Goal: Ask a question

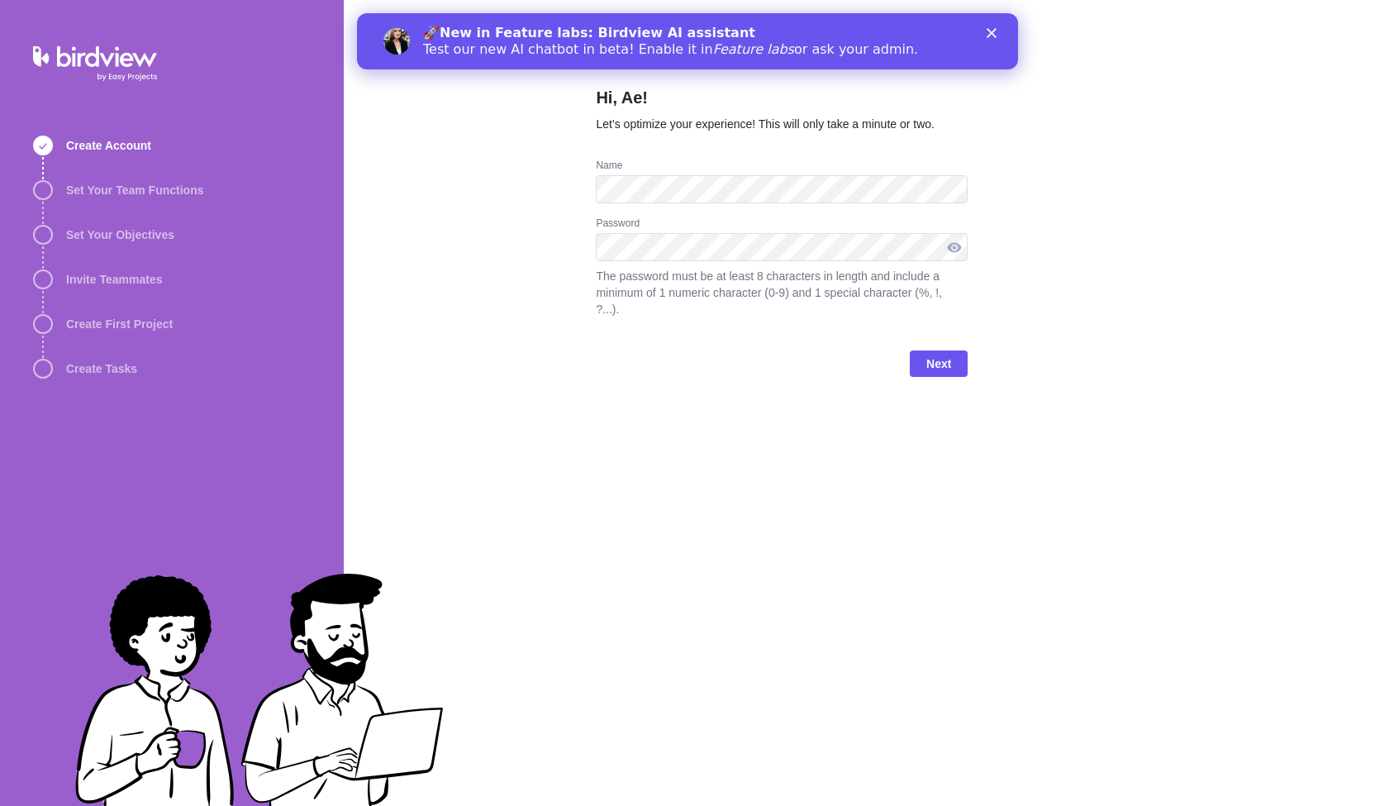
click at [953, 245] on div at bounding box center [954, 247] width 26 height 28
click at [936, 354] on span "Next" at bounding box center [938, 364] width 25 height 20
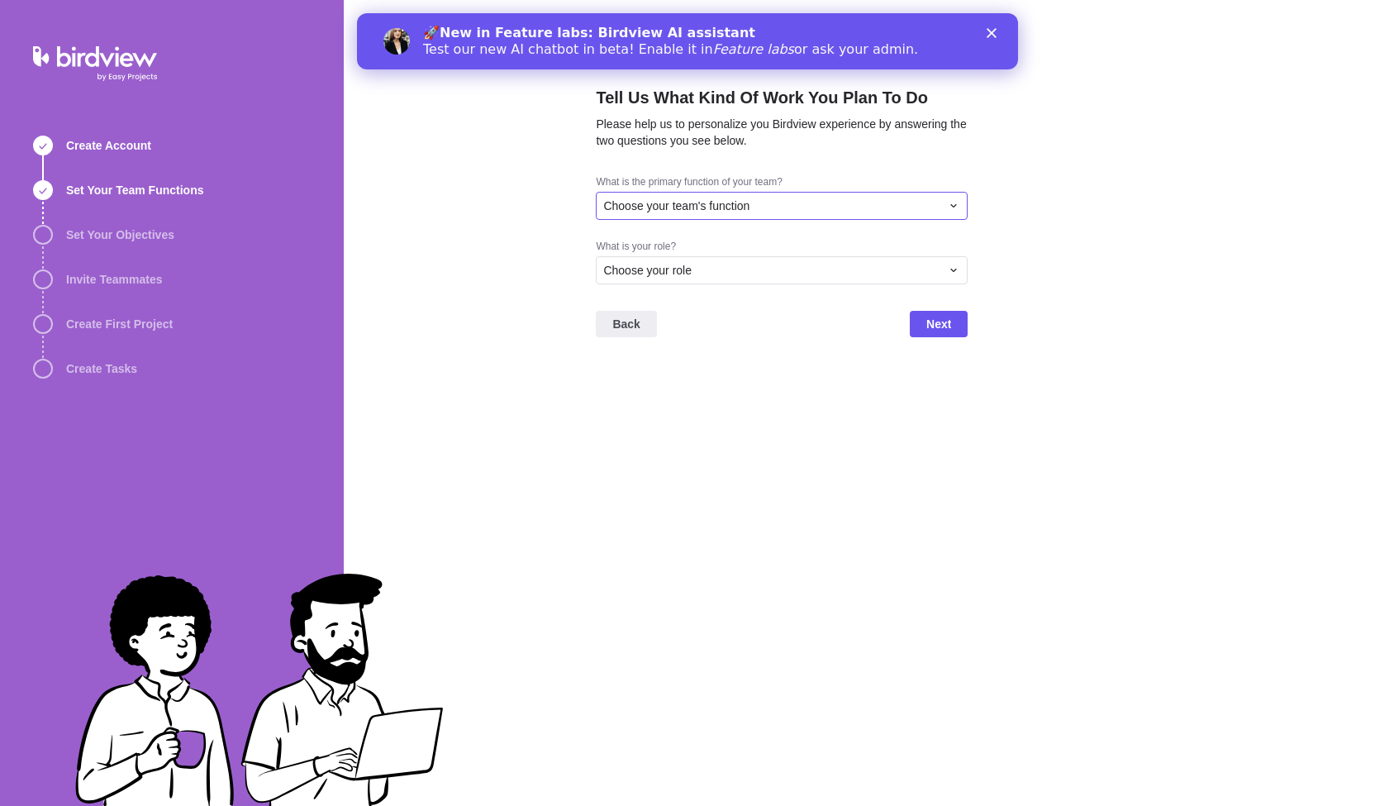
click at [793, 207] on div "Choose your team's function" at bounding box center [771, 205] width 337 height 17
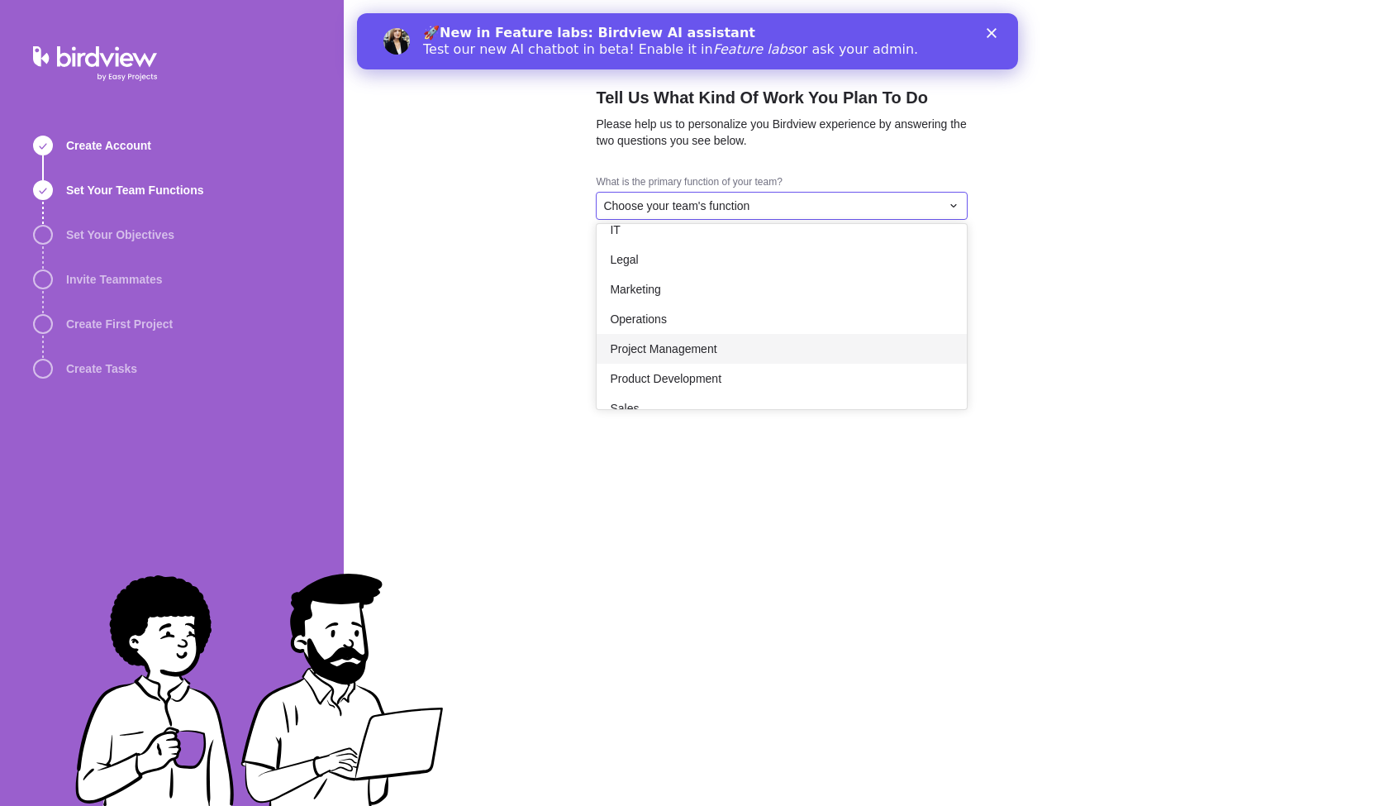
click at [772, 345] on div "Project Management" at bounding box center [782, 349] width 370 height 30
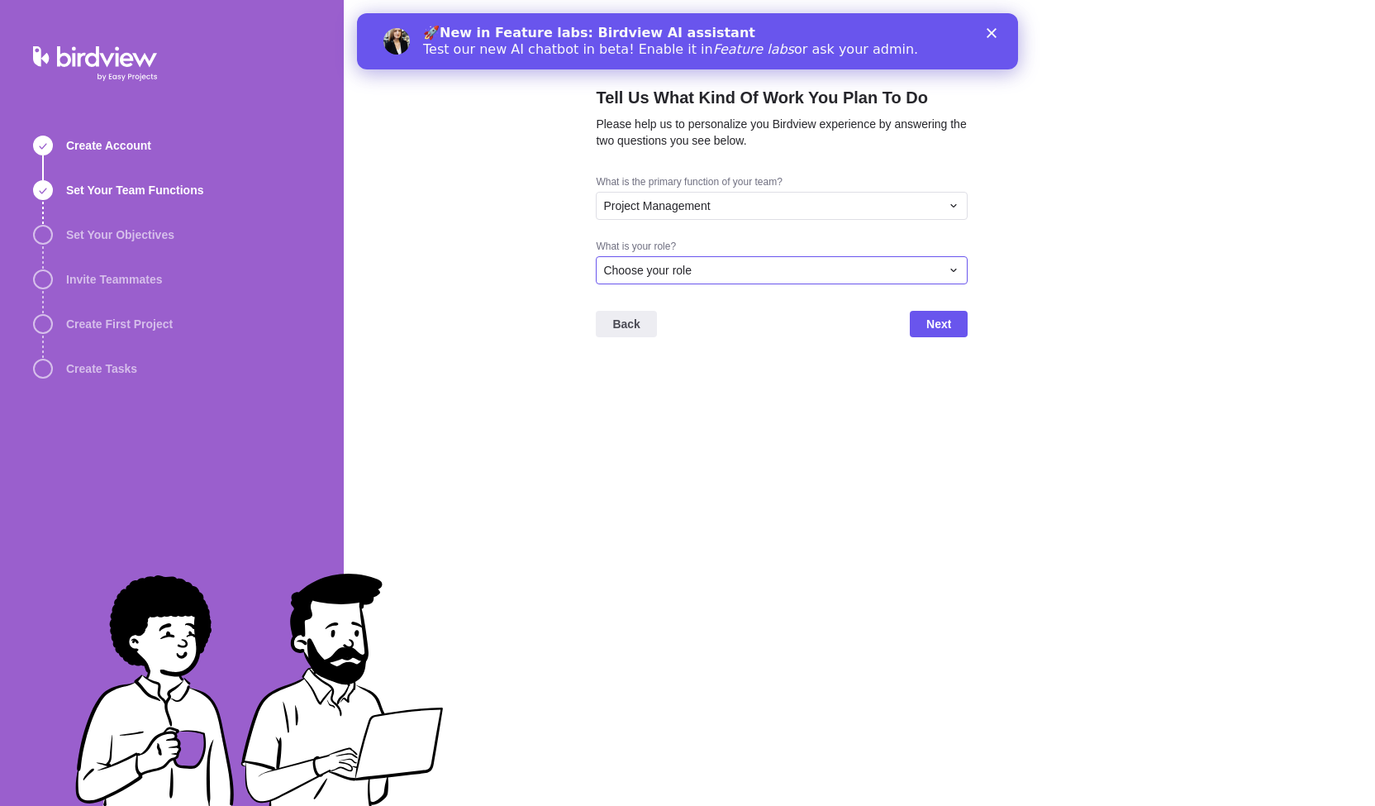
click at [746, 258] on div "Choose your role" at bounding box center [782, 270] width 372 height 28
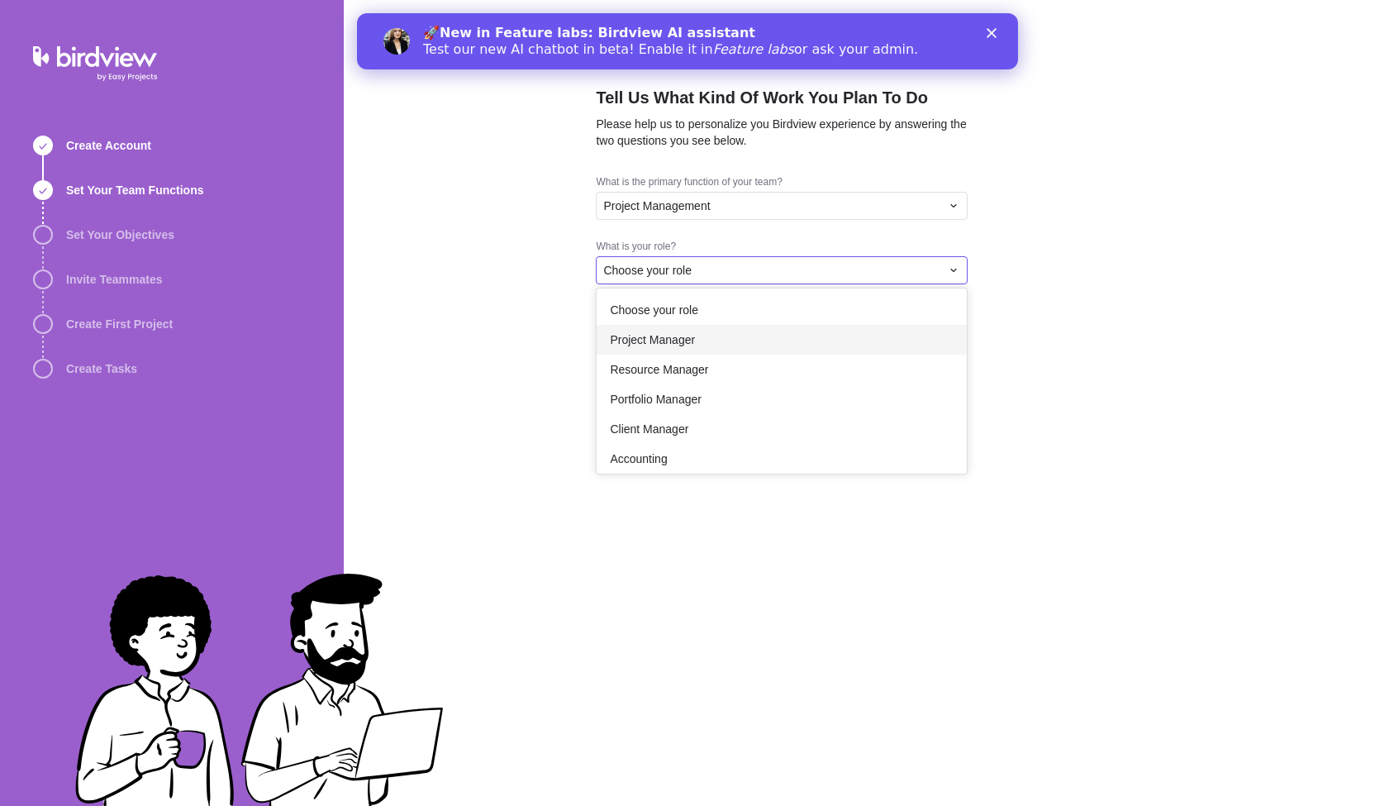
click at [745, 344] on div "Project Manager" at bounding box center [782, 340] width 370 height 30
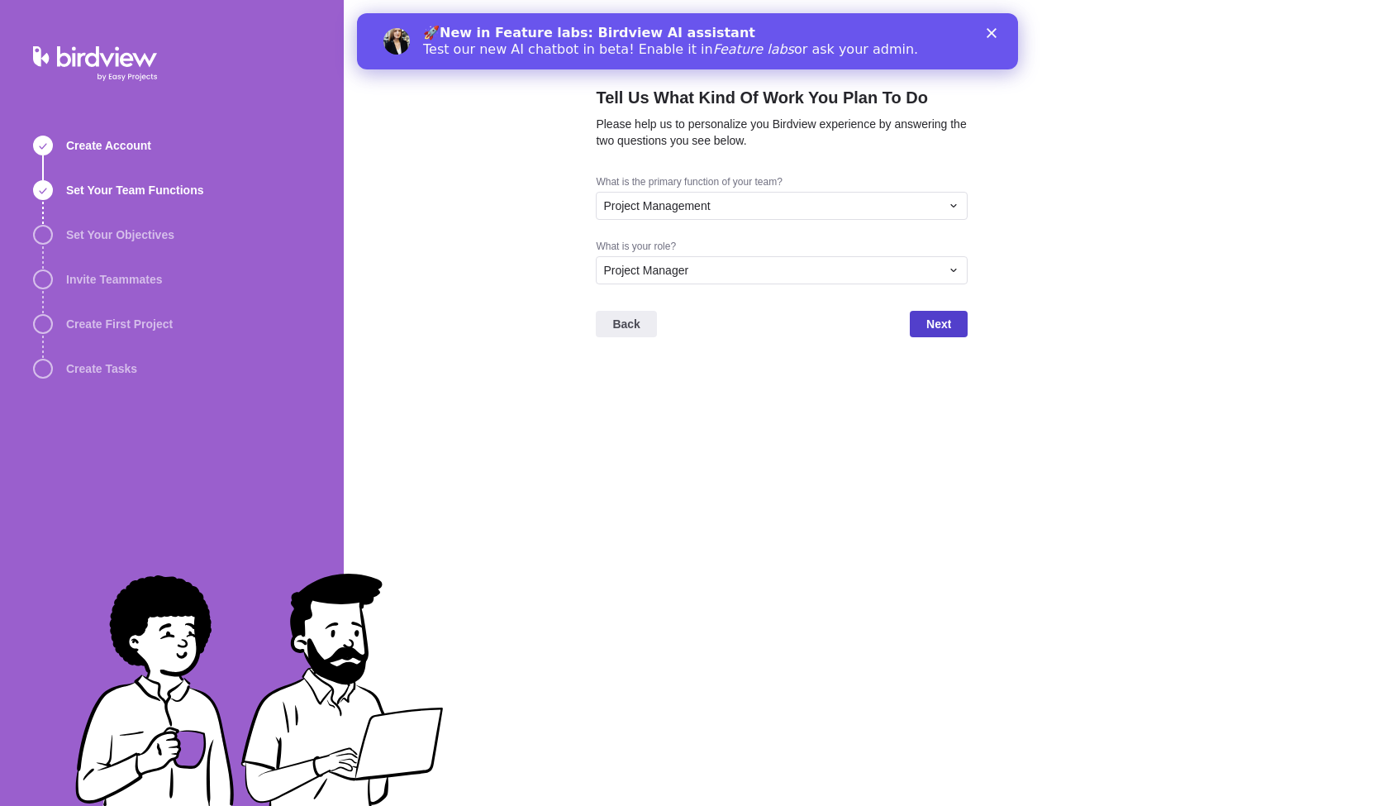
click at [944, 326] on span "Next" at bounding box center [938, 324] width 25 height 20
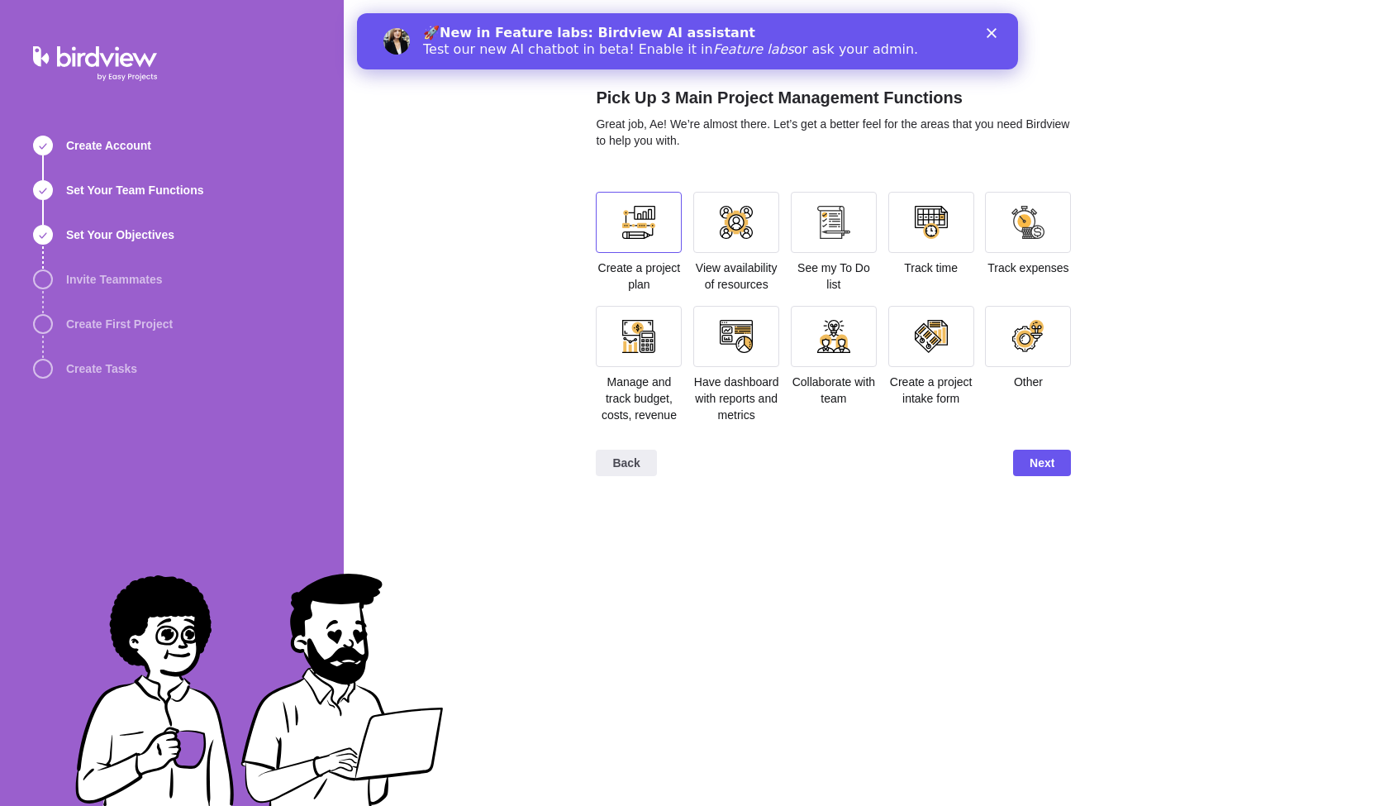
click at [642, 214] on div at bounding box center [638, 222] width 33 height 33
click at [735, 217] on div at bounding box center [736, 222] width 33 height 33
click at [854, 331] on div at bounding box center [834, 336] width 86 height 61
click at [1030, 462] on span "Next" at bounding box center [1042, 463] width 25 height 20
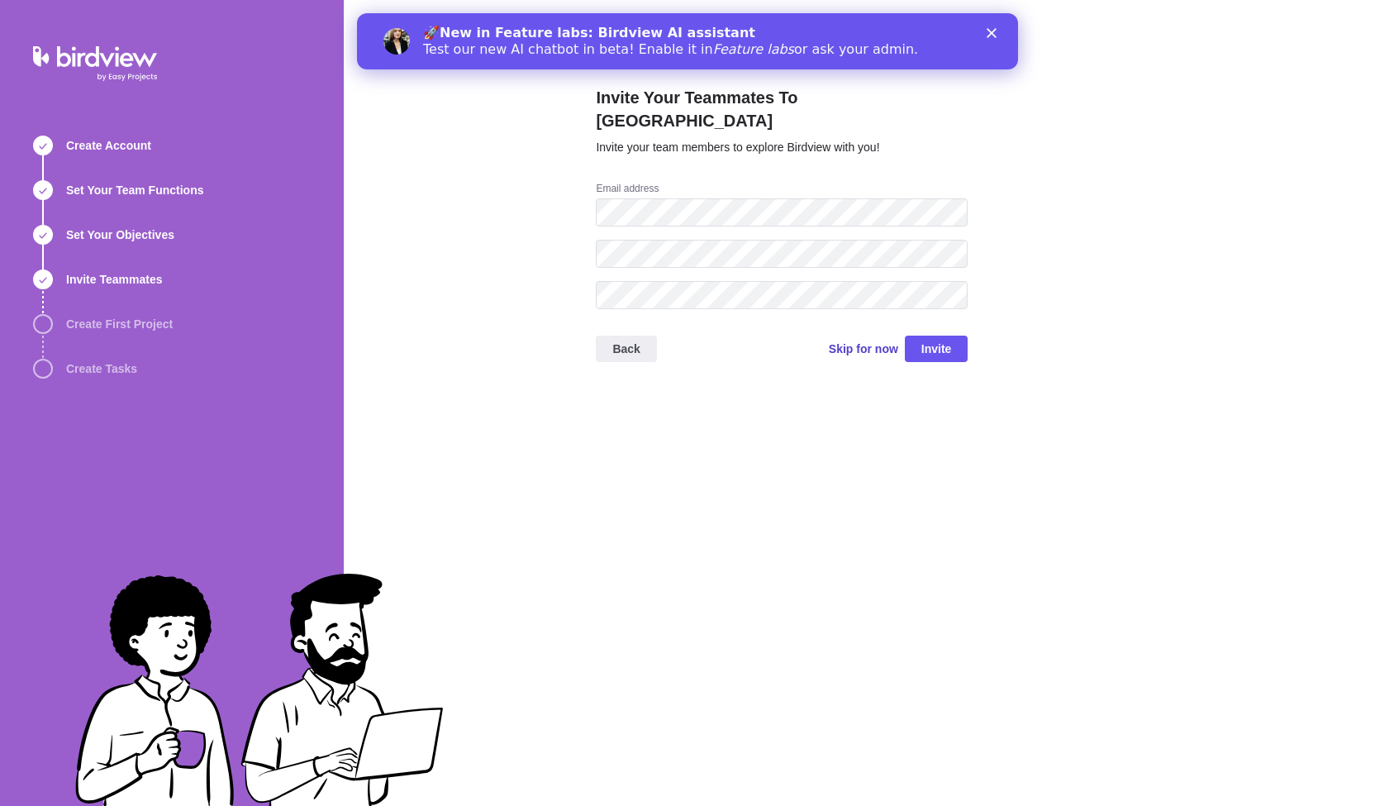
click at [882, 340] on span "Skip for now" at bounding box center [863, 348] width 69 height 17
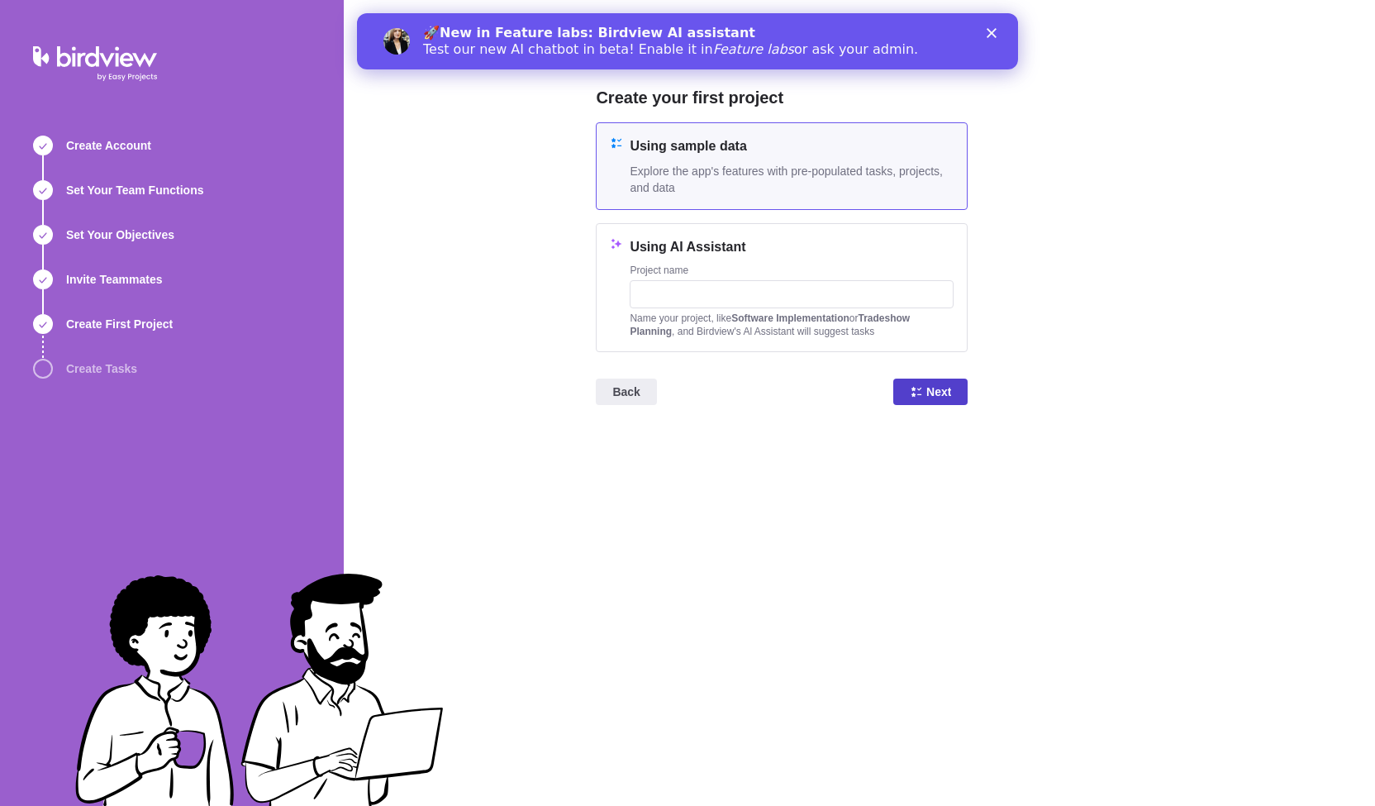
click at [929, 397] on span "Next" at bounding box center [938, 392] width 25 height 20
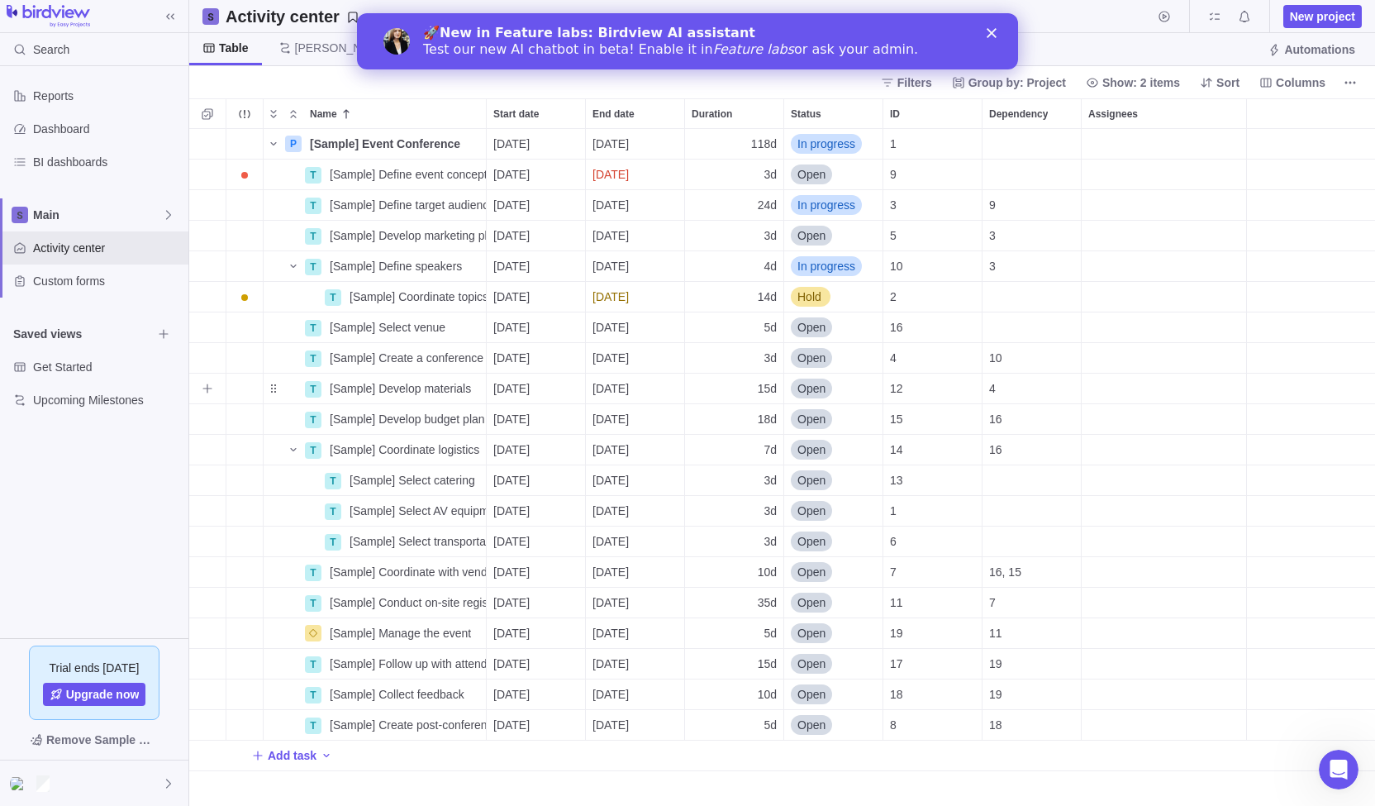
scroll to position [664, 1173]
click at [368, 179] on span "[Sample] Define event concept" at bounding box center [408, 174] width 156 height 17
click at [338, 178] on input "[Sample] Define event concept" at bounding box center [404, 174] width 164 height 31
click at [521, 174] on div "Name Start date End date Duration Status ID Dependency Assignees P [Sample] Eve…" at bounding box center [782, 451] width 1186 height 707
click at [422, 178] on span "Details" at bounding box center [434, 174] width 38 height 17
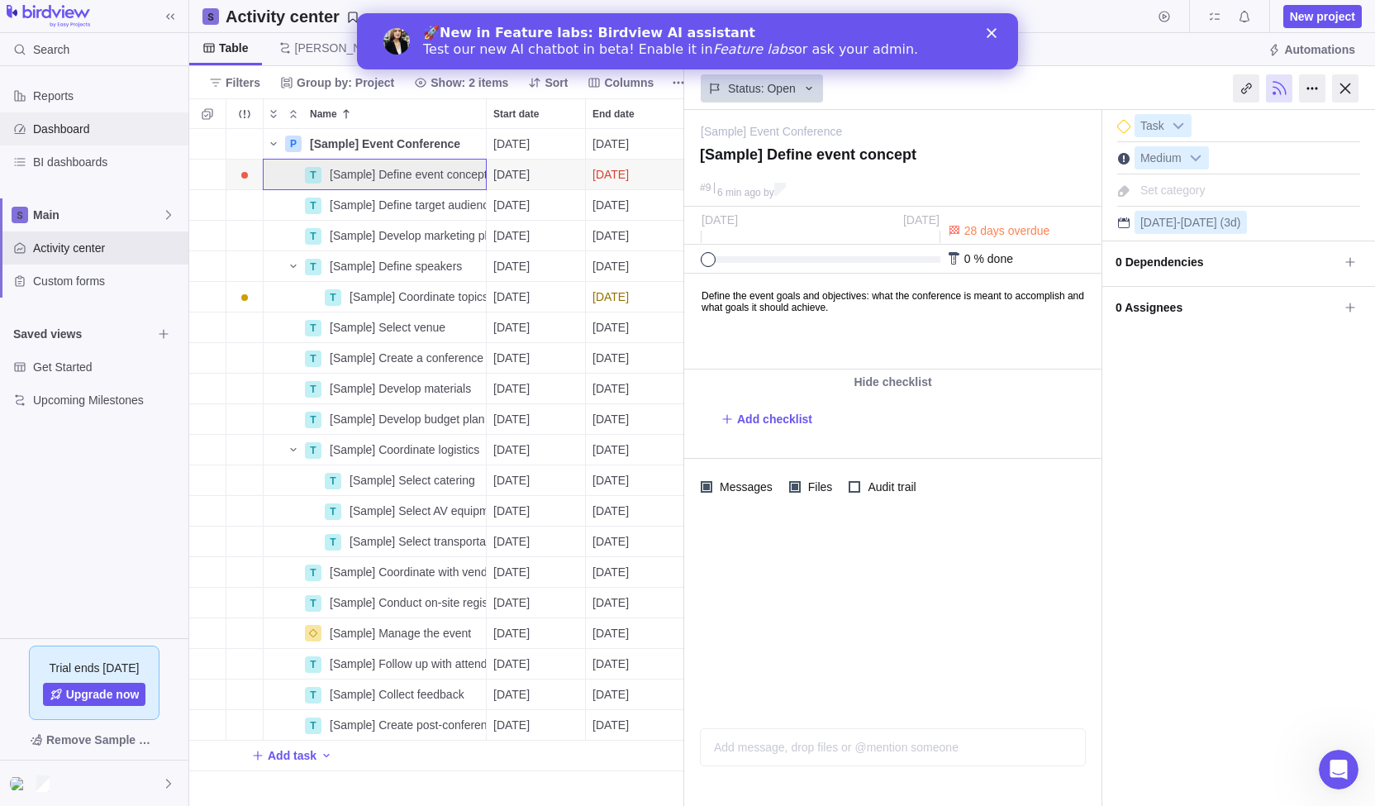
click at [74, 131] on span "Dashboard" at bounding box center [107, 129] width 149 height 17
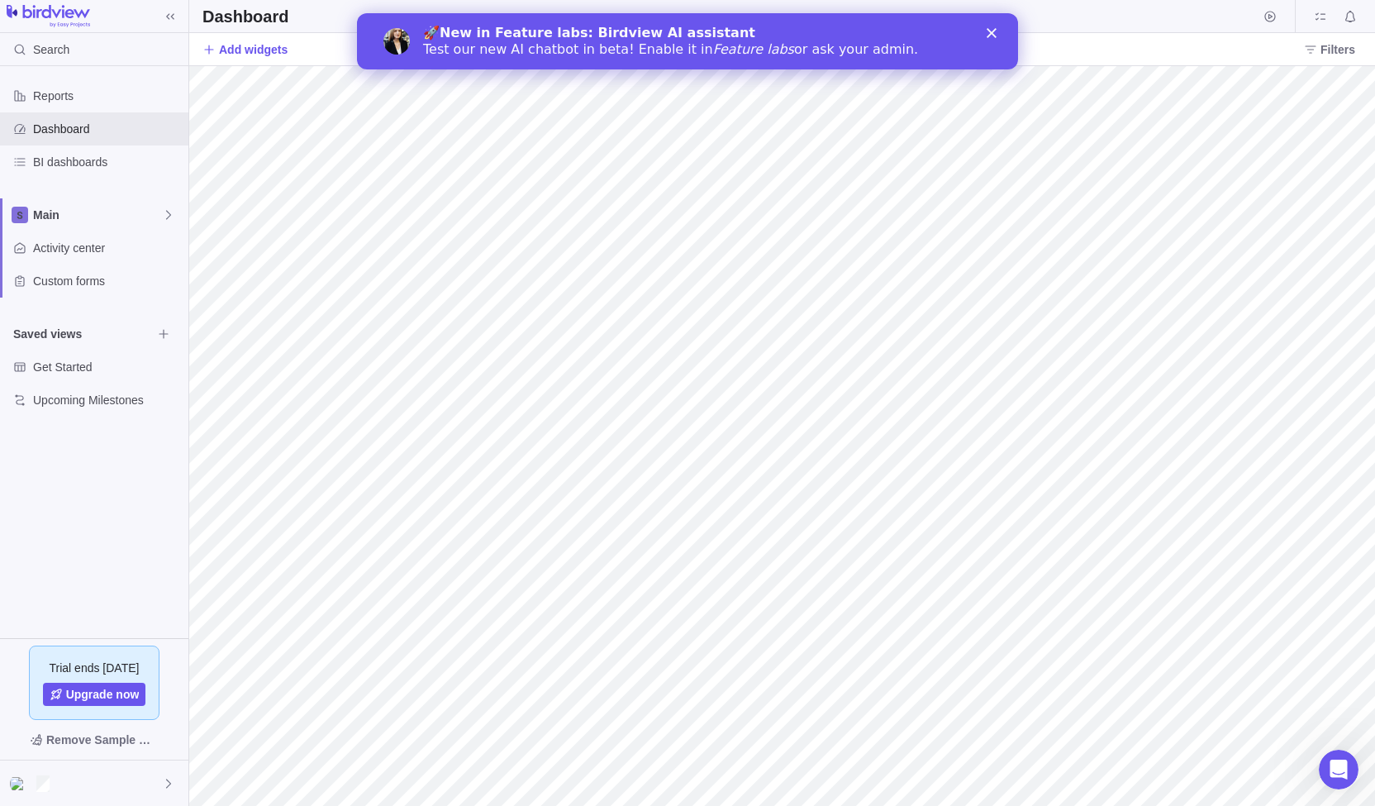
click at [991, 29] on icon "Close" at bounding box center [992, 33] width 10 height 10
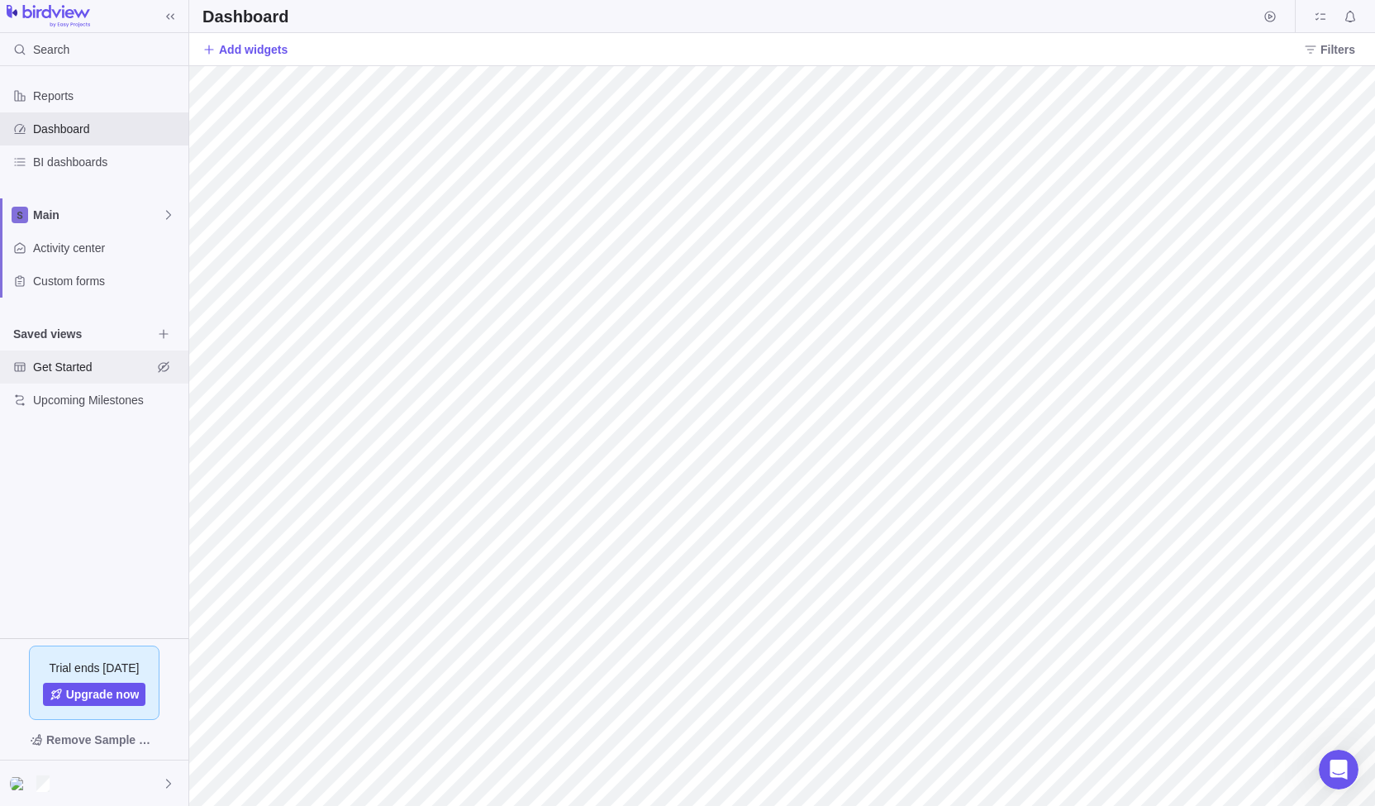
click at [71, 368] on span "Get Started" at bounding box center [92, 367] width 119 height 17
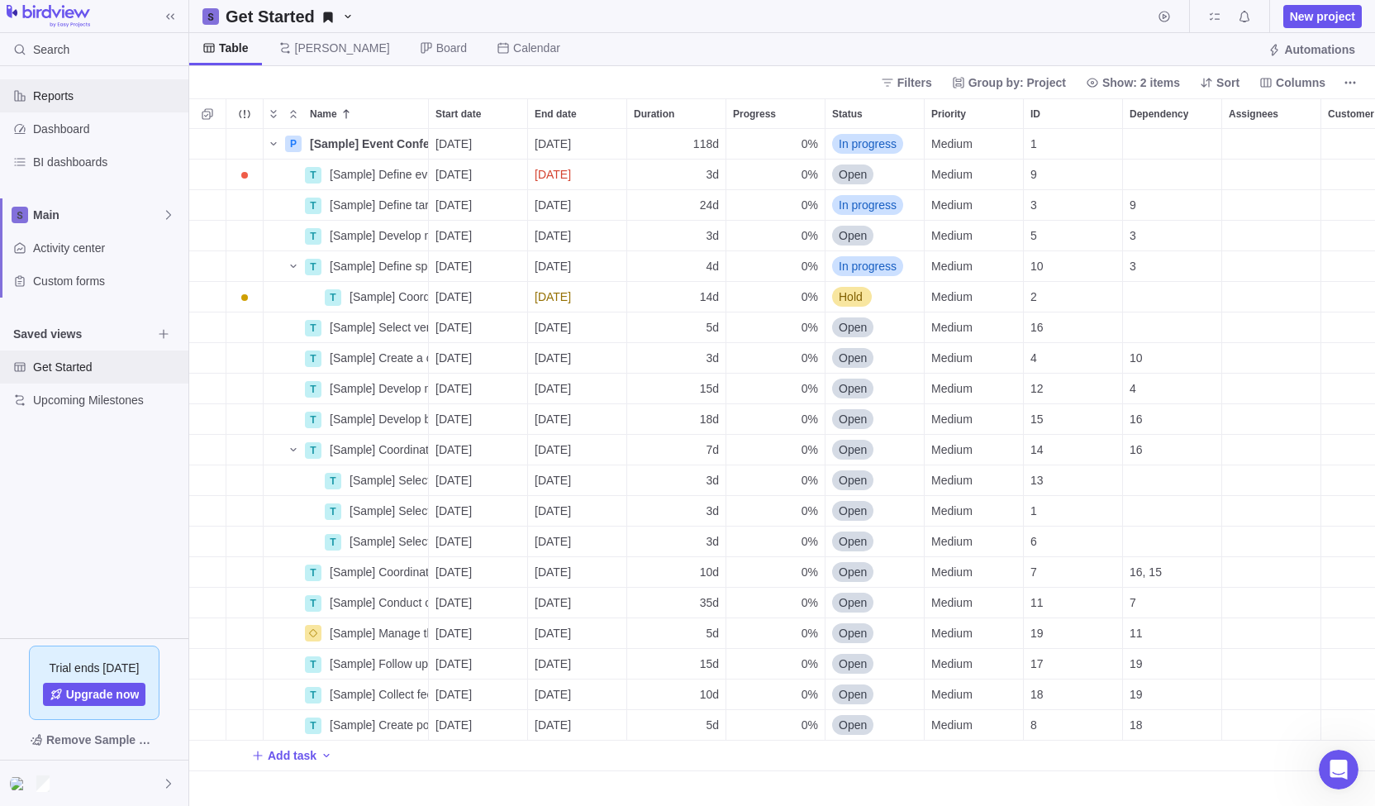
scroll to position [664, 1173]
click at [1313, 21] on span "New project" at bounding box center [1322, 16] width 65 height 17
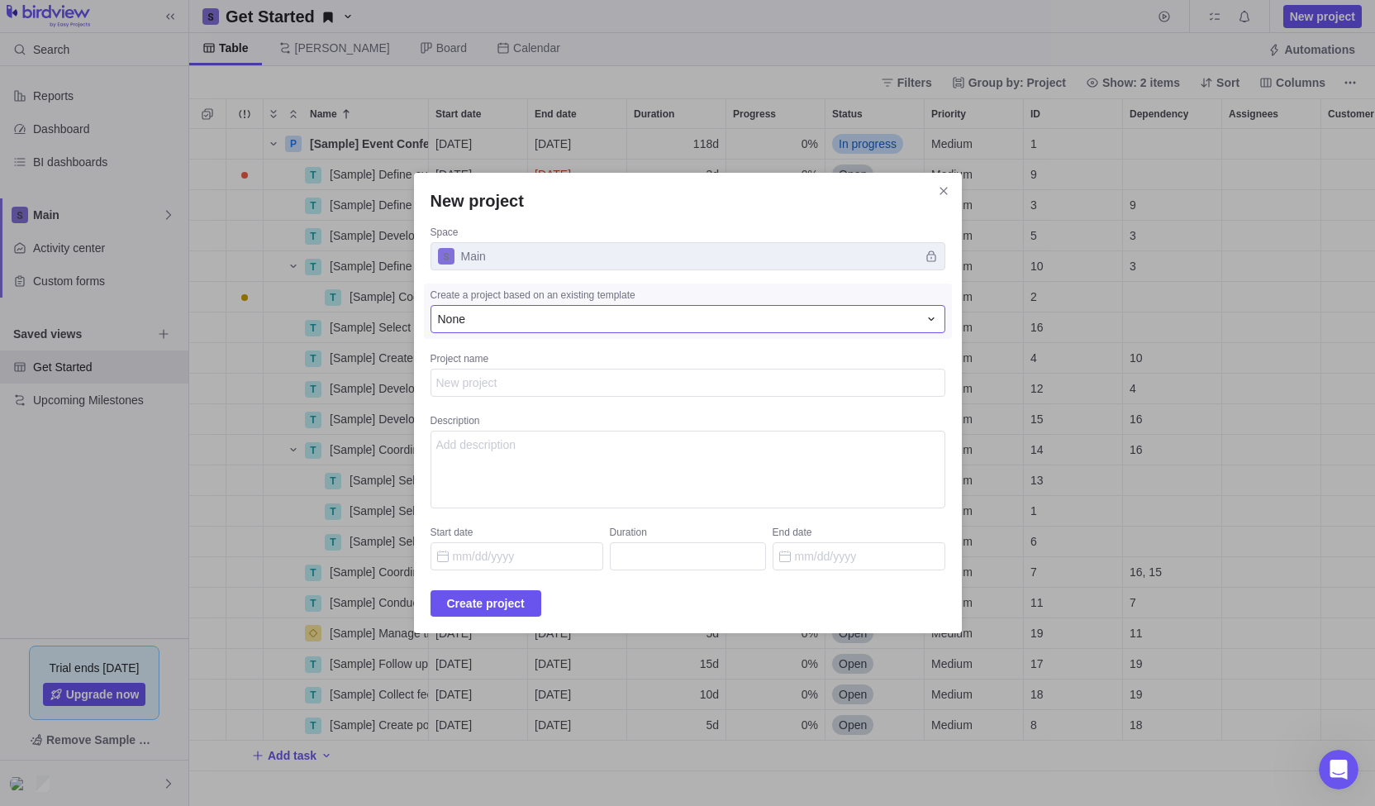
type textarea "x"
click at [625, 330] on div "None" at bounding box center [687, 319] width 515 height 28
click at [925, 191] on div "New project Space Main Create a project based on an existing template None None…" at bounding box center [687, 403] width 1375 height 806
click at [162, 421] on div "New project Space Main Create a project based on an existing template None Proj…" at bounding box center [687, 403] width 1375 height 806
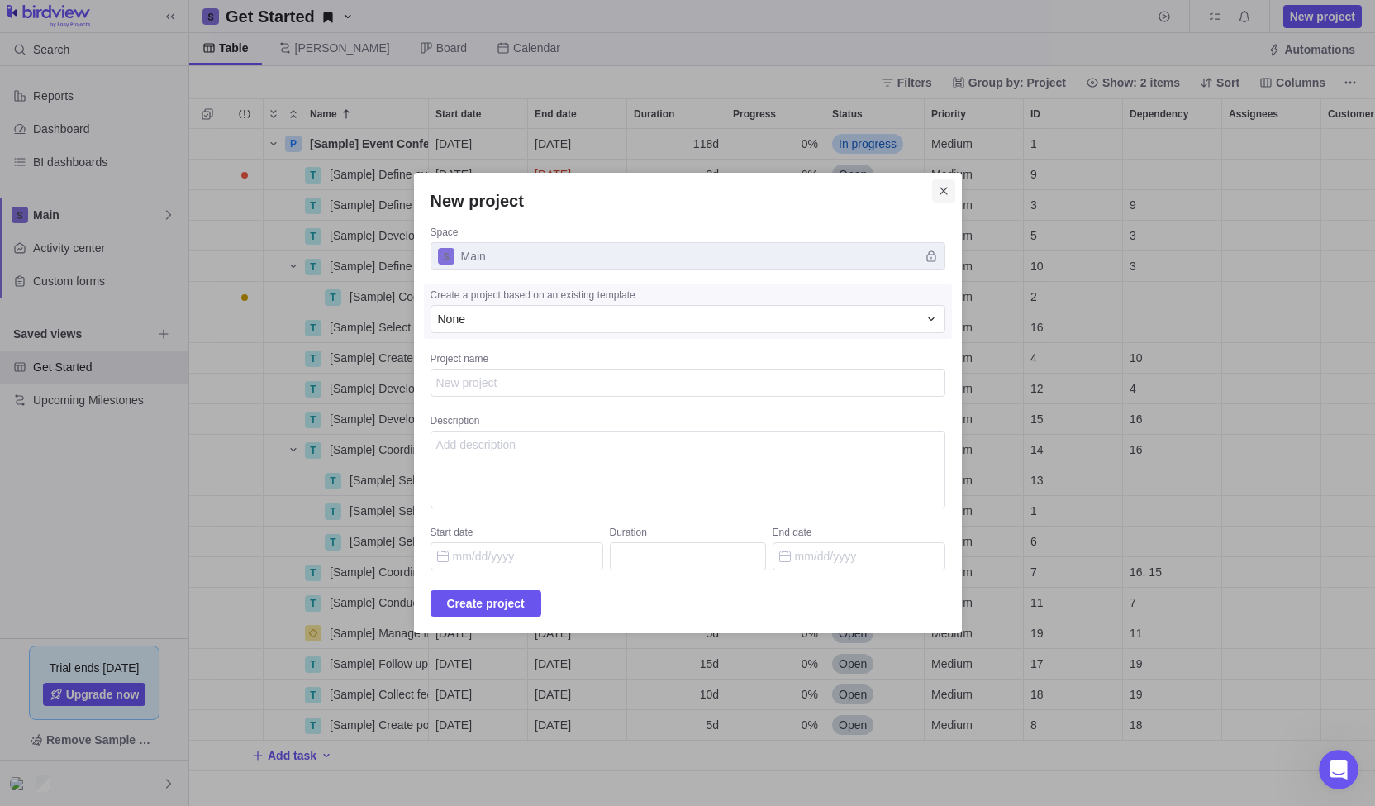
click at [939, 194] on icon "Close" at bounding box center [942, 191] width 7 height 7
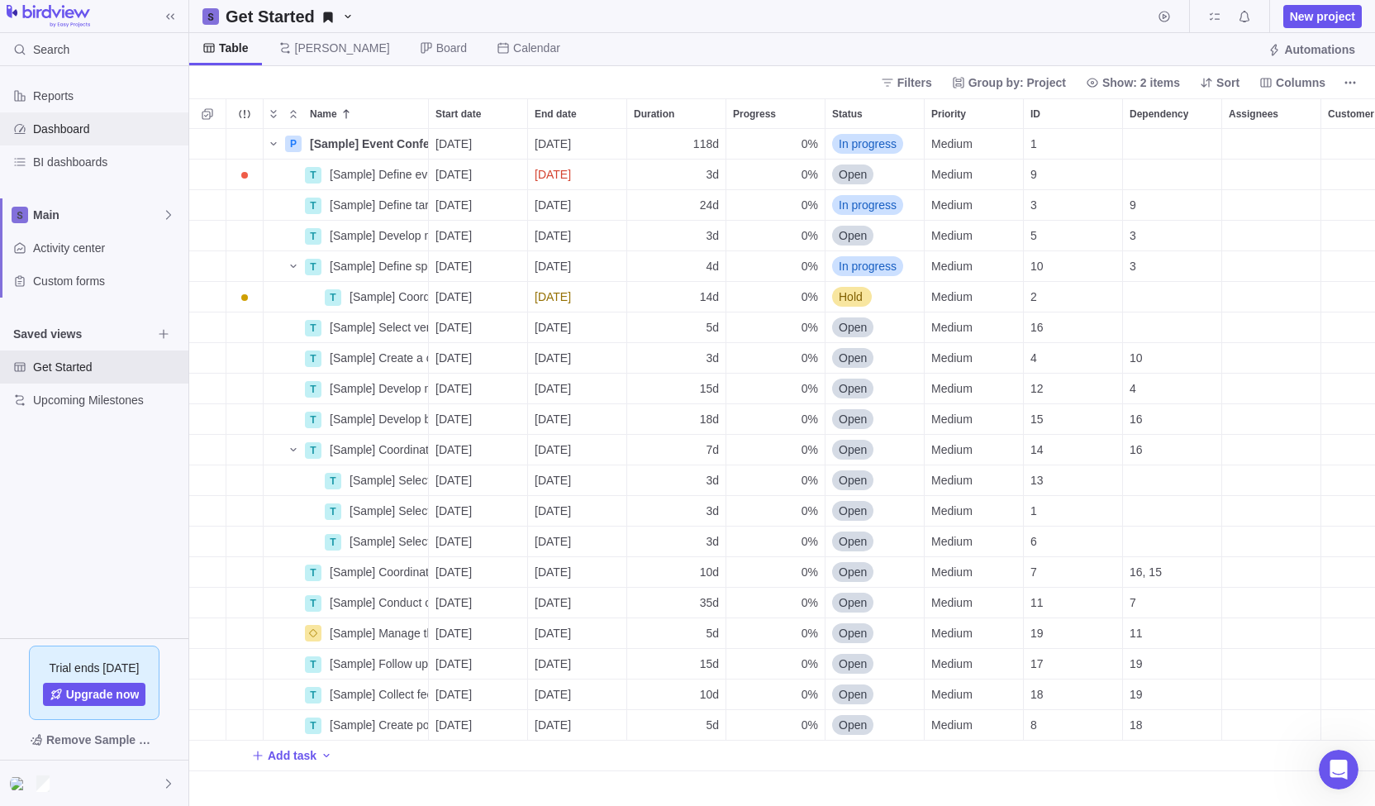
click at [102, 131] on span "Dashboard" at bounding box center [107, 129] width 149 height 17
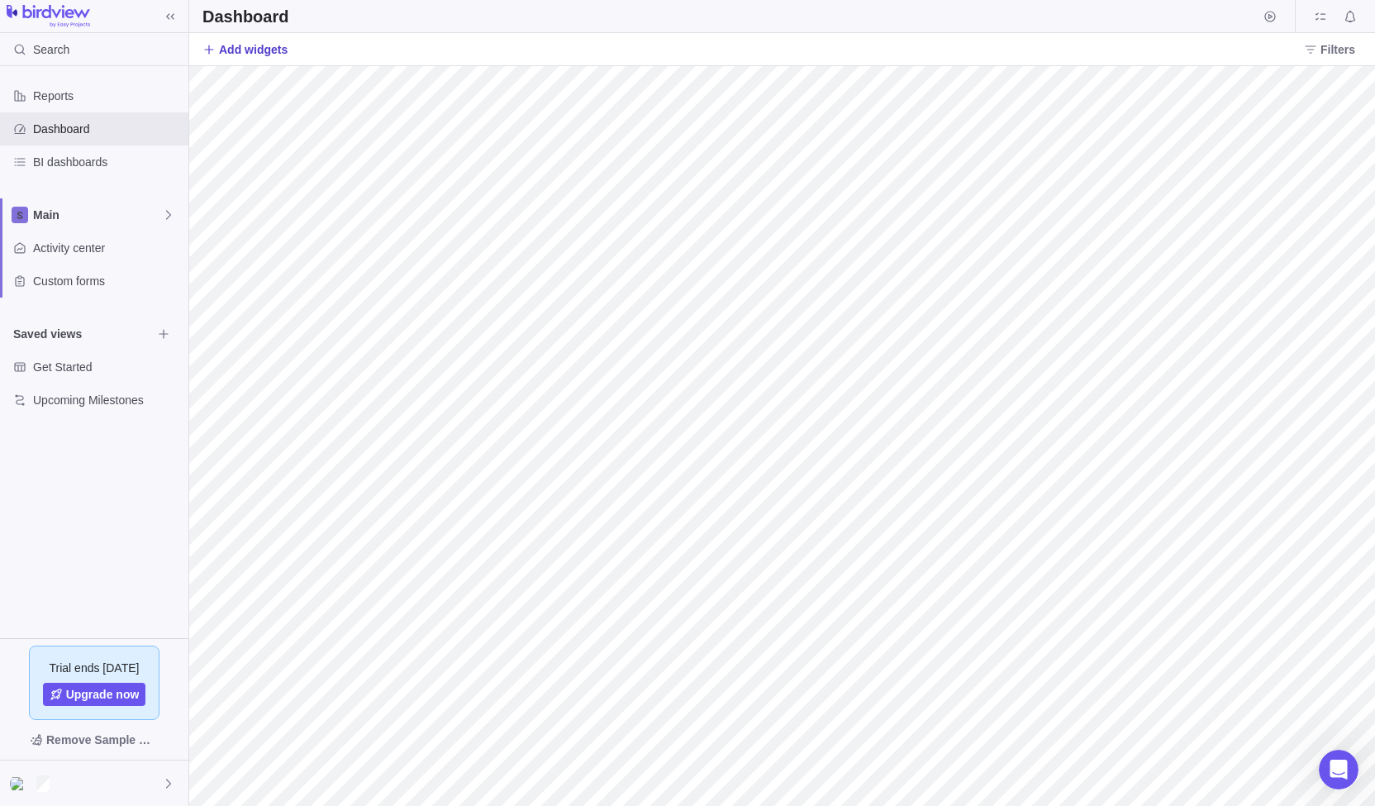
click at [252, 55] on span "Add widgets" at bounding box center [253, 49] width 69 height 17
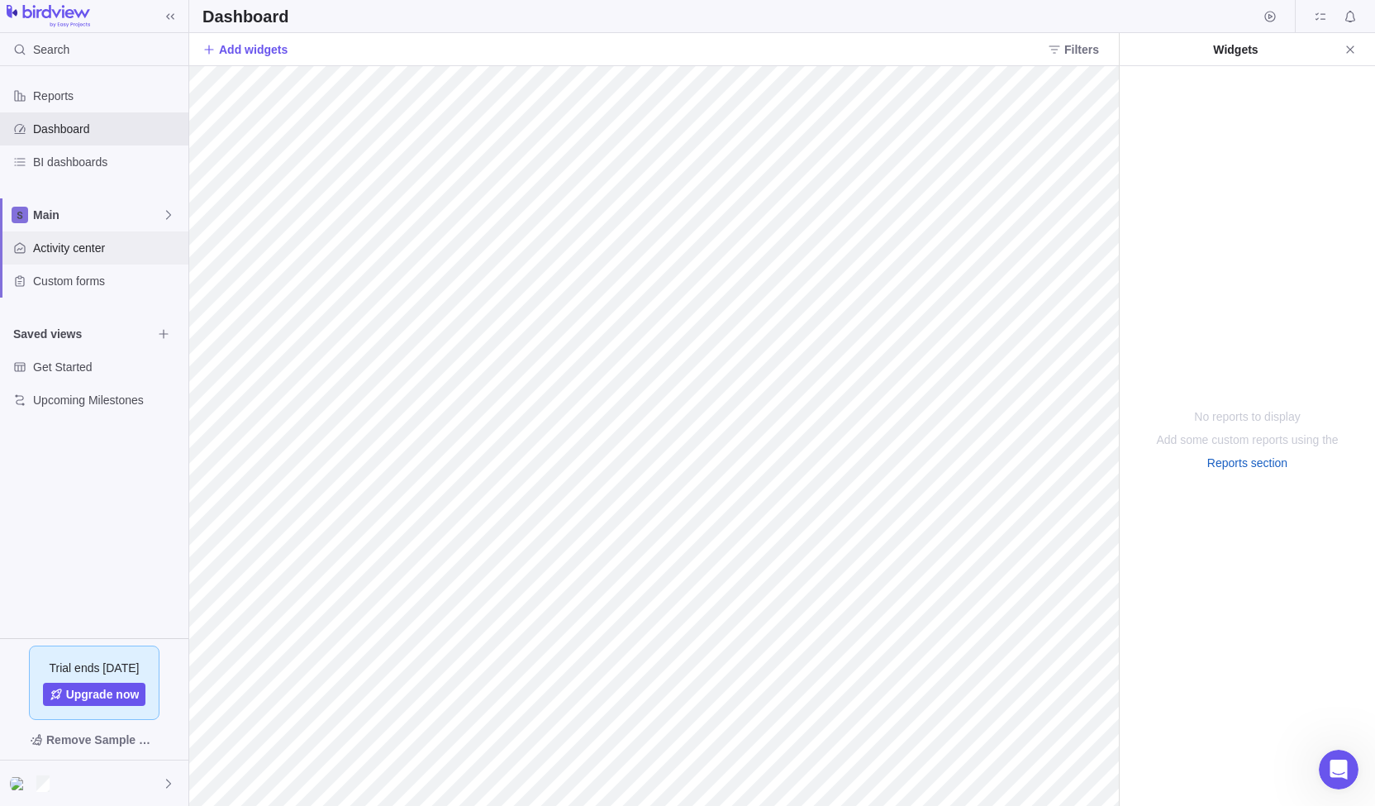
click at [94, 251] on span "Activity center" at bounding box center [107, 248] width 149 height 17
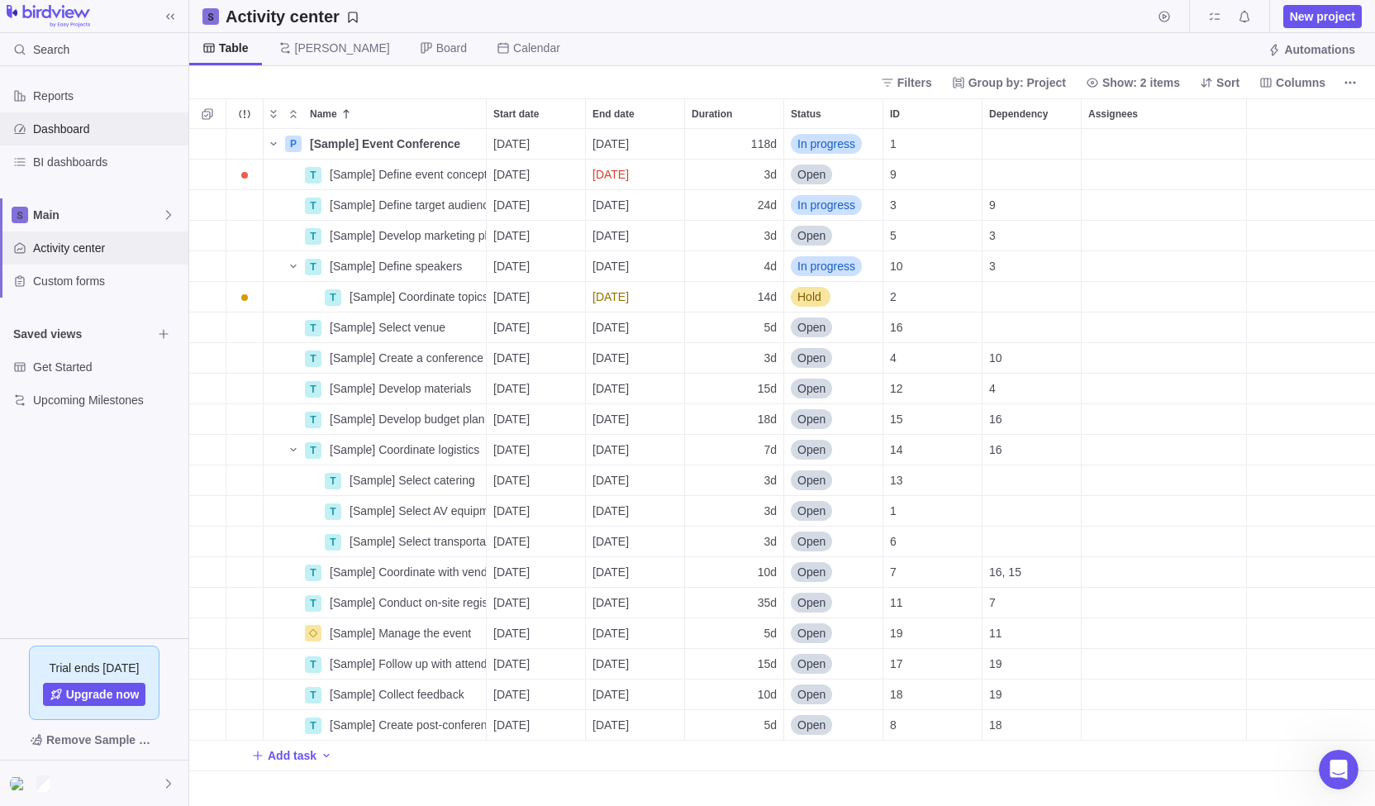
scroll to position [13, 13]
click at [53, 39] on div "Search" at bounding box center [38, 49] width 76 height 33
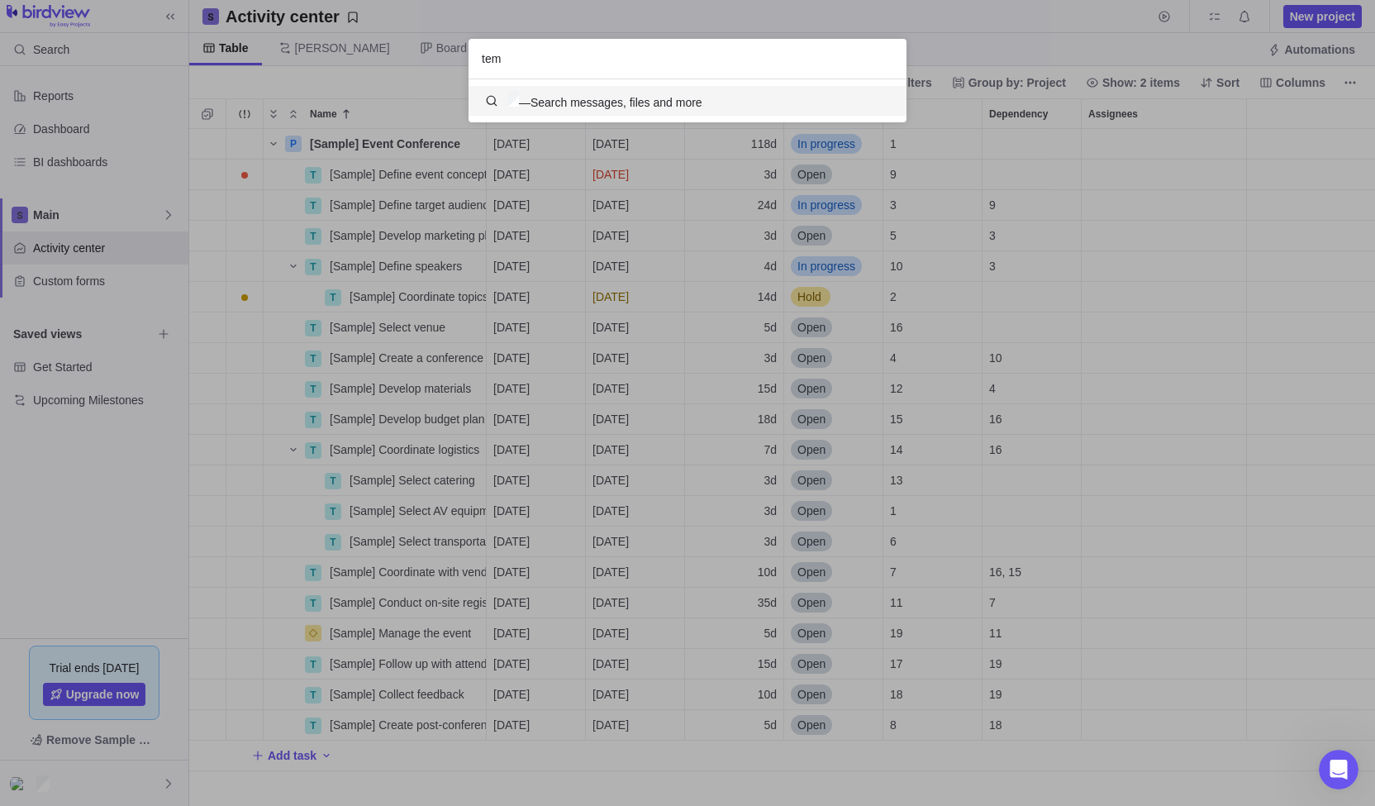
scroll to position [149, 425]
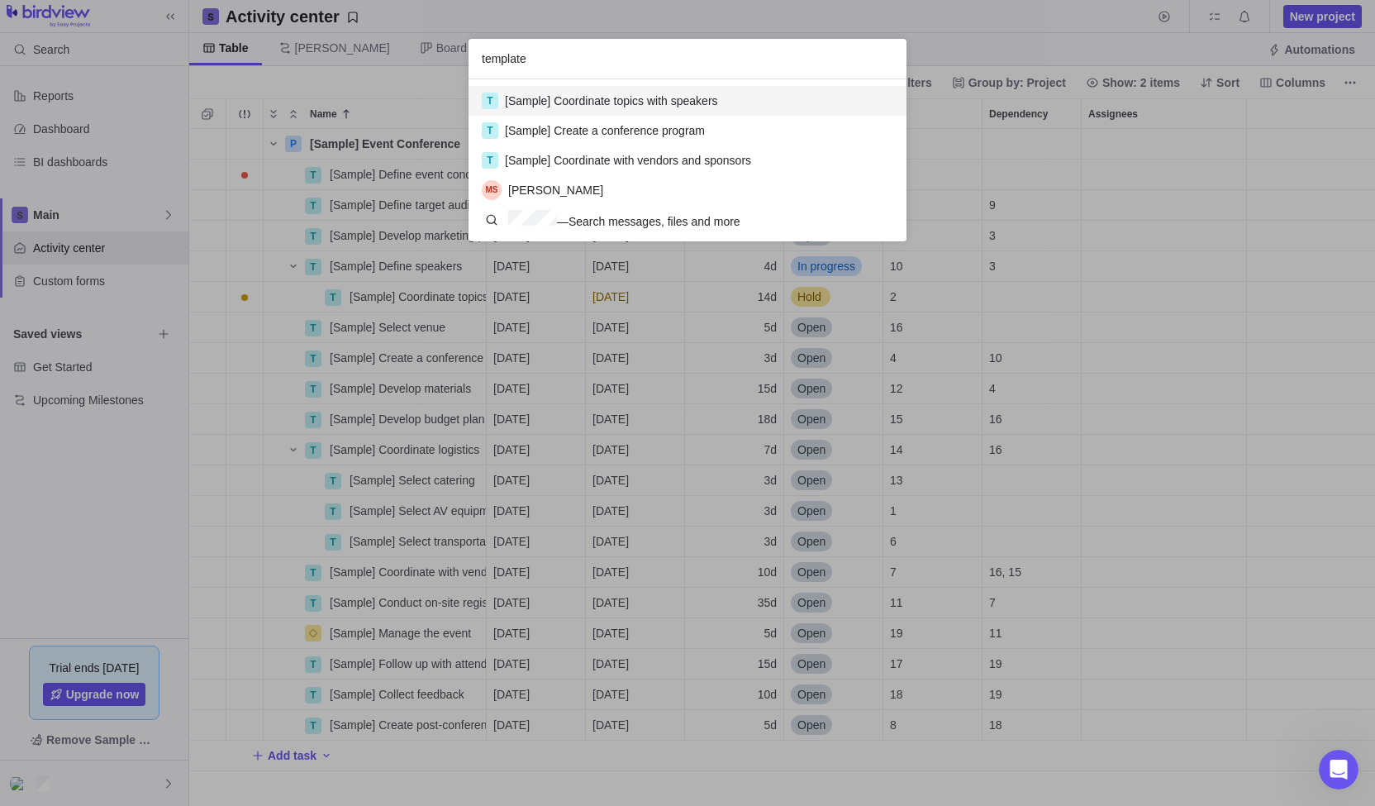
type input "templates"
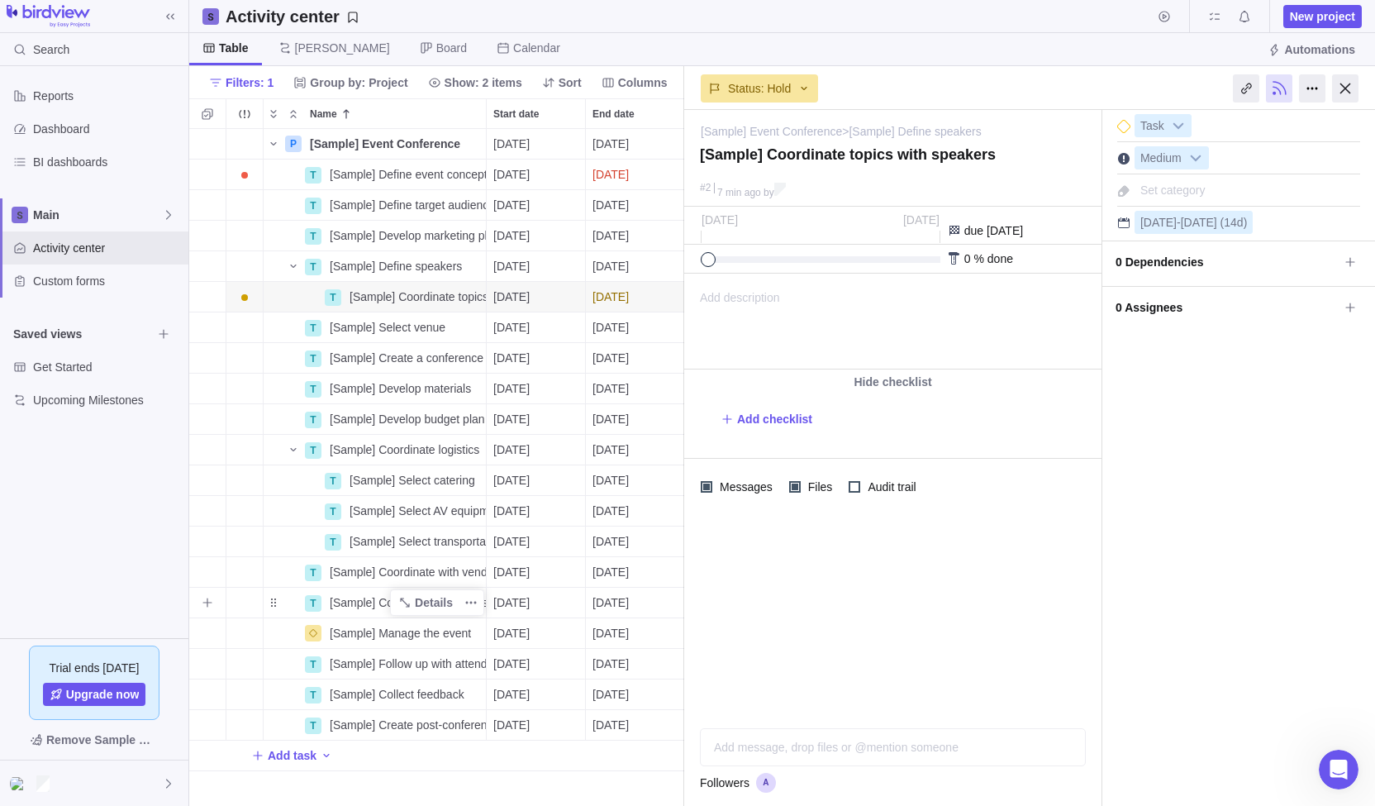
click at [370, 597] on span "[Sample] Conduct on-site registration" at bounding box center [408, 602] width 156 height 17
click at [1324, 88] on body "Search Reports Dashboard BI dashboards Main Activity center Custom forms Saved …" at bounding box center [687, 403] width 1375 height 806
click at [1213, 23] on span "My assignments" at bounding box center [1214, 16] width 23 height 23
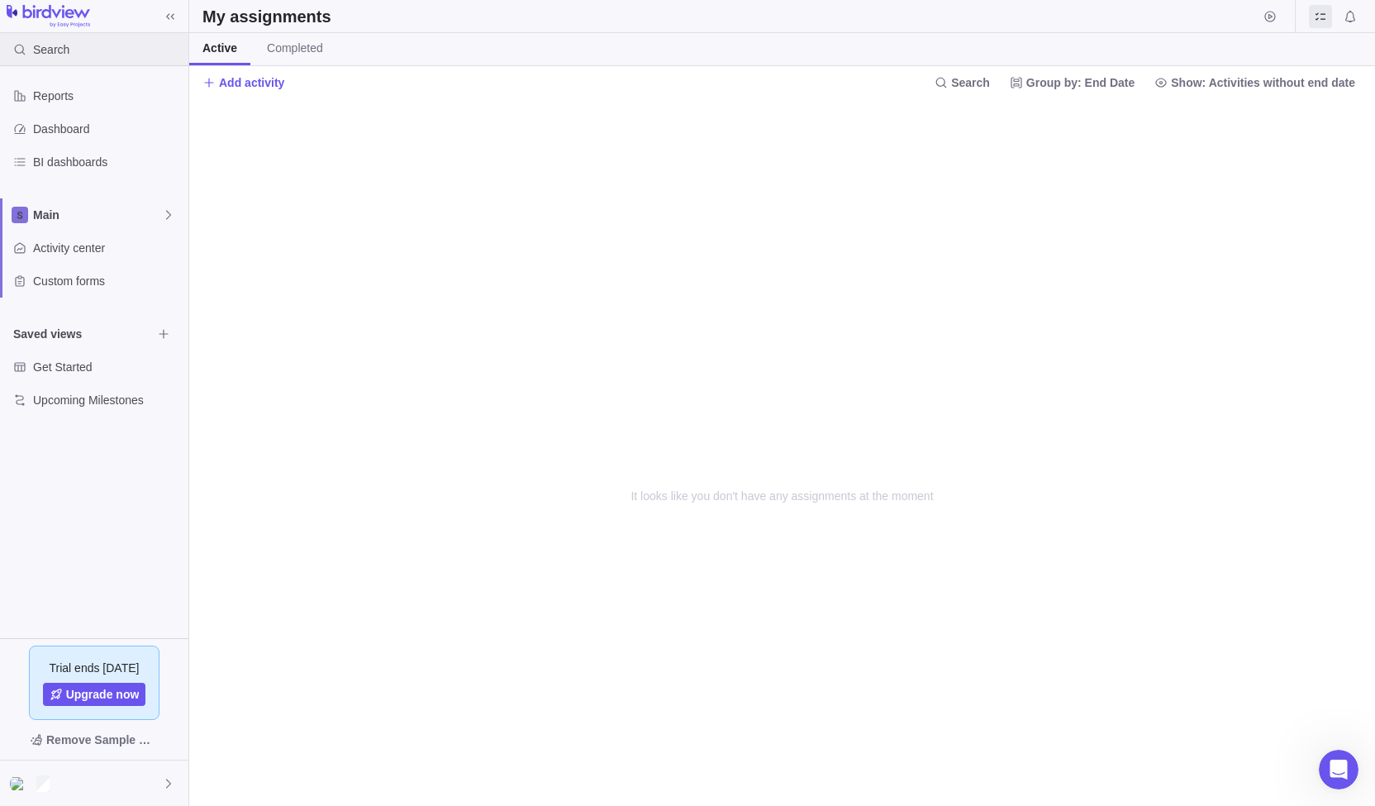
click at [74, 45] on div "Search" at bounding box center [94, 49] width 188 height 33
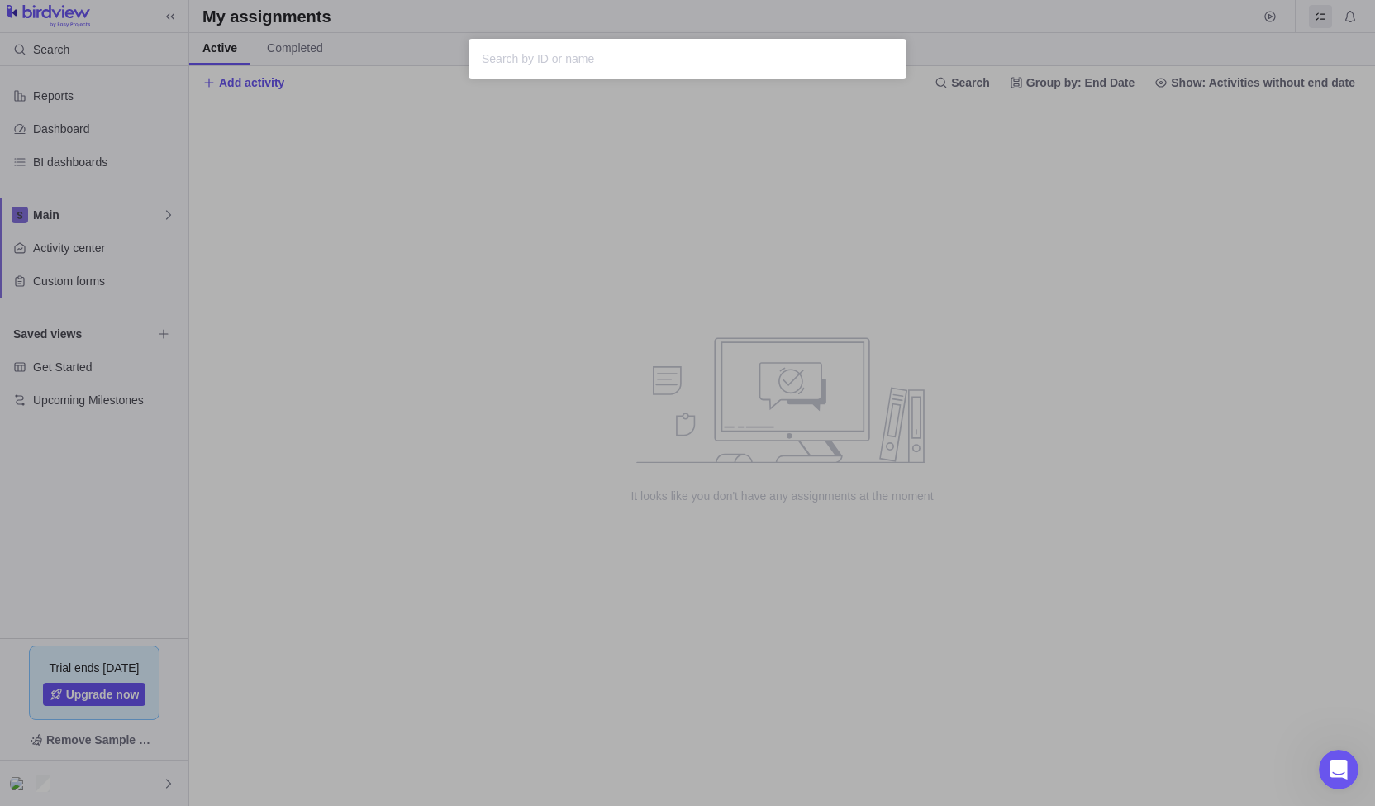
click at [85, 24] on div "Sorry, nothing was found" at bounding box center [687, 403] width 1375 height 806
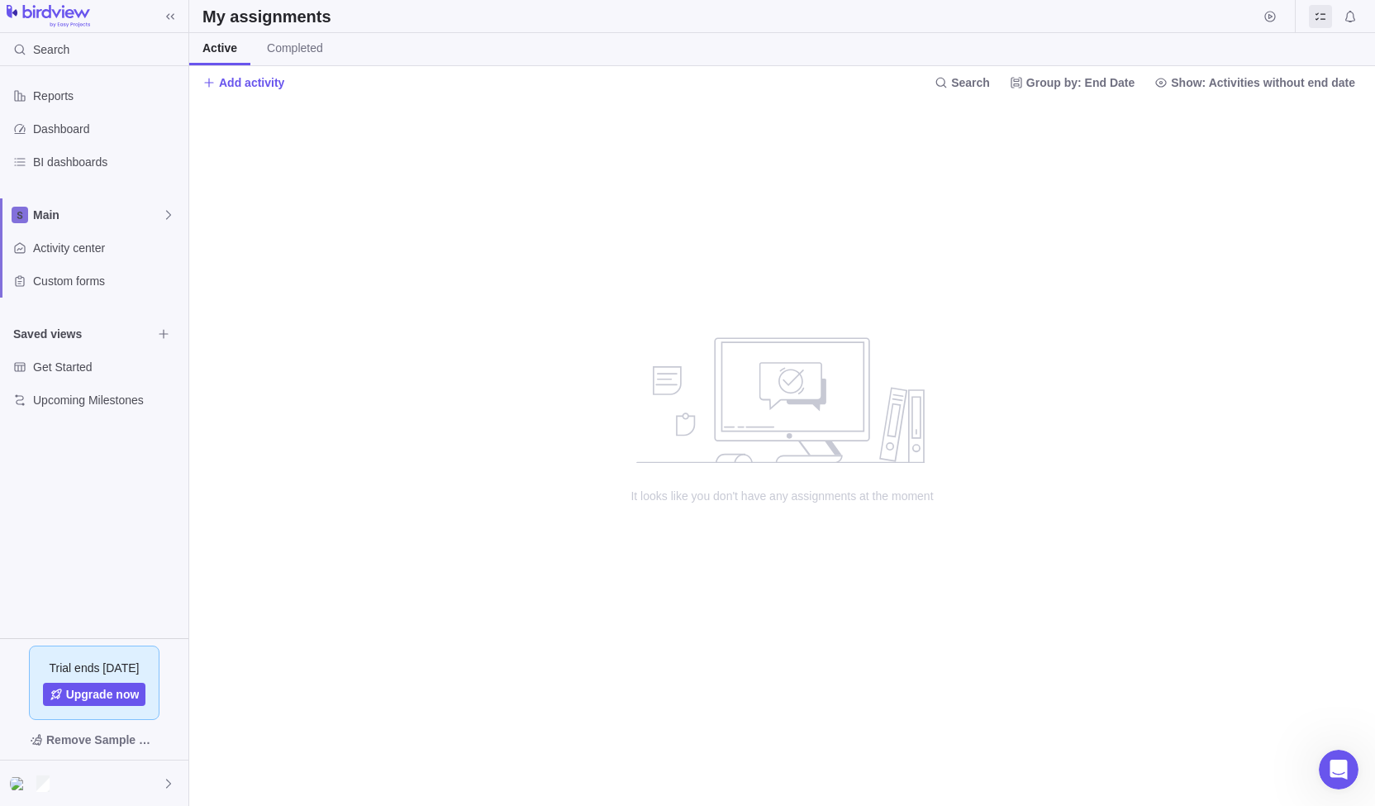
click at [76, 14] on img at bounding box center [48, 16] width 83 height 23
click at [69, 361] on span "Get Started" at bounding box center [92, 367] width 119 height 17
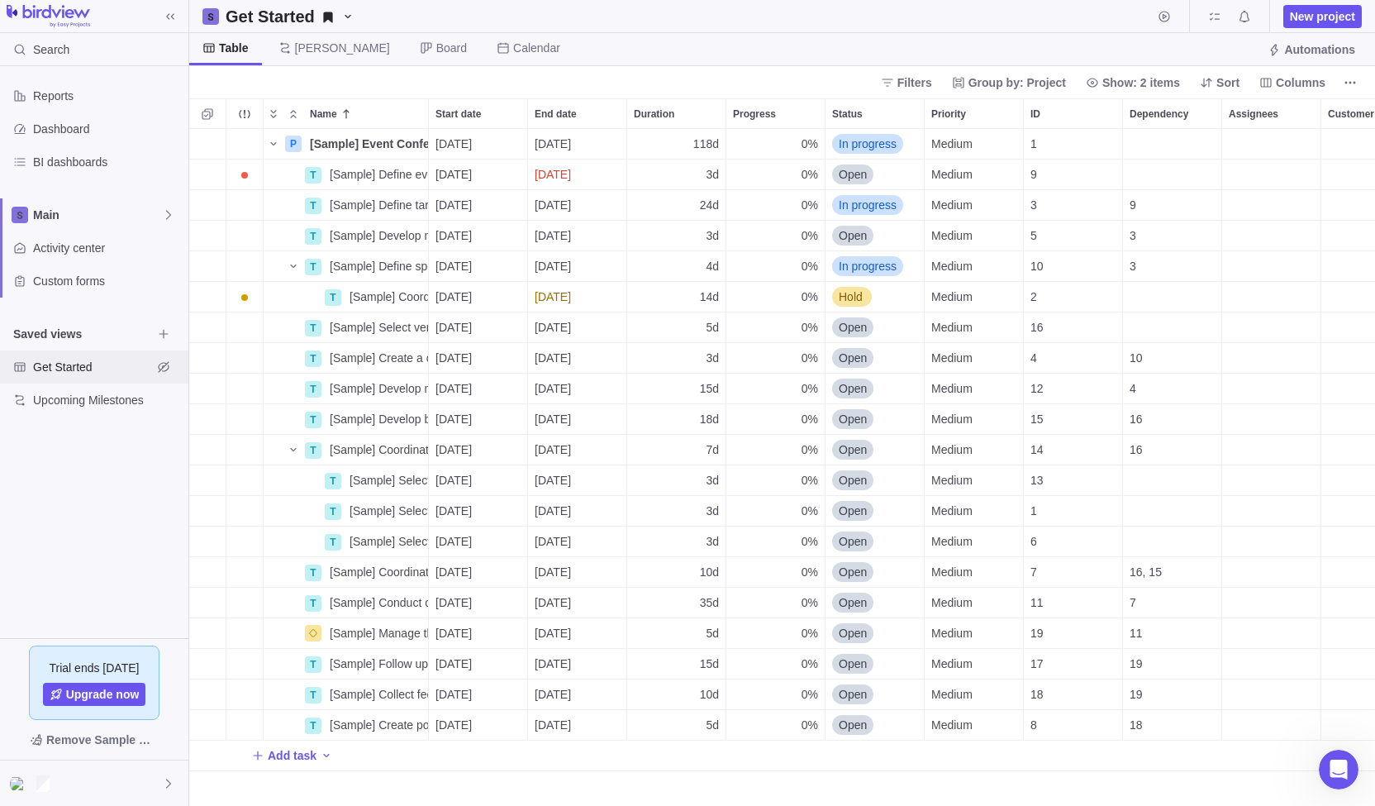
scroll to position [664, 1173]
click at [276, 141] on icon "Name" at bounding box center [273, 143] width 13 height 13
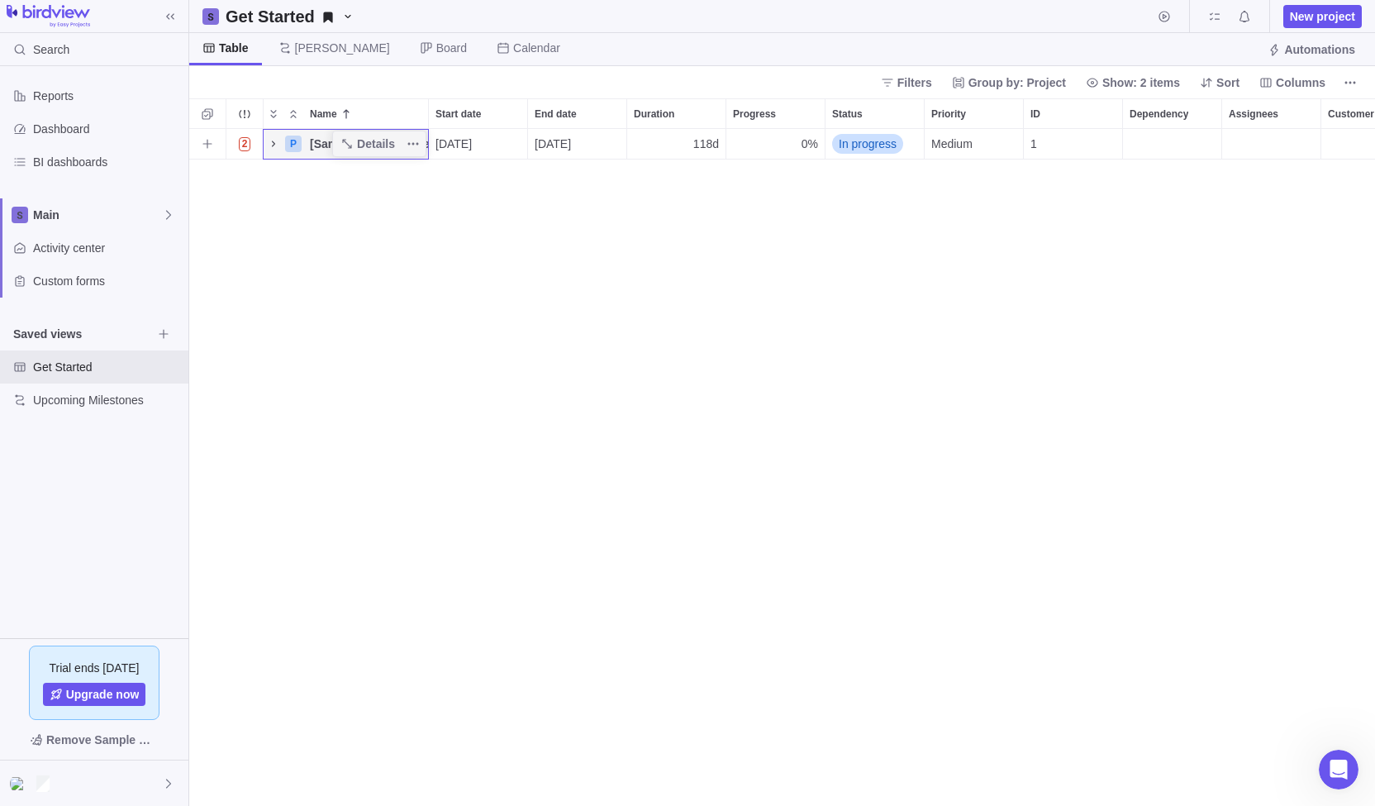
click at [276, 141] on icon "Name" at bounding box center [273, 143] width 13 height 13
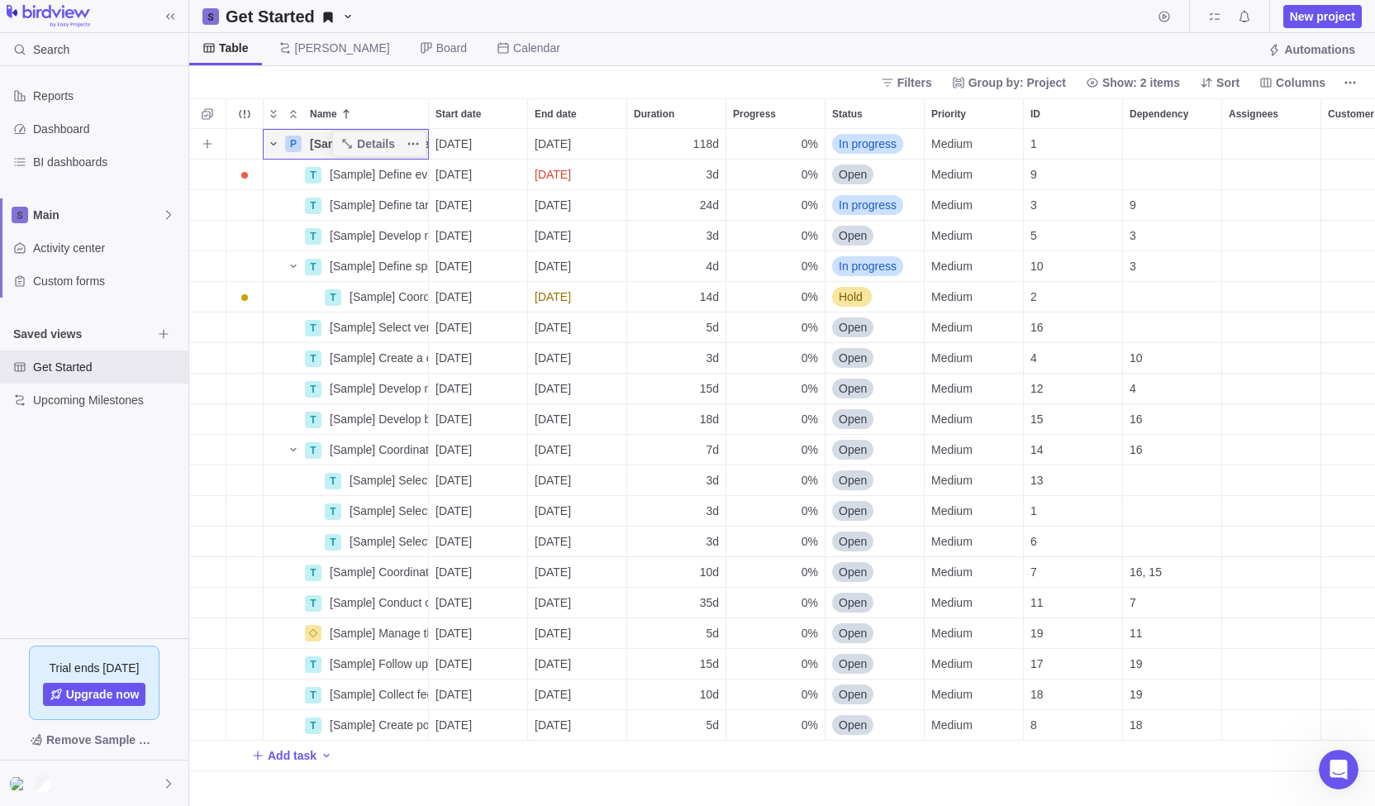
click at [276, 145] on icon "Name" at bounding box center [273, 143] width 13 height 13
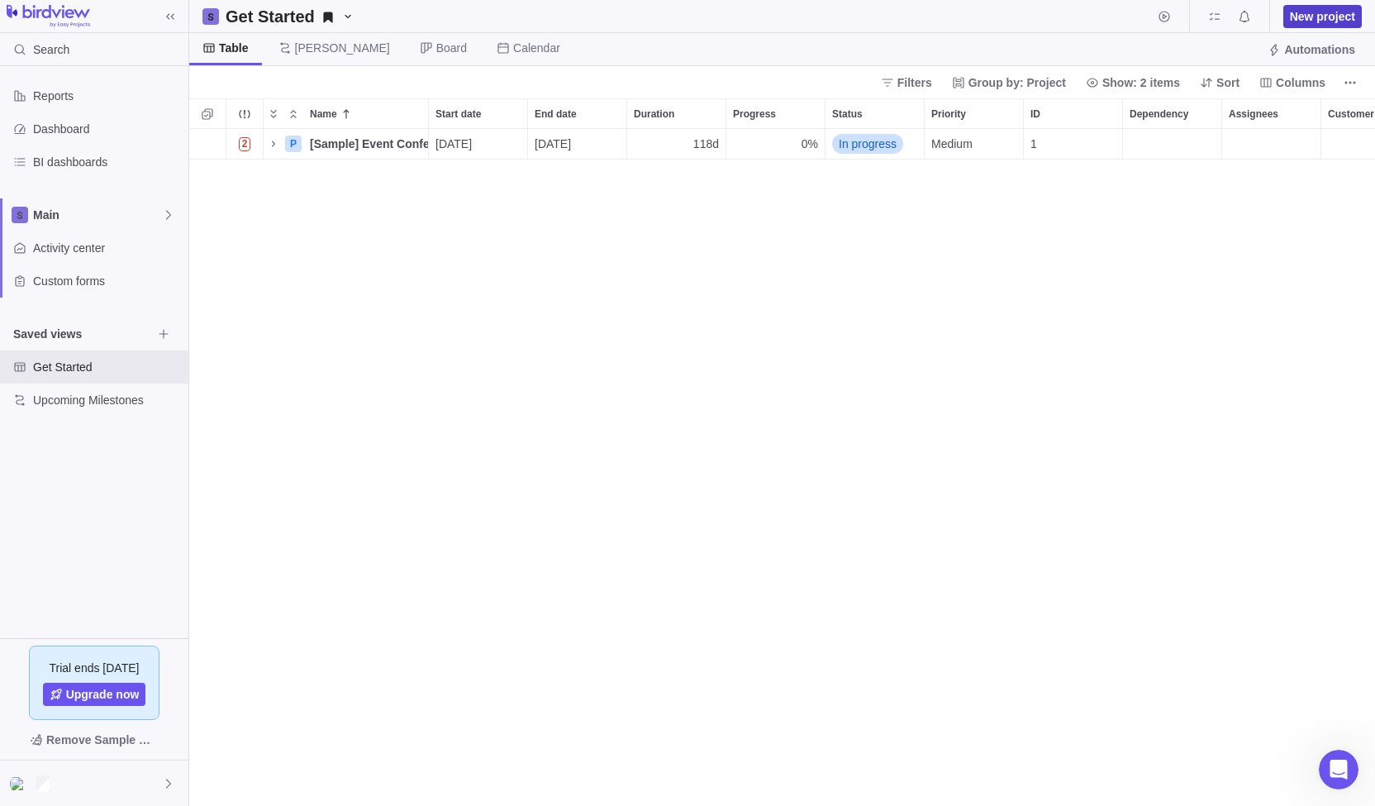
click at [1324, 17] on span "New project" at bounding box center [1322, 16] width 65 height 17
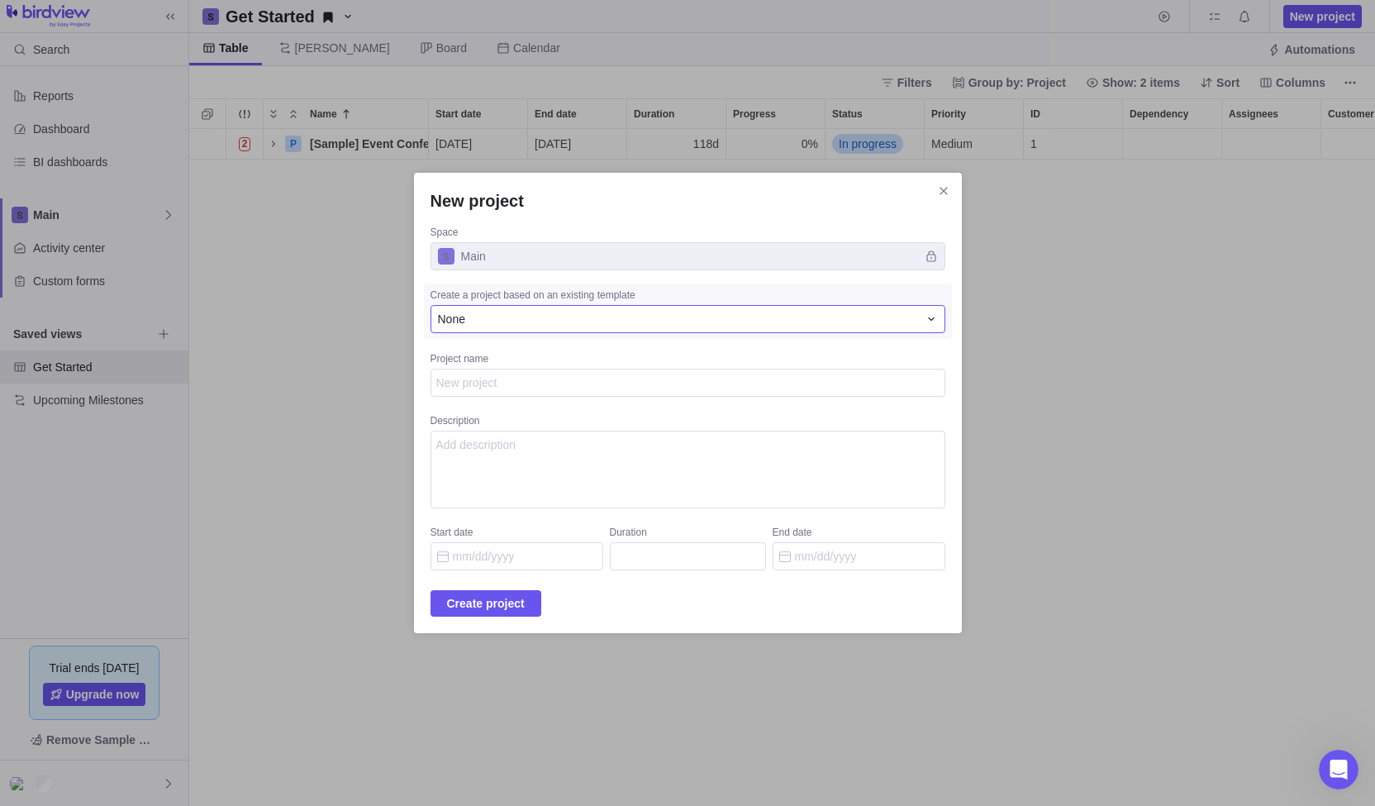
click at [636, 327] on div "None" at bounding box center [678, 319] width 480 height 17
click at [610, 437] on div "New project Space Main Create a project based on an existing template None None…" at bounding box center [687, 403] width 1375 height 806
click at [934, 188] on span "Close" at bounding box center [943, 190] width 23 height 23
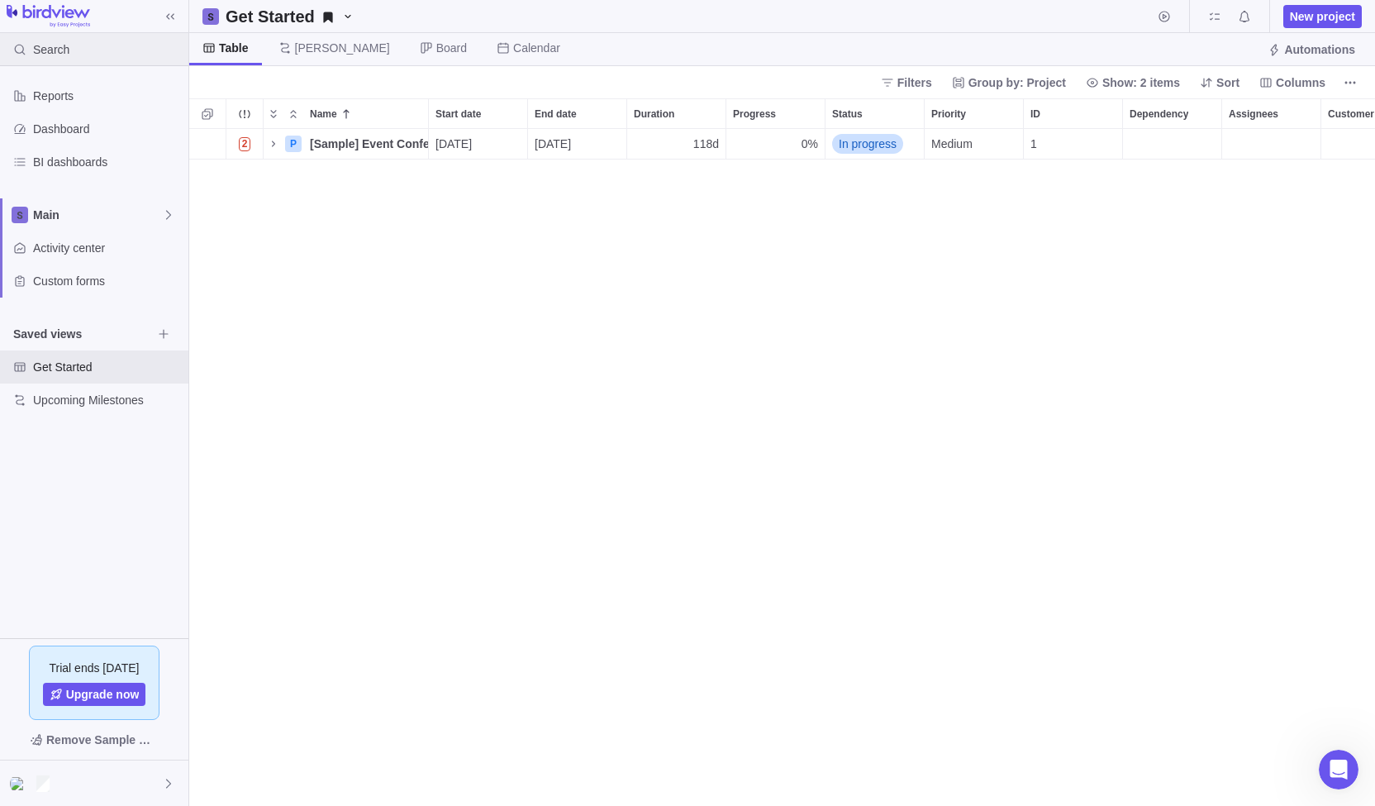
click at [64, 50] on span "Search" at bounding box center [51, 49] width 36 height 17
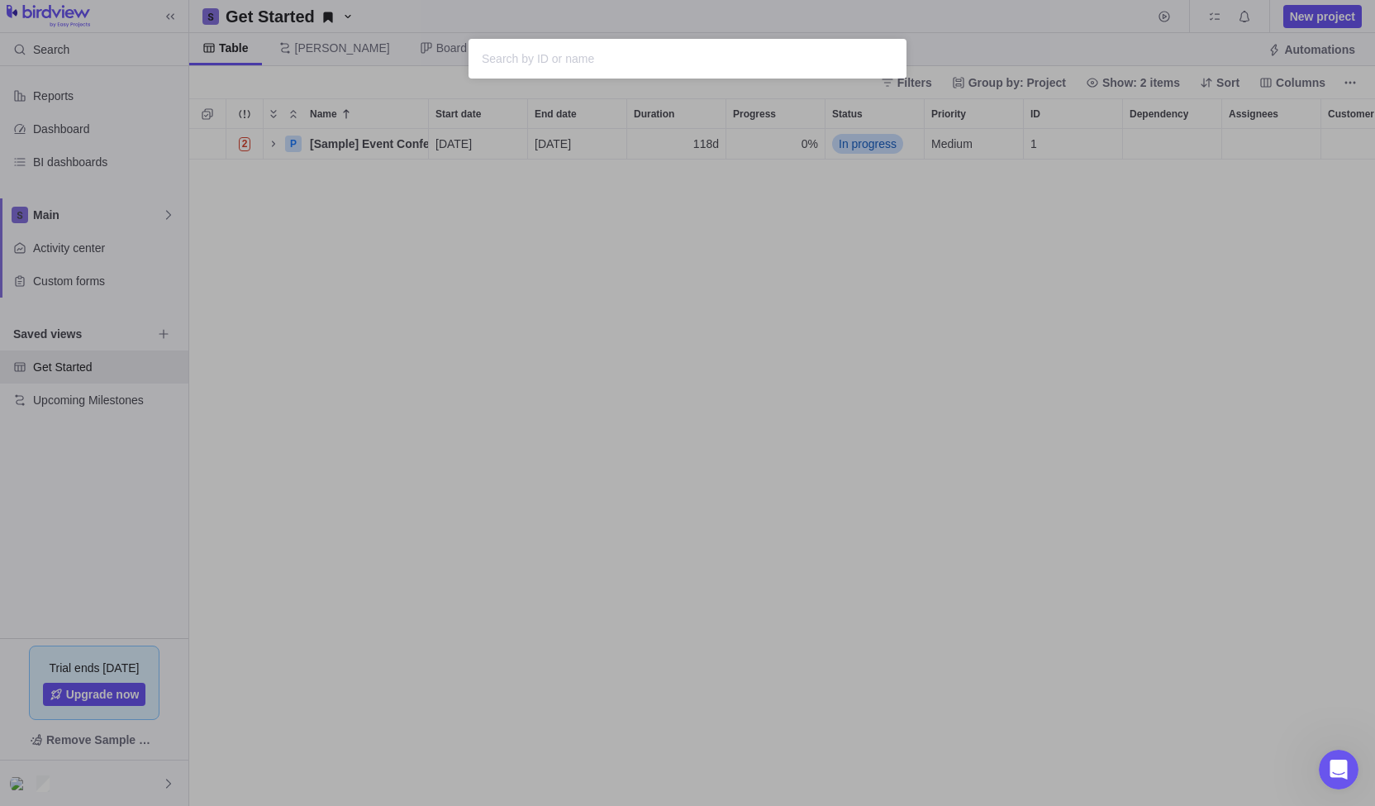
click at [273, 340] on div "Sorry, nothing was found" at bounding box center [687, 403] width 1375 height 806
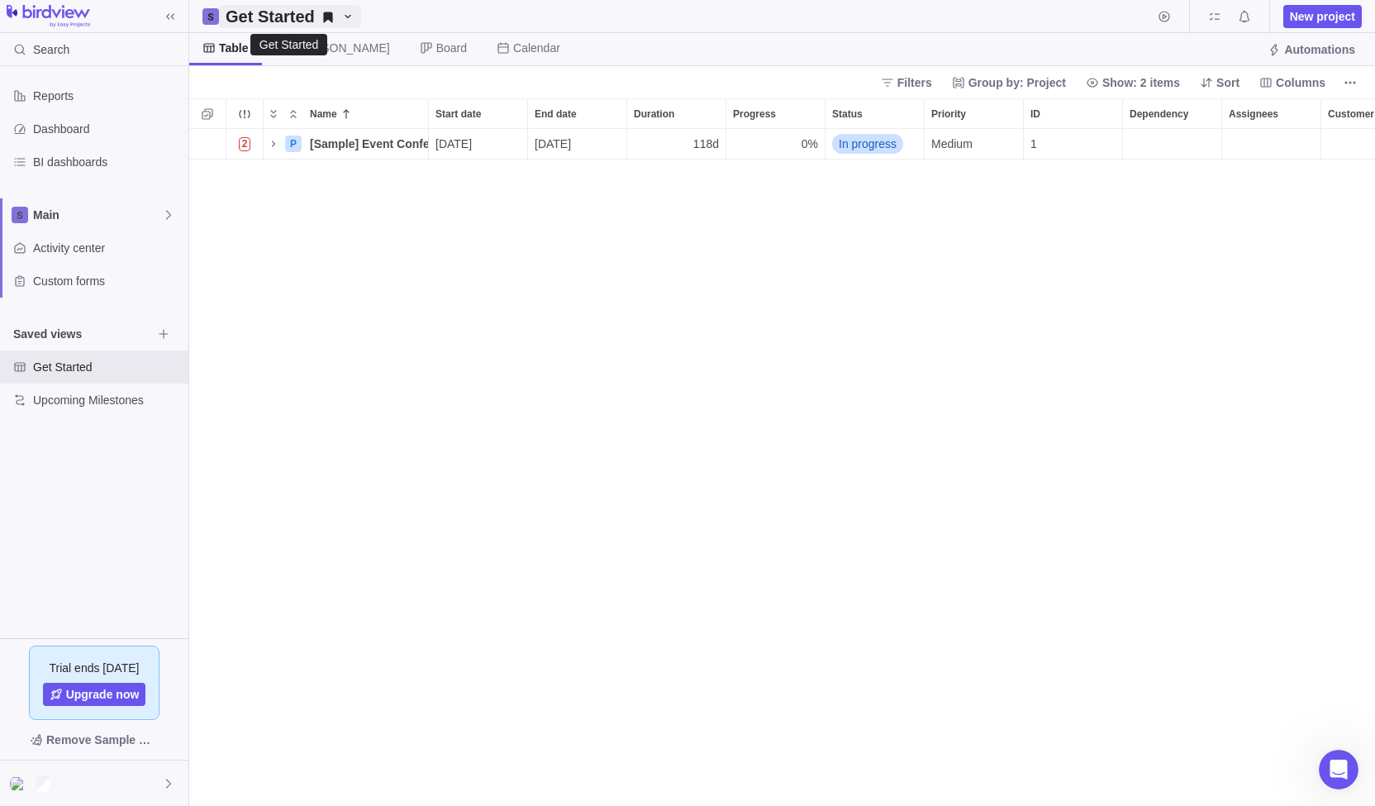
click at [321, 12] on icon "Get Started" at bounding box center [327, 17] width 13 height 13
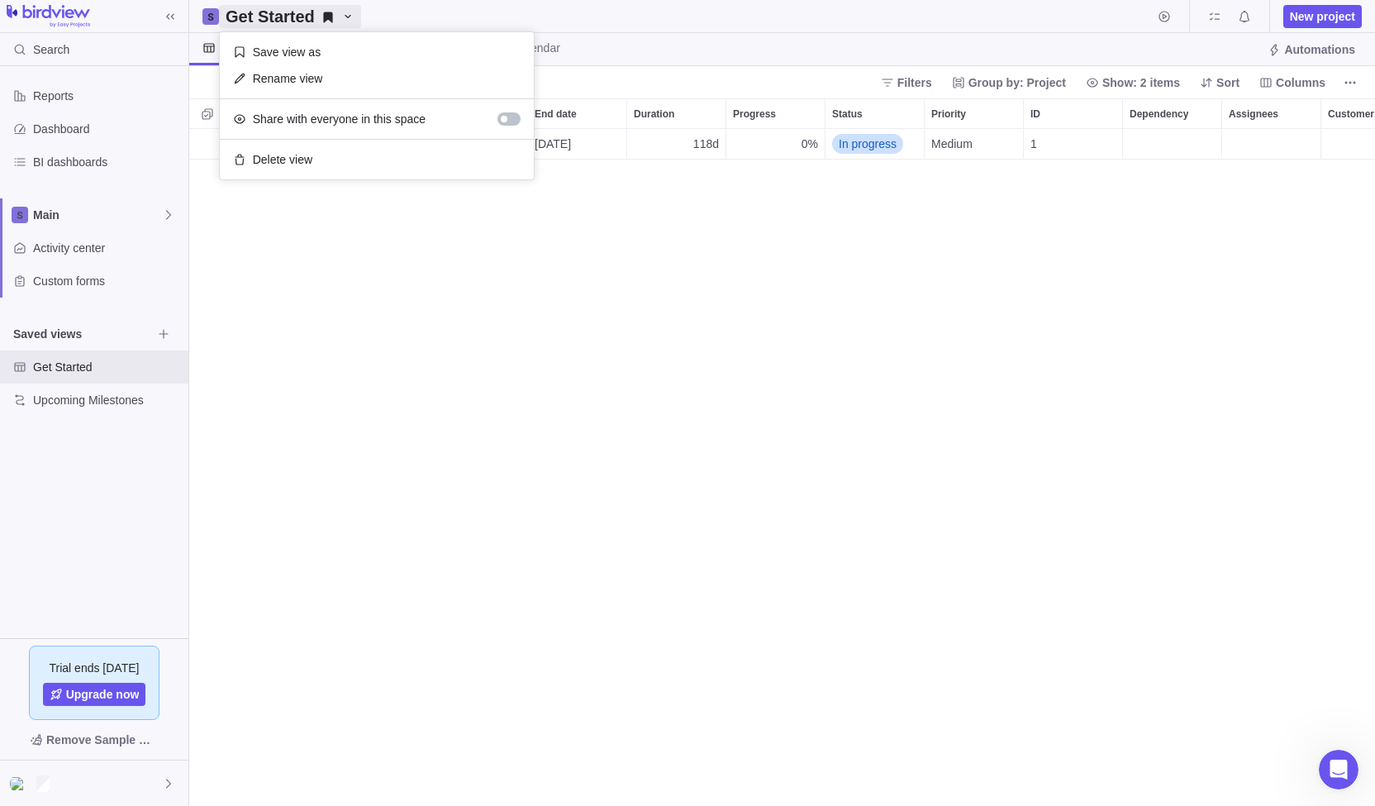
click at [113, 578] on body "Search Reports Dashboard BI dashboards Main Activity center Custom forms Saved …" at bounding box center [687, 403] width 1375 height 806
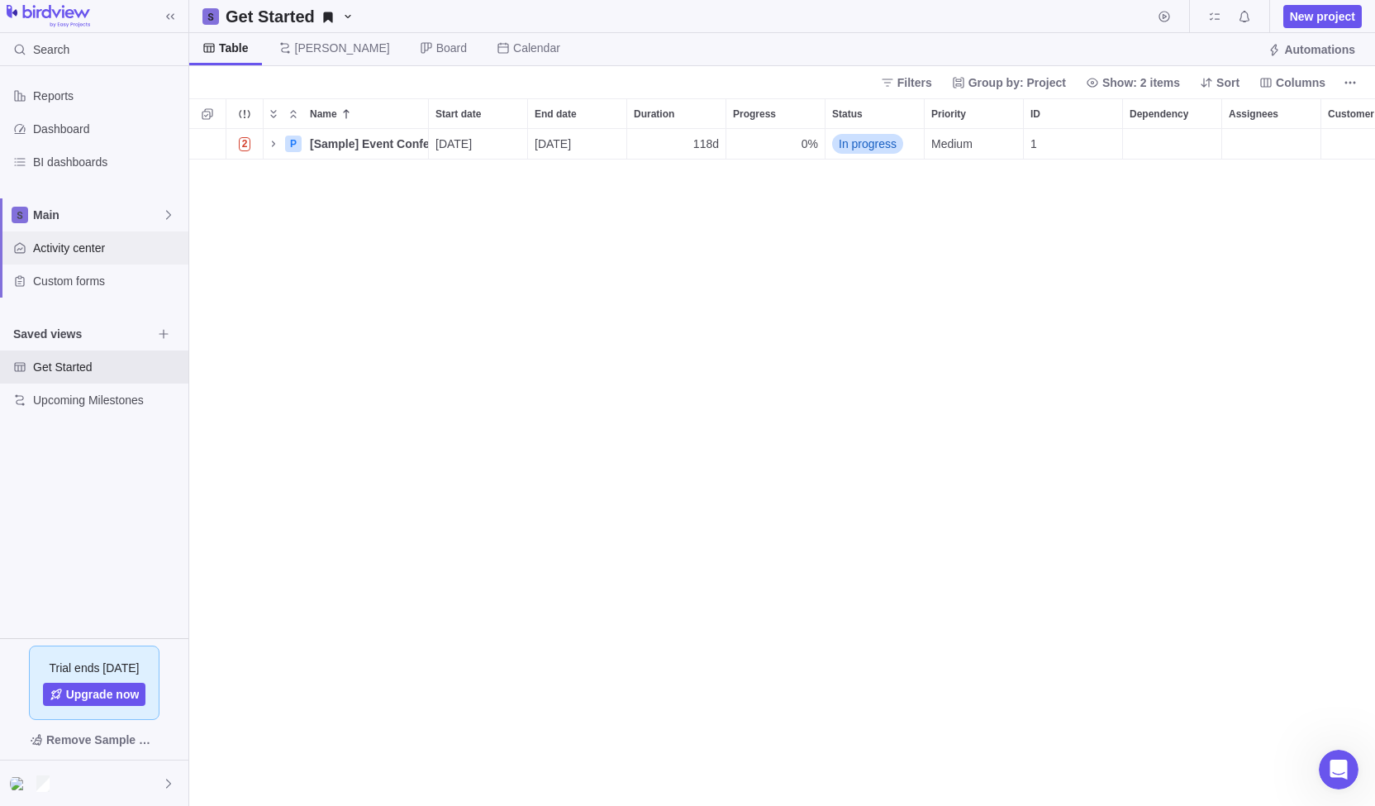
click at [62, 245] on span "Activity center" at bounding box center [107, 248] width 149 height 17
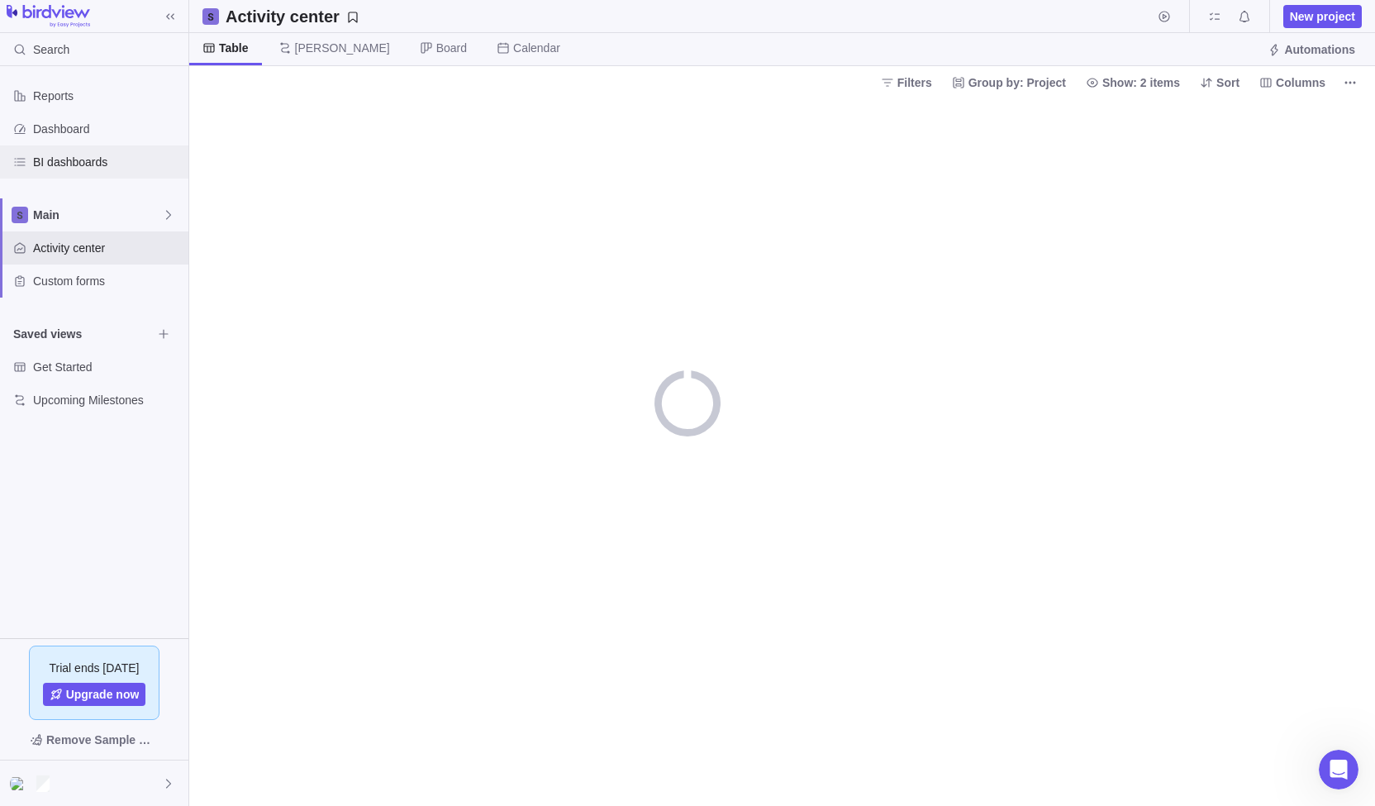
click at [90, 160] on span "BI dashboards" at bounding box center [107, 162] width 149 height 17
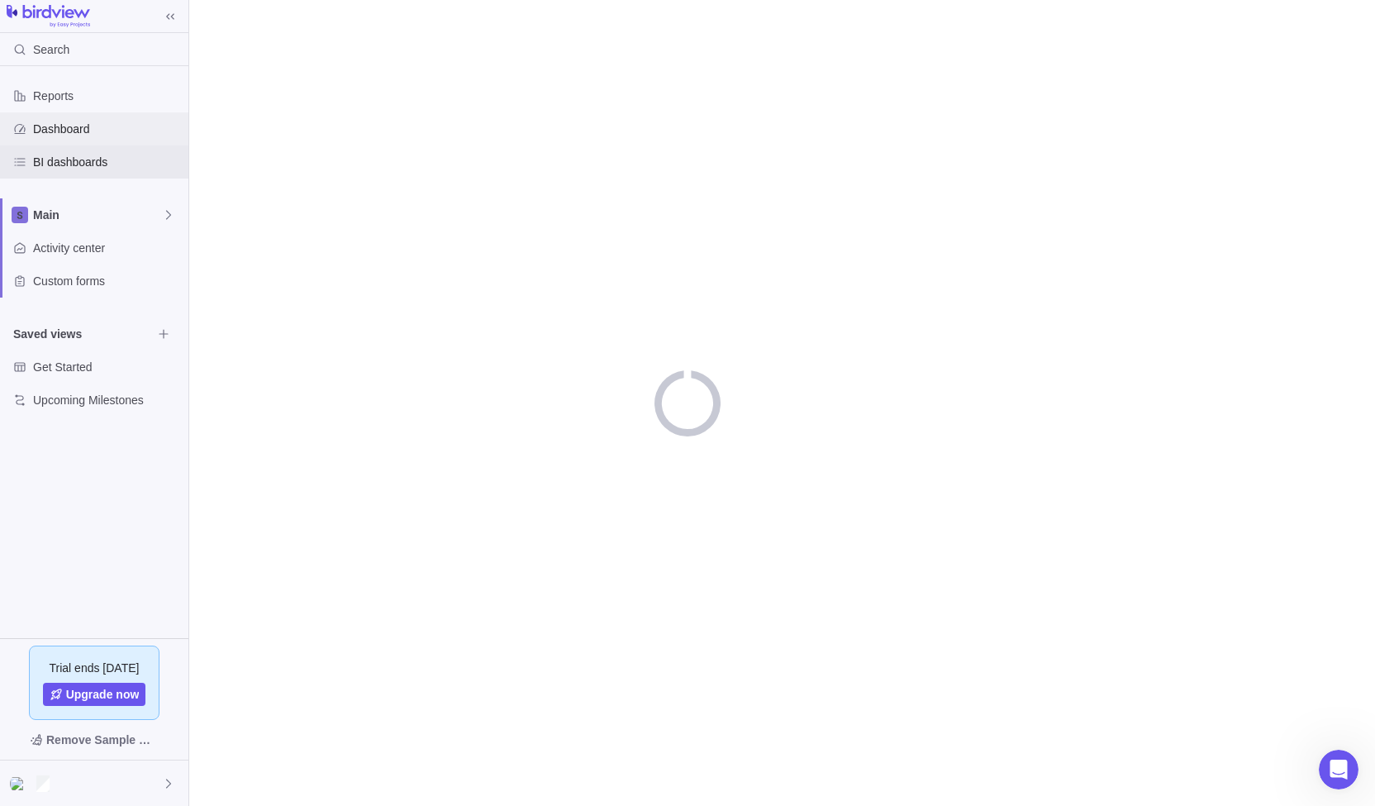
click at [102, 121] on span "Dashboard" at bounding box center [107, 129] width 149 height 17
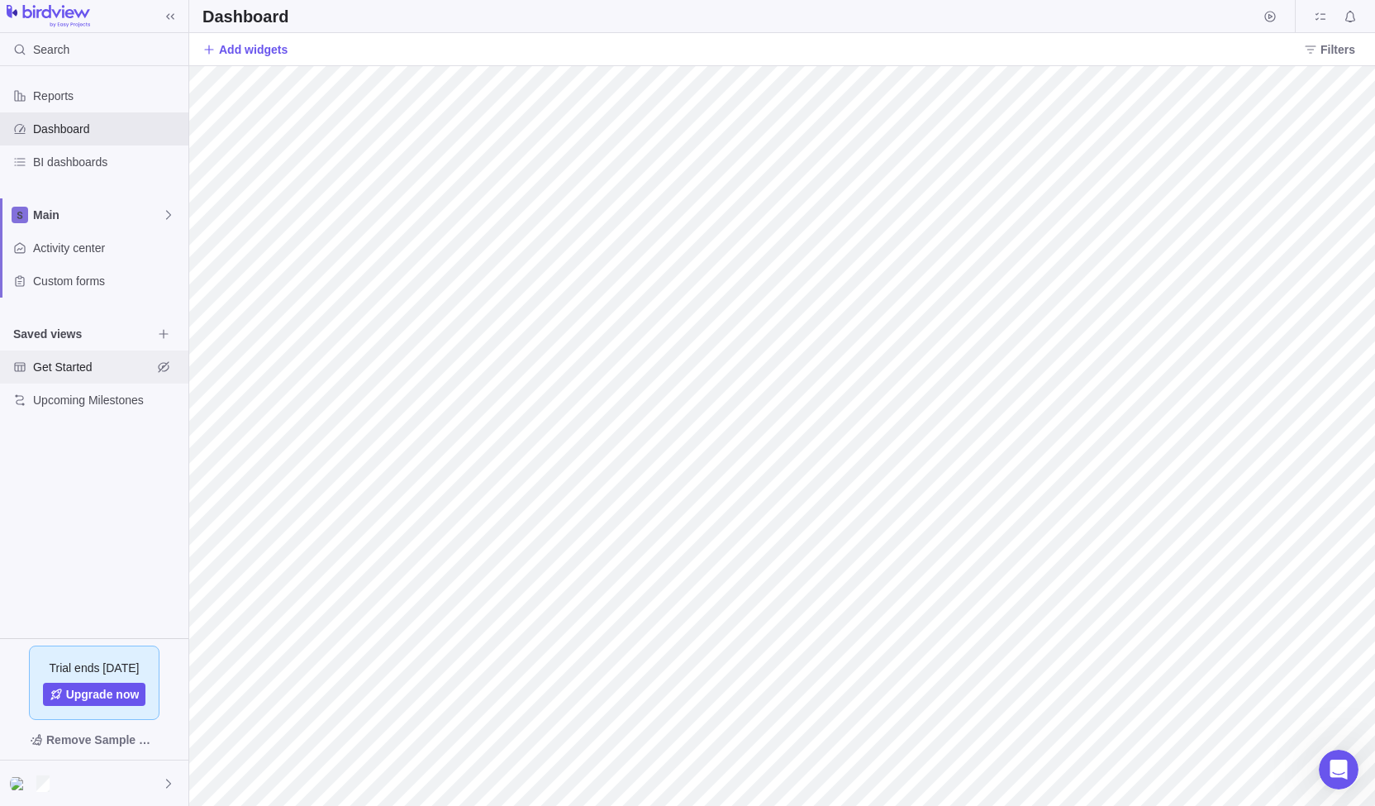
click at [53, 356] on div "Get Started" at bounding box center [94, 366] width 188 height 33
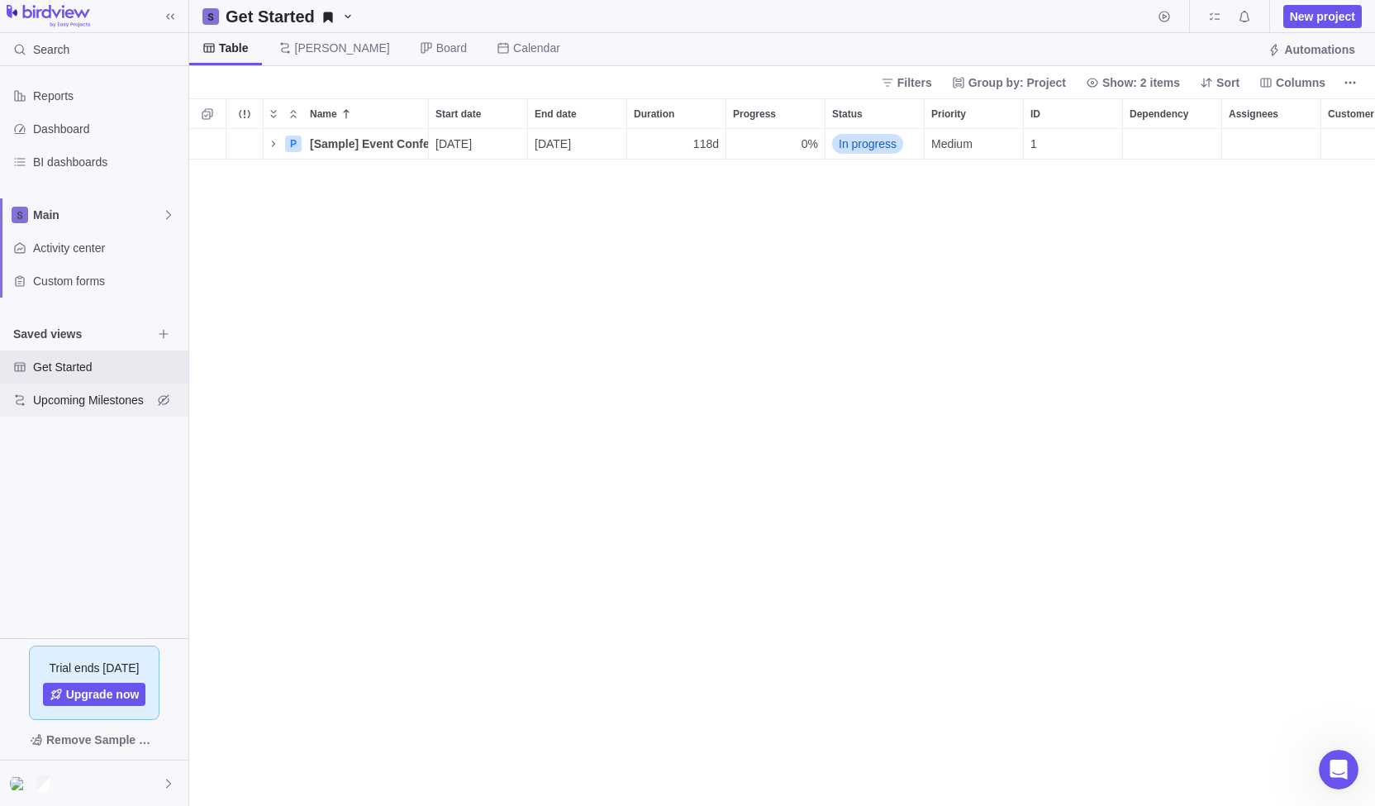
scroll to position [664, 1173]
click at [66, 407] on span "Upcoming Milestones" at bounding box center [92, 400] width 119 height 17
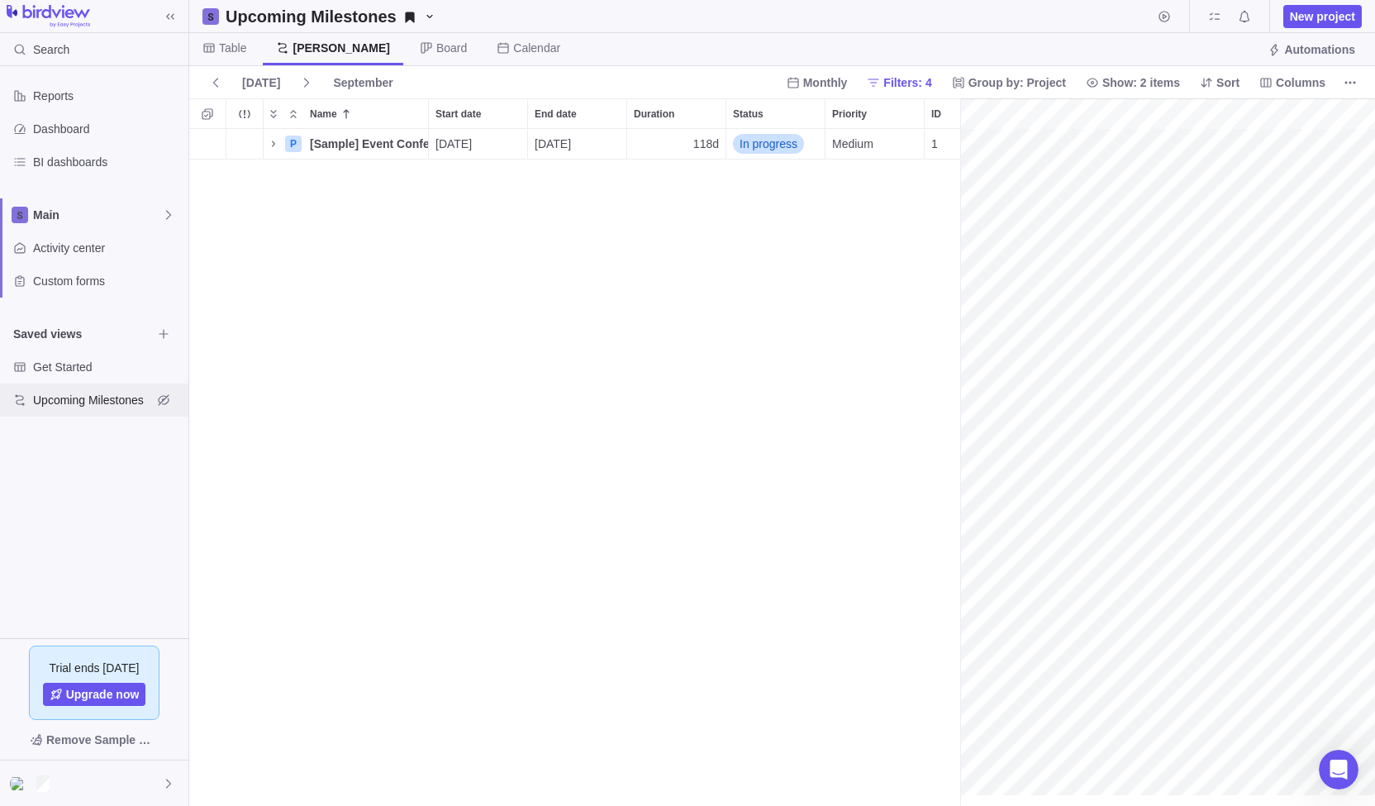
scroll to position [0, 171]
click at [1298, 5] on span "New project" at bounding box center [1322, 16] width 78 height 23
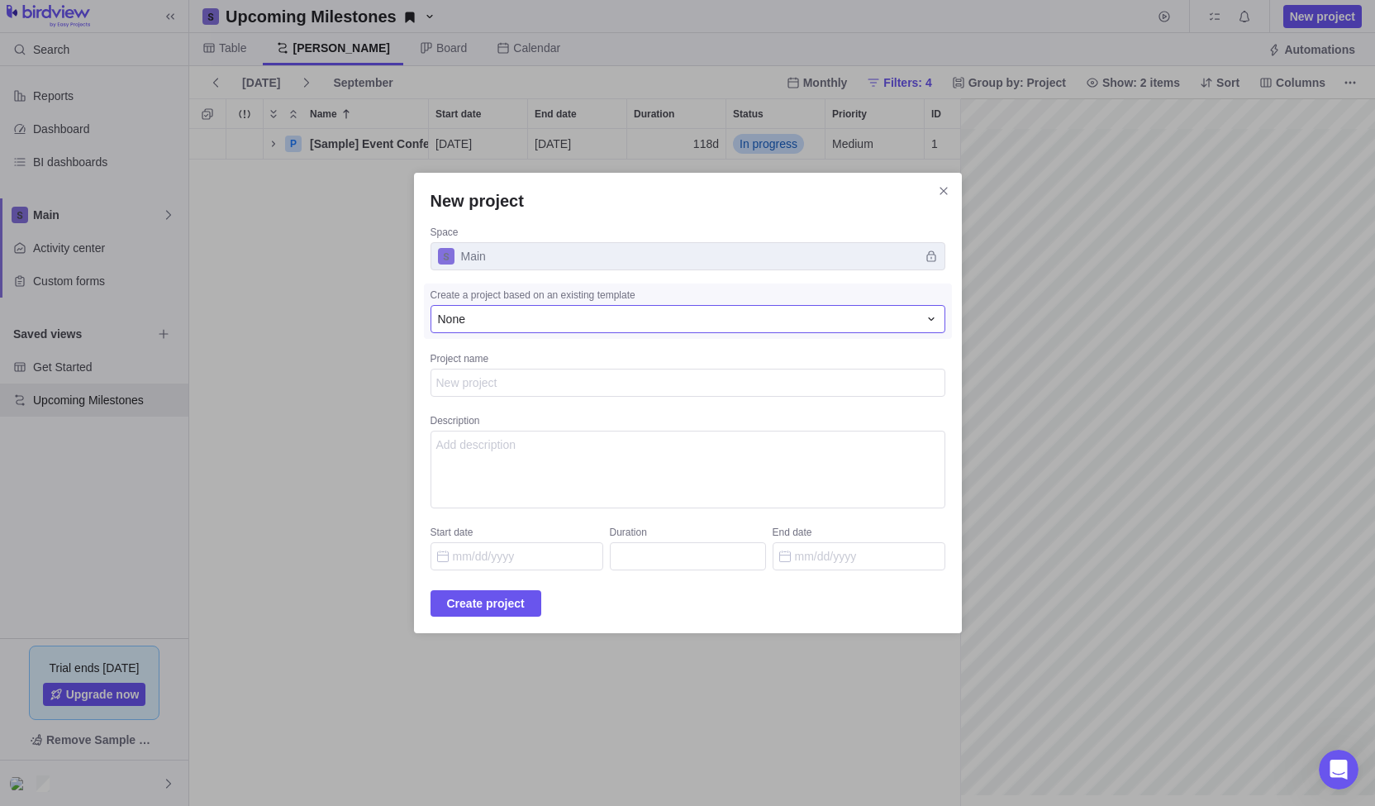
type textarea "x"
click at [577, 311] on div "None" at bounding box center [687, 319] width 515 height 28
click at [561, 359] on input "New project" at bounding box center [671, 352] width 481 height 30
type input "Software development"
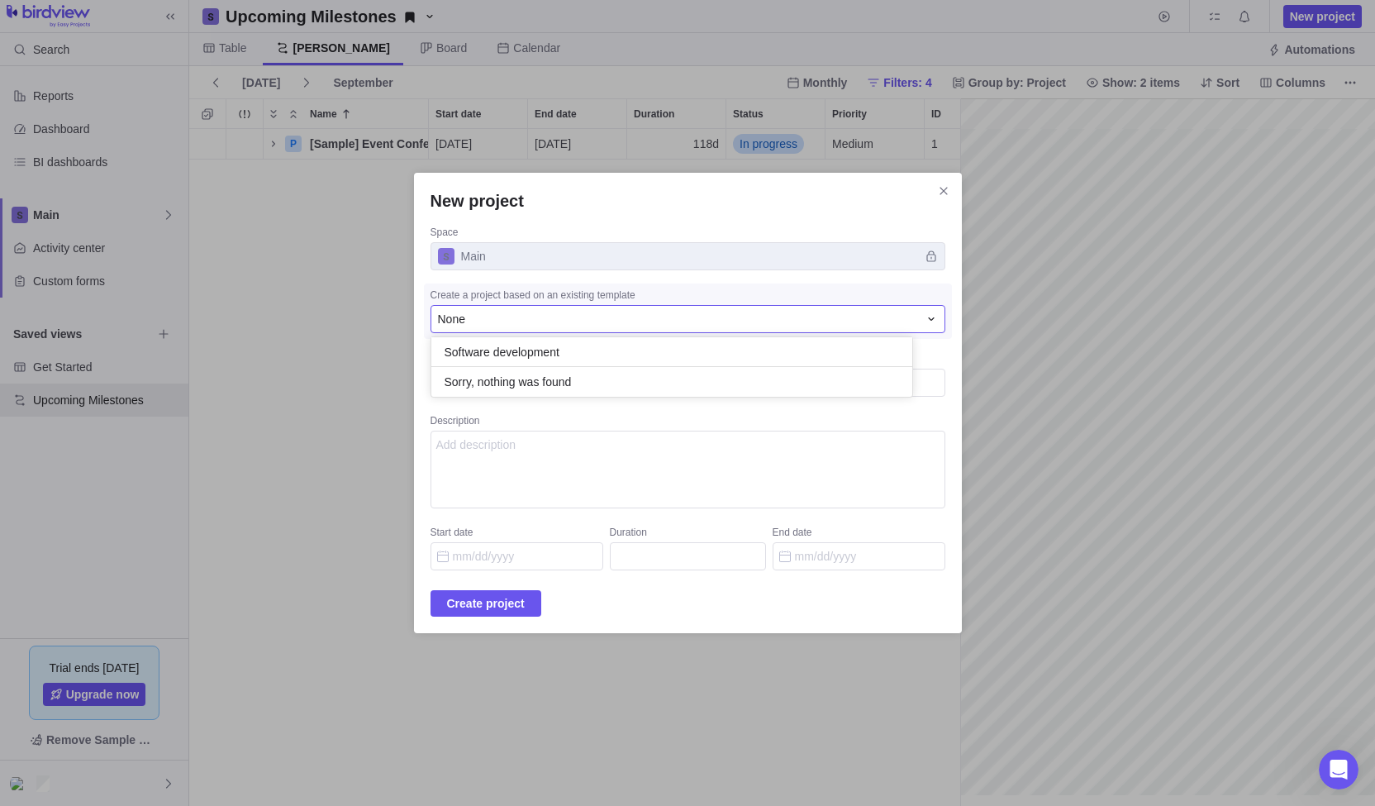
click at [590, 409] on div "New project Space Main Create a project based on an existing template None Soft…" at bounding box center [687, 403] width 1375 height 806
click at [542, 326] on div "None" at bounding box center [678, 319] width 480 height 17
click at [472, 391] on span "None" at bounding box center [458, 388] width 27 height 17
click at [520, 605] on span "Create project" at bounding box center [486, 603] width 78 height 20
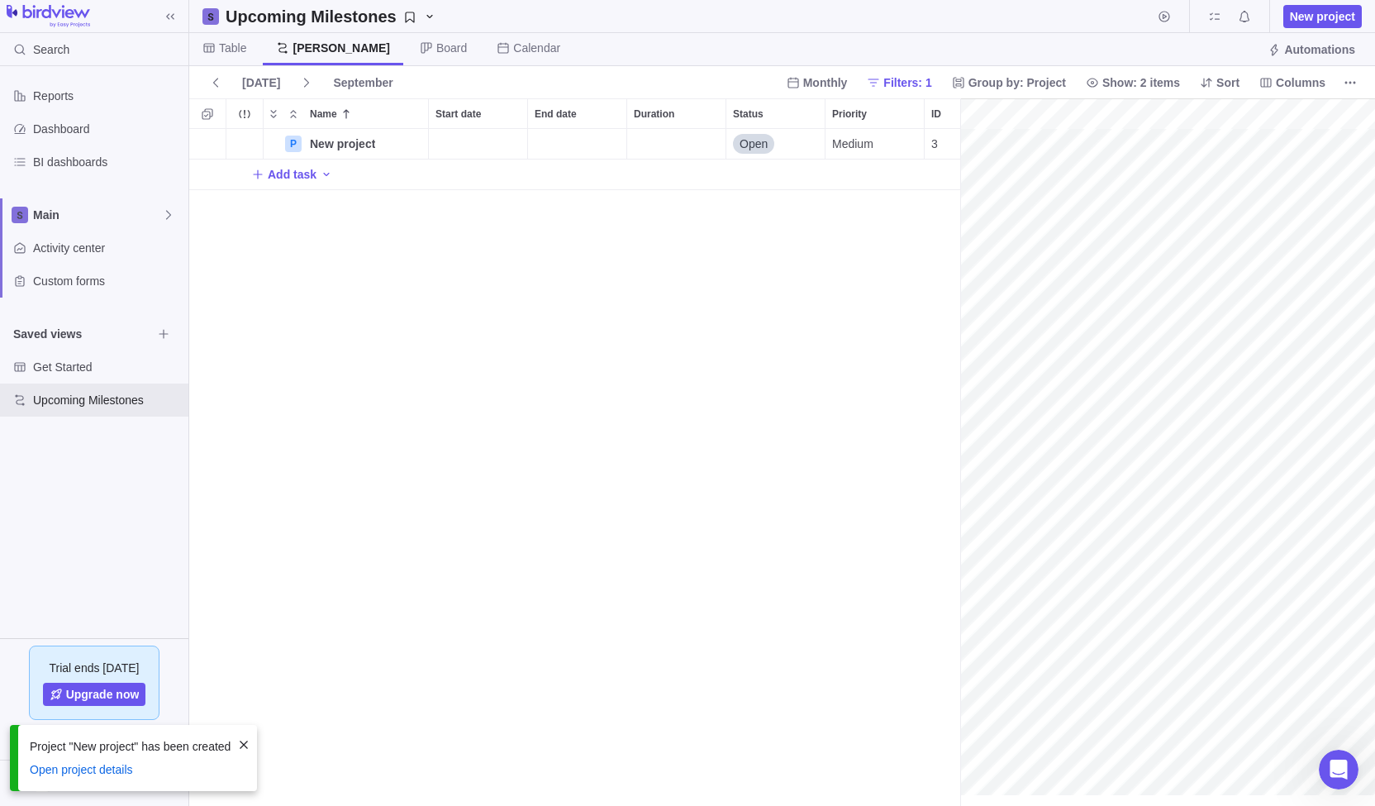
scroll to position [664, 758]
click at [420, 143] on span "More actions" at bounding box center [413, 143] width 23 height 23
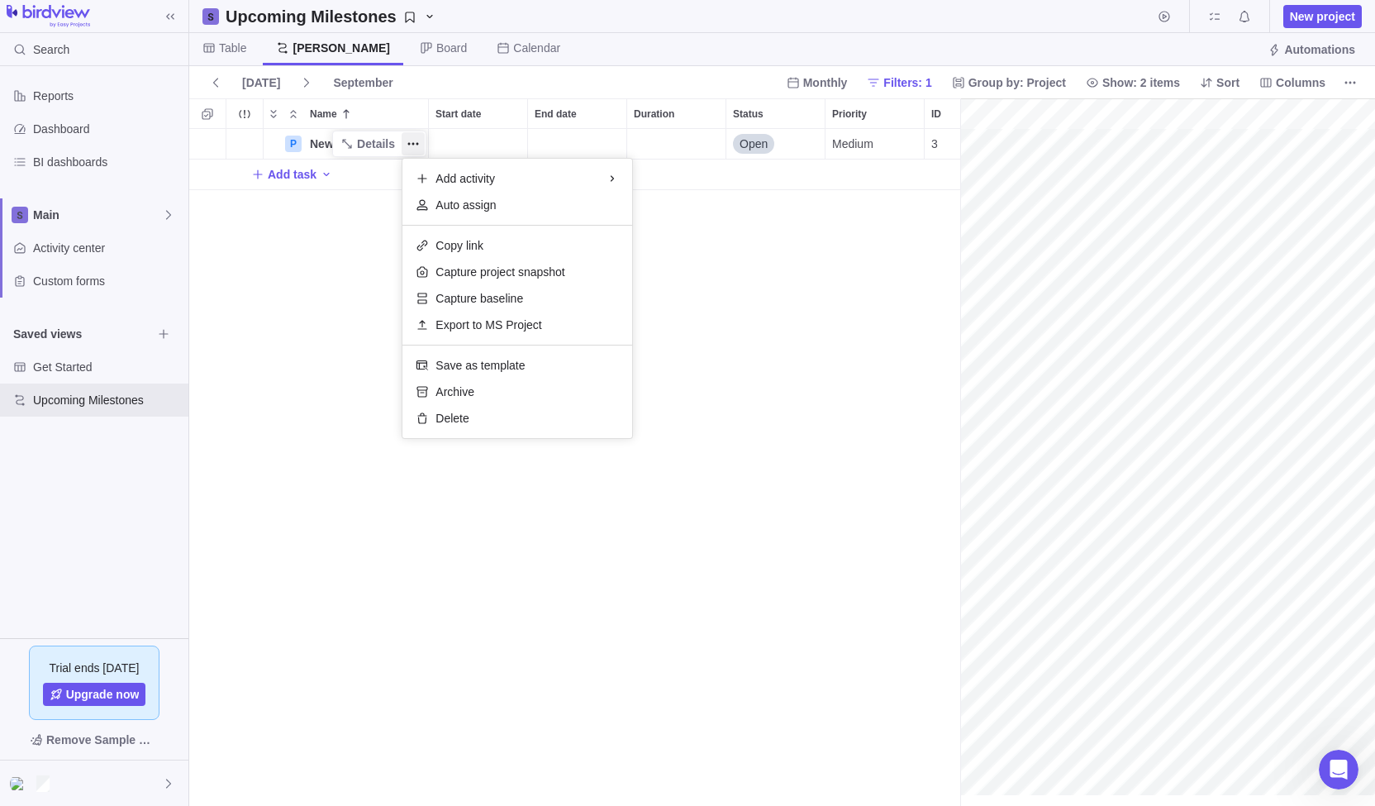
click at [110, 785] on body "Search Reports Dashboard BI dashboards Main Activity center Custom forms Saved …" at bounding box center [687, 403] width 1375 height 806
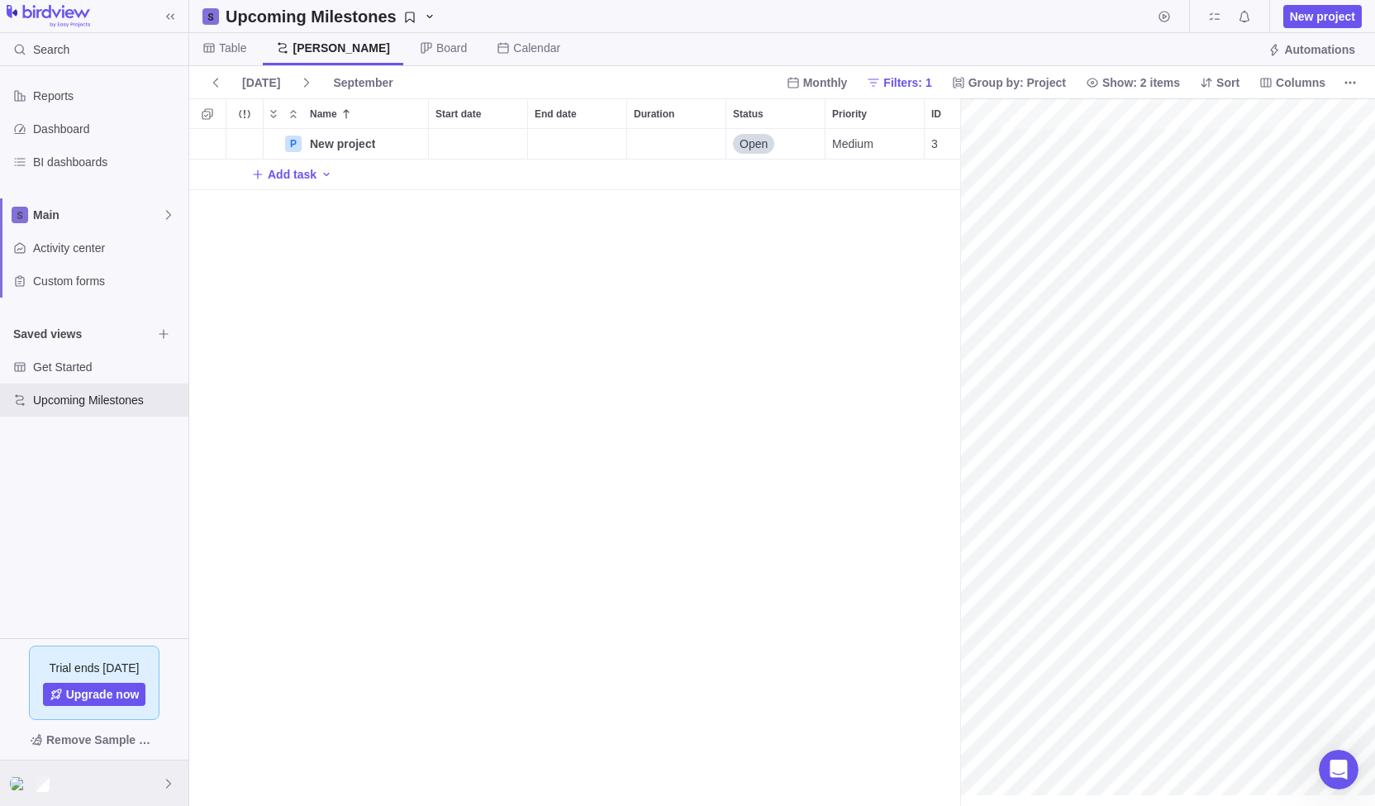
click at [145, 783] on div at bounding box center [94, 782] width 188 height 45
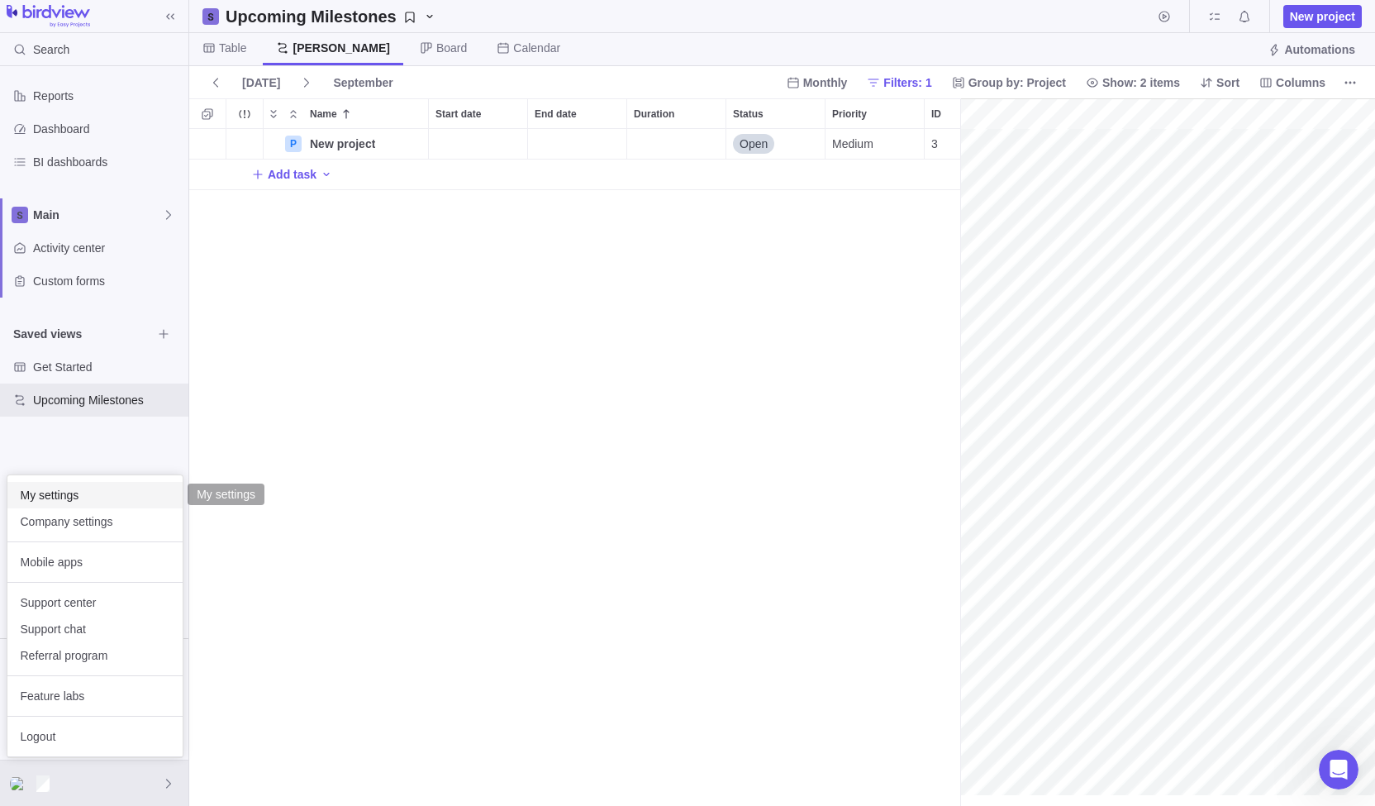
click at [134, 487] on span "My settings" at bounding box center [95, 495] width 149 height 17
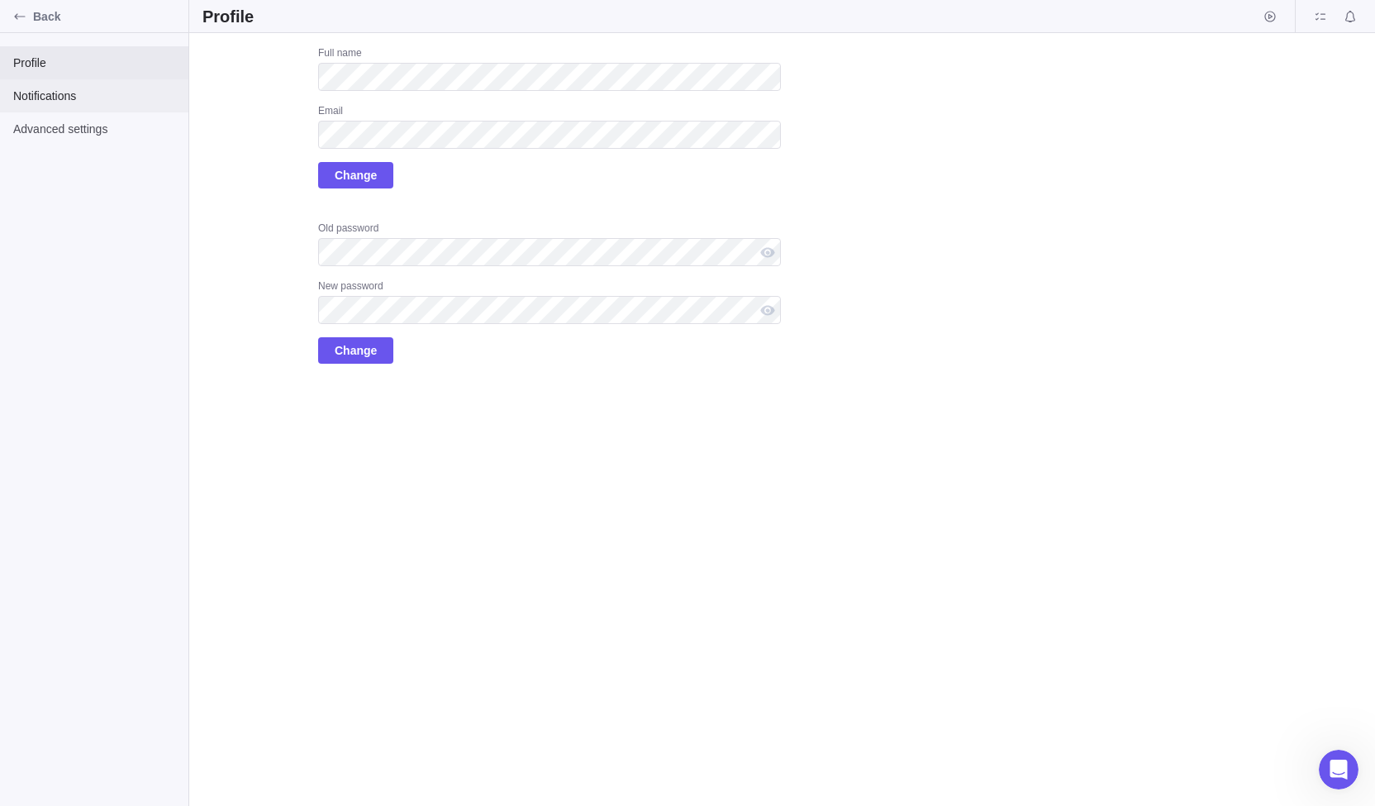
click at [36, 88] on span "Notifications" at bounding box center [94, 96] width 162 height 17
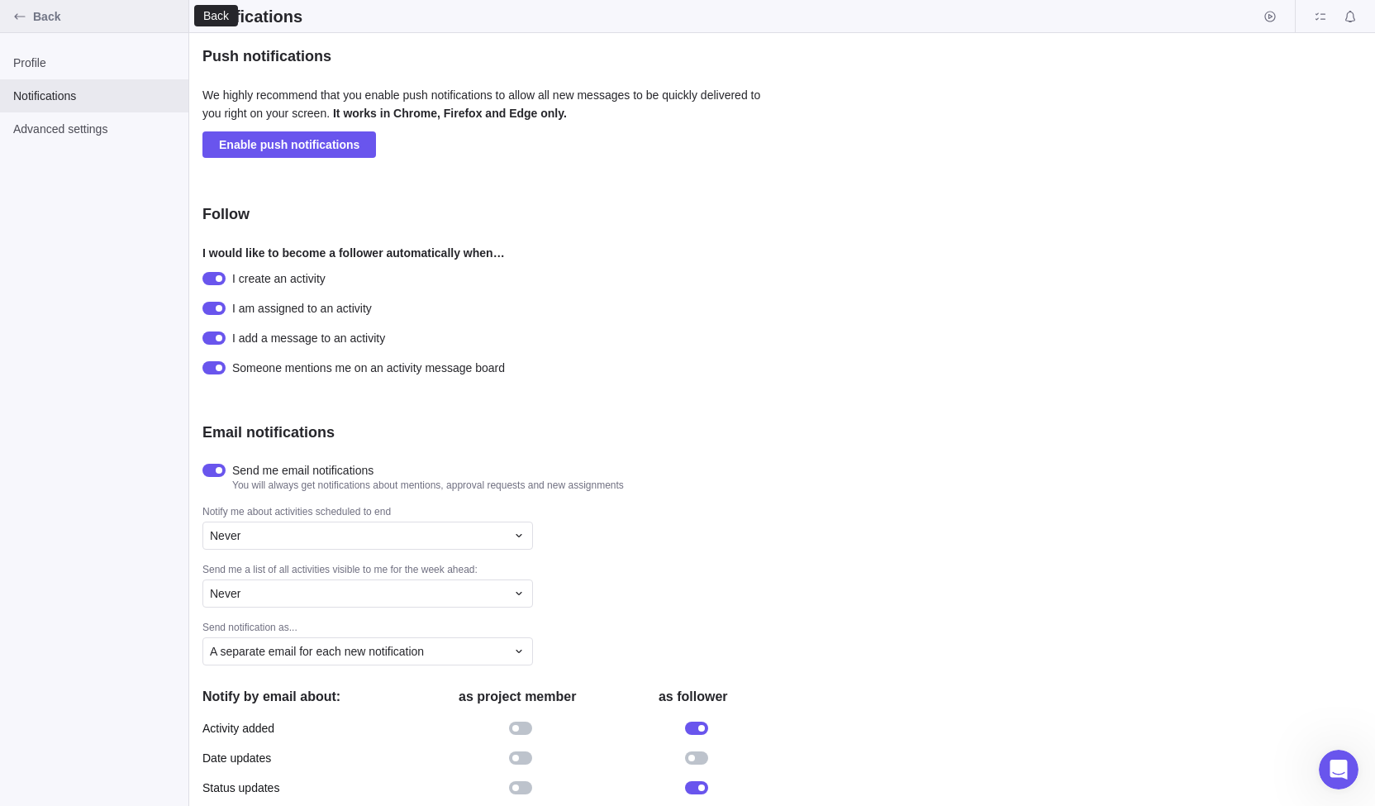
click at [38, 16] on span "Back" at bounding box center [107, 16] width 149 height 17
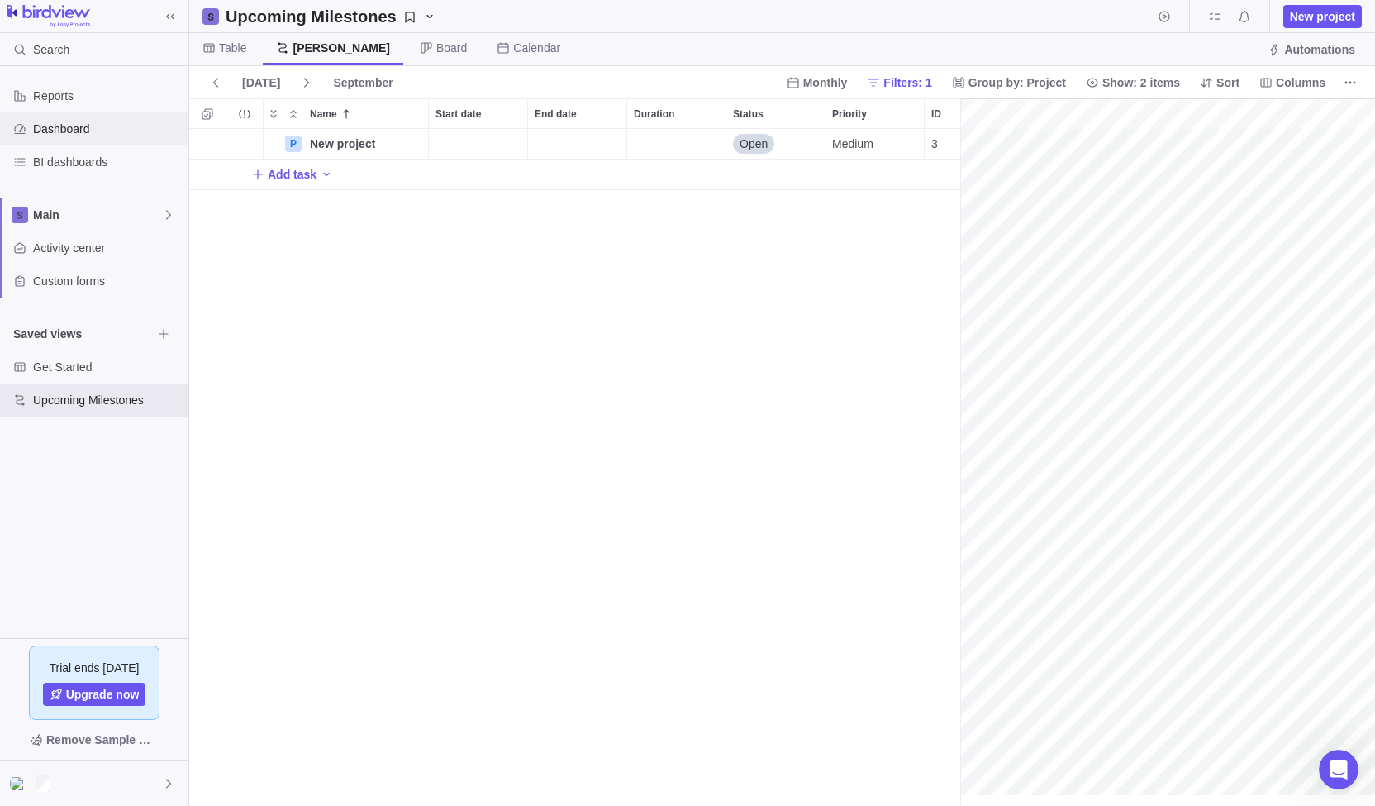
scroll to position [0, 72]
click at [293, 175] on span "Add task" at bounding box center [292, 174] width 49 height 17
type input "sned sfjhwofjh soxfnweolihft owhsn"
click at [170, 799] on body "Search Reports Dashboard BI dashboards Main Activity center Custom forms Saved …" at bounding box center [687, 403] width 1375 height 806
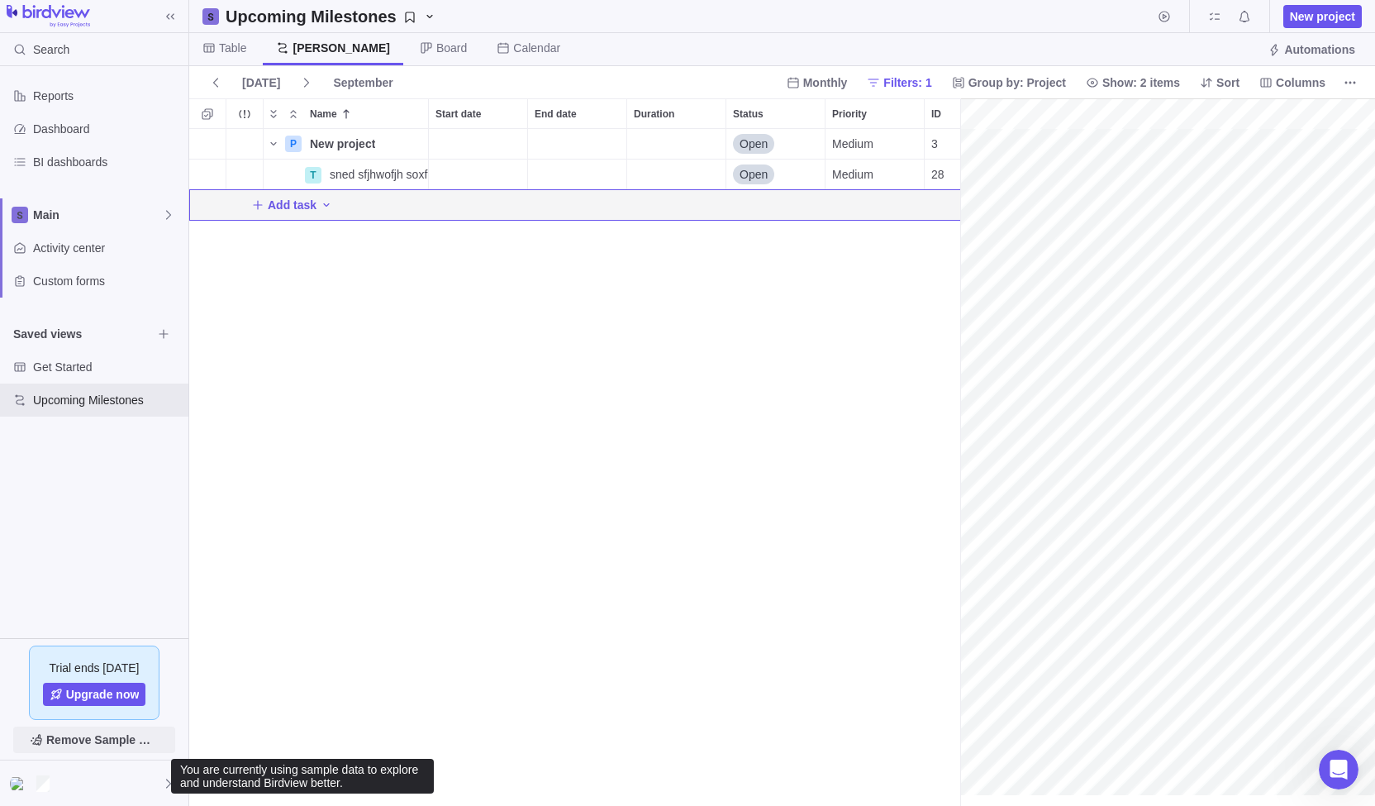
click at [149, 746] on span "Remove Sample Data" at bounding box center [102, 740] width 112 height 20
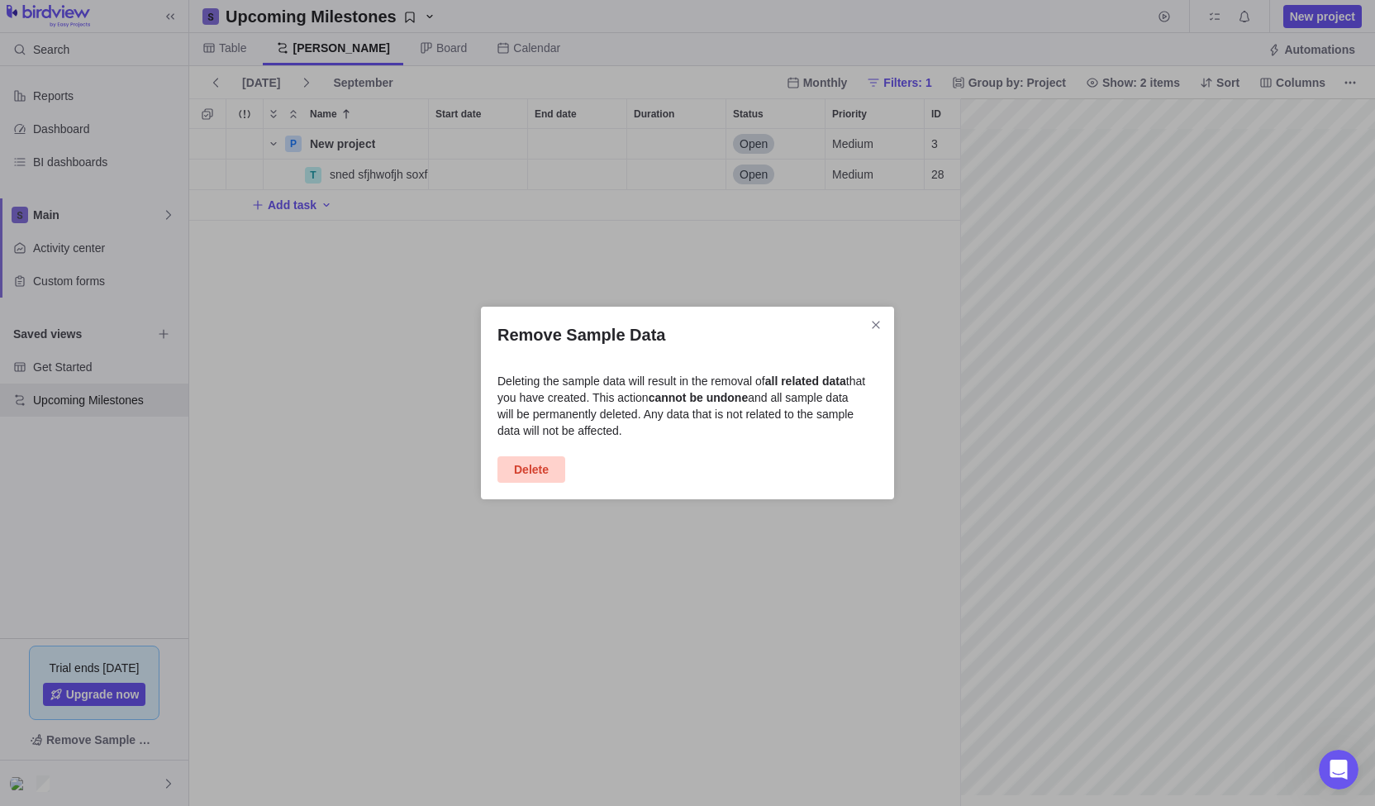
click at [534, 474] on span "Delete" at bounding box center [531, 469] width 35 height 20
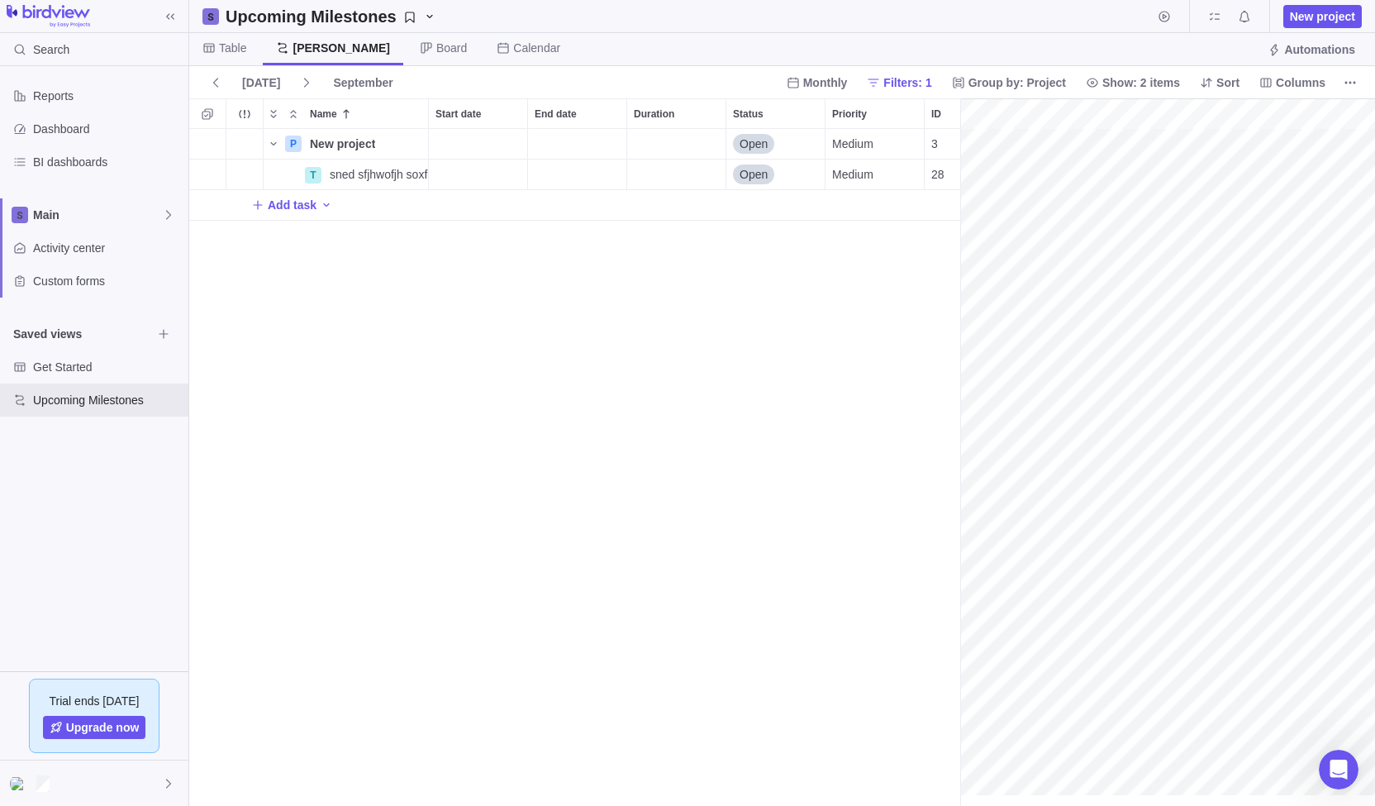
scroll to position [0, 72]
click at [149, 778] on div at bounding box center [94, 782] width 188 height 45
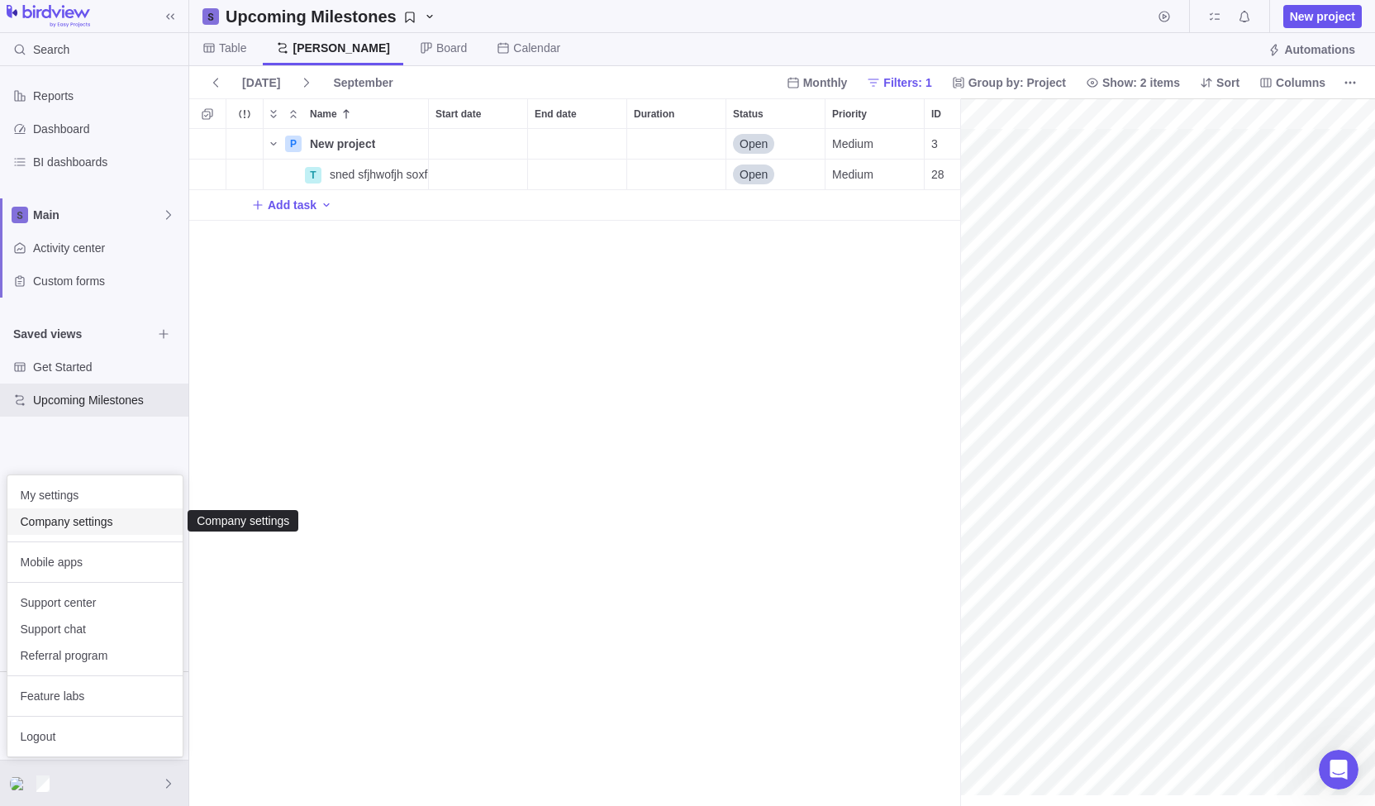
click at [104, 525] on span "Company settings" at bounding box center [95, 521] width 149 height 17
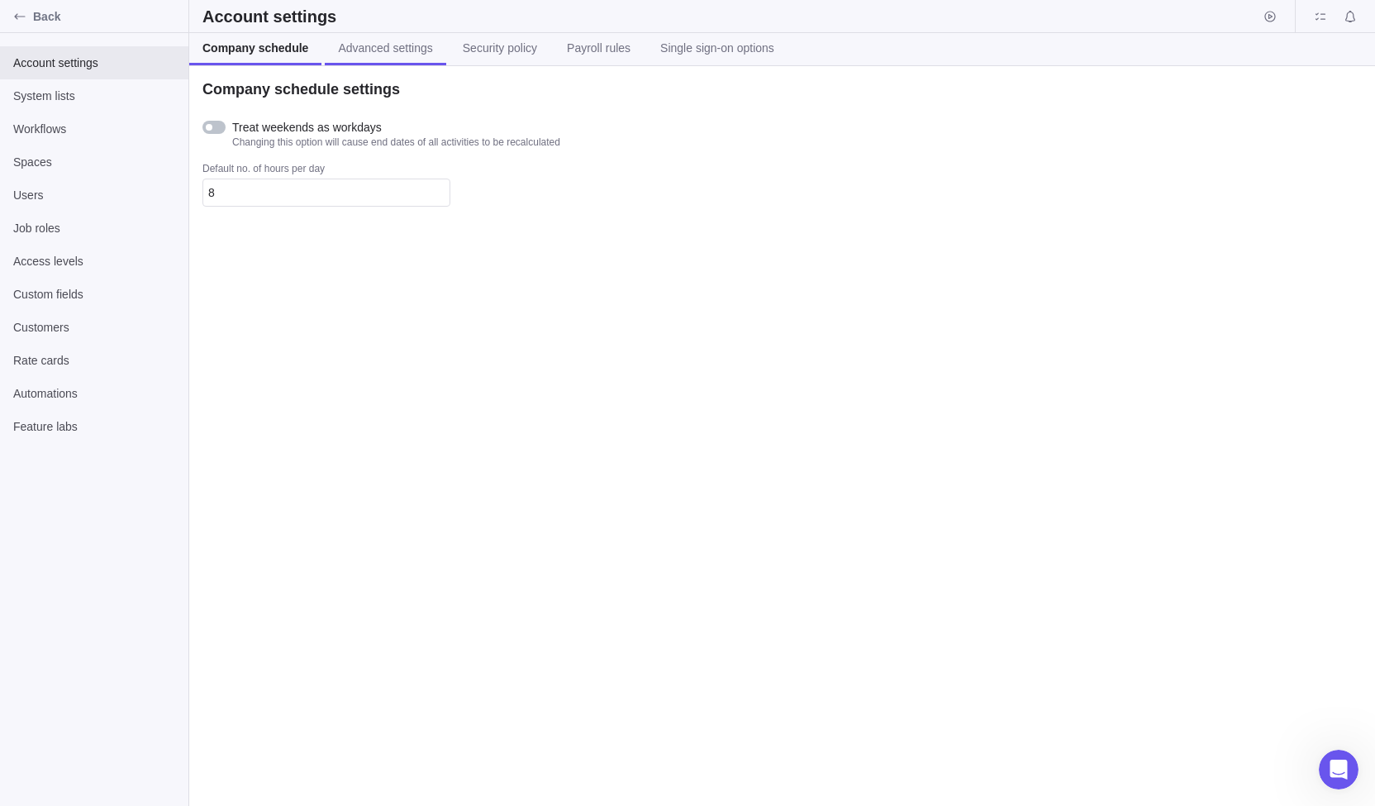
click at [390, 53] on span "Advanced settings" at bounding box center [385, 48] width 94 height 17
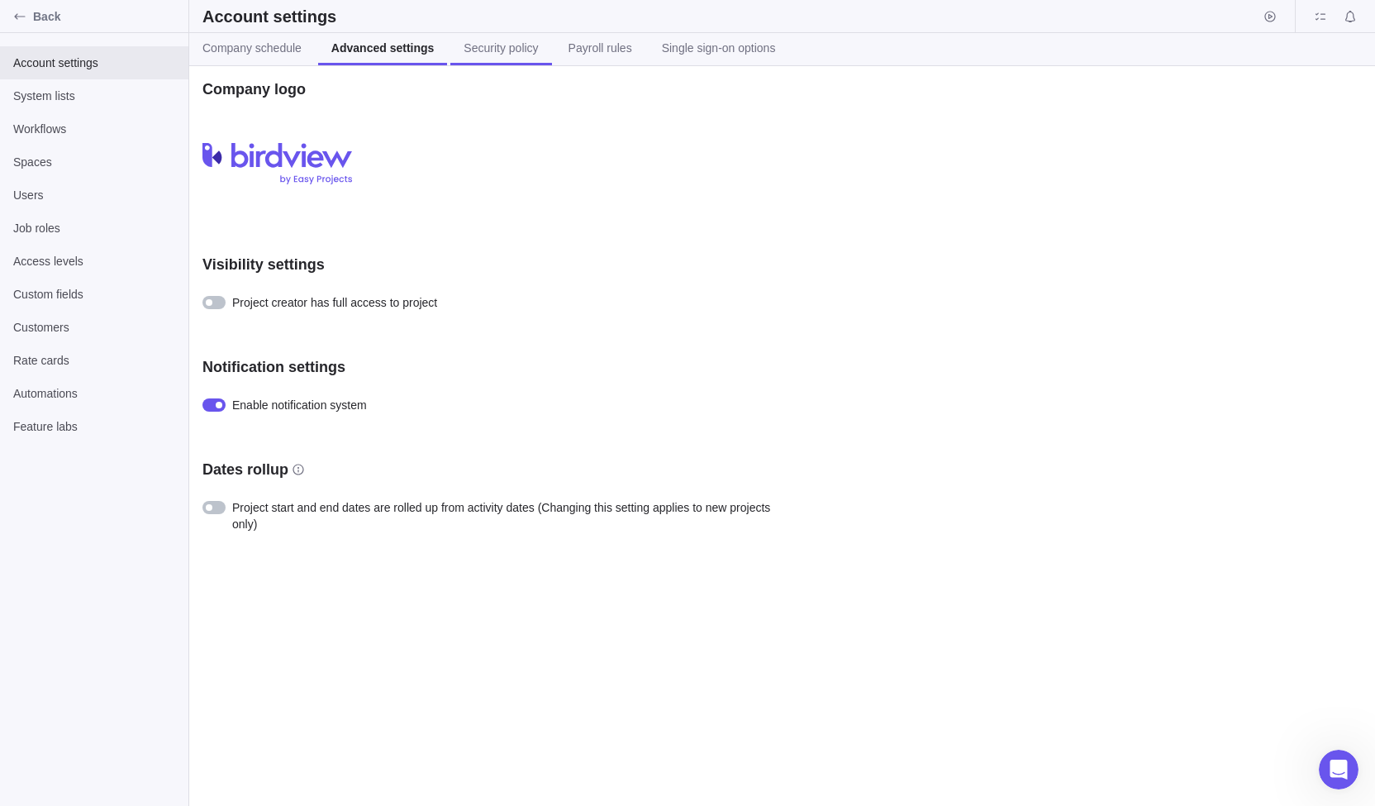
click at [532, 44] on link "Security policy" at bounding box center [500, 49] width 101 height 32
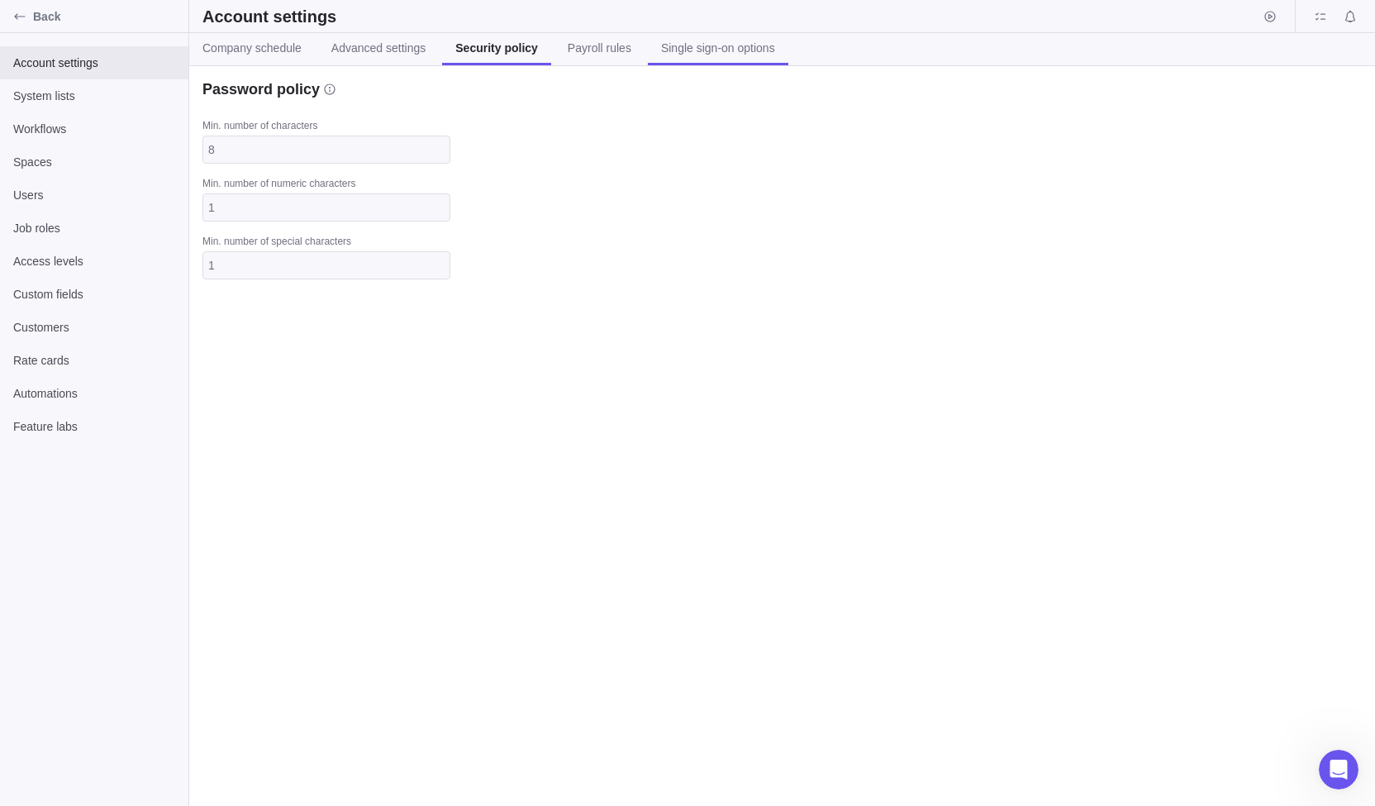
click at [661, 44] on span "Single sign-on options" at bounding box center [718, 48] width 114 height 17
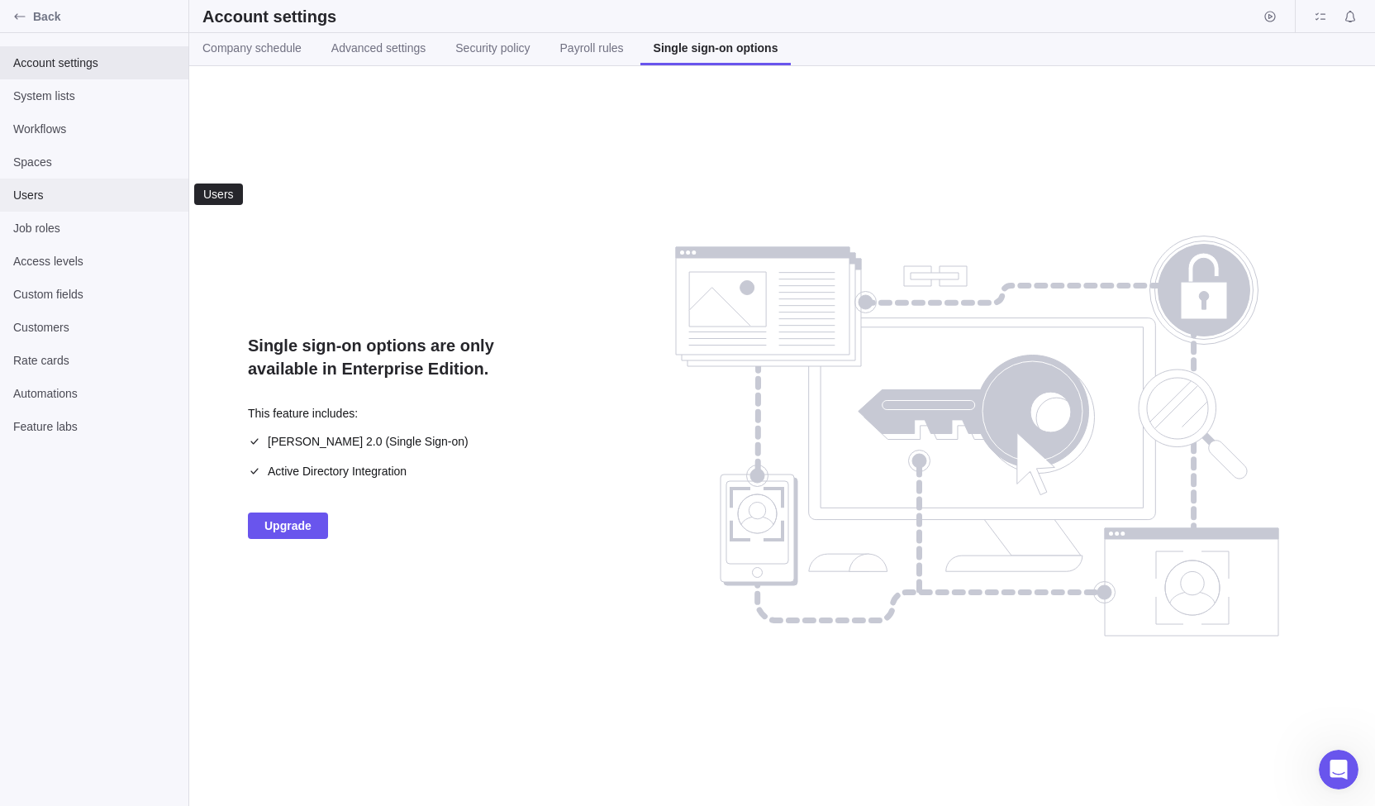
click at [53, 190] on span "Users" at bounding box center [94, 195] width 162 height 17
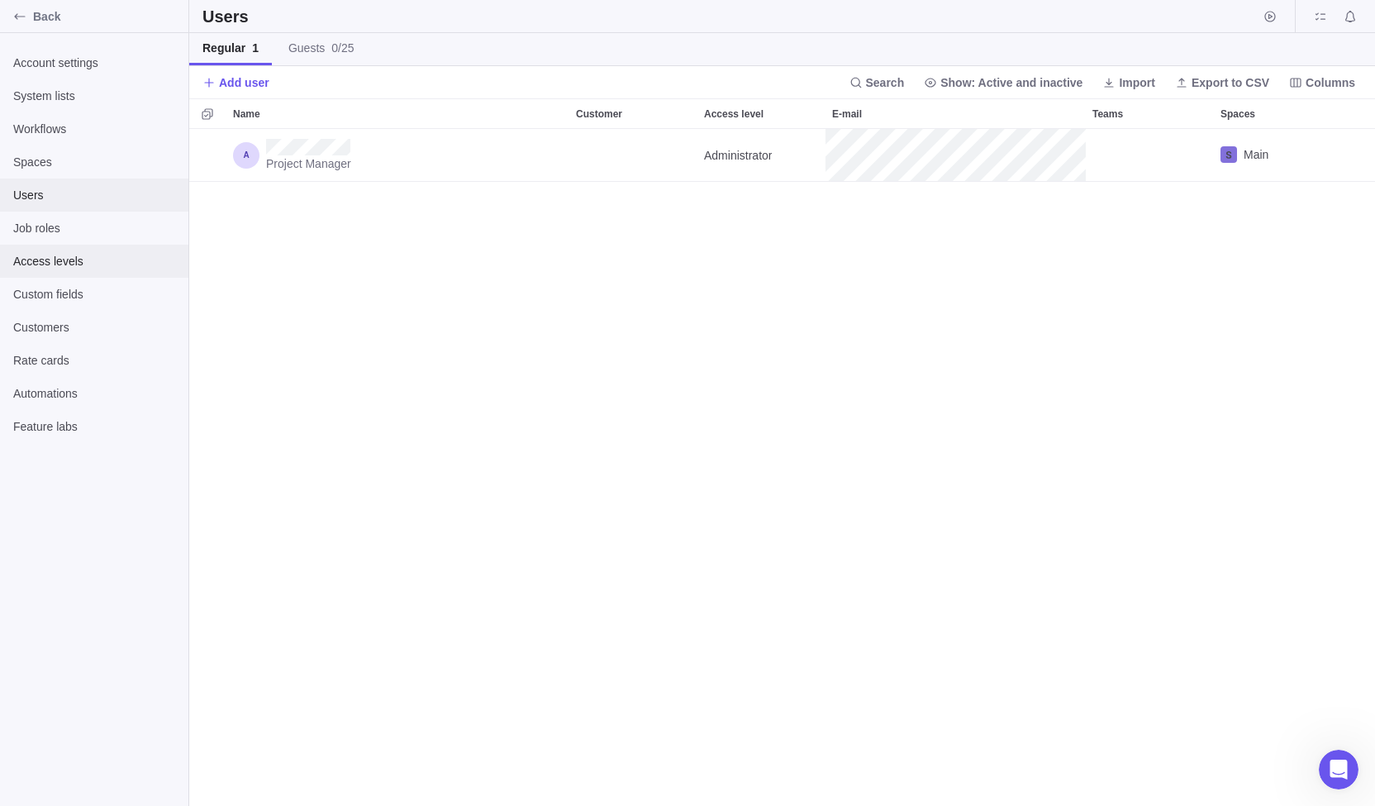
scroll to position [664, 1173]
click at [71, 429] on span "Feature labs" at bounding box center [94, 426] width 162 height 17
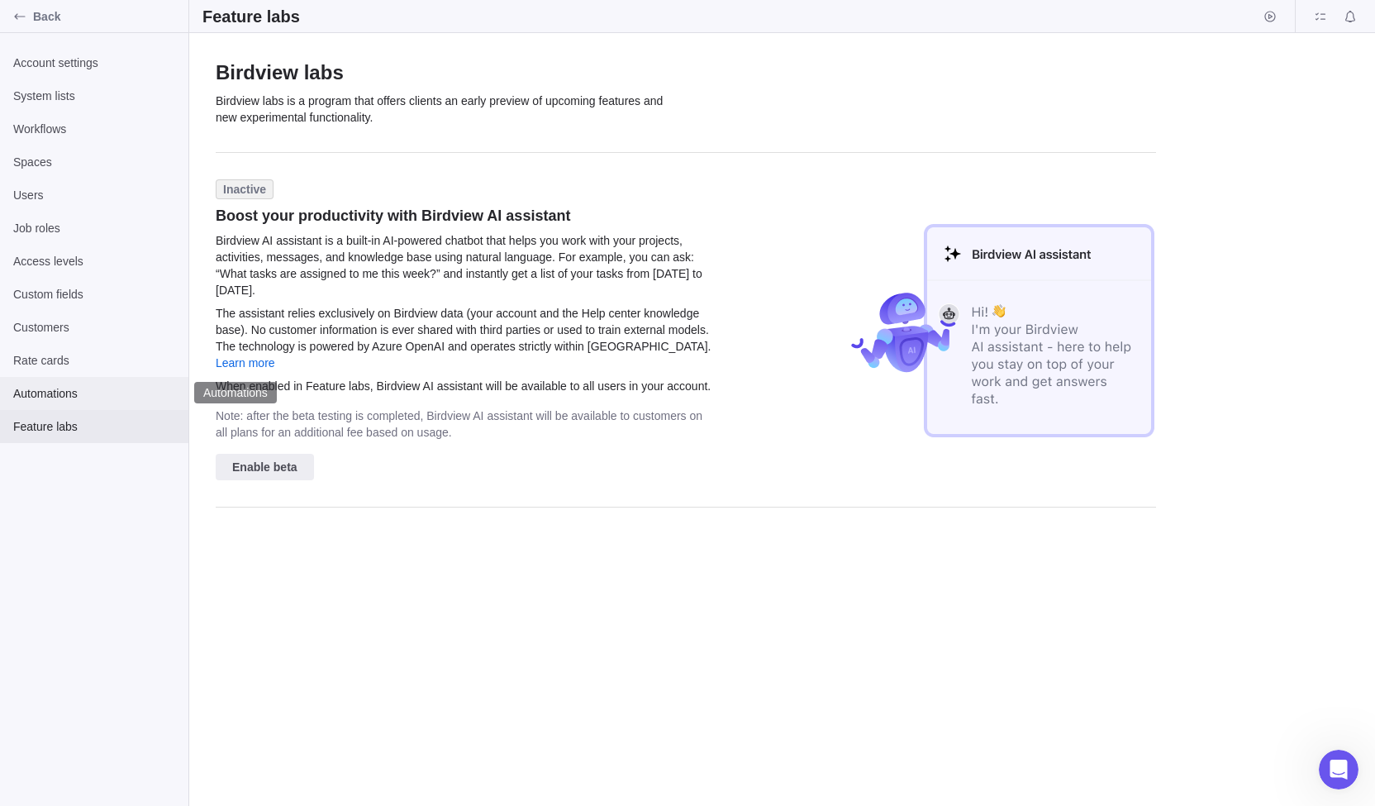
click at [84, 398] on span "Automations" at bounding box center [94, 393] width 162 height 17
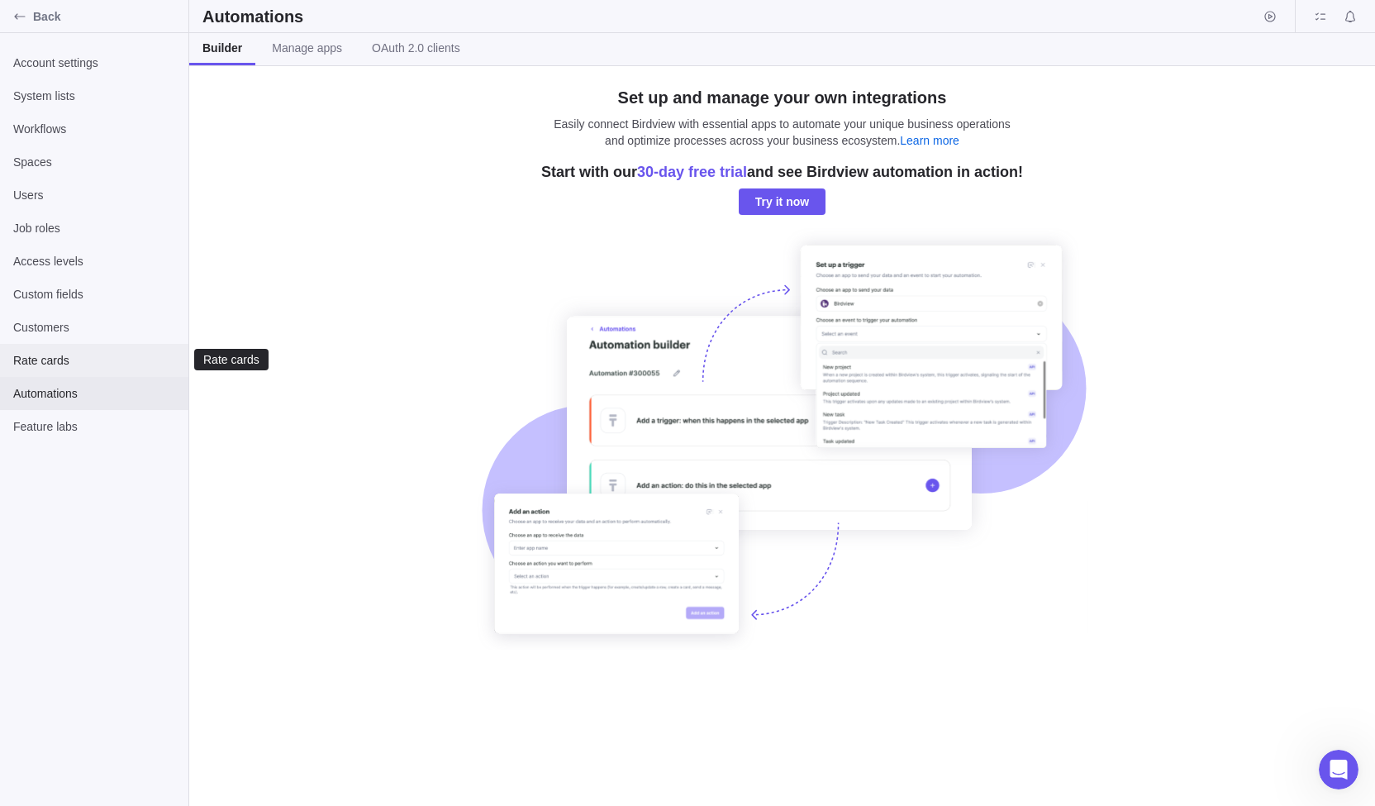
click at [82, 362] on span "Rate cards" at bounding box center [94, 360] width 162 height 17
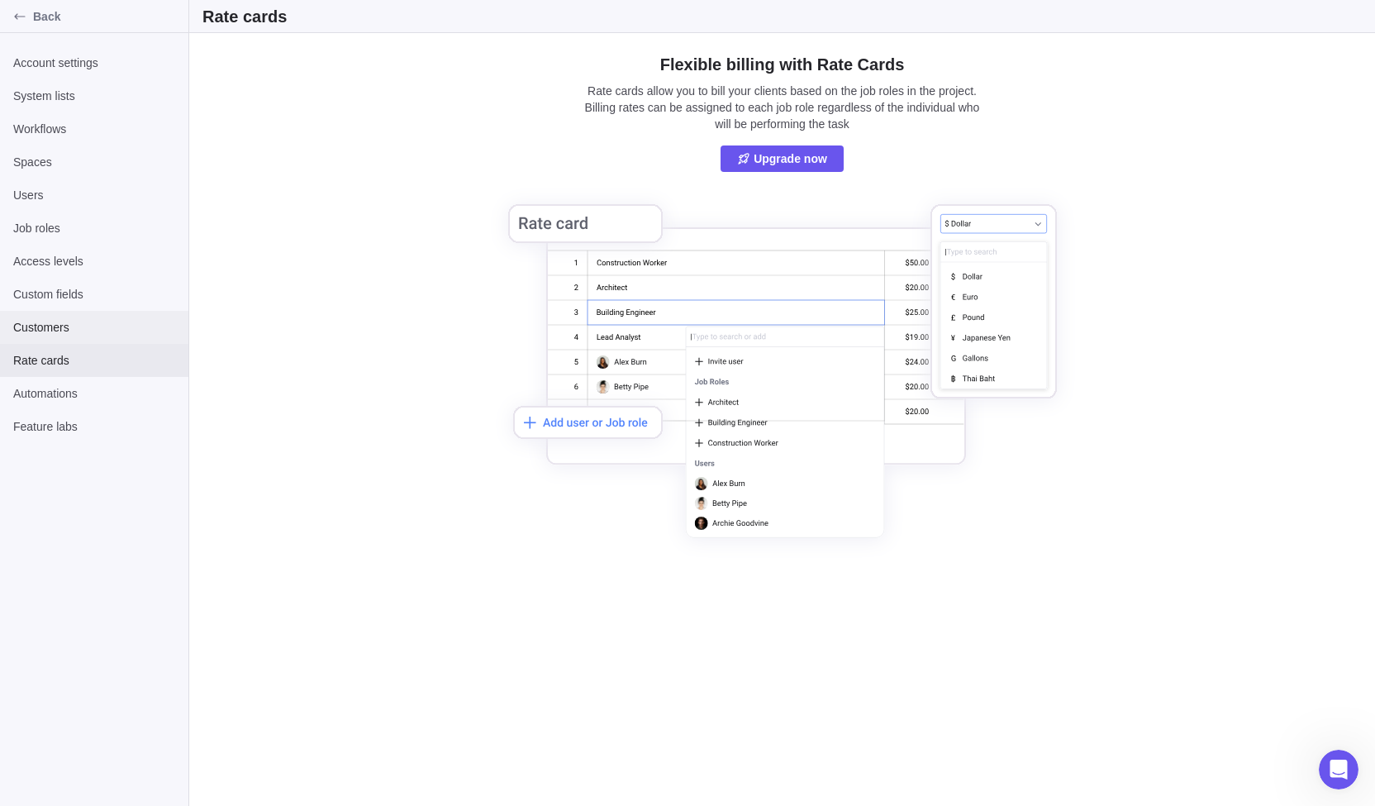
click at [82, 331] on span "Customers" at bounding box center [94, 327] width 162 height 17
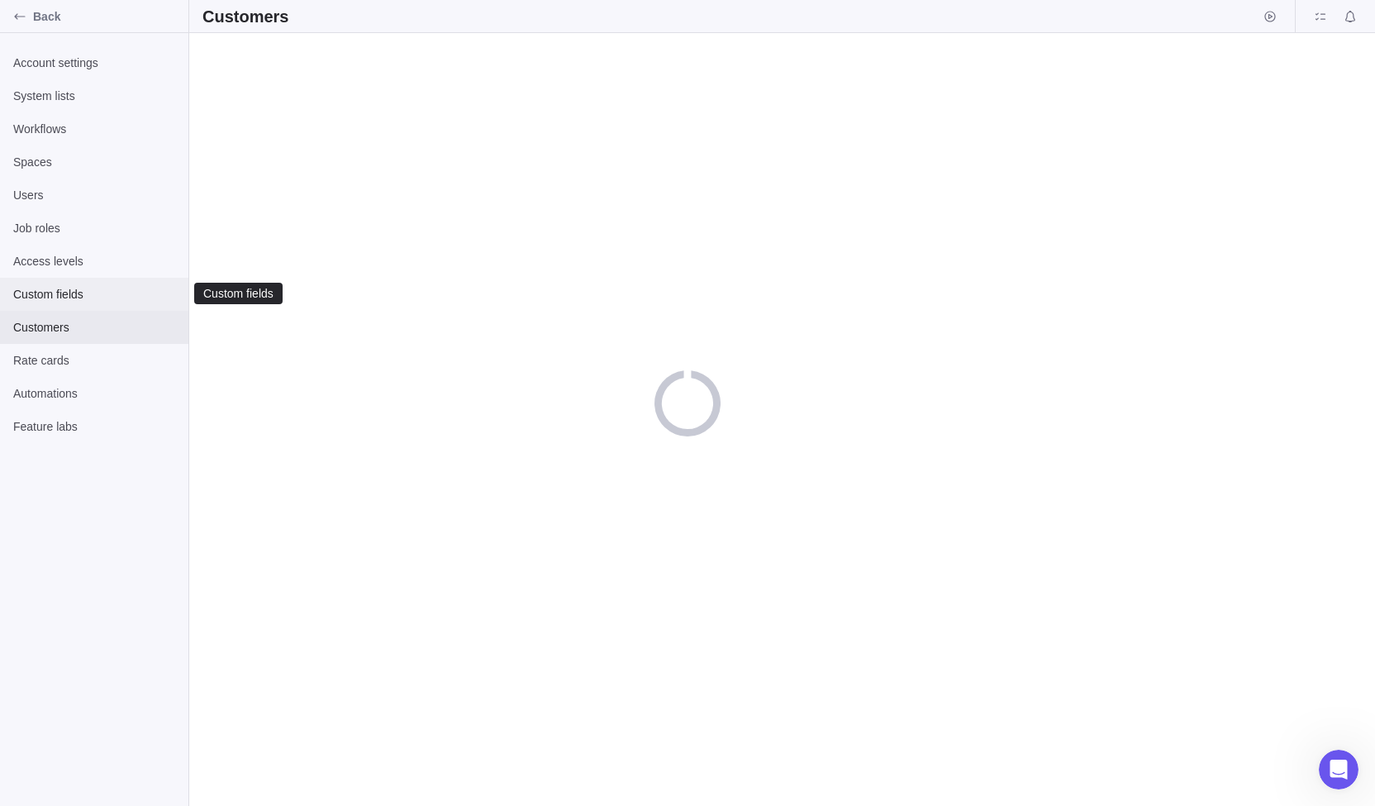
click at [86, 300] on span "Custom fields" at bounding box center [94, 294] width 162 height 17
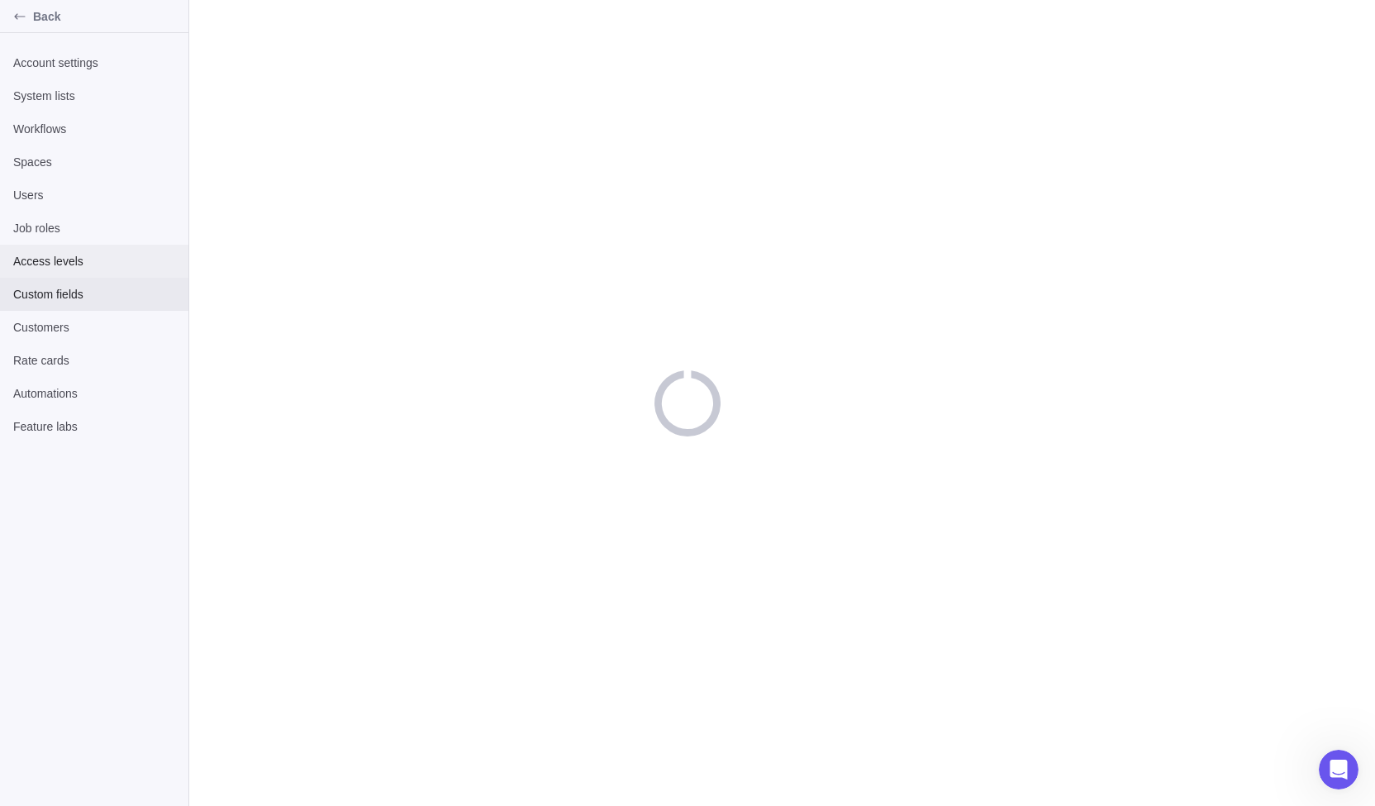
click at [84, 257] on span "Access levels" at bounding box center [94, 261] width 162 height 17
click at [64, 220] on span "Job roles" at bounding box center [94, 228] width 162 height 17
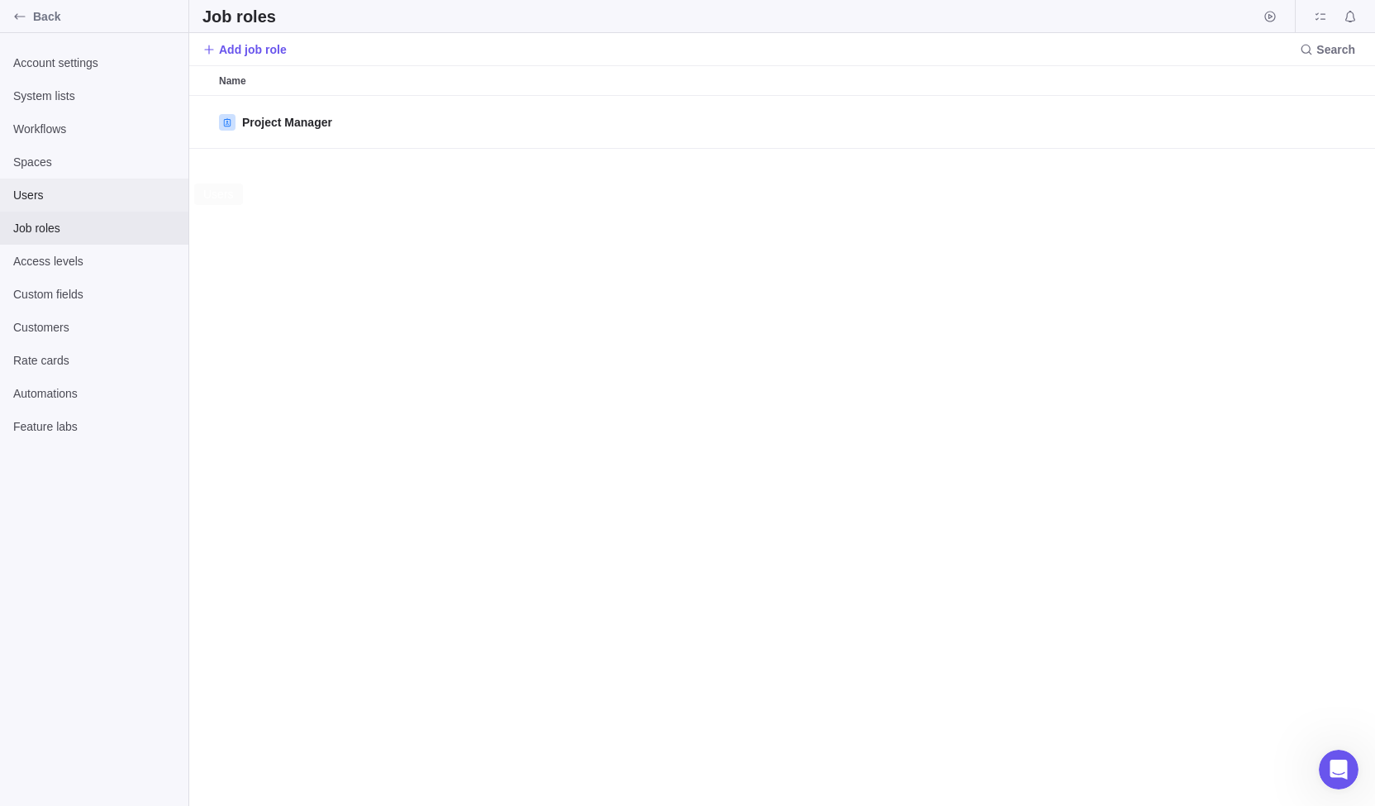
scroll to position [697, 1173]
click at [45, 181] on div "Users" at bounding box center [94, 194] width 188 height 33
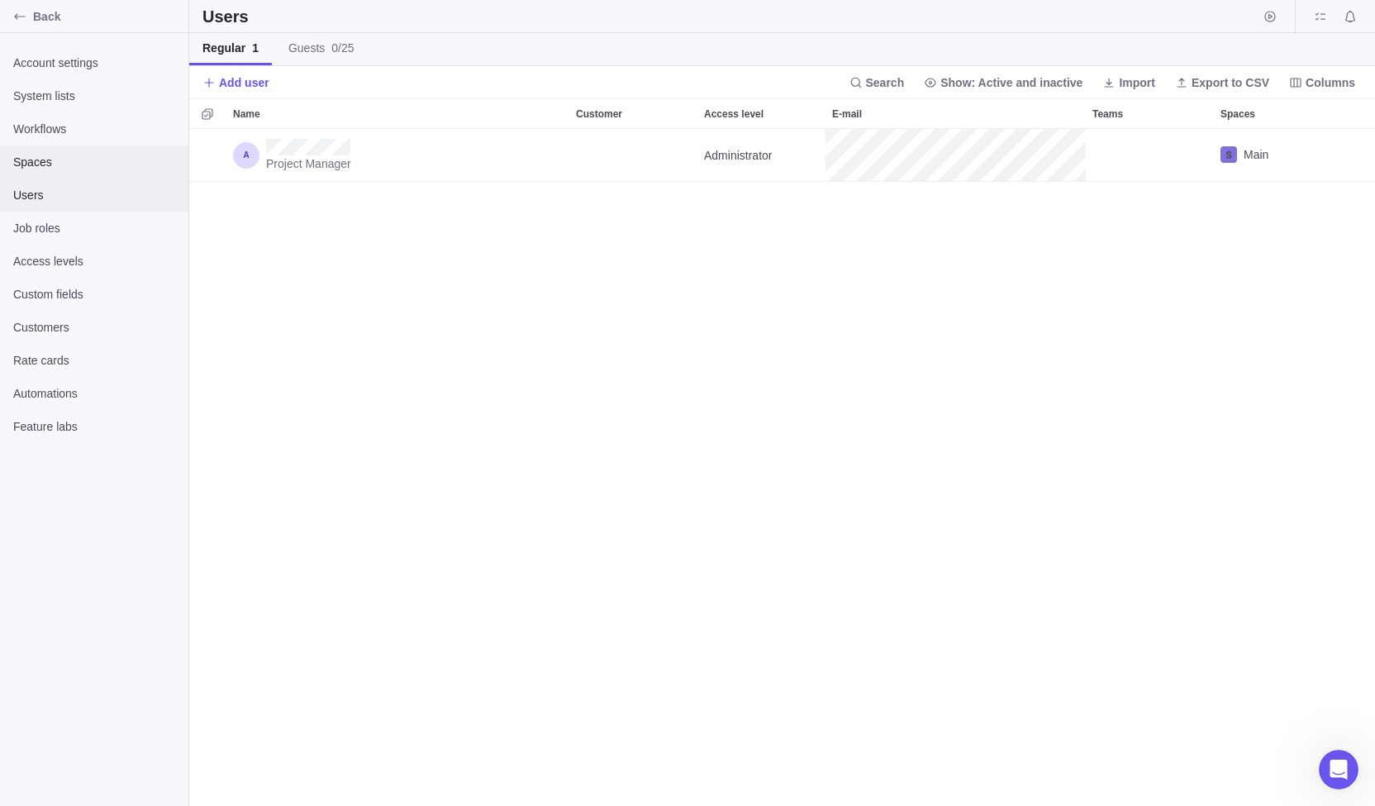
scroll to position [664, 1173]
click at [46, 201] on span "Users" at bounding box center [94, 195] width 162 height 17
click at [53, 164] on span "Spaces" at bounding box center [94, 162] width 162 height 17
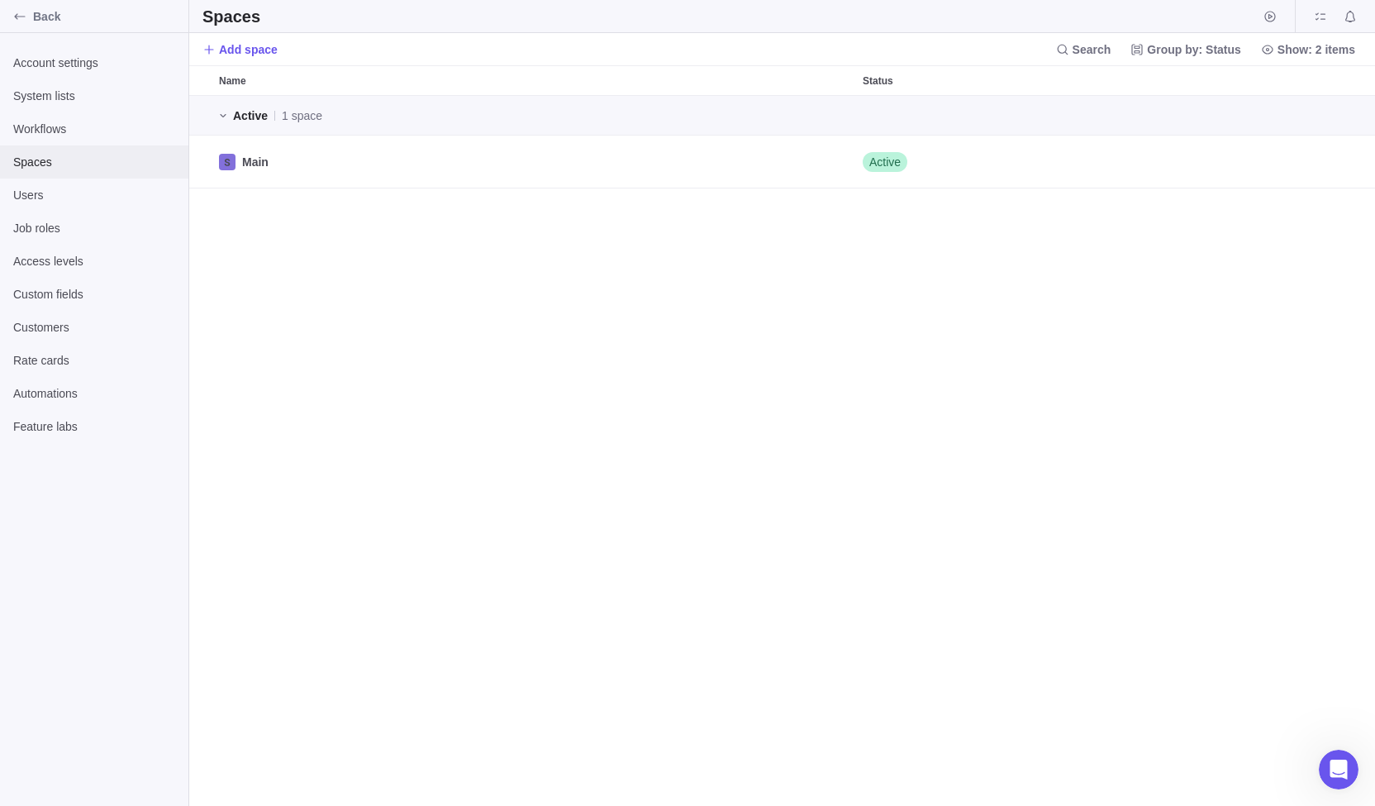
scroll to position [697, 1173]
click at [60, 131] on span "Workflows" at bounding box center [94, 129] width 162 height 17
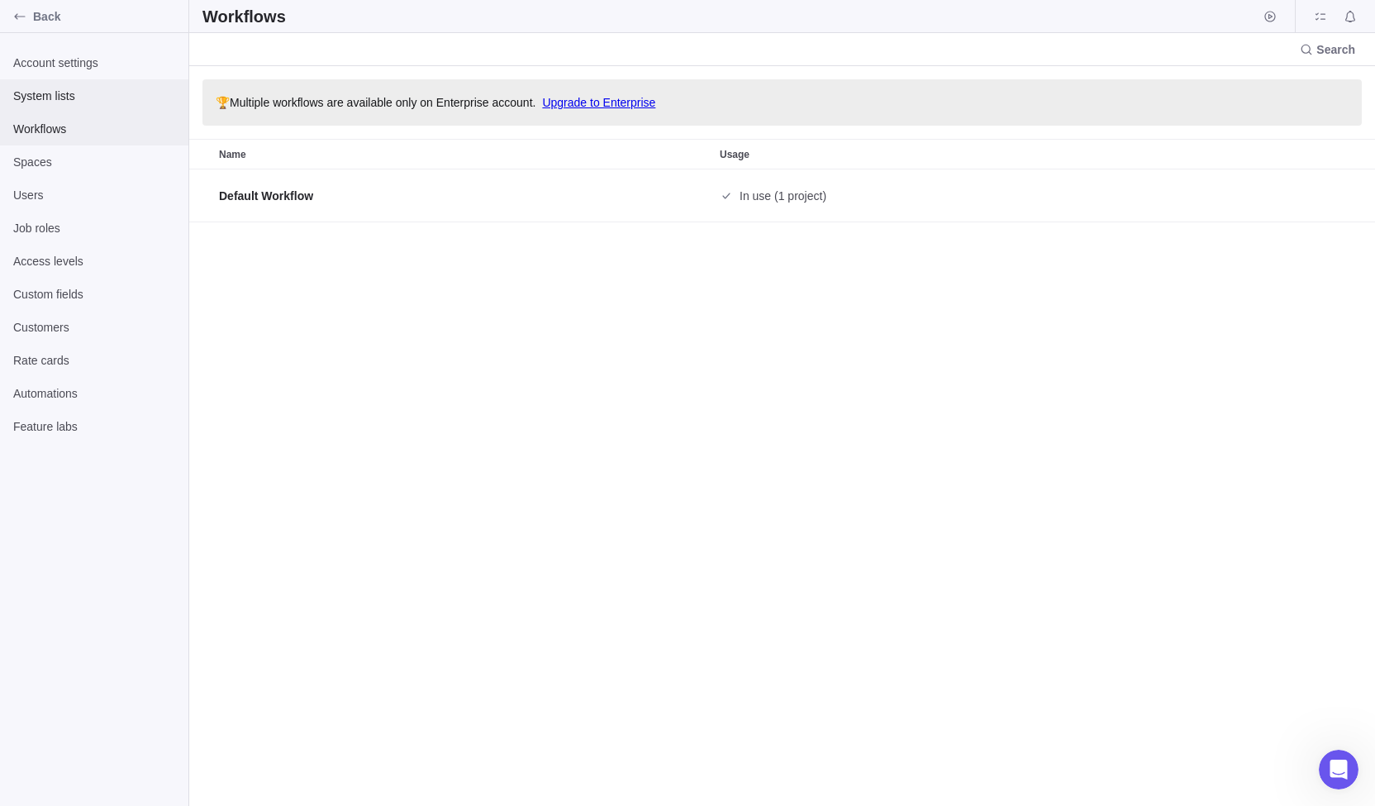
scroll to position [624, 1173]
click at [58, 99] on span "System lists" at bounding box center [94, 96] width 162 height 17
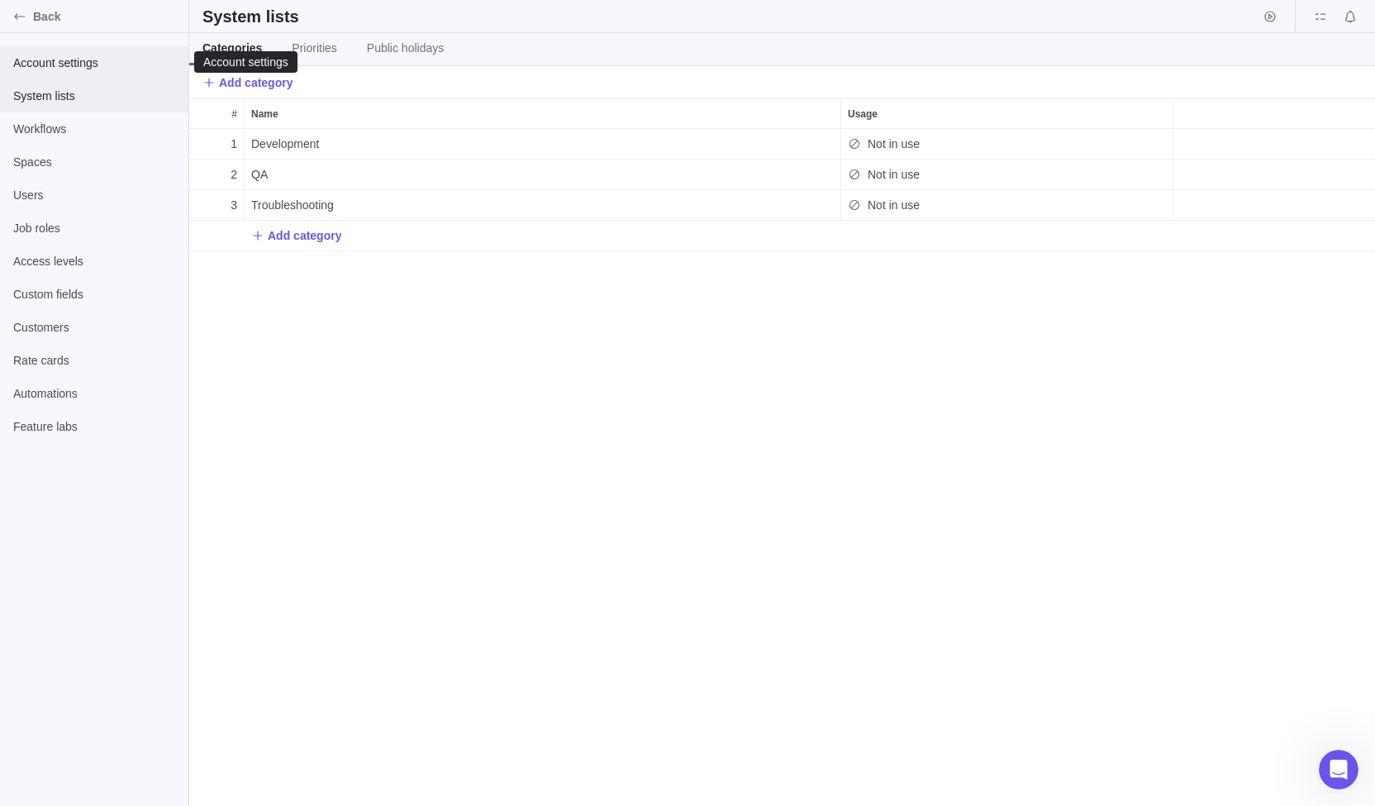
scroll to position [664, 1173]
click at [349, 140] on div "Development" at bounding box center [543, 144] width 596 height 30
click at [328, 52] on body "Back Account settings System lists Workflows Spaces Users Job roles Access leve…" at bounding box center [687, 403] width 1375 height 806
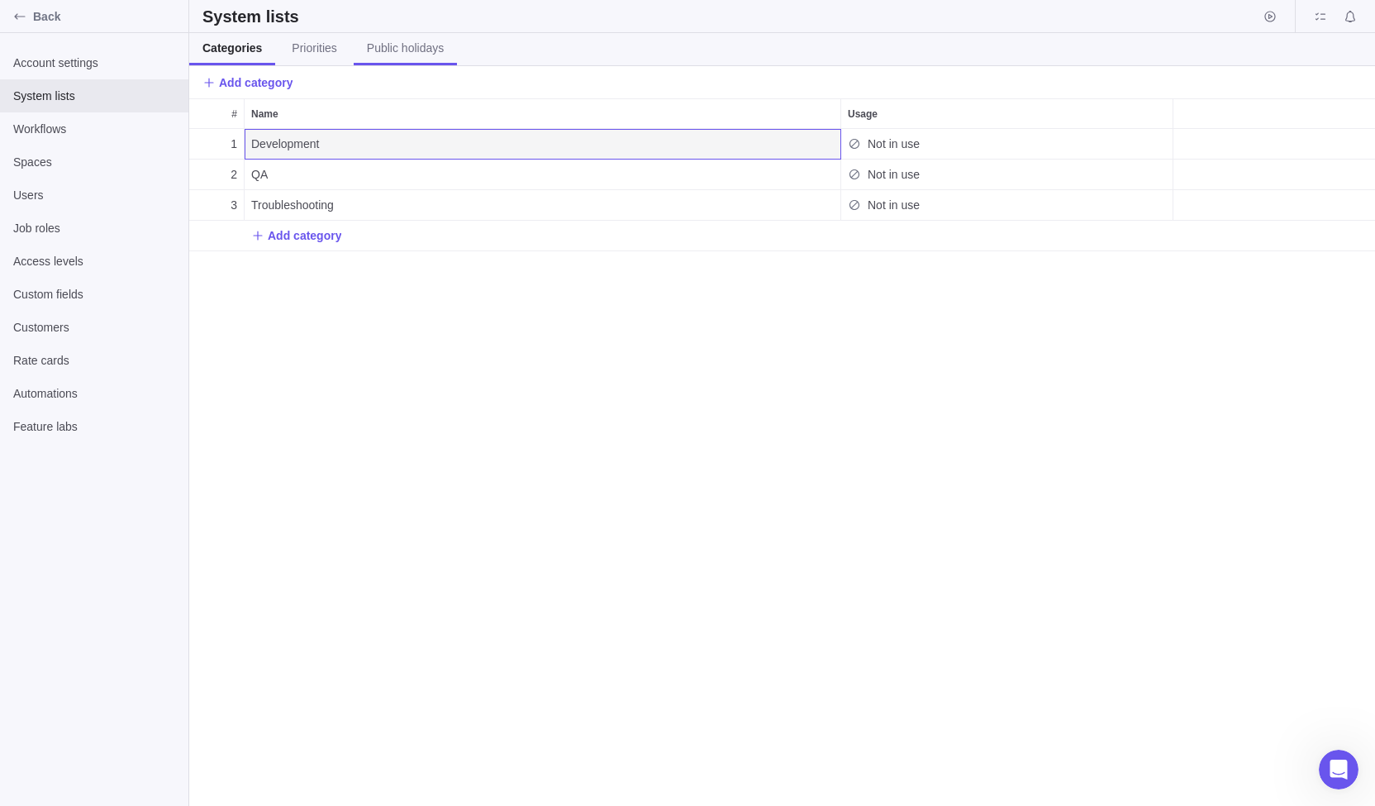
click at [388, 44] on span "Public holidays" at bounding box center [405, 48] width 77 height 17
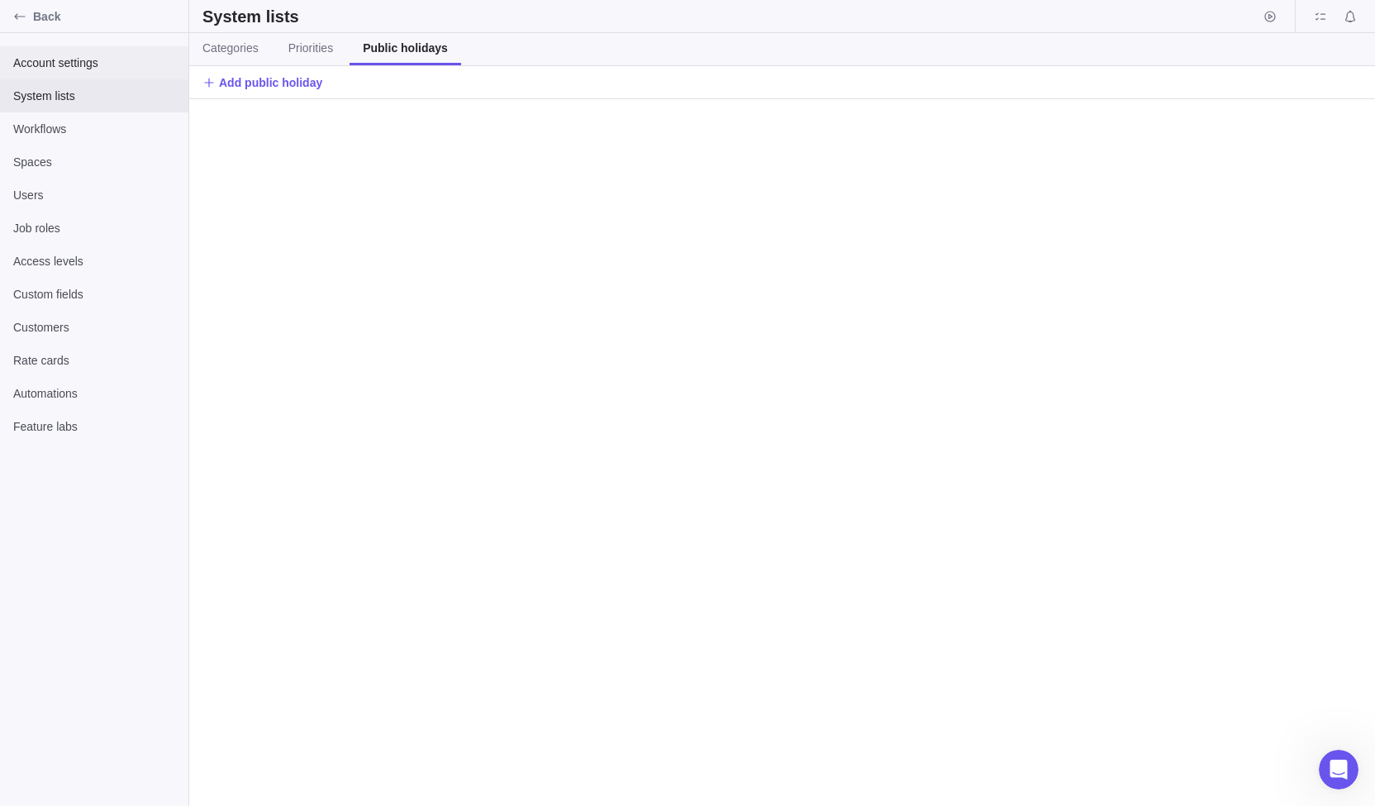
click at [51, 62] on span "Account settings" at bounding box center [94, 63] width 162 height 17
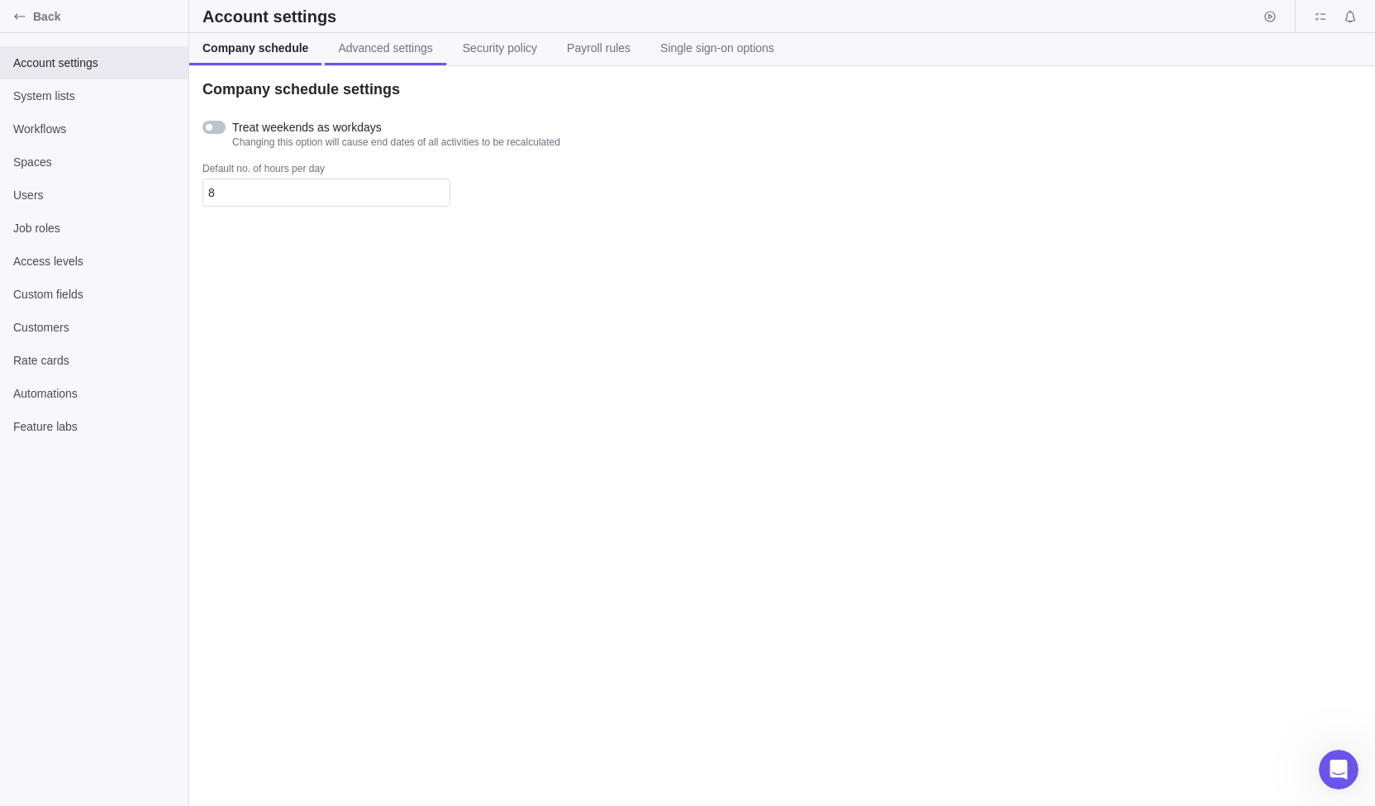
drag, startPoint x: 368, startPoint y: 49, endPoint x: 391, endPoint y: 46, distance: 23.3
click at [368, 48] on span "Advanced settings" at bounding box center [385, 48] width 94 height 17
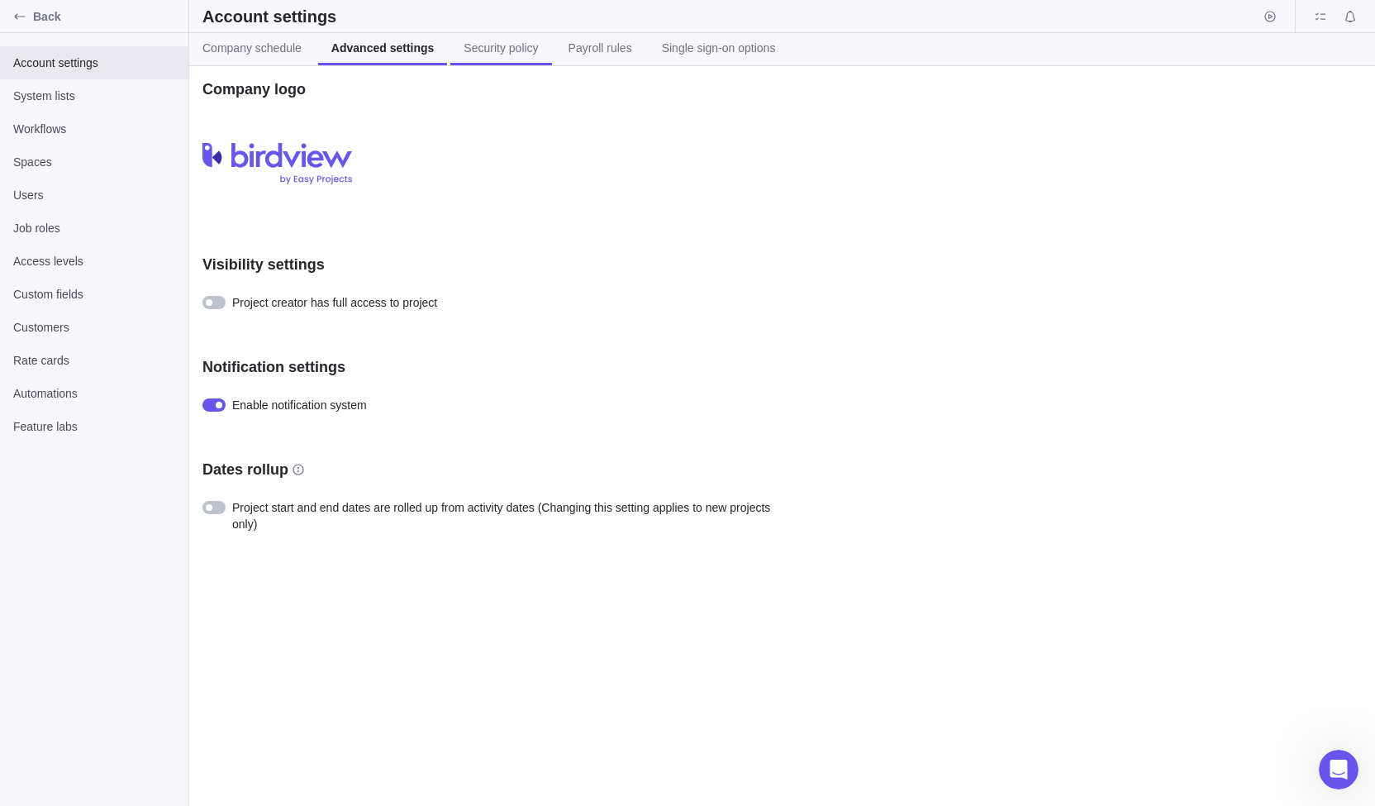
click at [483, 45] on span "Security policy" at bounding box center [501, 48] width 74 height 17
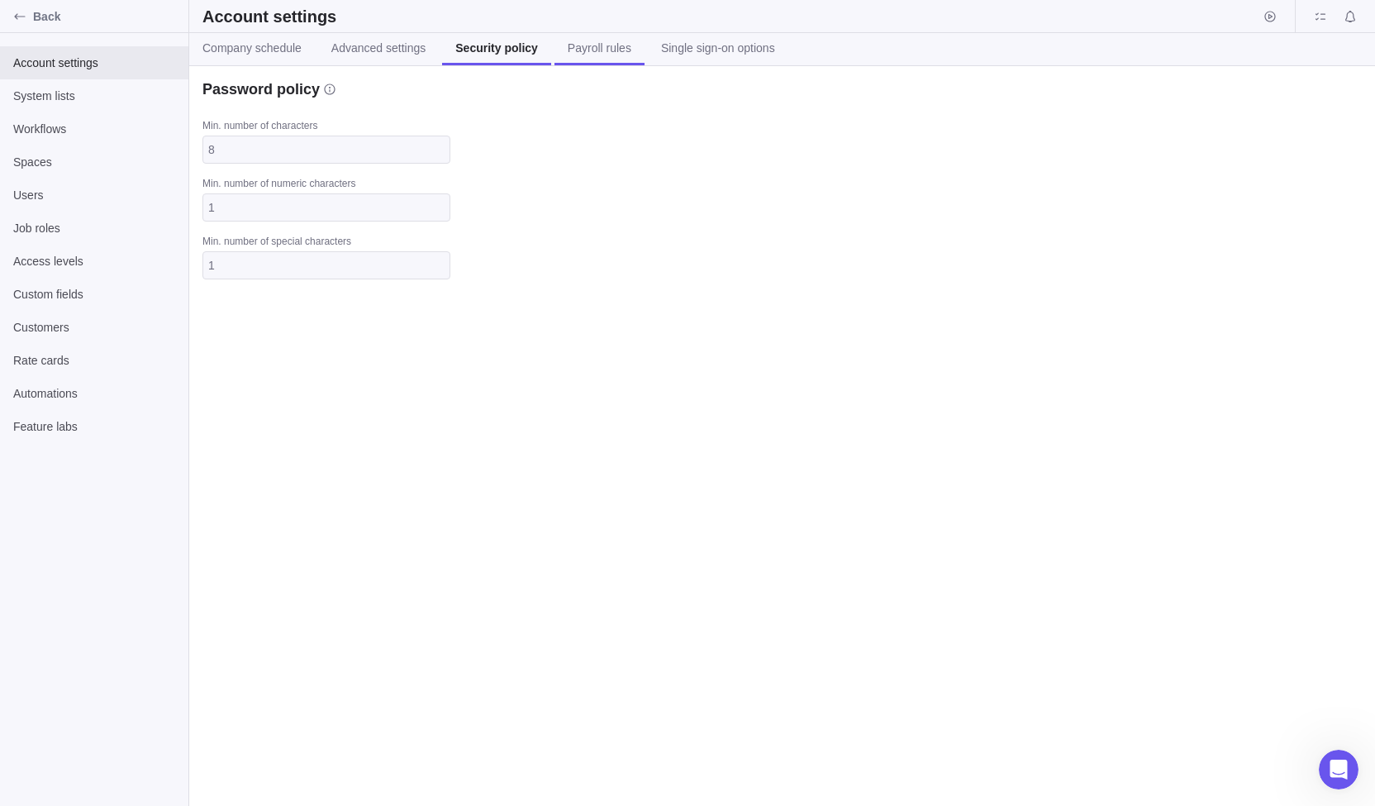
click at [630, 53] on link "Payroll rules" at bounding box center [599, 49] width 90 height 32
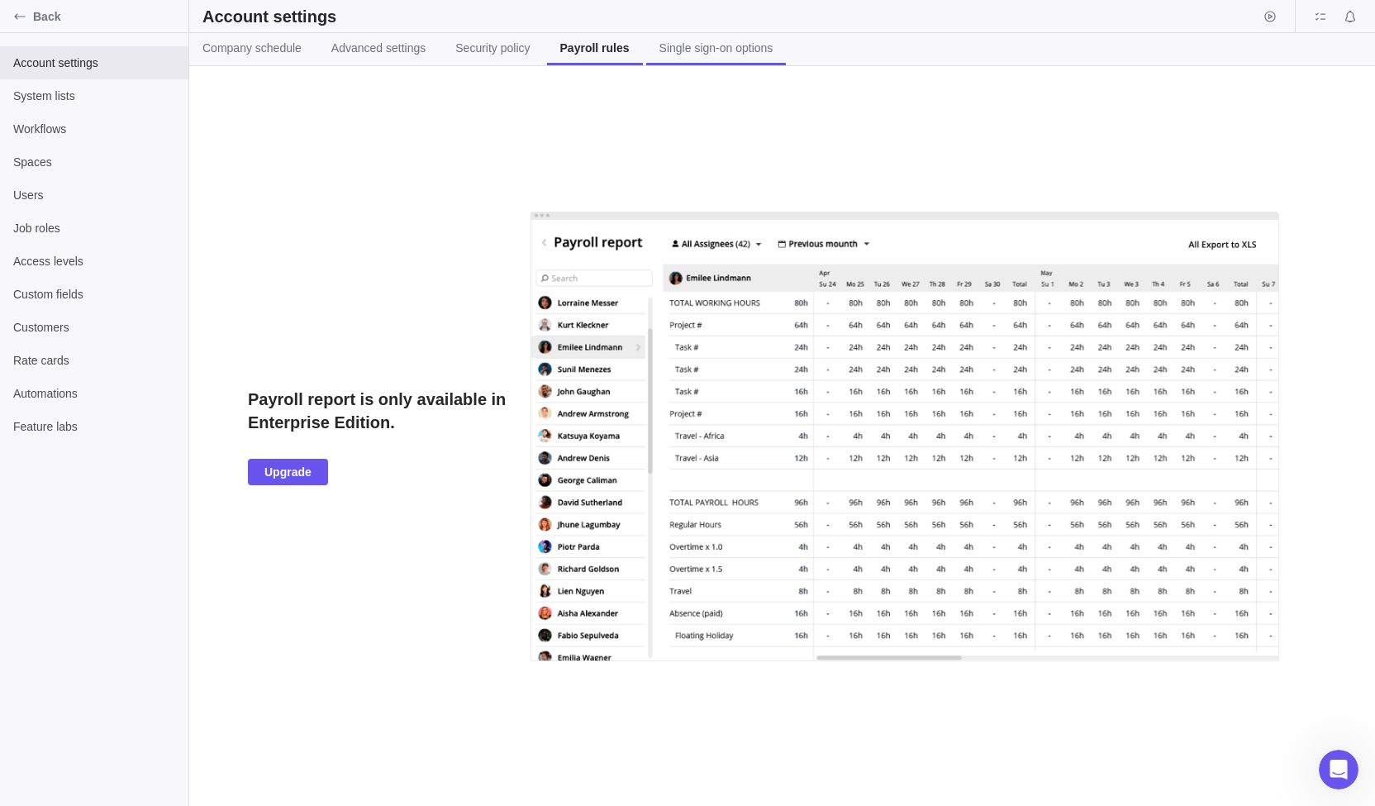
click at [684, 47] on span "Single sign-on options" at bounding box center [716, 48] width 114 height 17
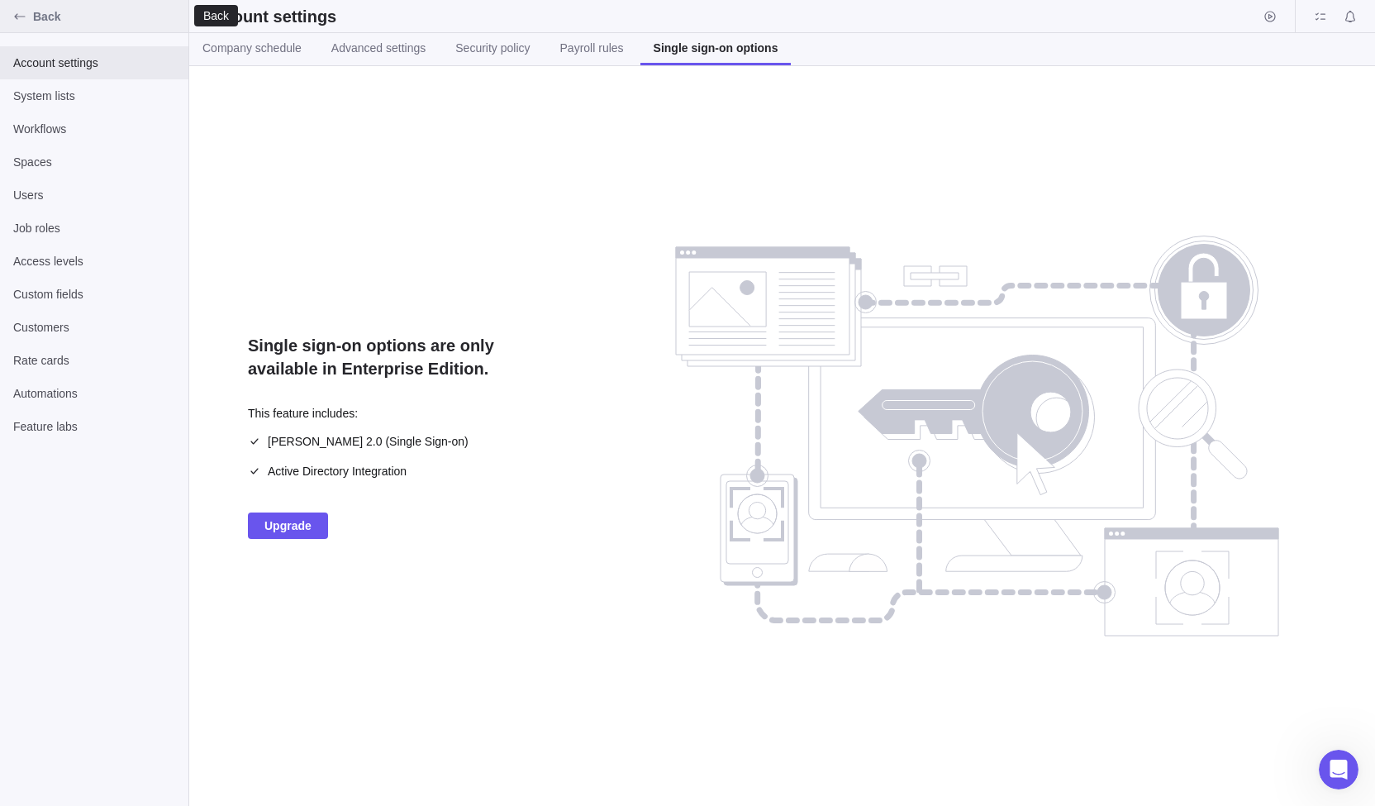
click at [49, 17] on span "Back" at bounding box center [107, 16] width 149 height 17
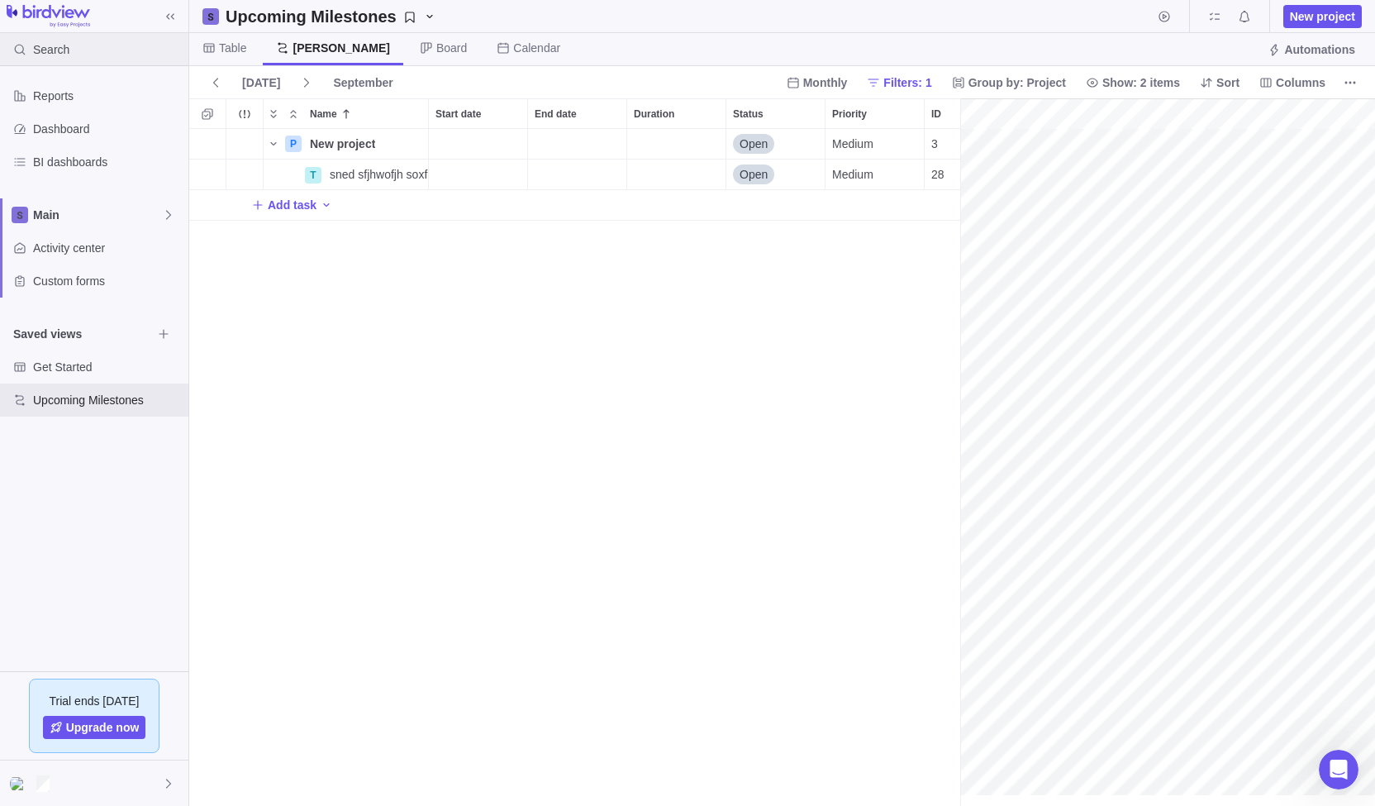
scroll to position [0, 72]
click at [158, 778] on div at bounding box center [94, 782] width 188 height 45
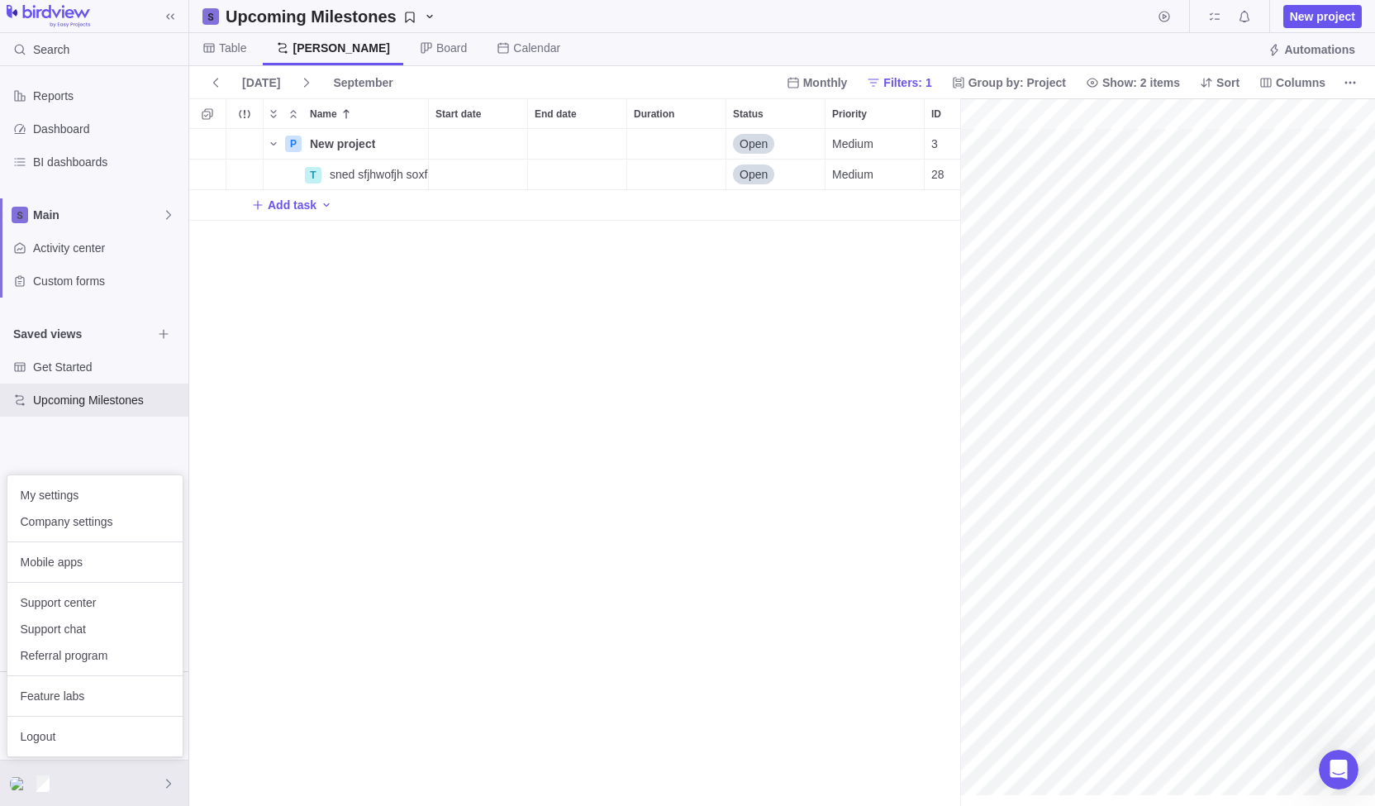
click at [432, 174] on body "Search Reports Dashboard BI dashboards Main Activity center Custom forms Saved …" at bounding box center [687, 403] width 1375 height 806
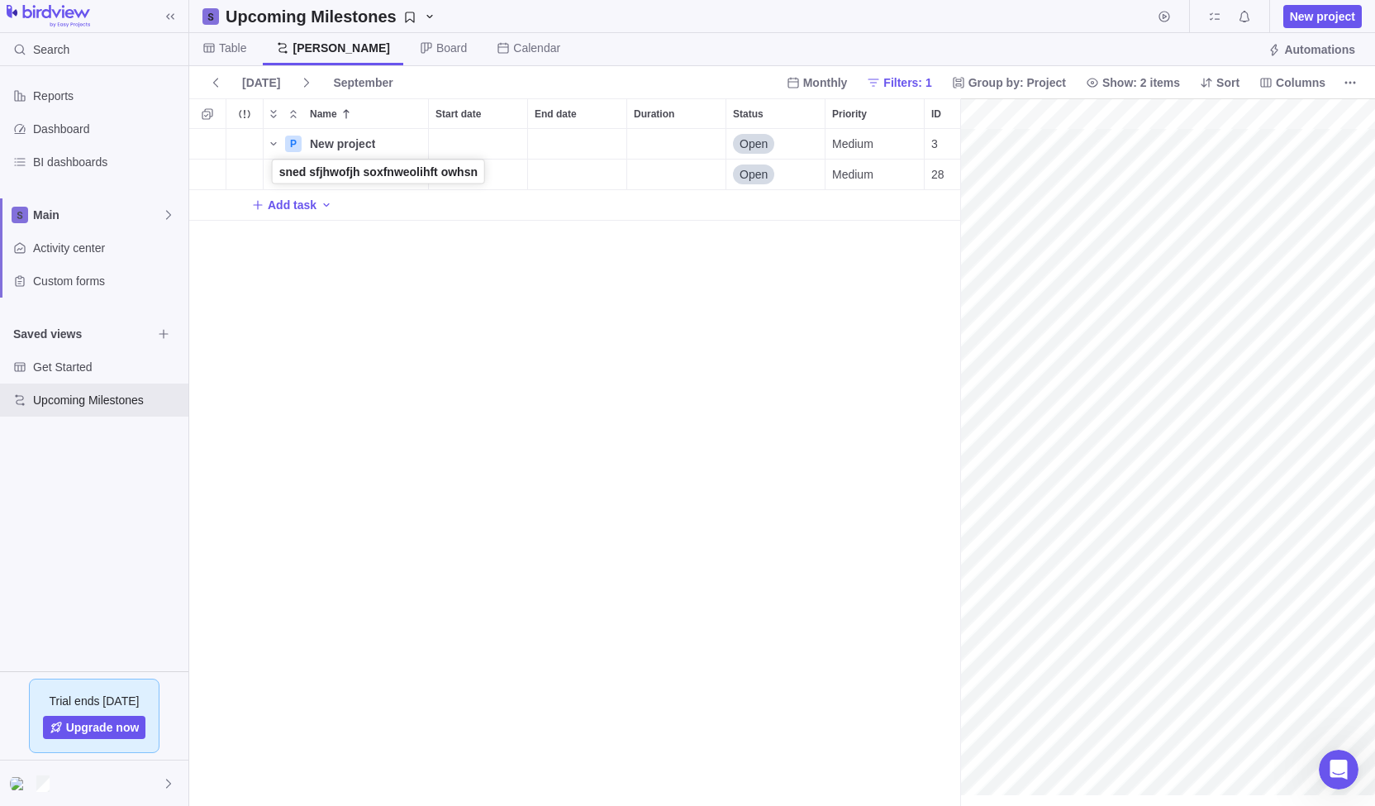
click at [278, 171] on div "Name" at bounding box center [284, 174] width 40 height 13
click at [417, 174] on icon "More actions" at bounding box center [417, 175] width 2 height 2
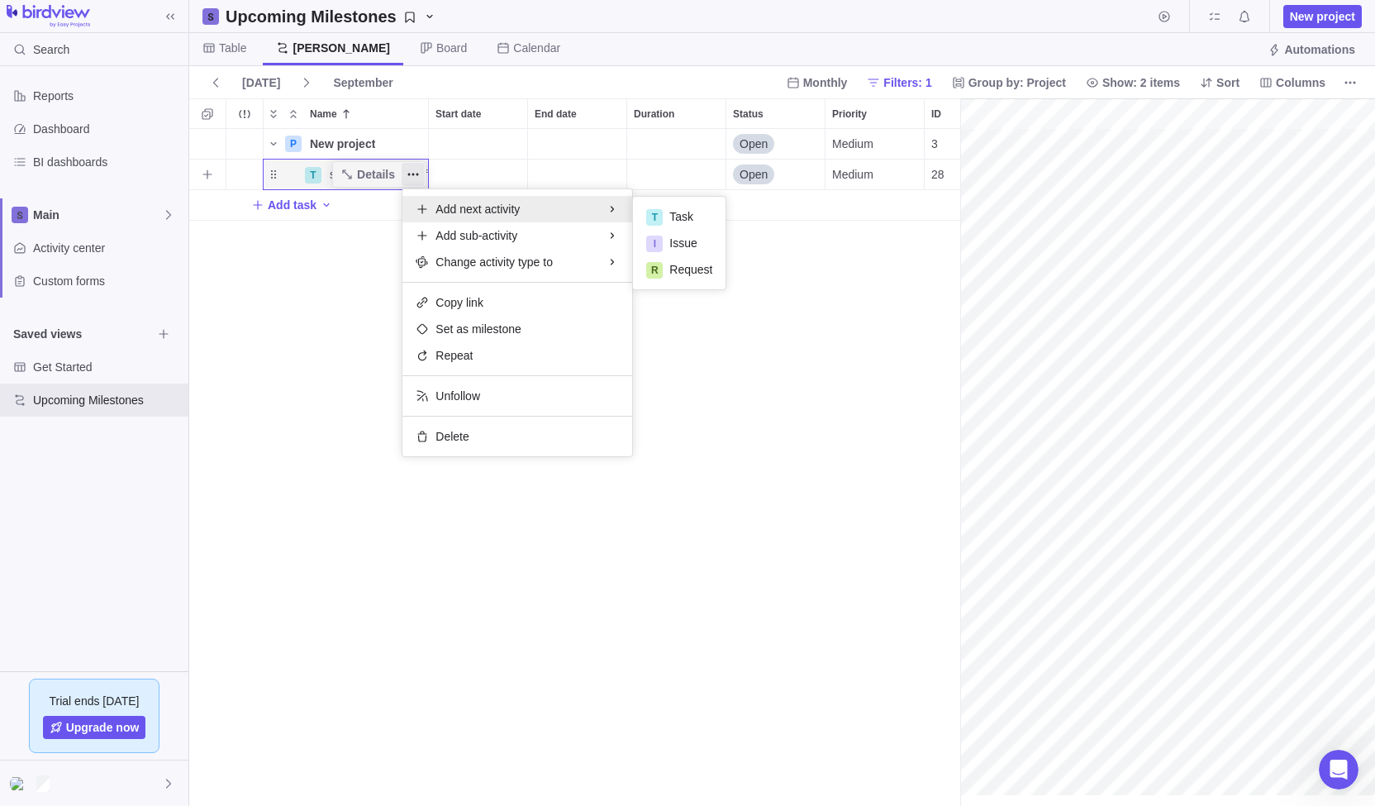
click at [447, 449] on div "Add next activity T Task I Issue R Request Add sub-activity Change activity typ…" at bounding box center [517, 322] width 230 height 267
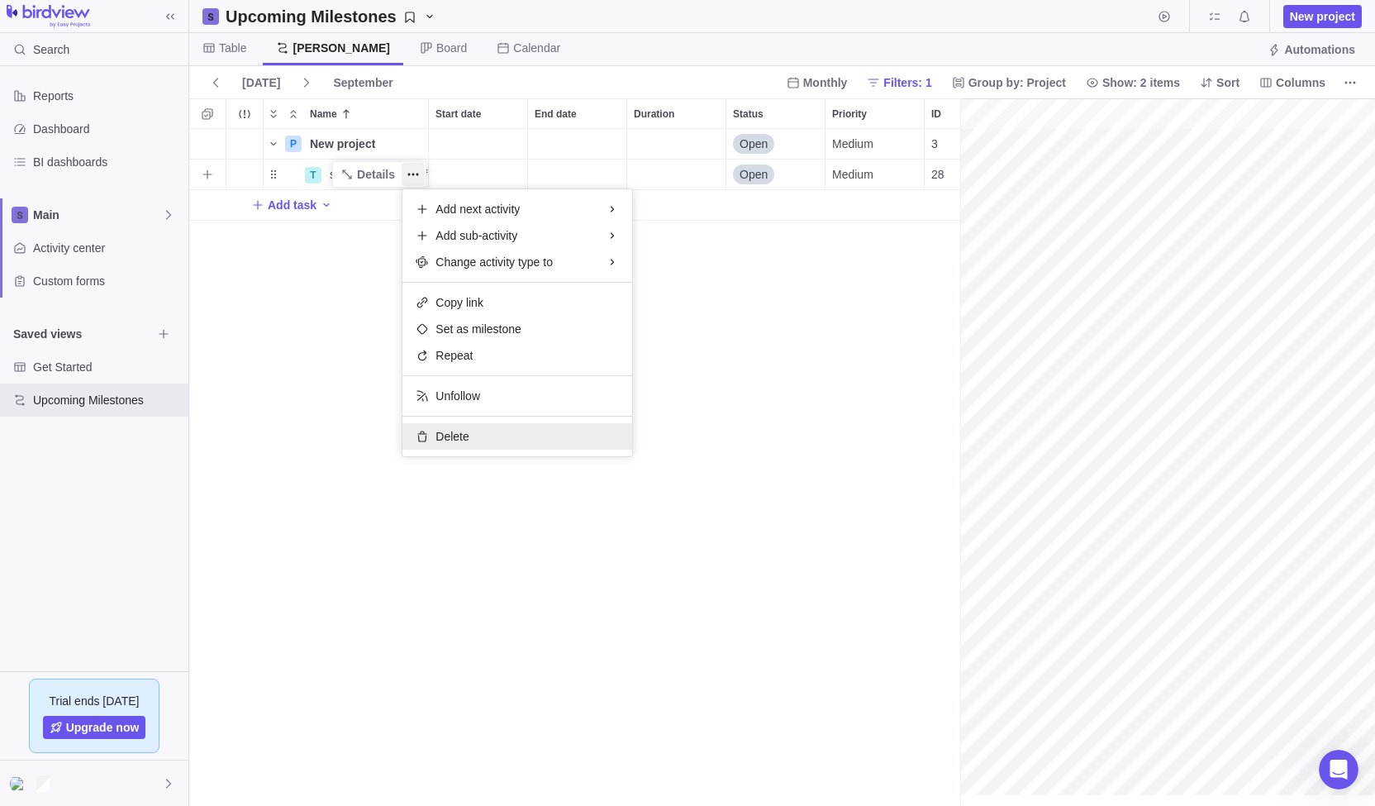
click at [447, 433] on span "Delete" at bounding box center [451, 436] width 33 height 17
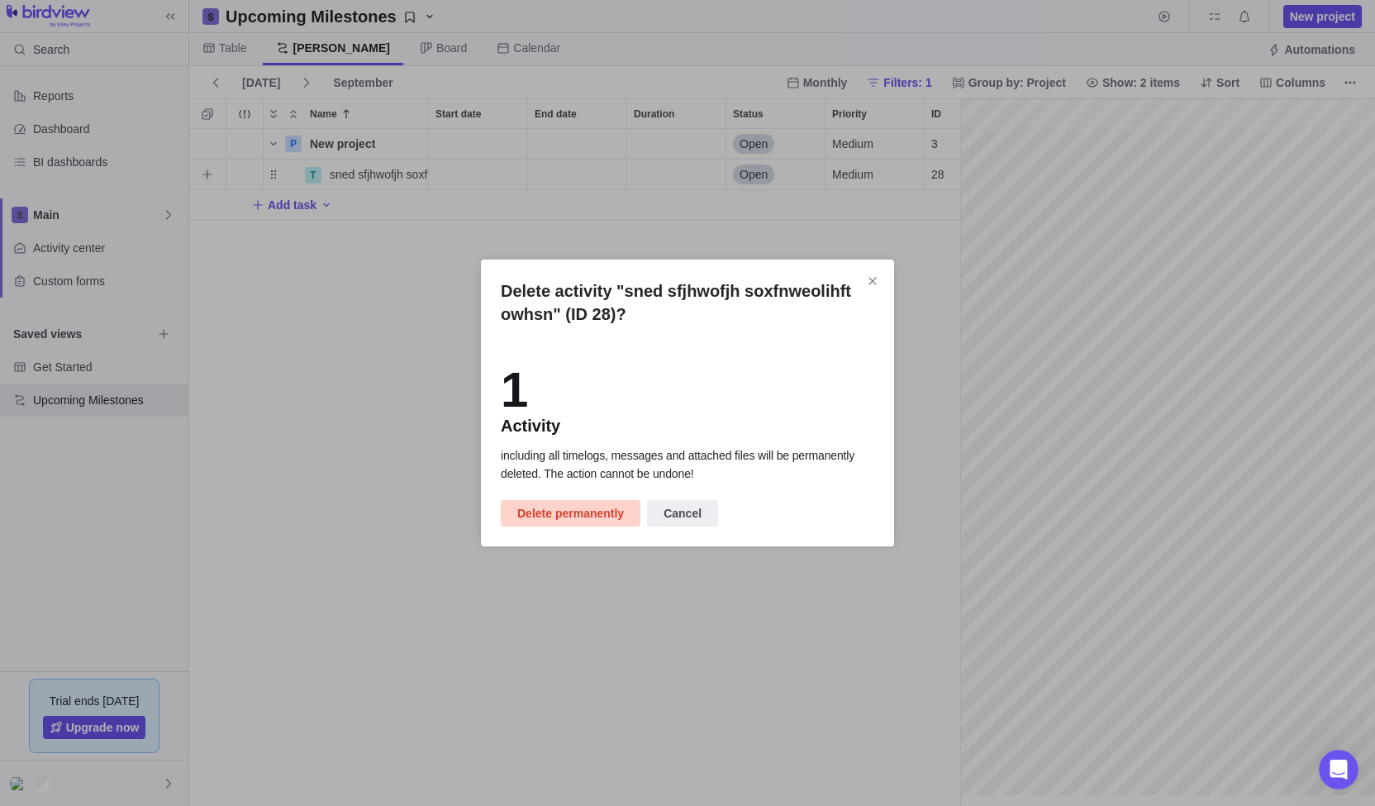
click at [600, 511] on span "Delete permanently" at bounding box center [570, 513] width 107 height 20
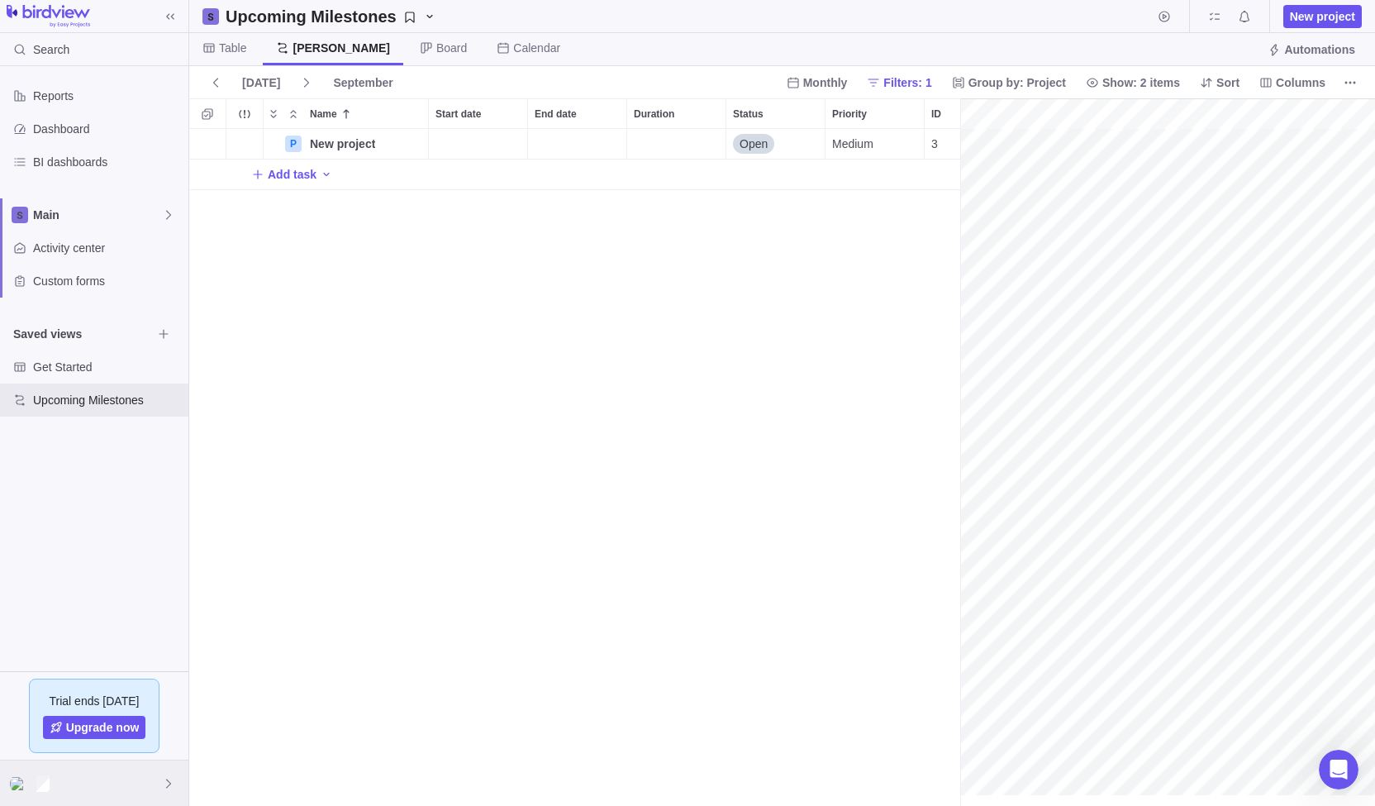
click at [140, 787] on div at bounding box center [94, 782] width 188 height 45
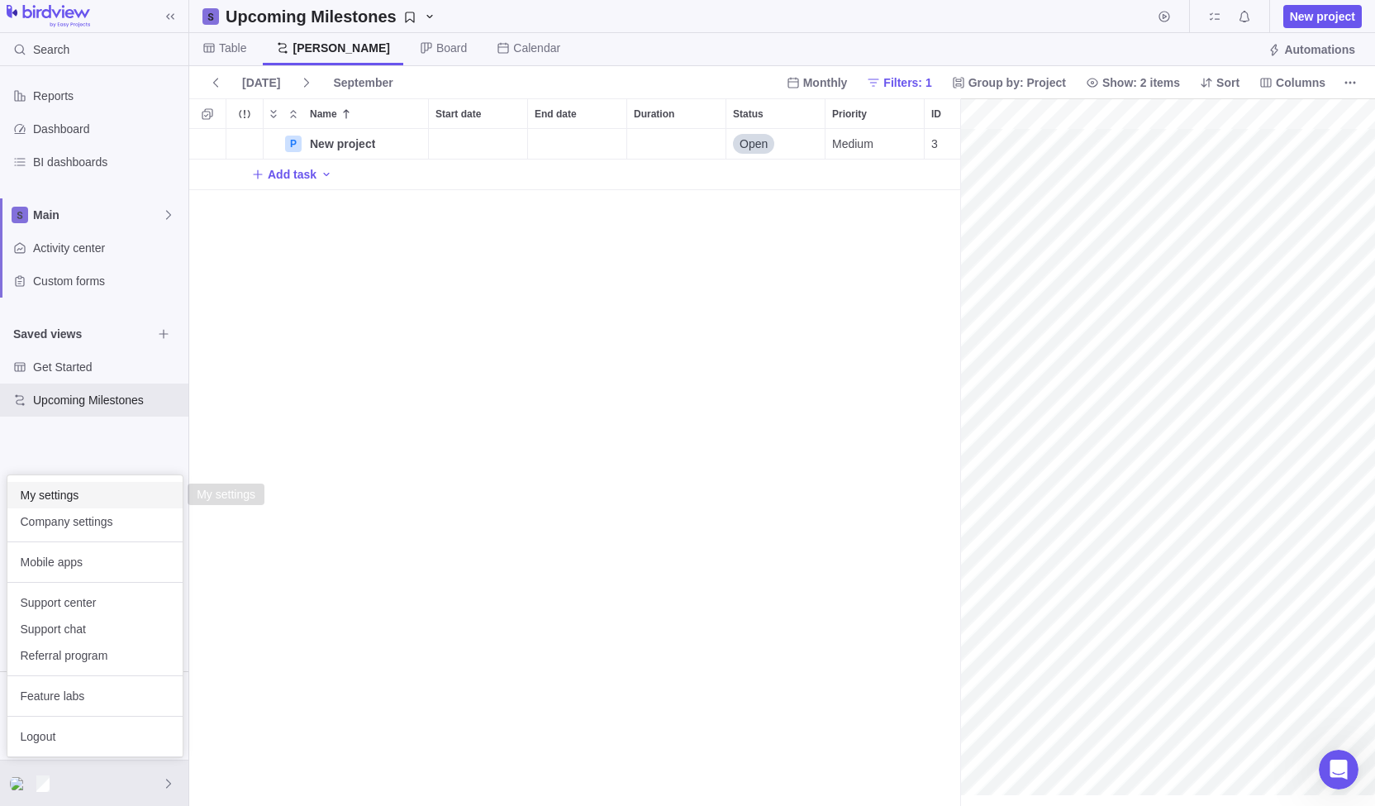
click at [145, 485] on div "My settings" at bounding box center [94, 495] width 175 height 26
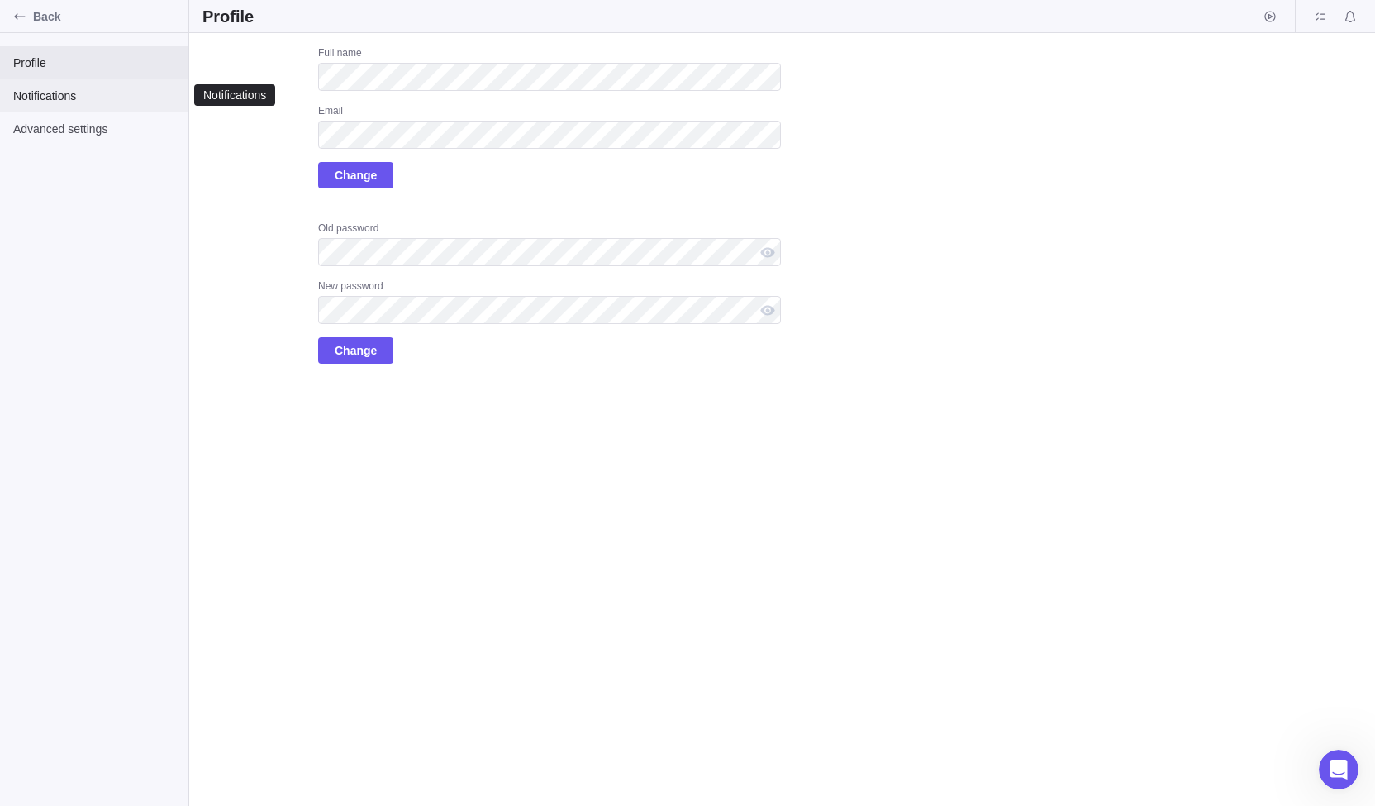
click at [93, 102] on span "Notifications" at bounding box center [94, 96] width 162 height 17
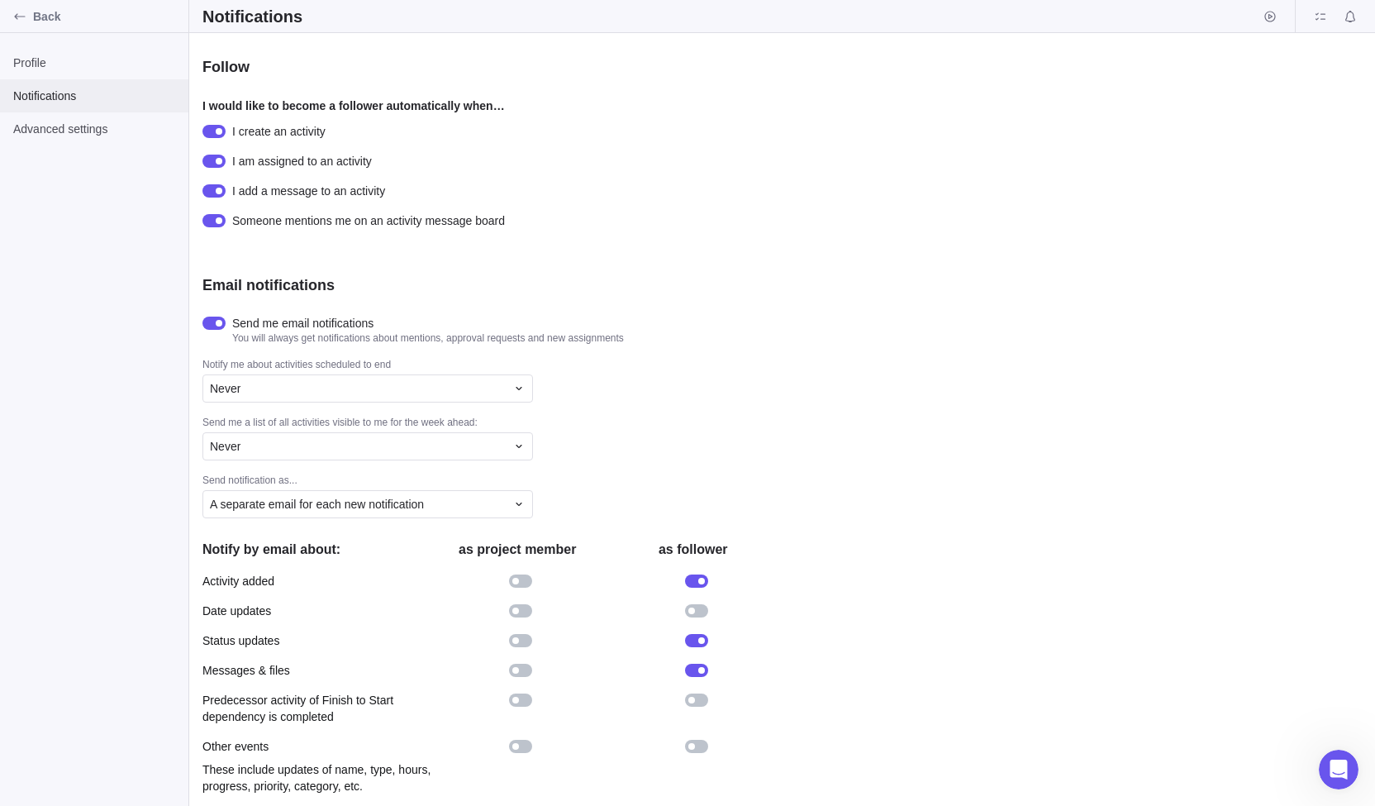
scroll to position [148, 0]
click at [83, 126] on span "Advanced settings" at bounding box center [94, 129] width 162 height 17
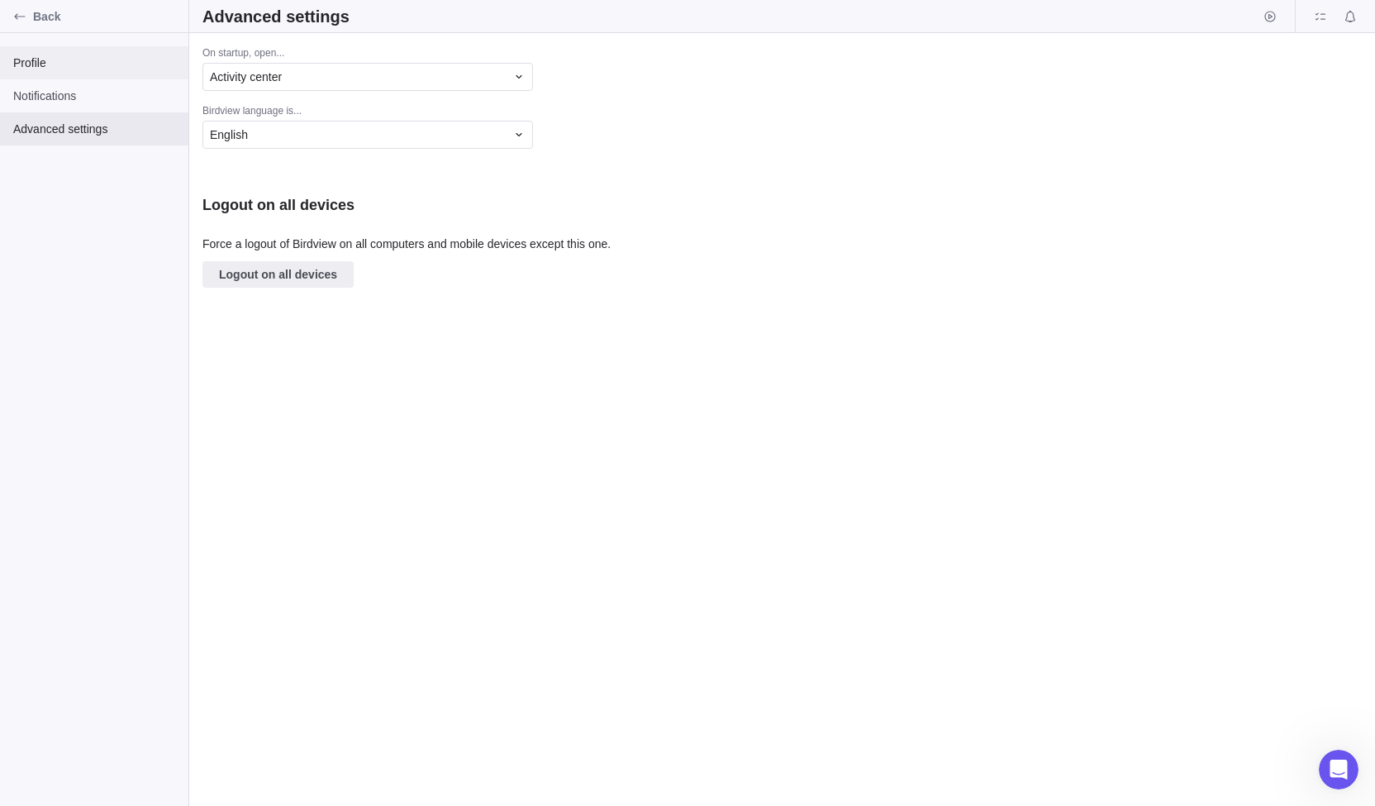
click at [69, 67] on span "Profile" at bounding box center [94, 63] width 162 height 17
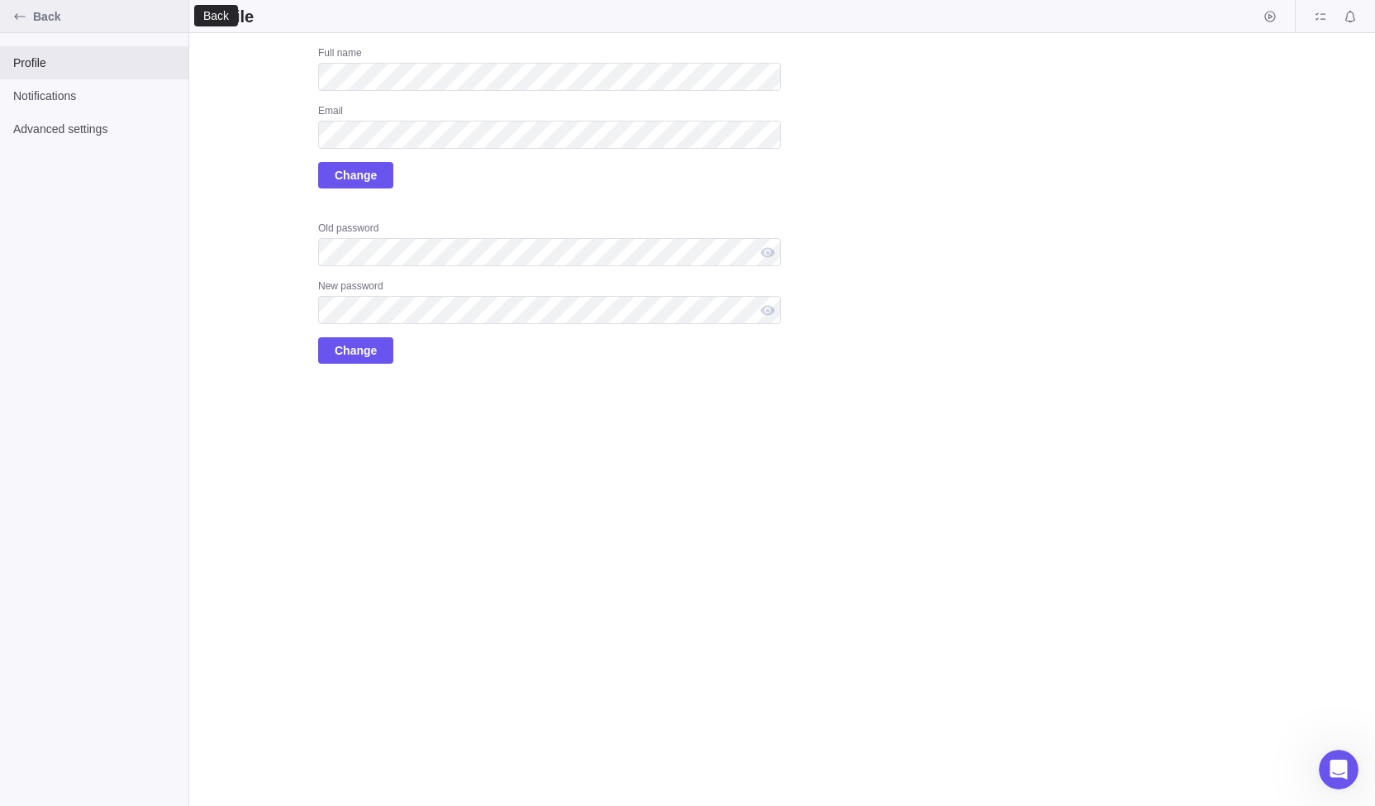
click at [45, 19] on span "Back" at bounding box center [107, 16] width 149 height 17
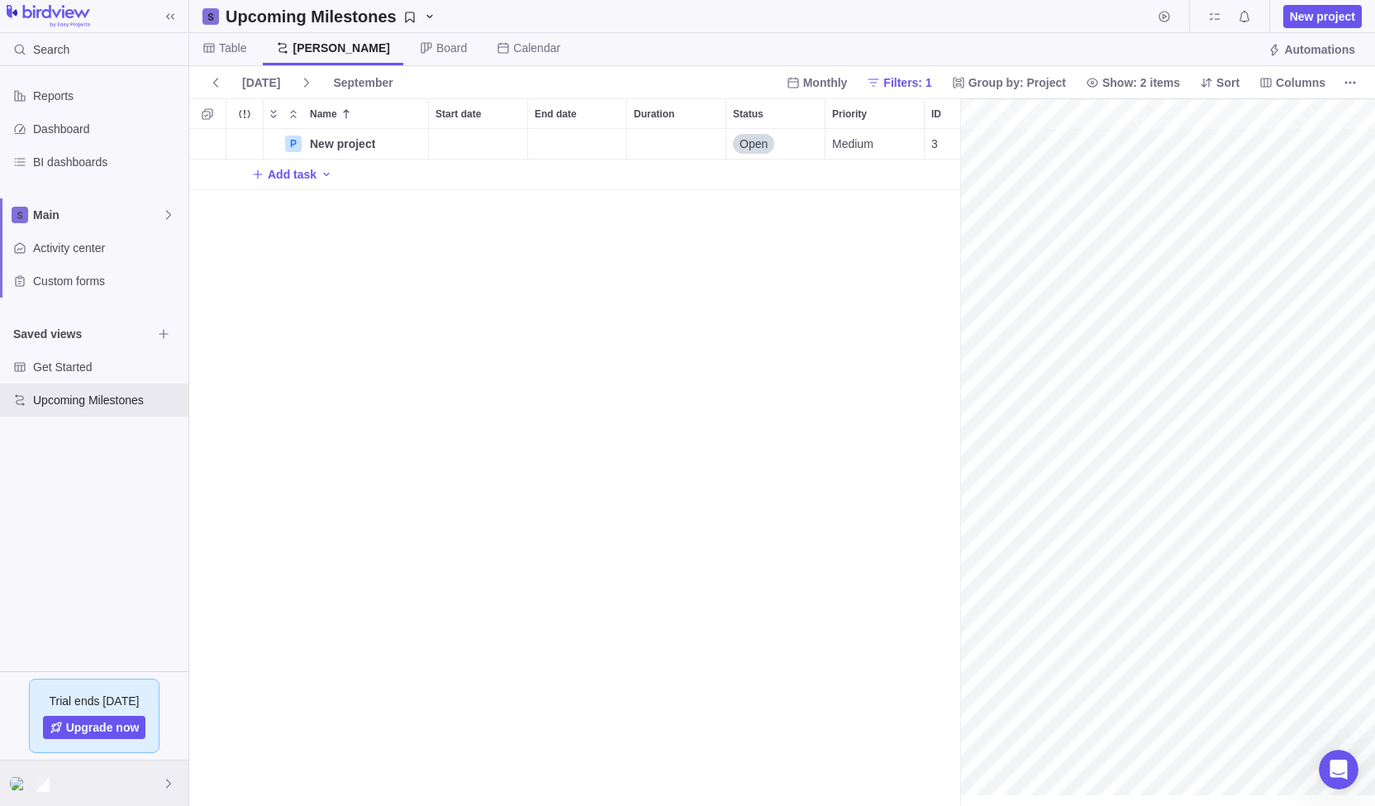
scroll to position [0, 72]
click at [85, 782] on div at bounding box center [94, 782] width 188 height 45
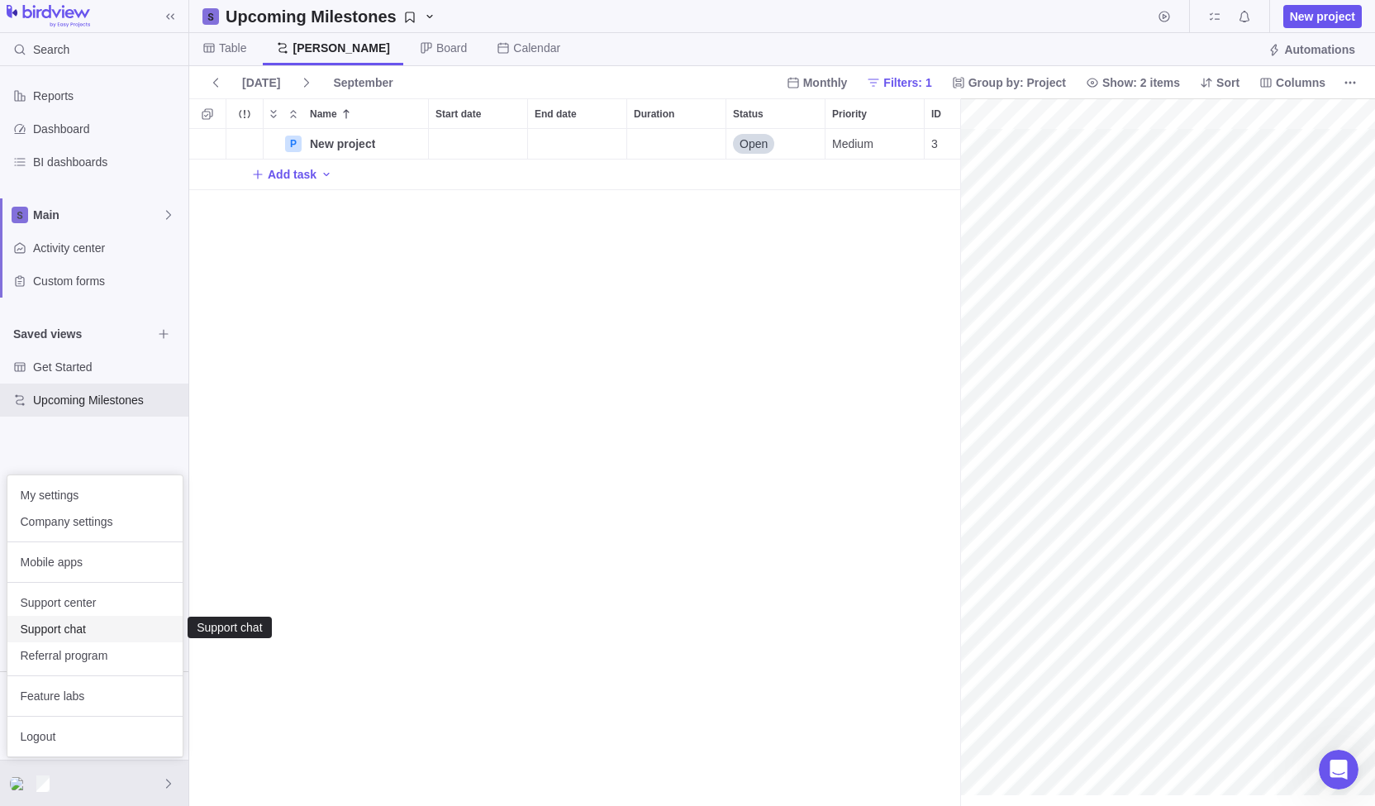
click at [110, 635] on span "Support chat" at bounding box center [95, 629] width 149 height 17
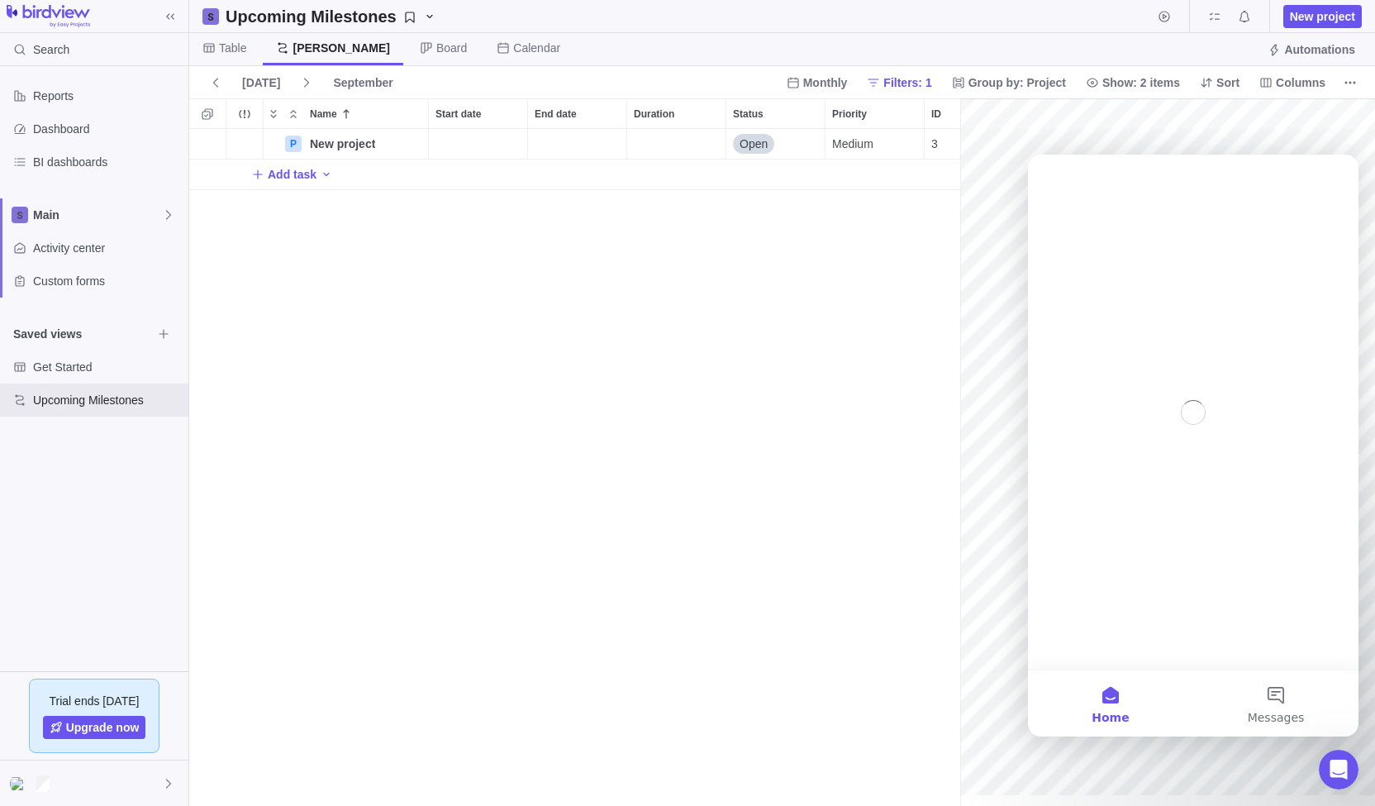
scroll to position [0, 0]
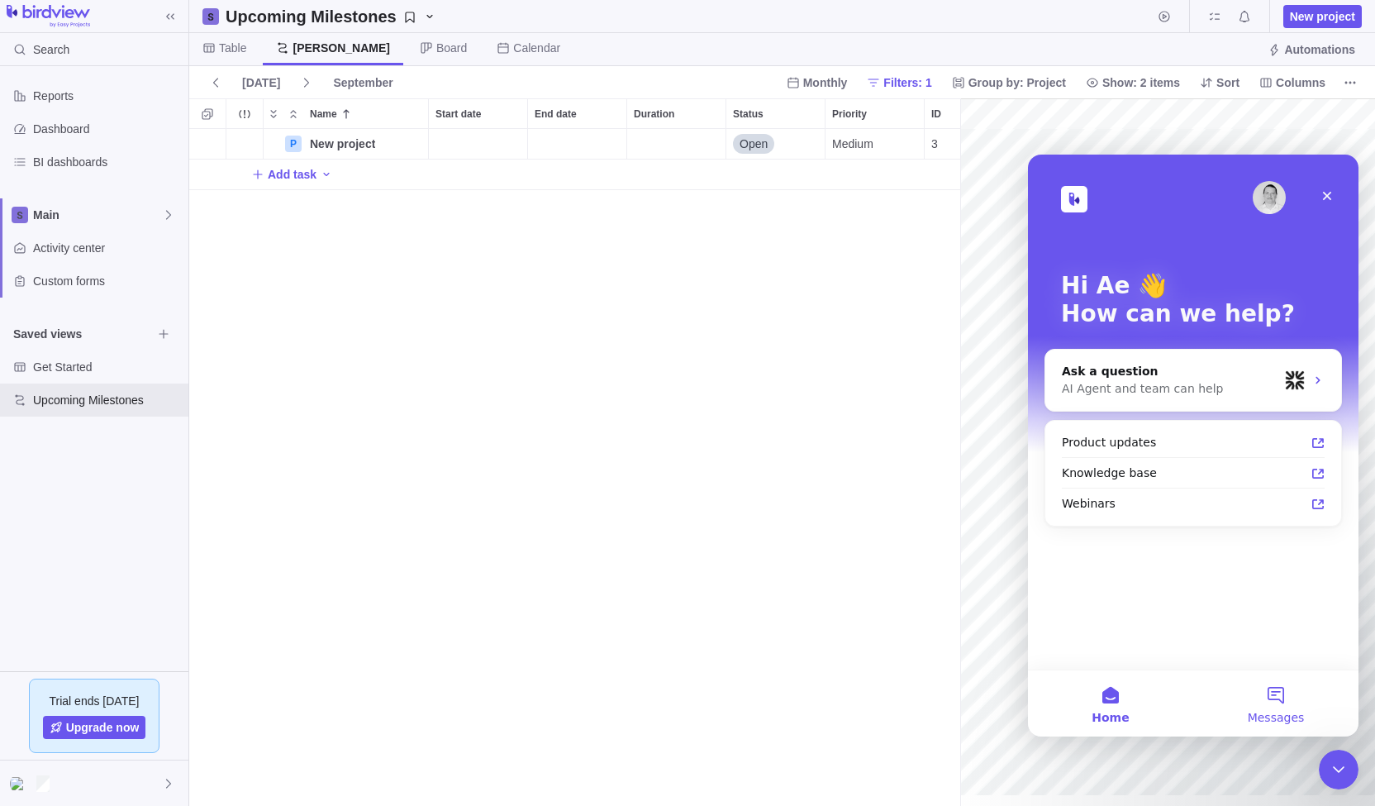
click at [1291, 694] on button "Messages" at bounding box center [1275, 703] width 165 height 66
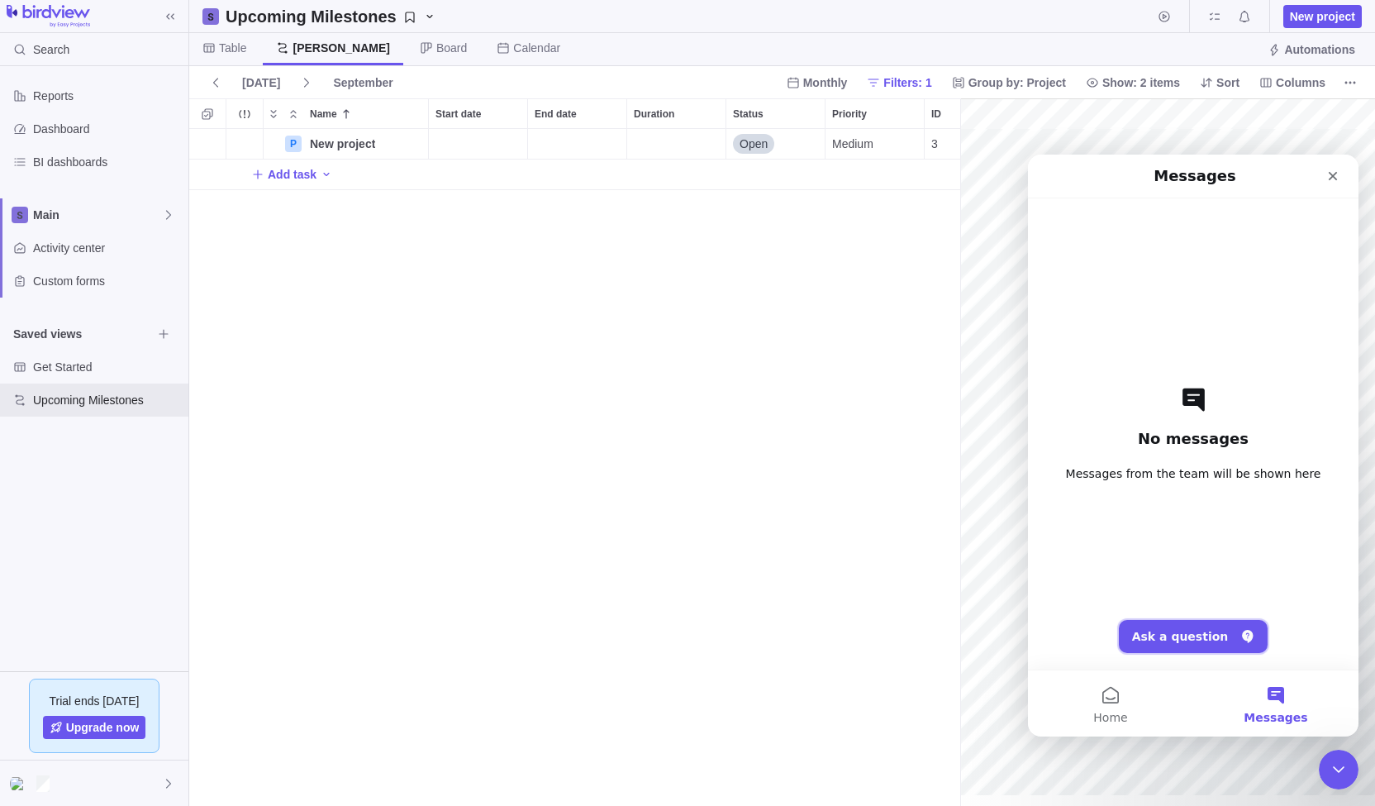
click at [1200, 631] on button "Ask a question" at bounding box center [1194, 636] width 150 height 33
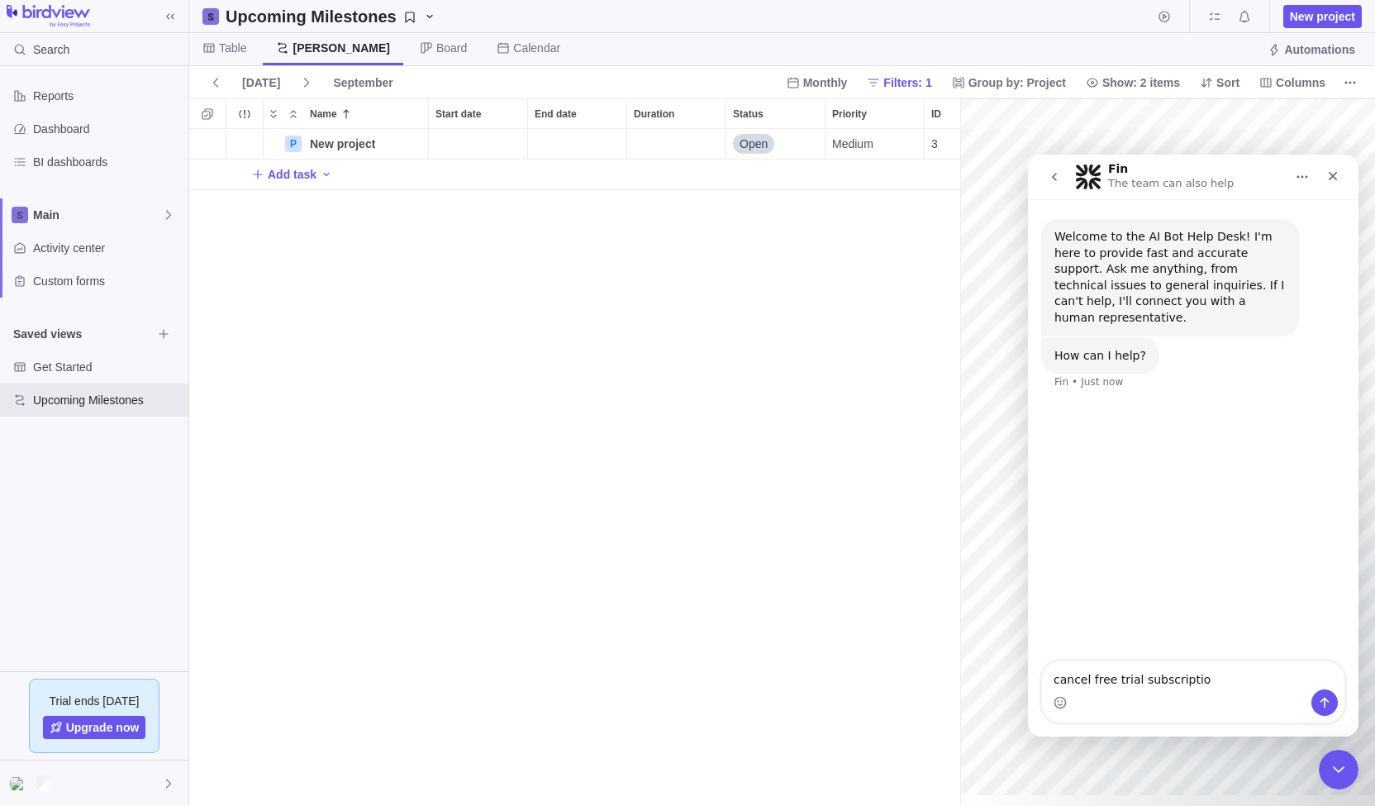
type textarea "cancel free trial subscription"
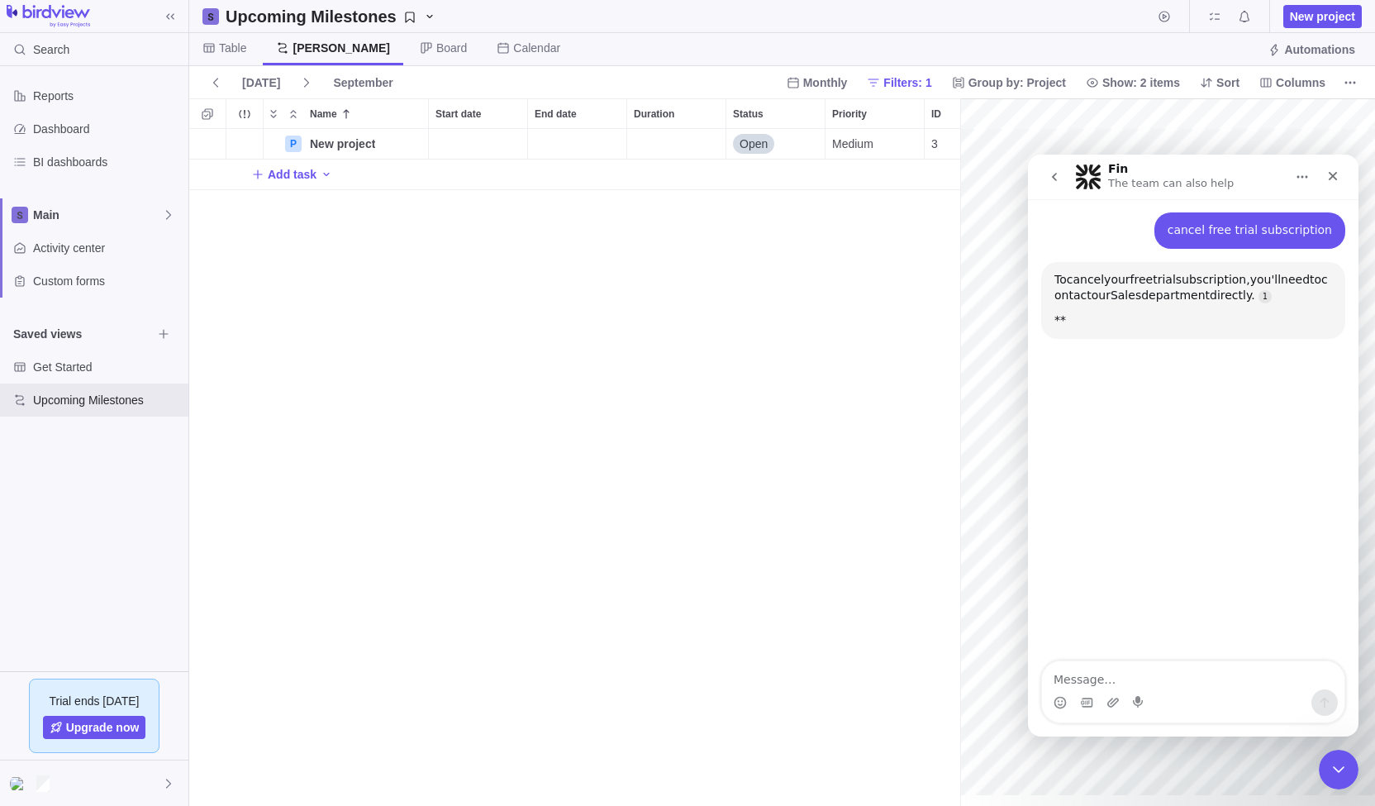
scroll to position [175, 0]
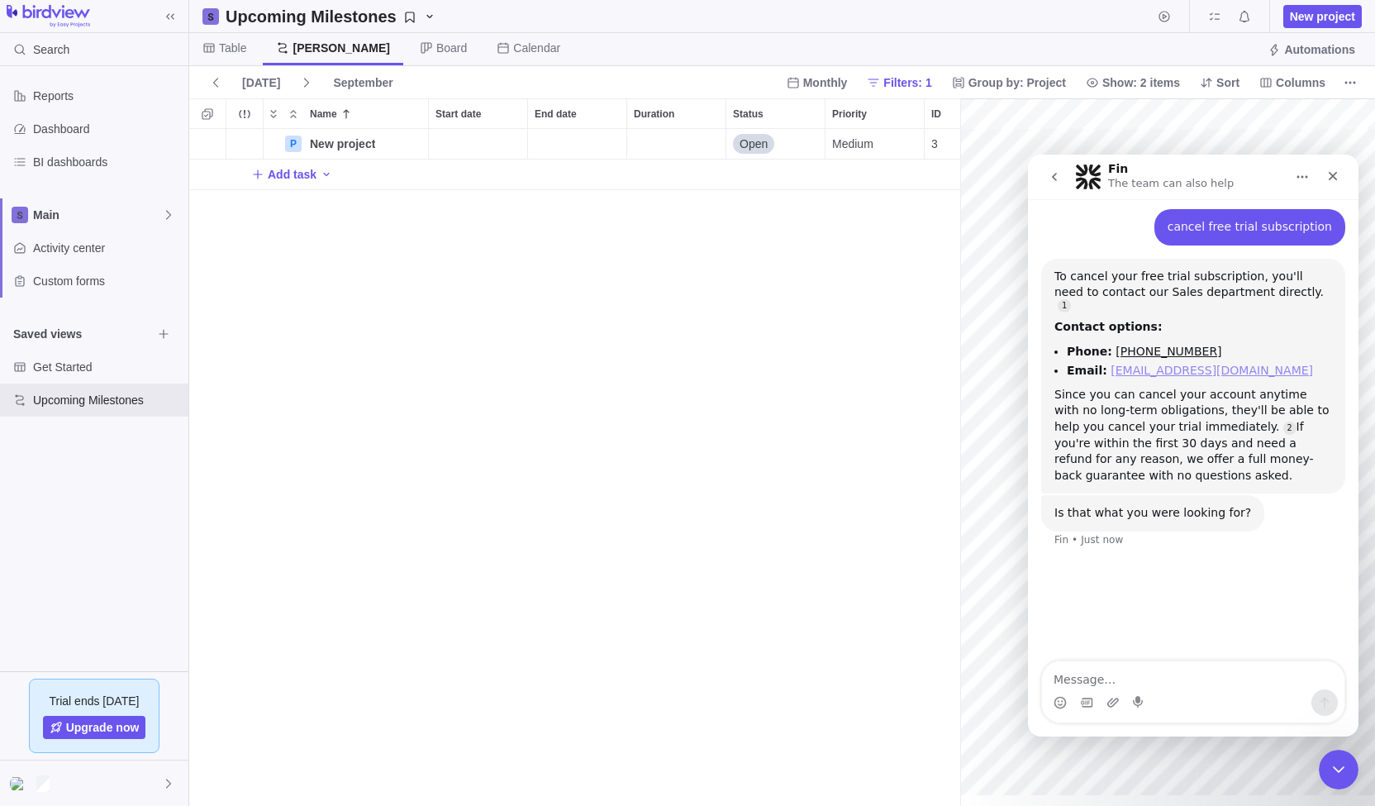
click at [1182, 364] on link "[EMAIL_ADDRESS][DOMAIN_NAME]" at bounding box center [1211, 370] width 202 height 13
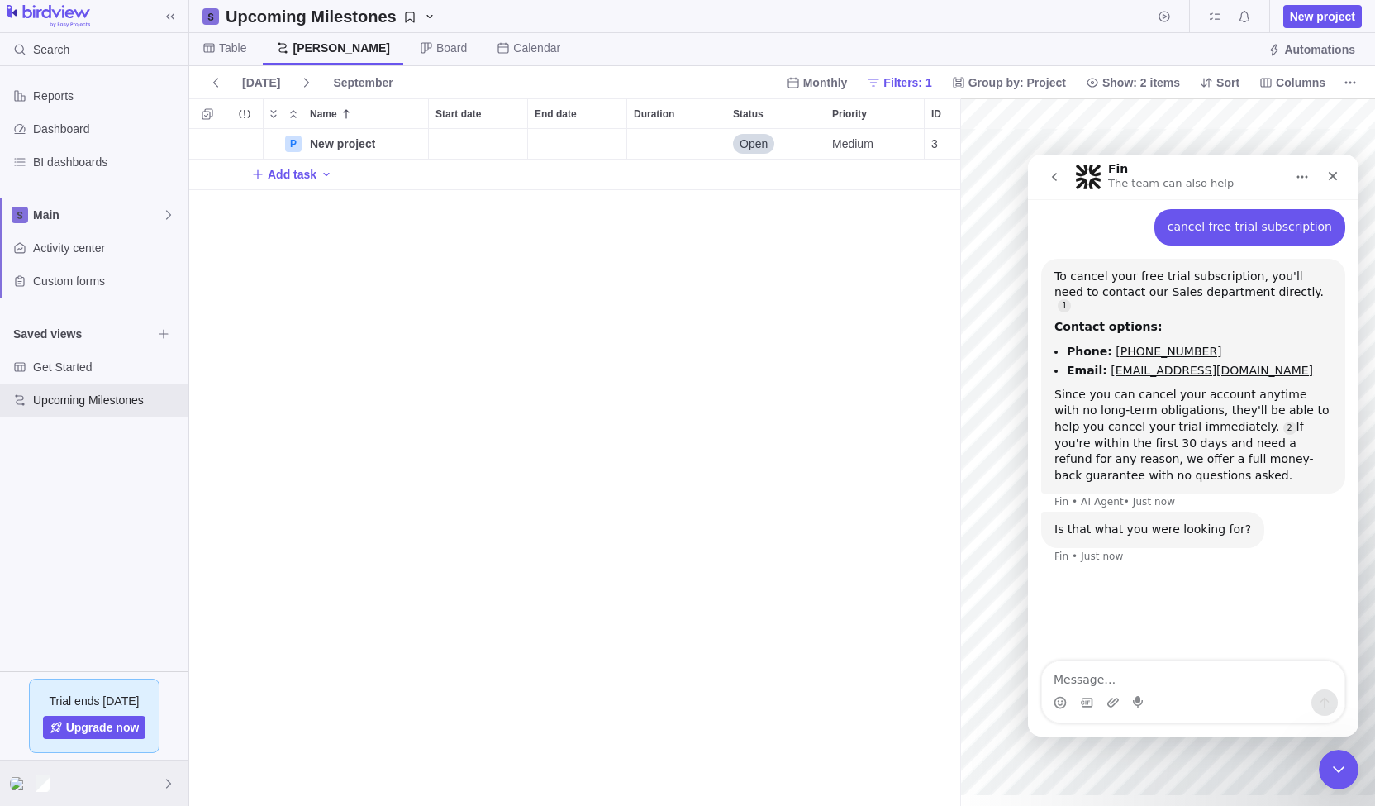
click at [133, 778] on div at bounding box center [94, 782] width 188 height 45
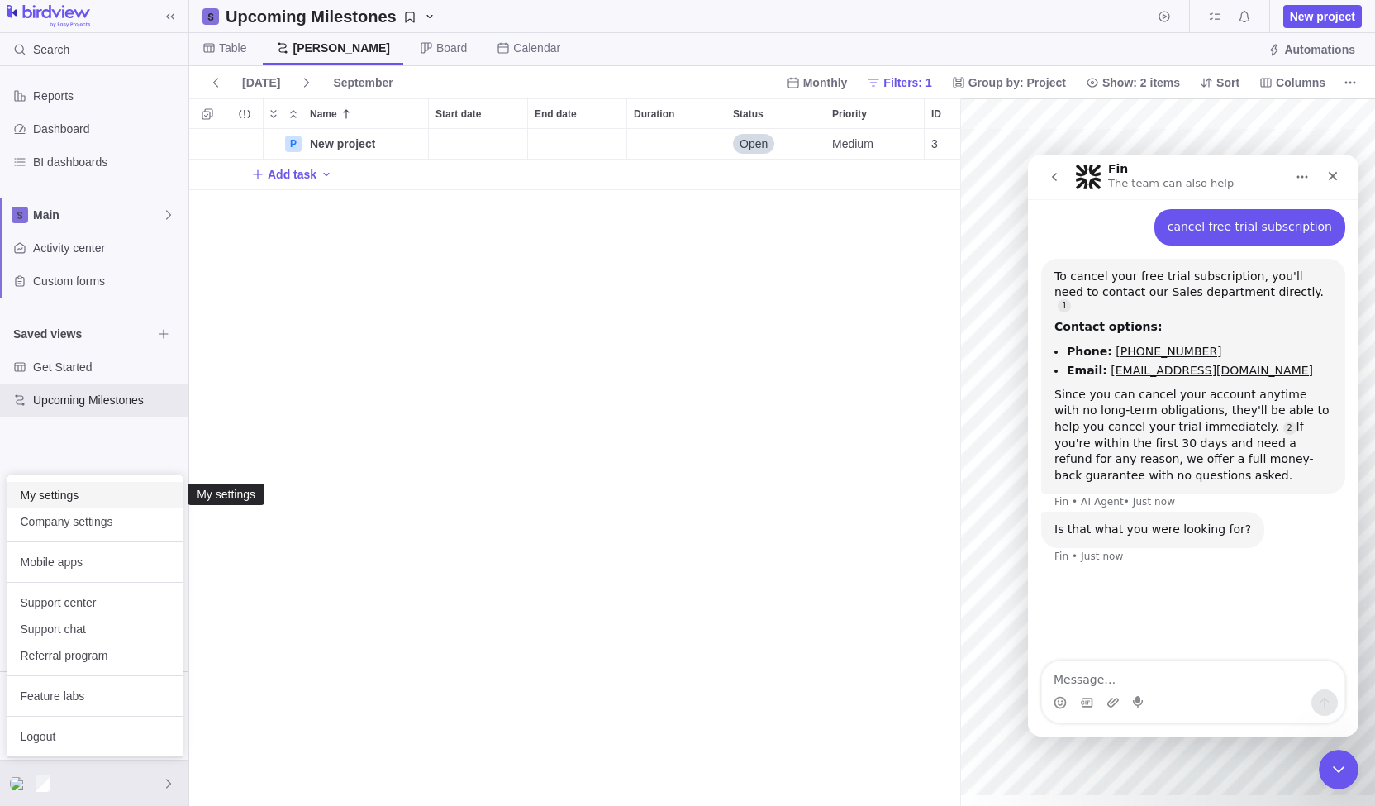
click at [152, 495] on span "My settings" at bounding box center [95, 495] width 149 height 17
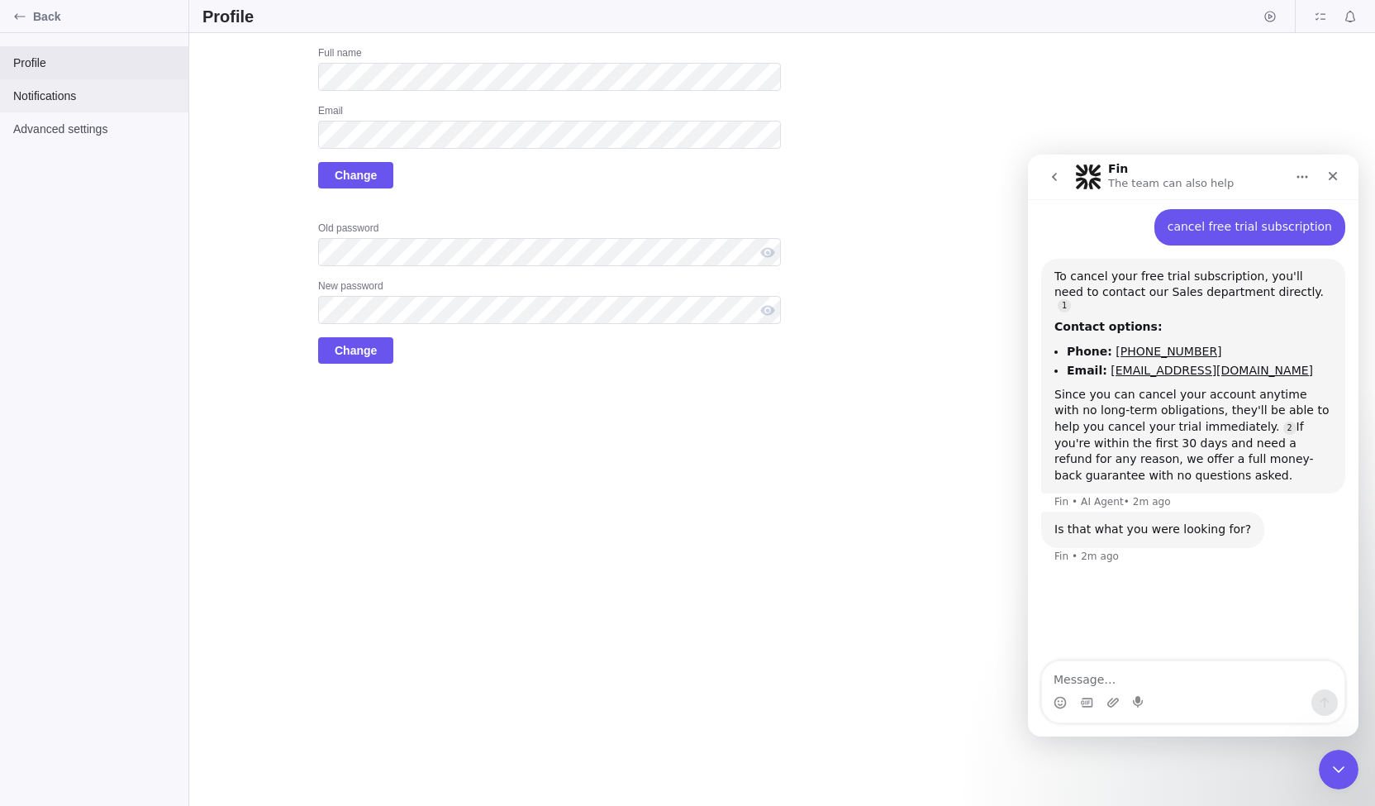
click at [55, 86] on div "Notifications" at bounding box center [94, 95] width 188 height 33
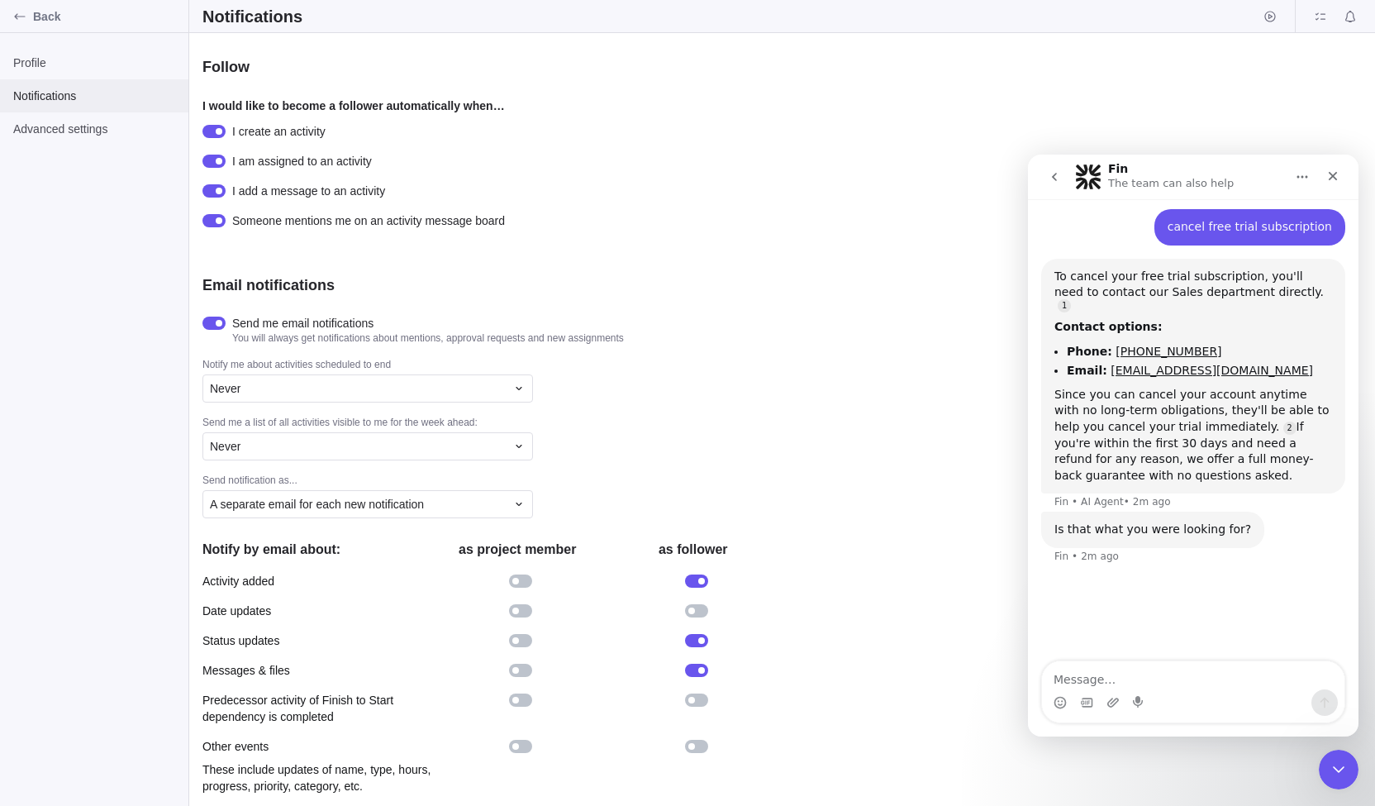
scroll to position [148, 0]
click at [109, 131] on span "Advanced settings" at bounding box center [94, 129] width 162 height 17
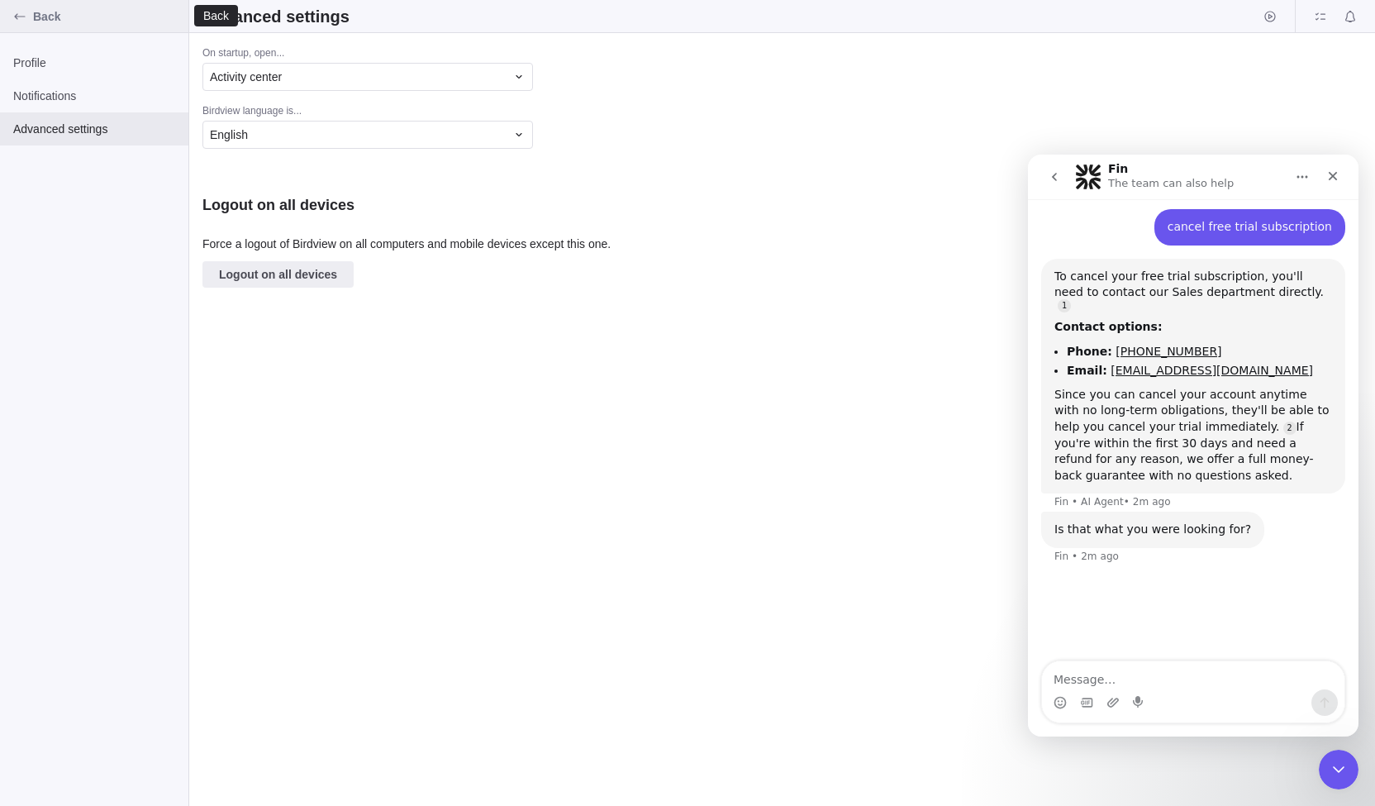
click at [45, 11] on span "Back" at bounding box center [107, 16] width 149 height 17
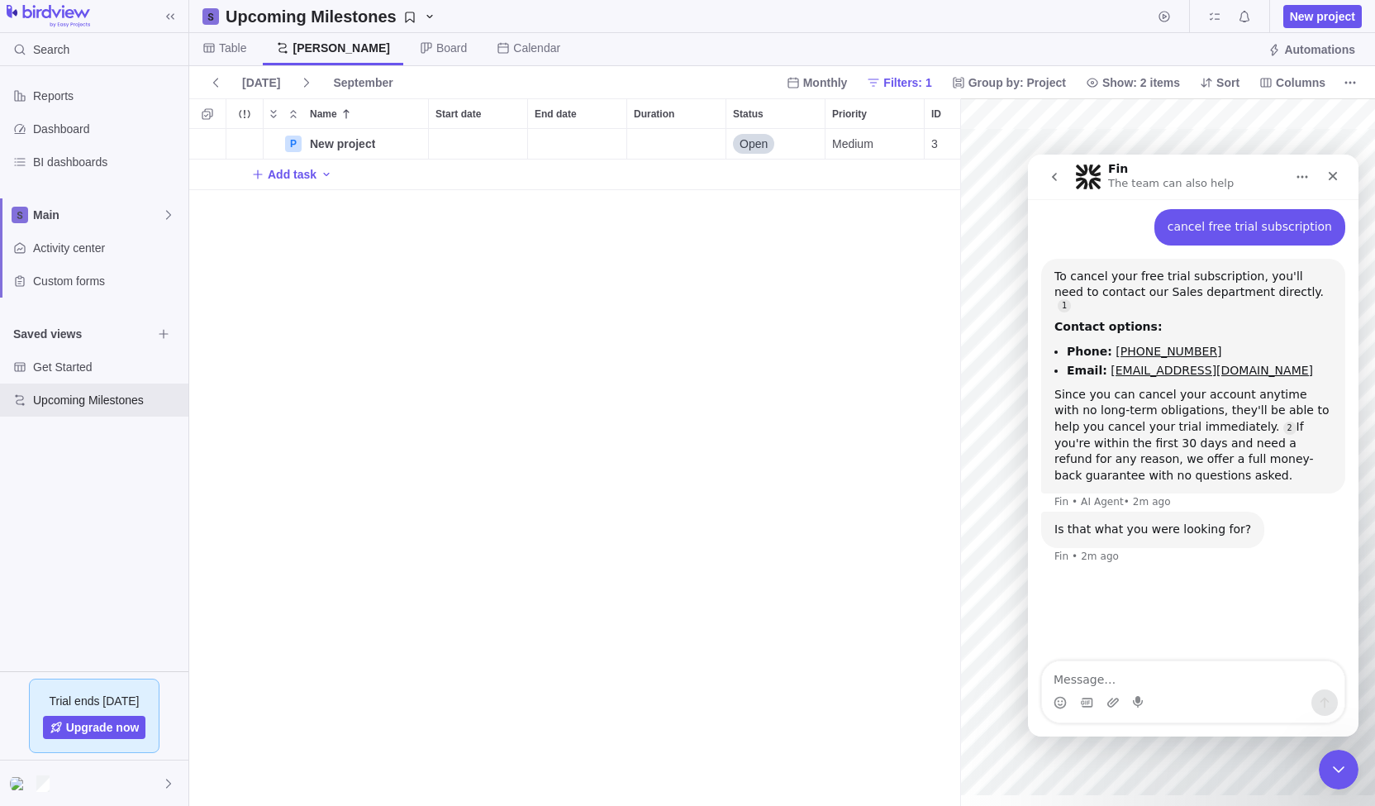
scroll to position [0, 72]
click at [103, 782] on div at bounding box center [94, 782] width 188 height 45
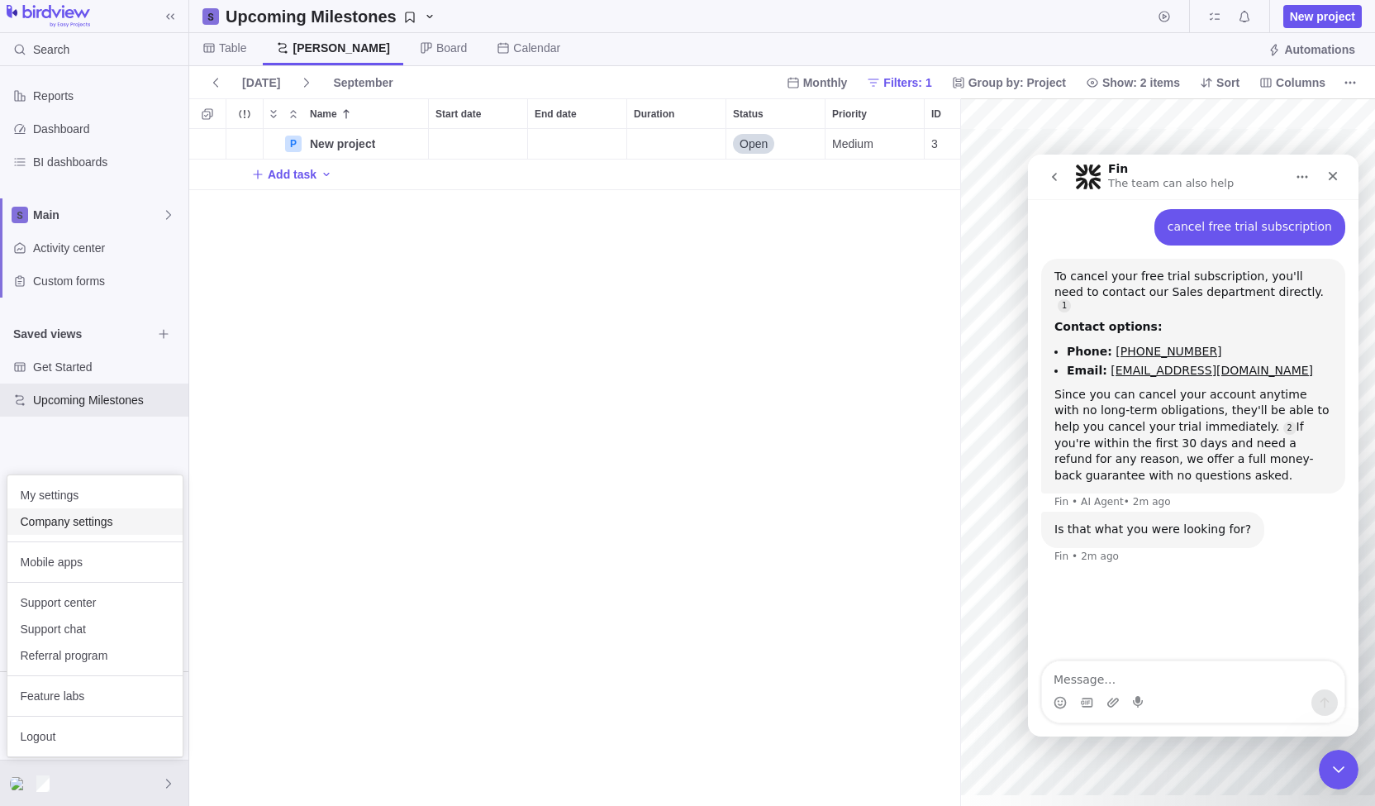
click at [125, 530] on div "Company settings" at bounding box center [94, 521] width 175 height 26
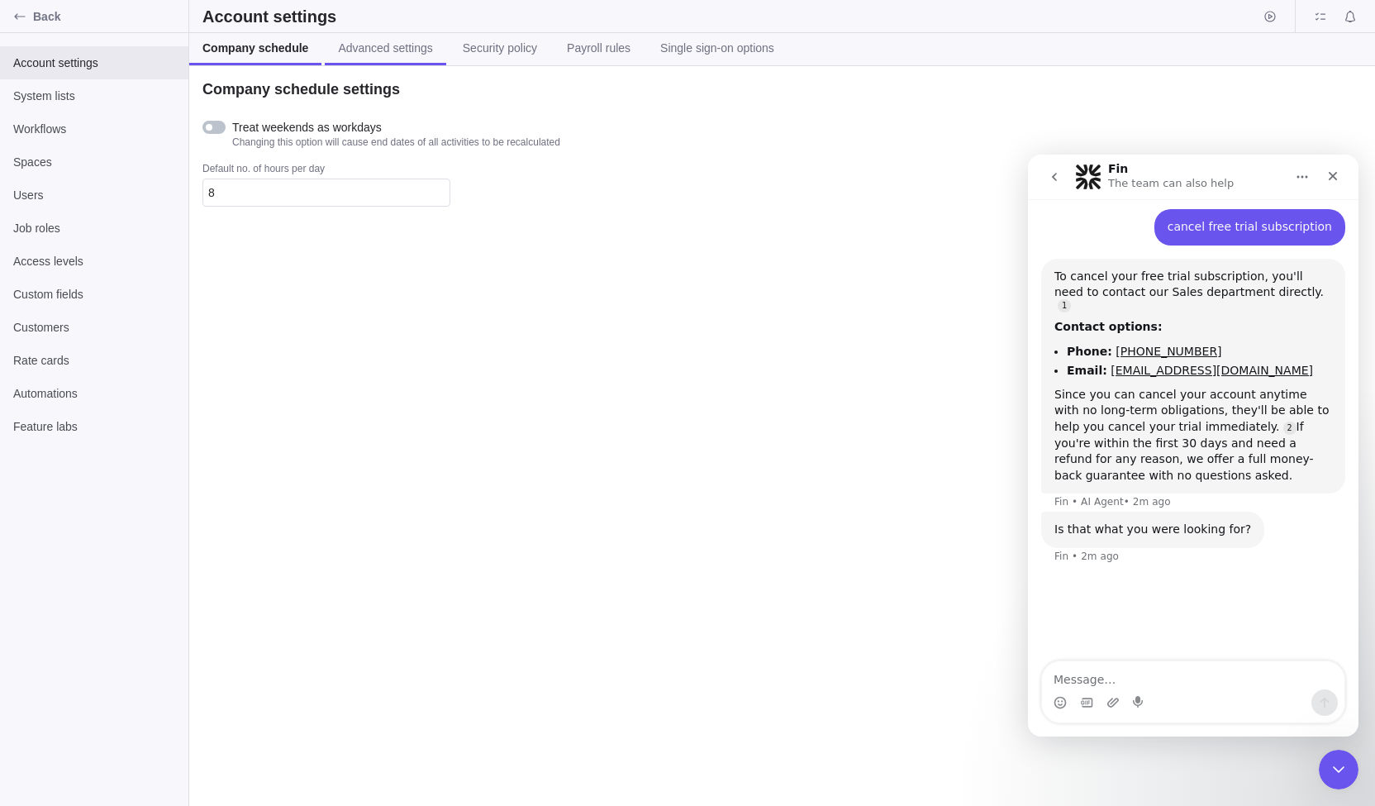
click at [357, 54] on span "Advanced settings" at bounding box center [385, 48] width 94 height 17
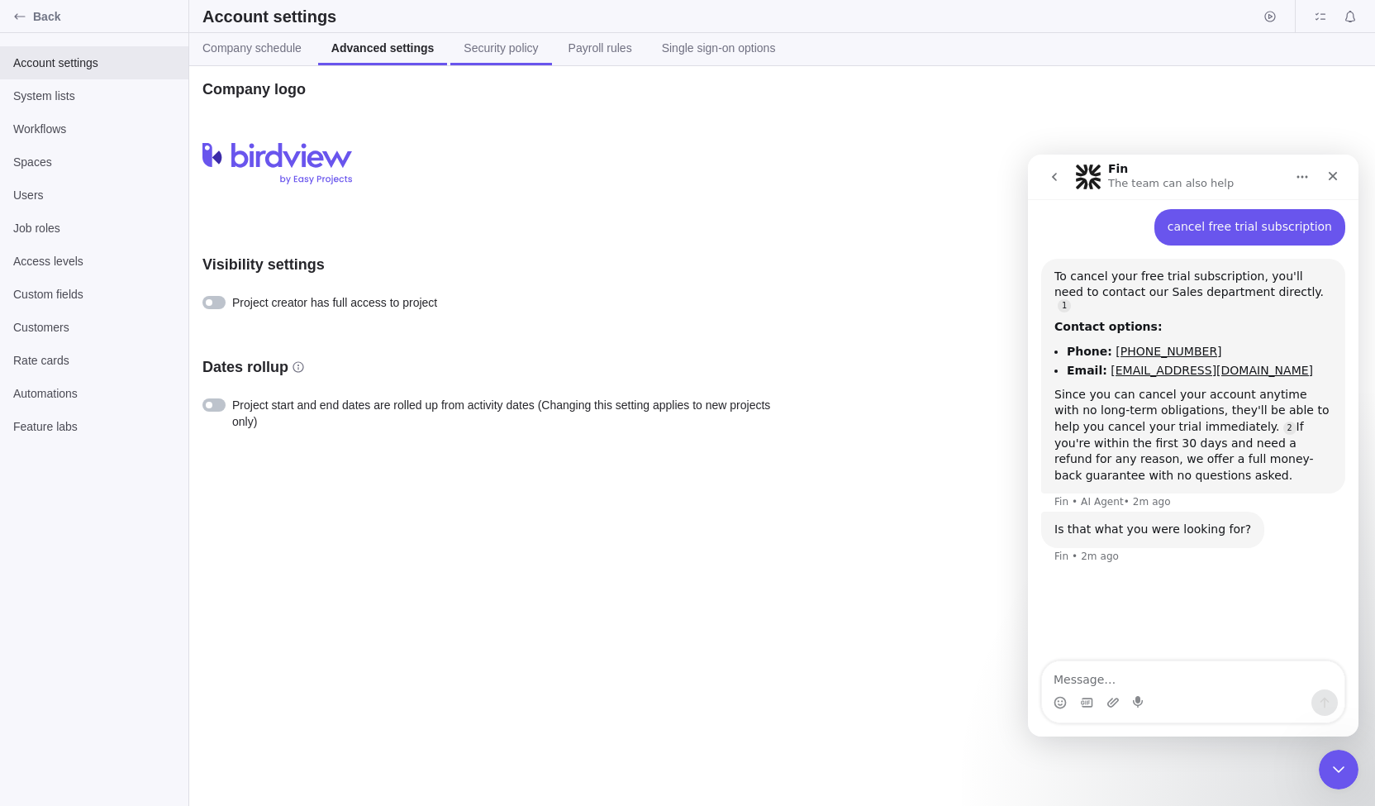
click at [511, 55] on span "Security policy" at bounding box center [501, 48] width 74 height 17
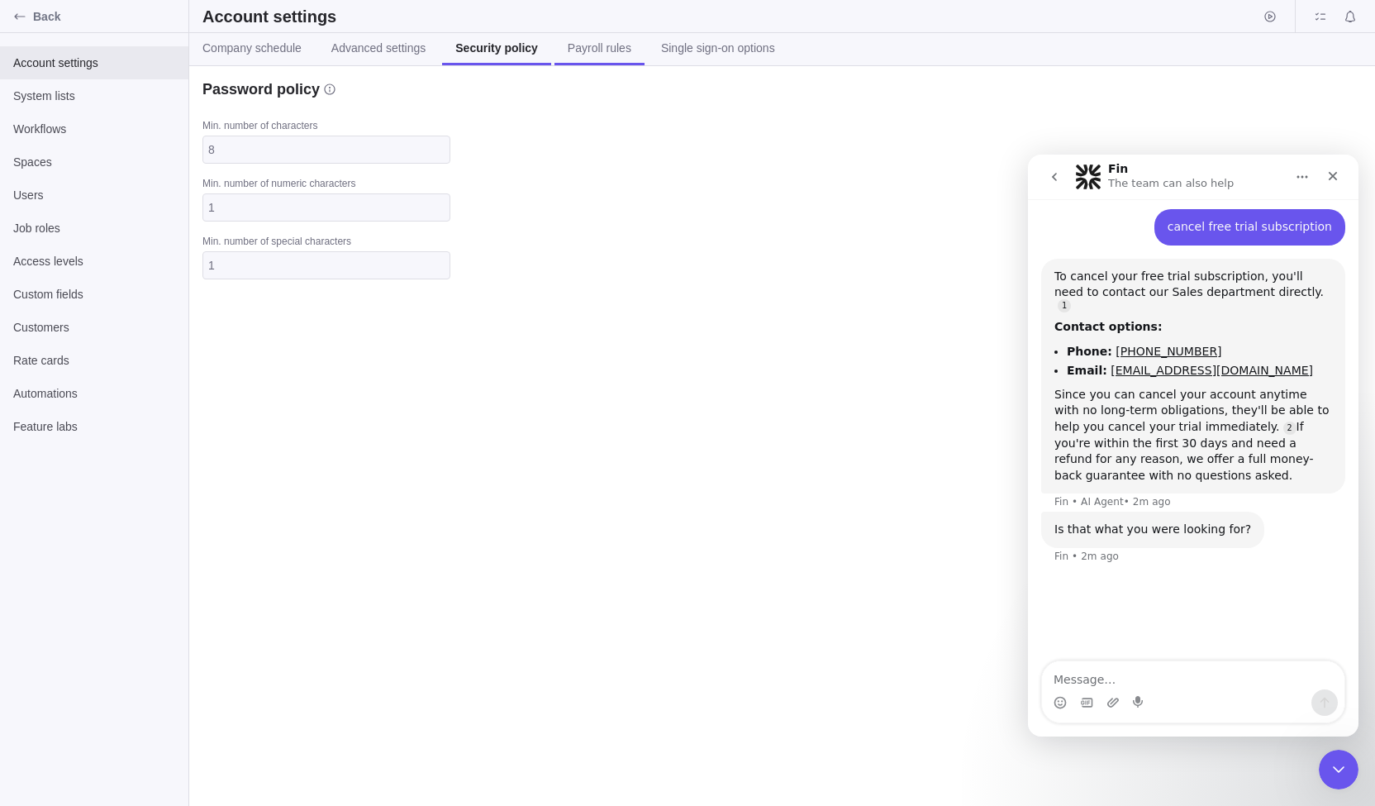
click at [595, 49] on span "Payroll rules" at bounding box center [600, 48] width 64 height 17
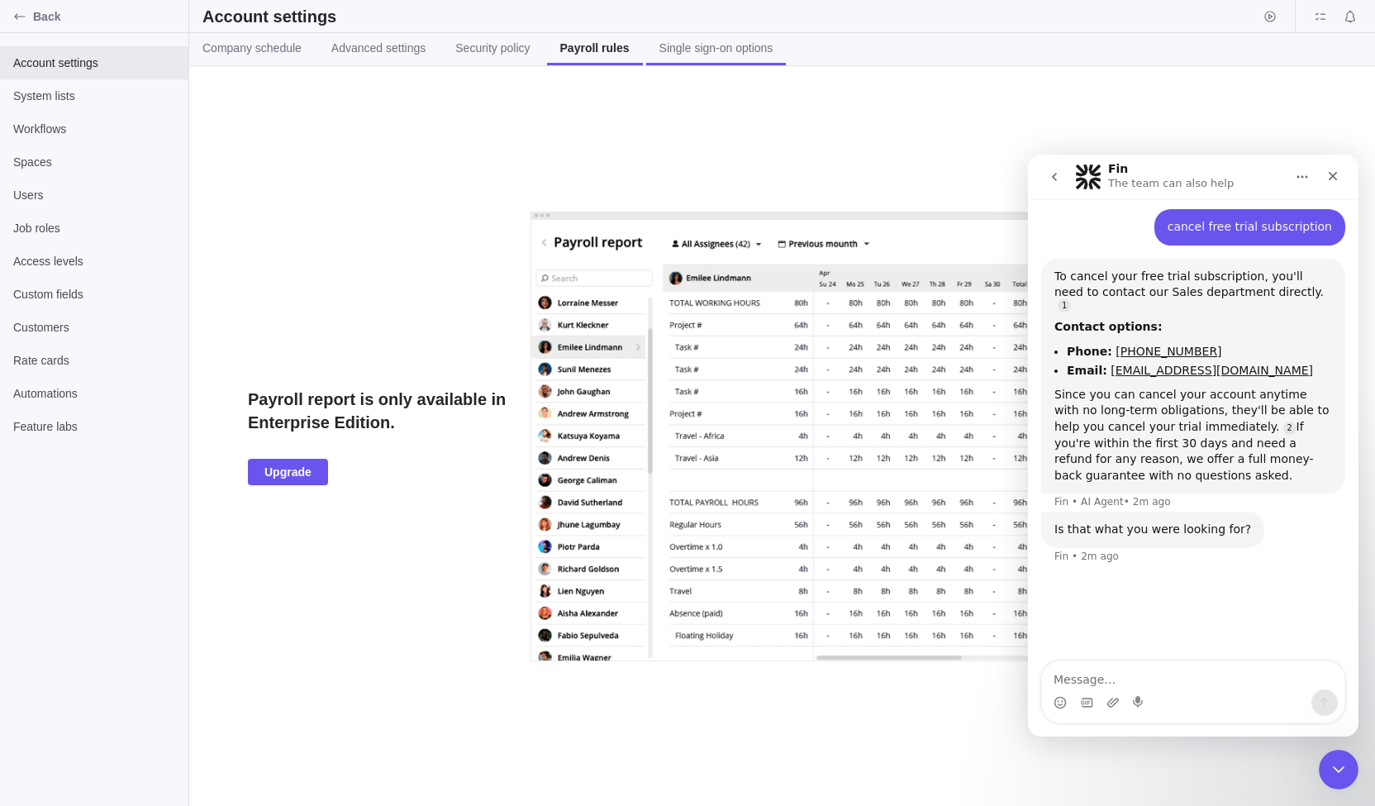
click at [728, 44] on span "Single sign-on options" at bounding box center [716, 48] width 114 height 17
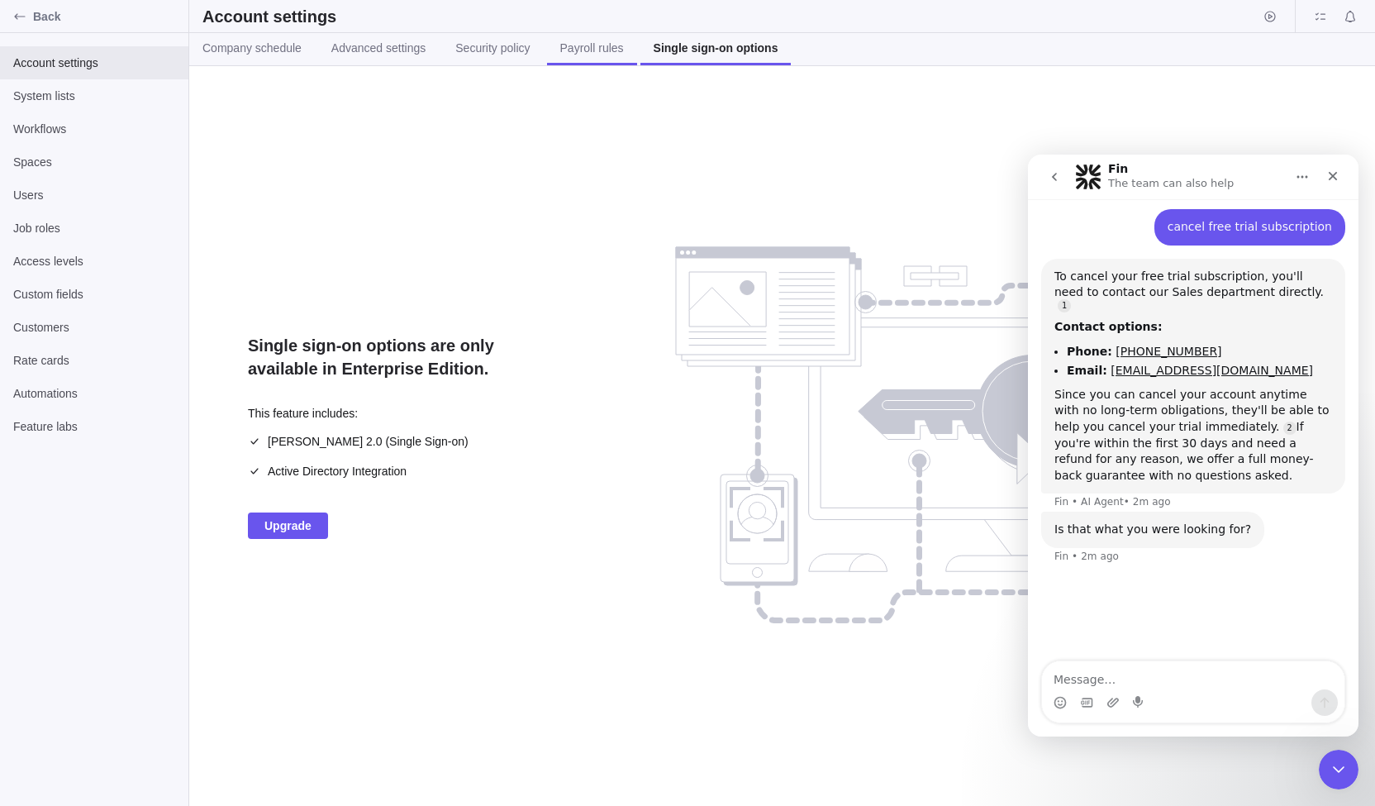
click at [588, 40] on span "Payroll rules" at bounding box center [592, 48] width 64 height 17
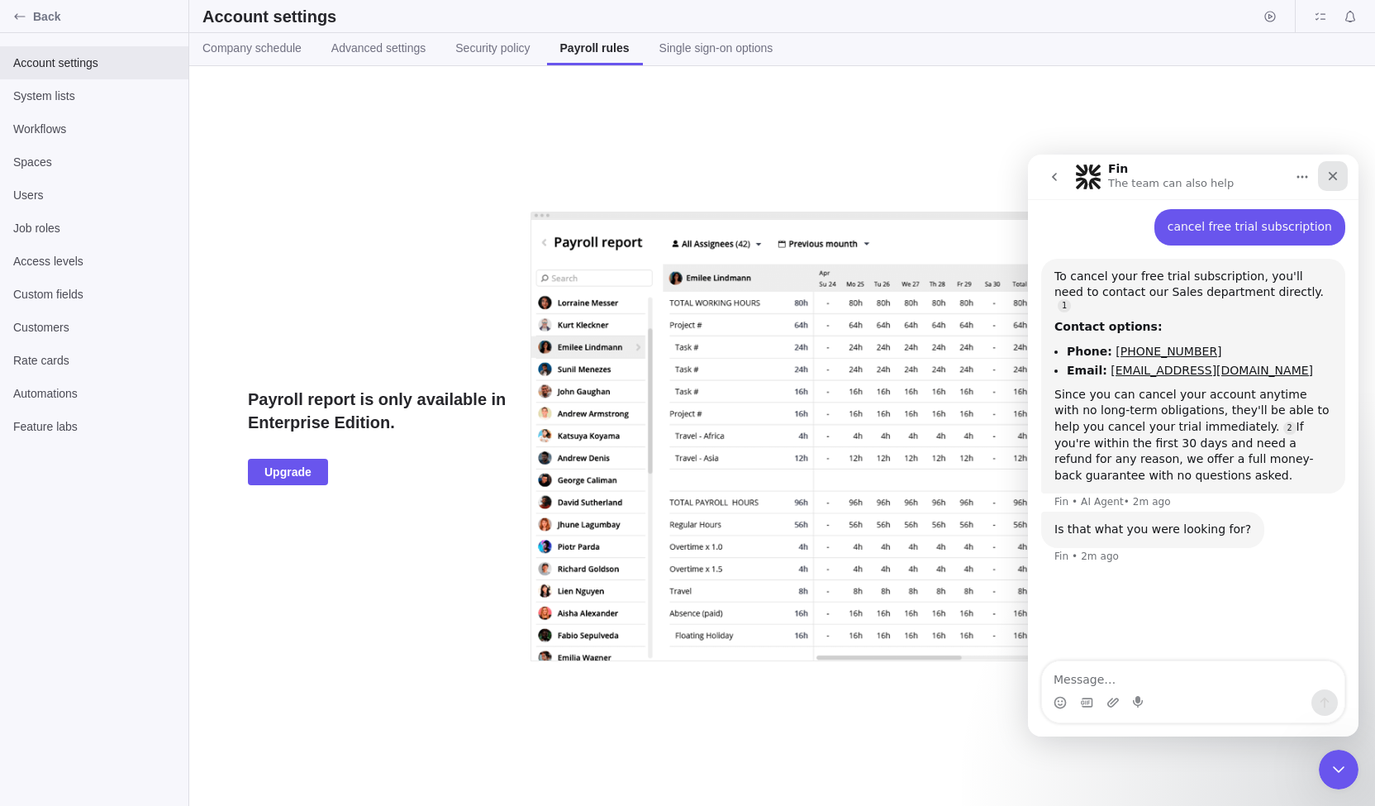
click at [1336, 177] on icon "Close" at bounding box center [1332, 175] width 13 height 13
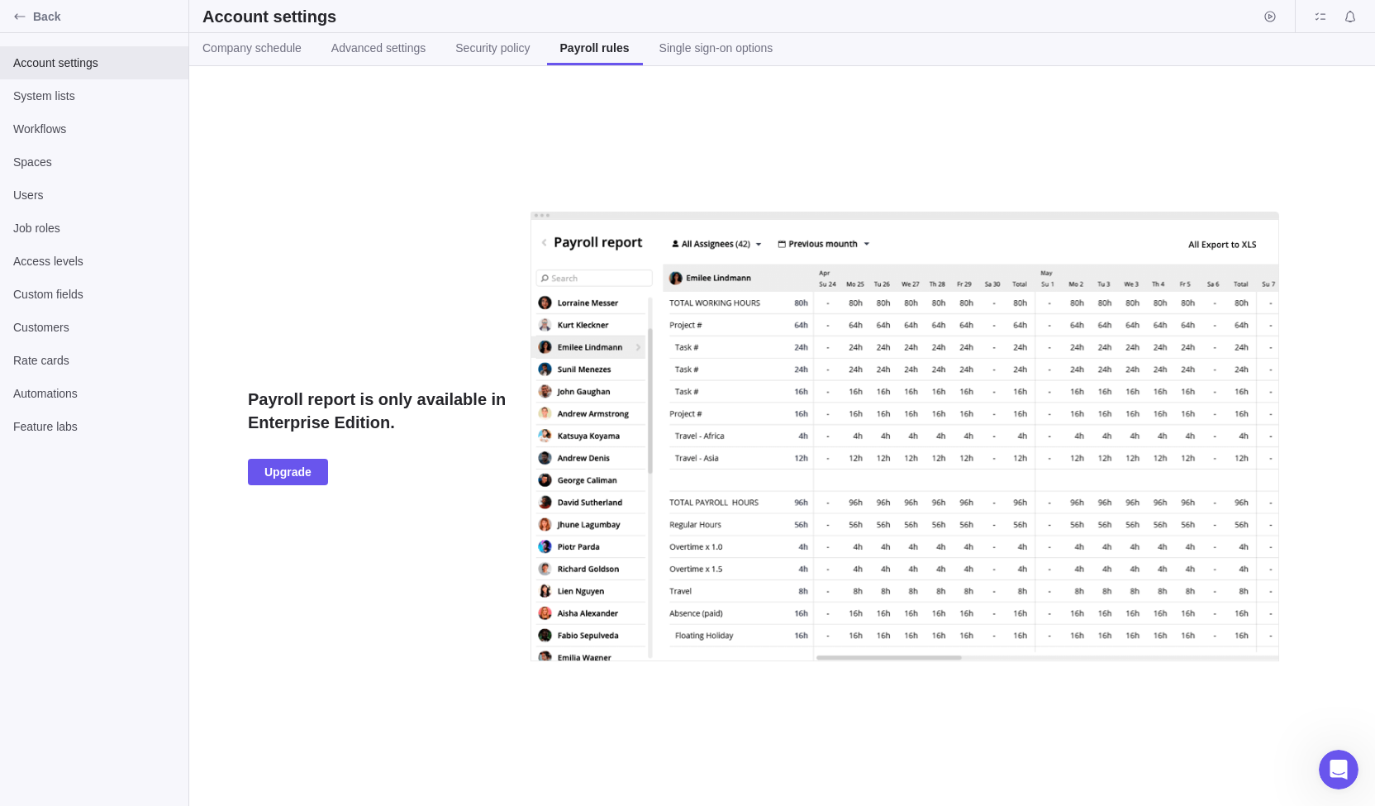
scroll to position [55, 0]
click at [55, 97] on span "System lists" at bounding box center [94, 96] width 162 height 17
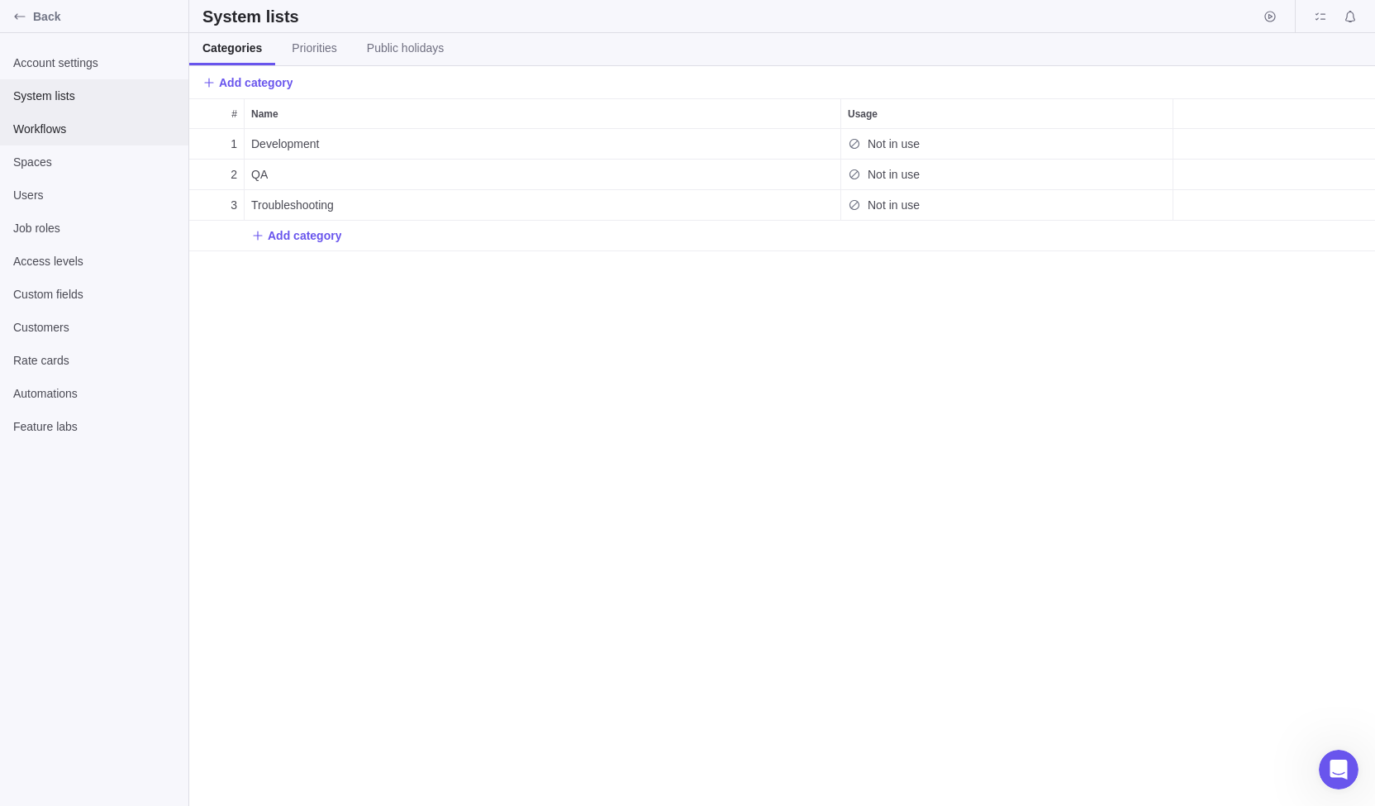
scroll to position [664, 1173]
click at [51, 121] on span "Workflows" at bounding box center [94, 129] width 162 height 17
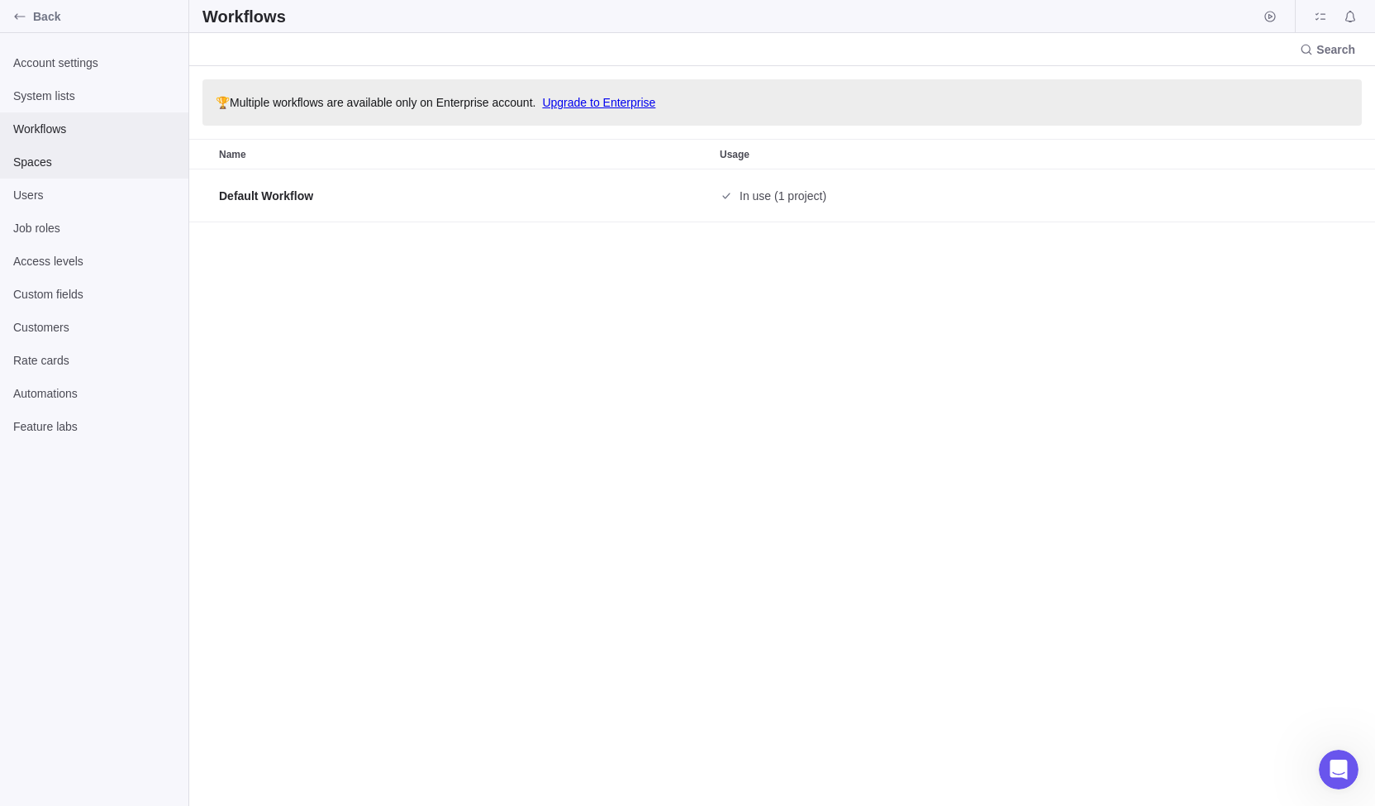
scroll to position [624, 1173]
click at [42, 157] on span "Spaces" at bounding box center [94, 162] width 162 height 17
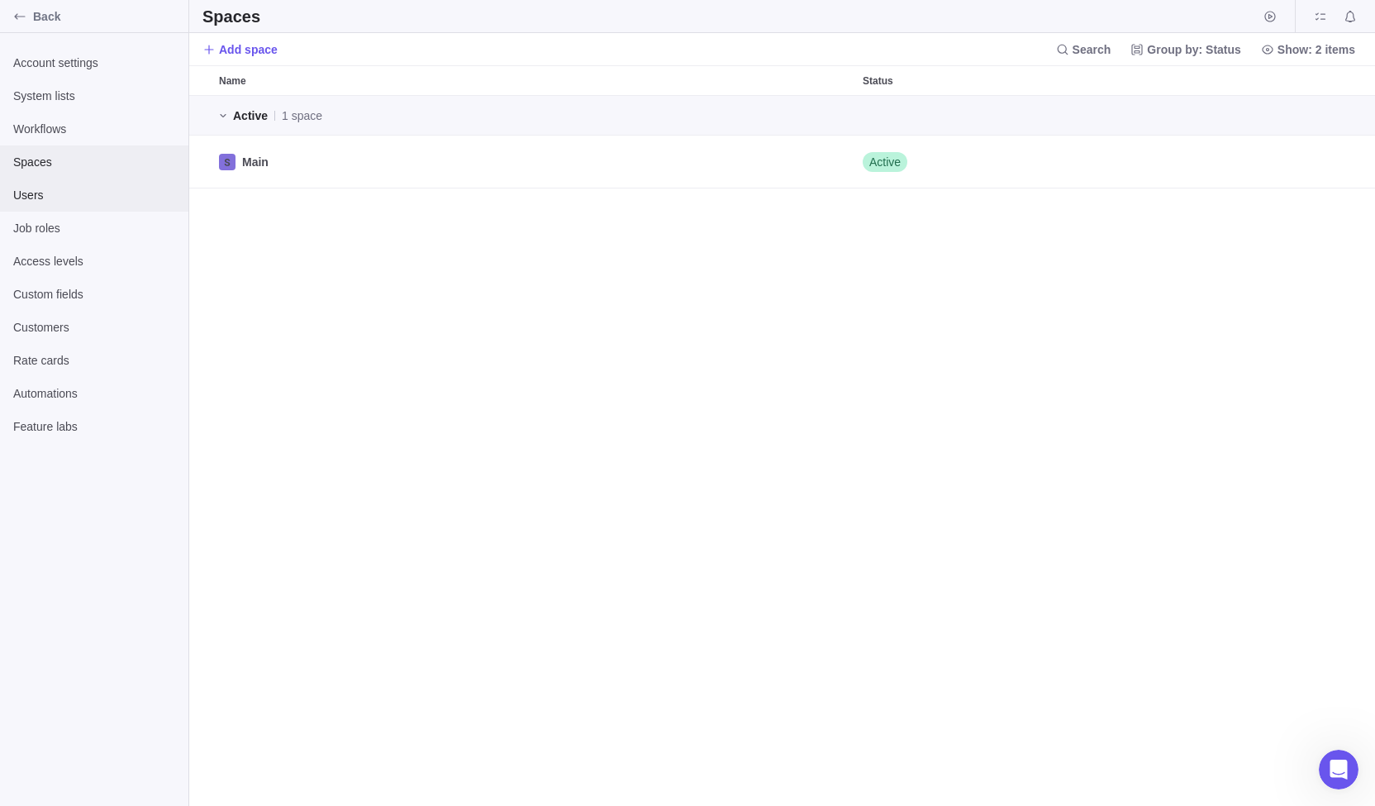
scroll to position [697, 1173]
click at [34, 197] on span "Users" at bounding box center [94, 195] width 162 height 17
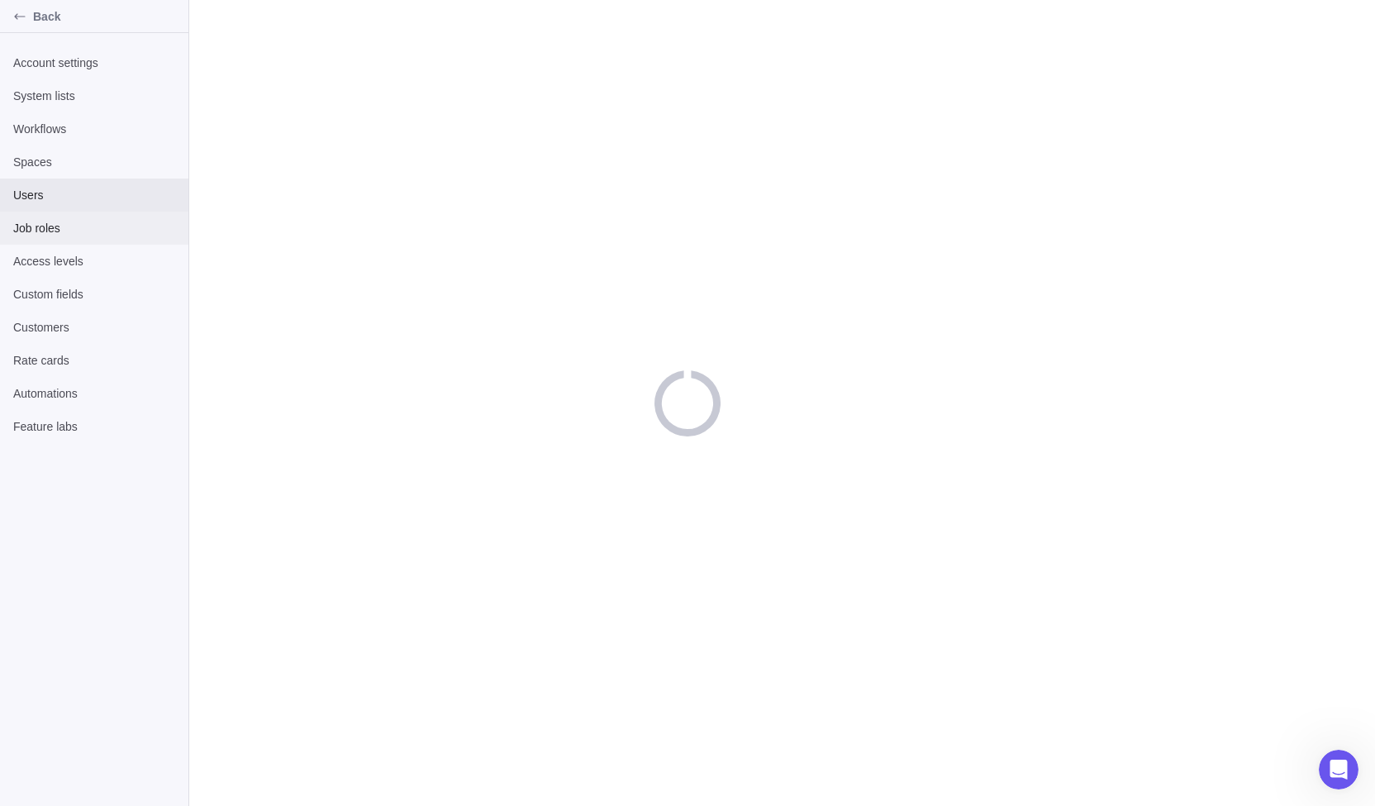
click at [35, 240] on div "Job roles" at bounding box center [94, 228] width 188 height 33
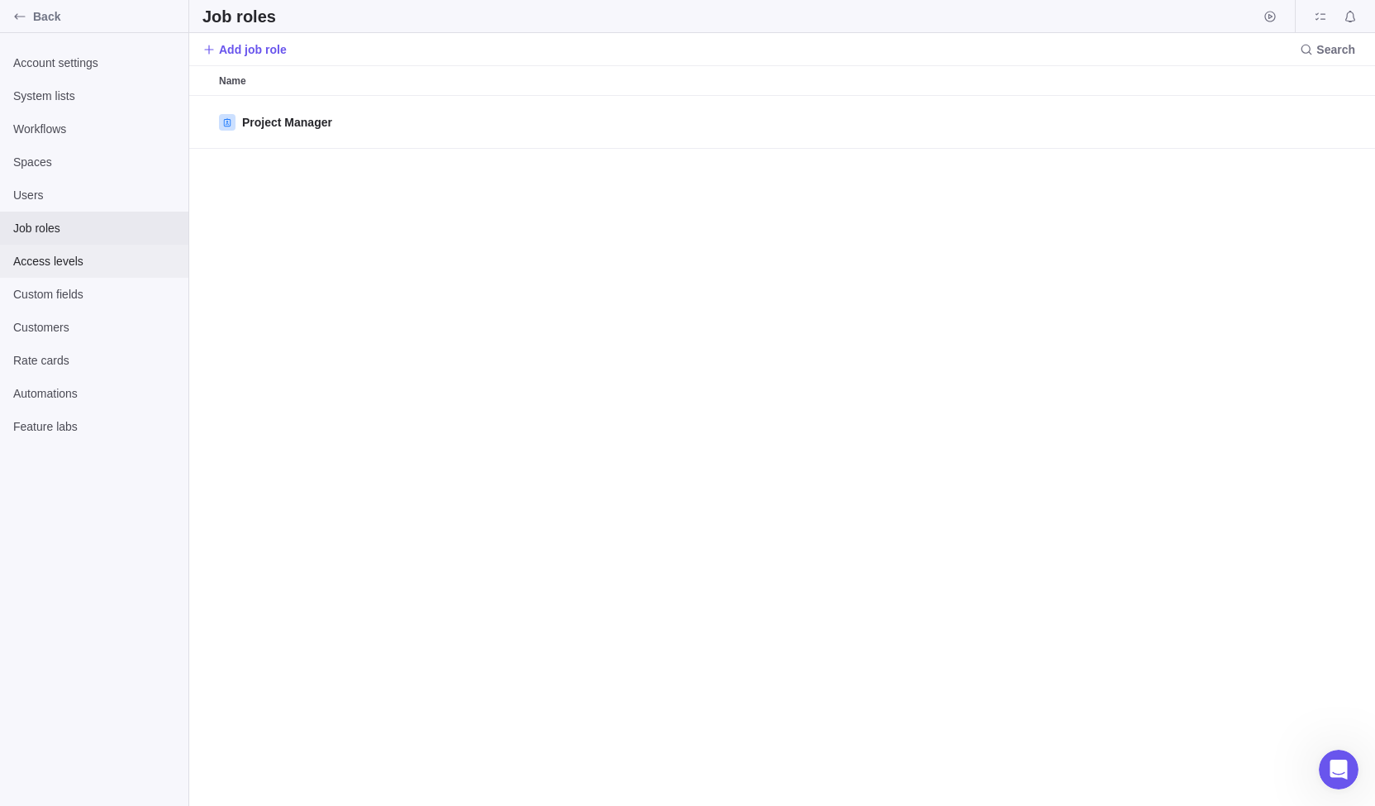
scroll to position [697, 1173]
click at [40, 272] on div "Access levels" at bounding box center [94, 261] width 188 height 33
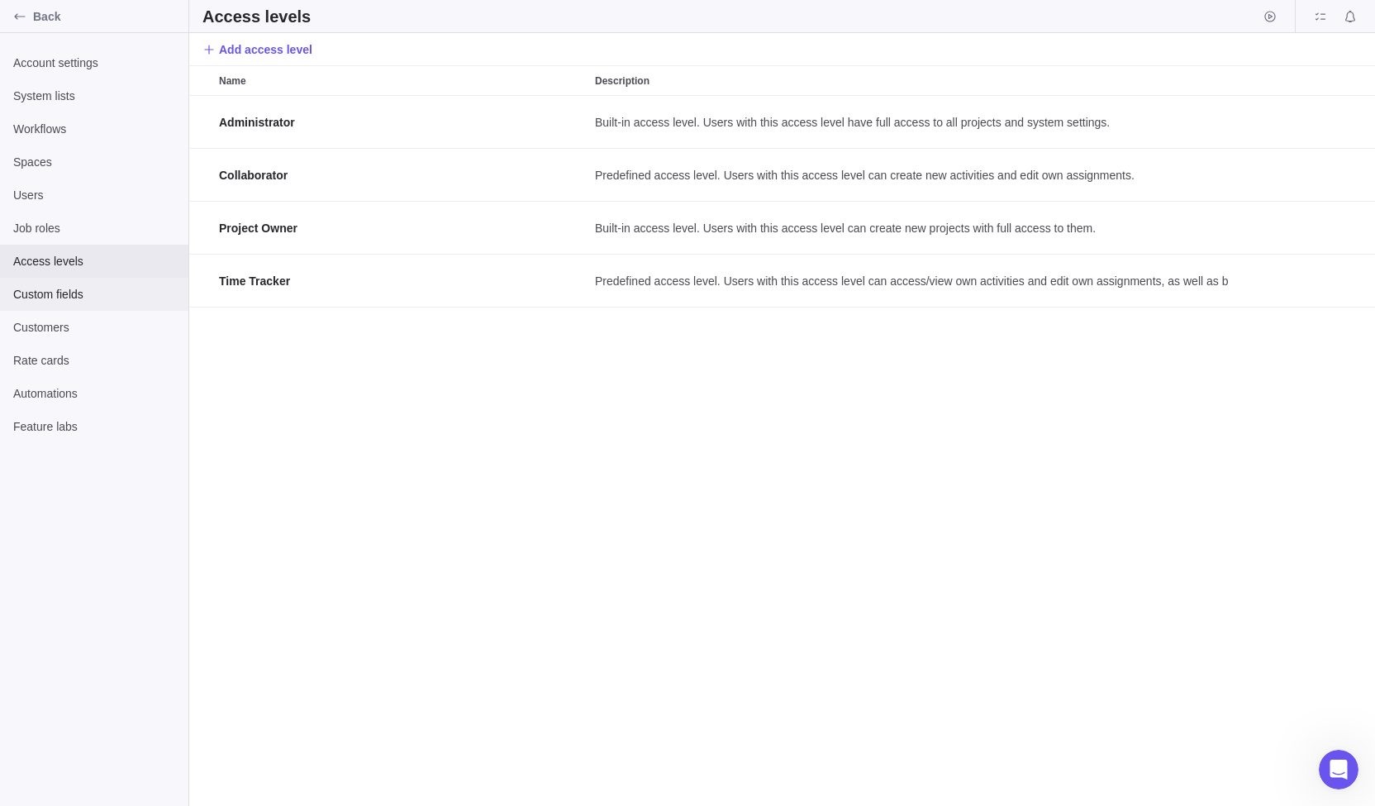
click at [51, 302] on span "Custom fields" at bounding box center [94, 294] width 162 height 17
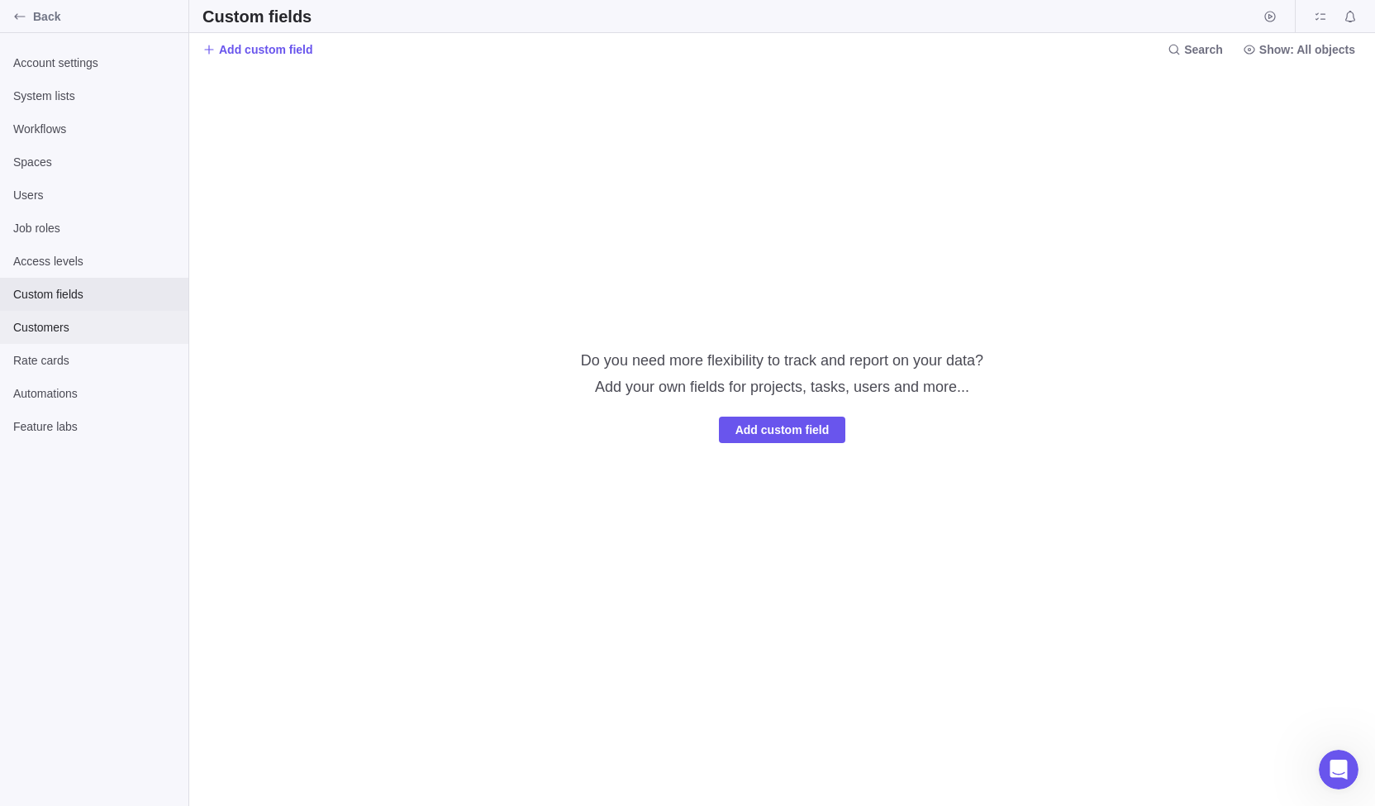
click at [52, 339] on div "Customers" at bounding box center [94, 327] width 188 height 33
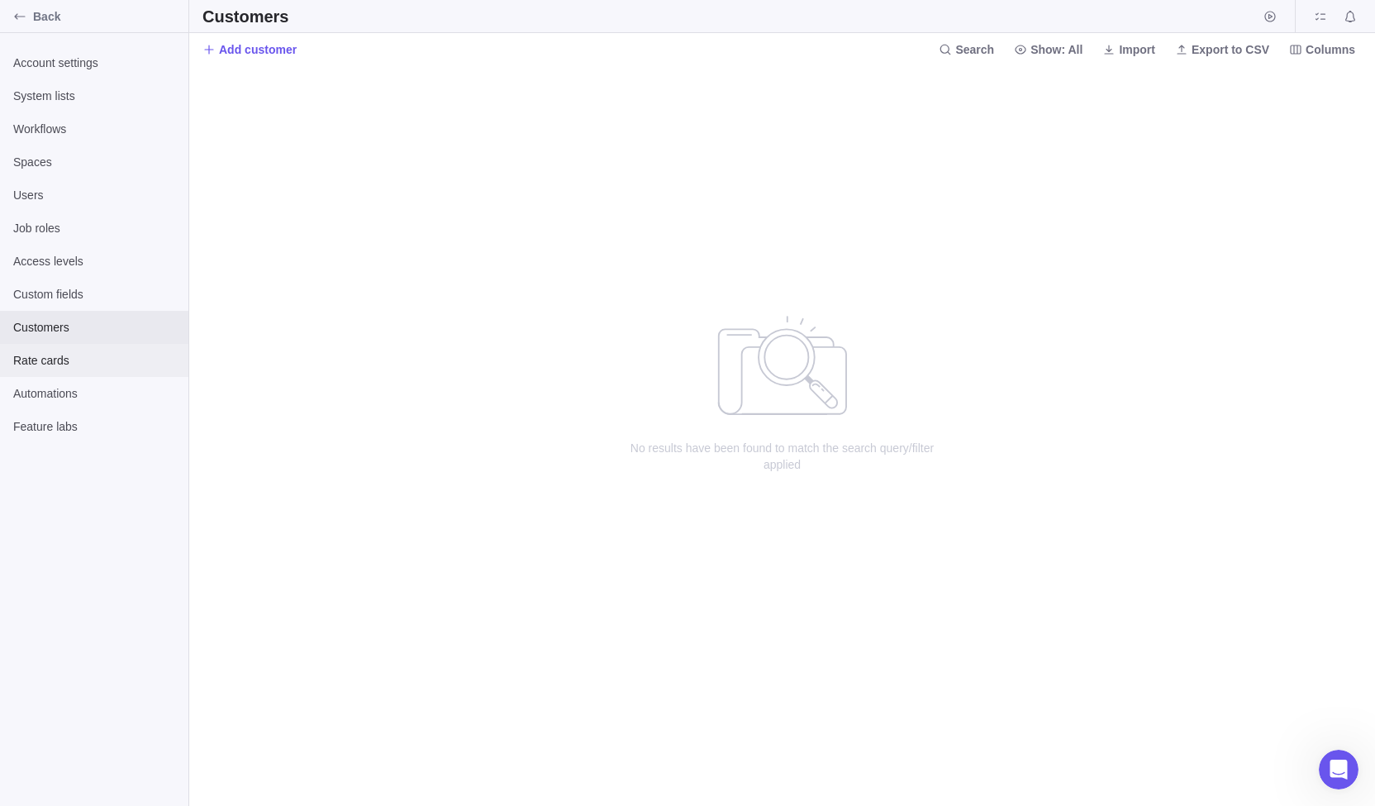
click at [58, 374] on div "Rate cards" at bounding box center [94, 360] width 188 height 33
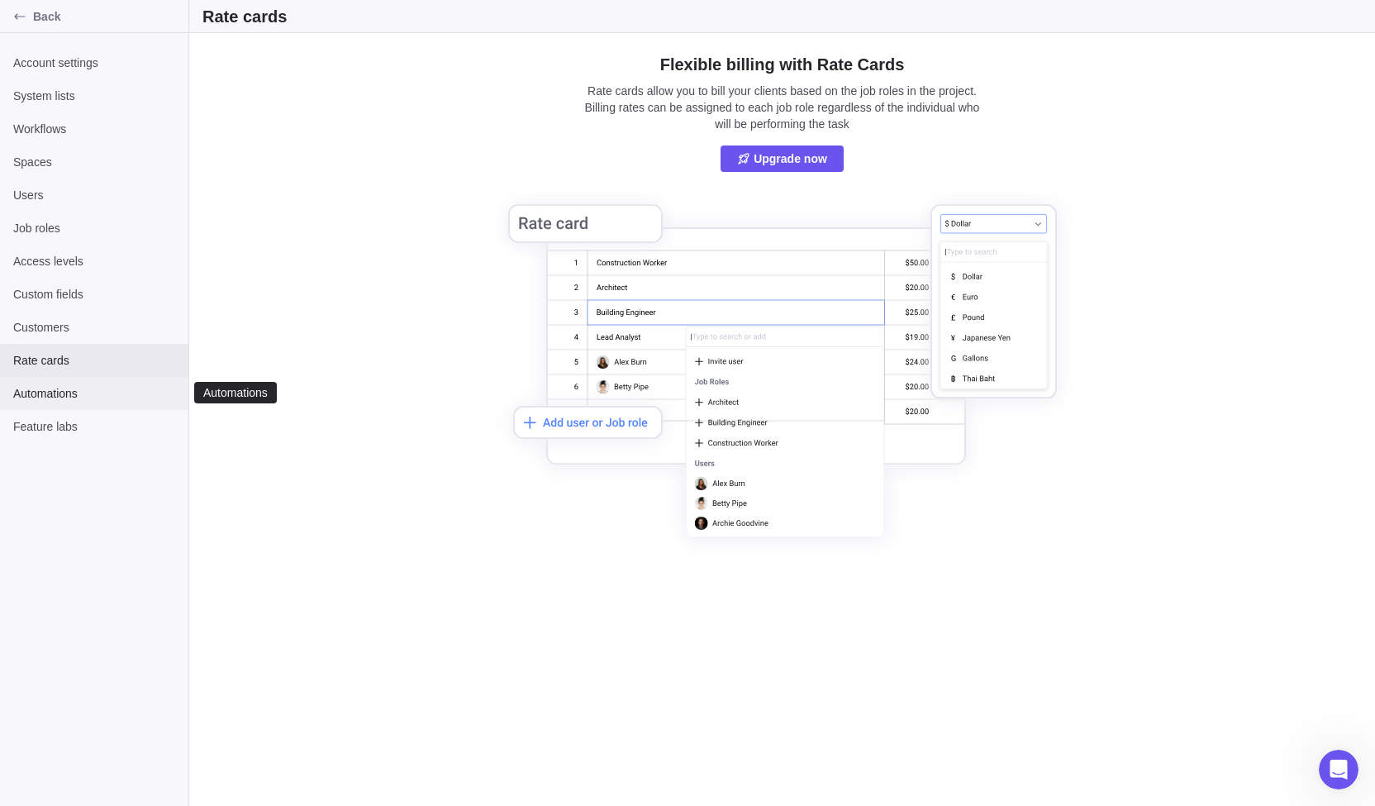
click at [62, 393] on span "Automations" at bounding box center [94, 393] width 162 height 17
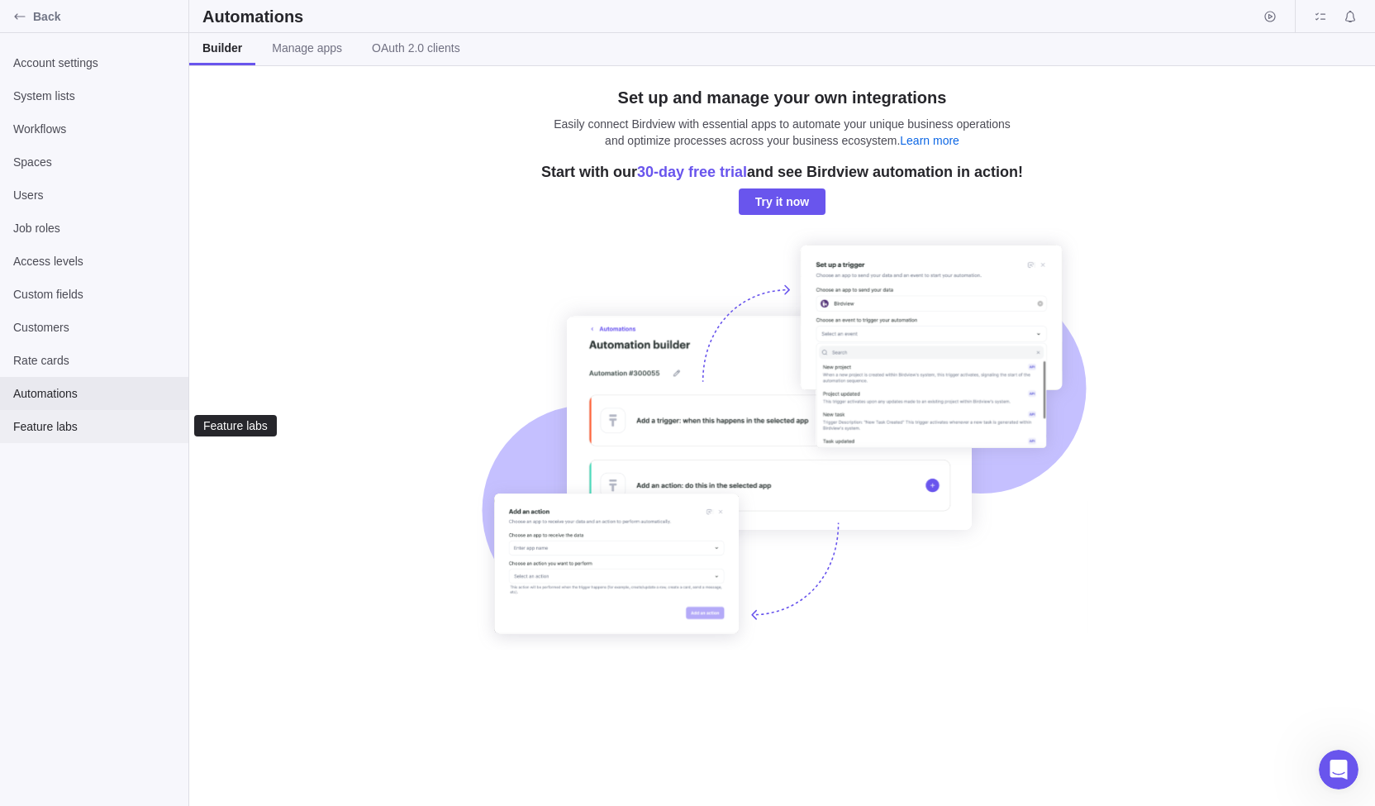
click at [58, 426] on span "Feature labs" at bounding box center [94, 426] width 162 height 17
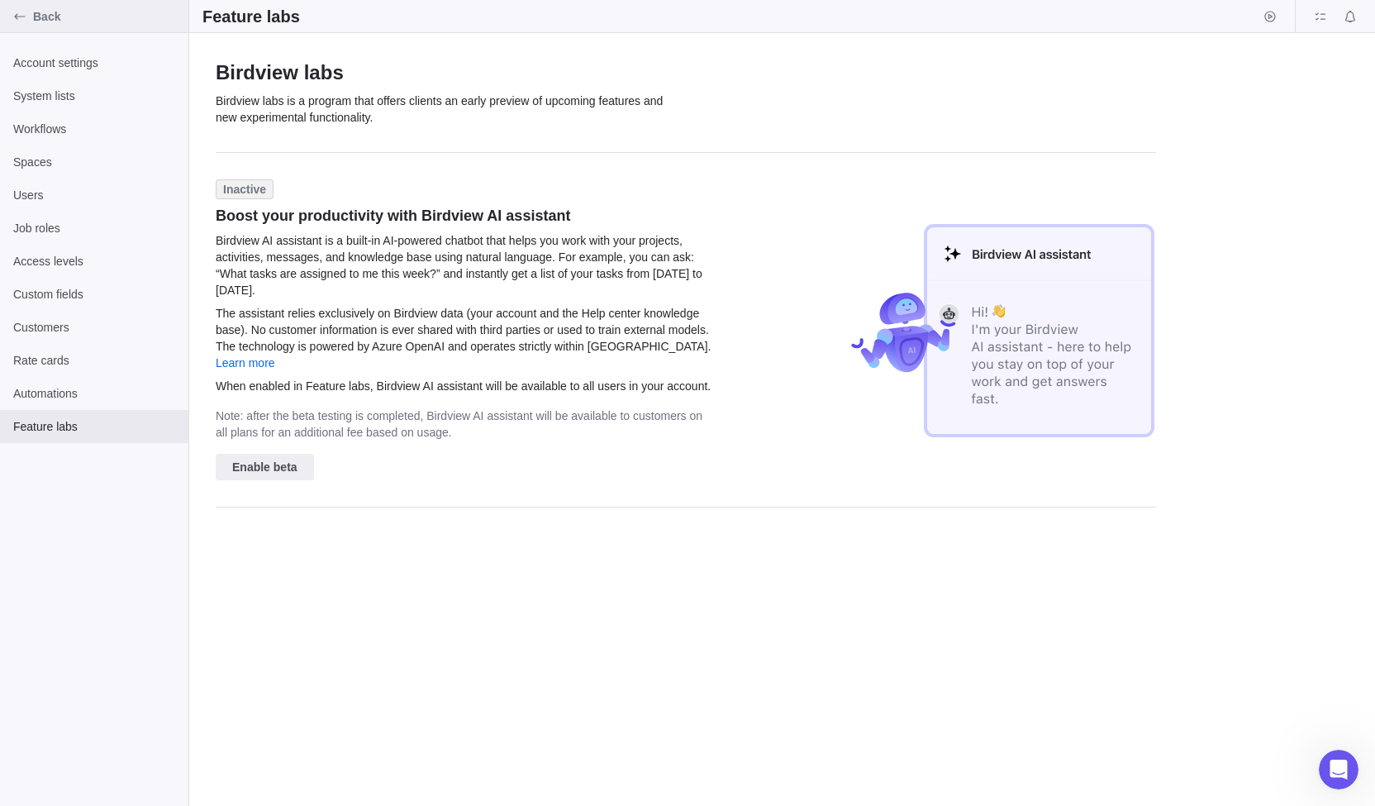
click at [42, 10] on span "Back" at bounding box center [107, 16] width 149 height 17
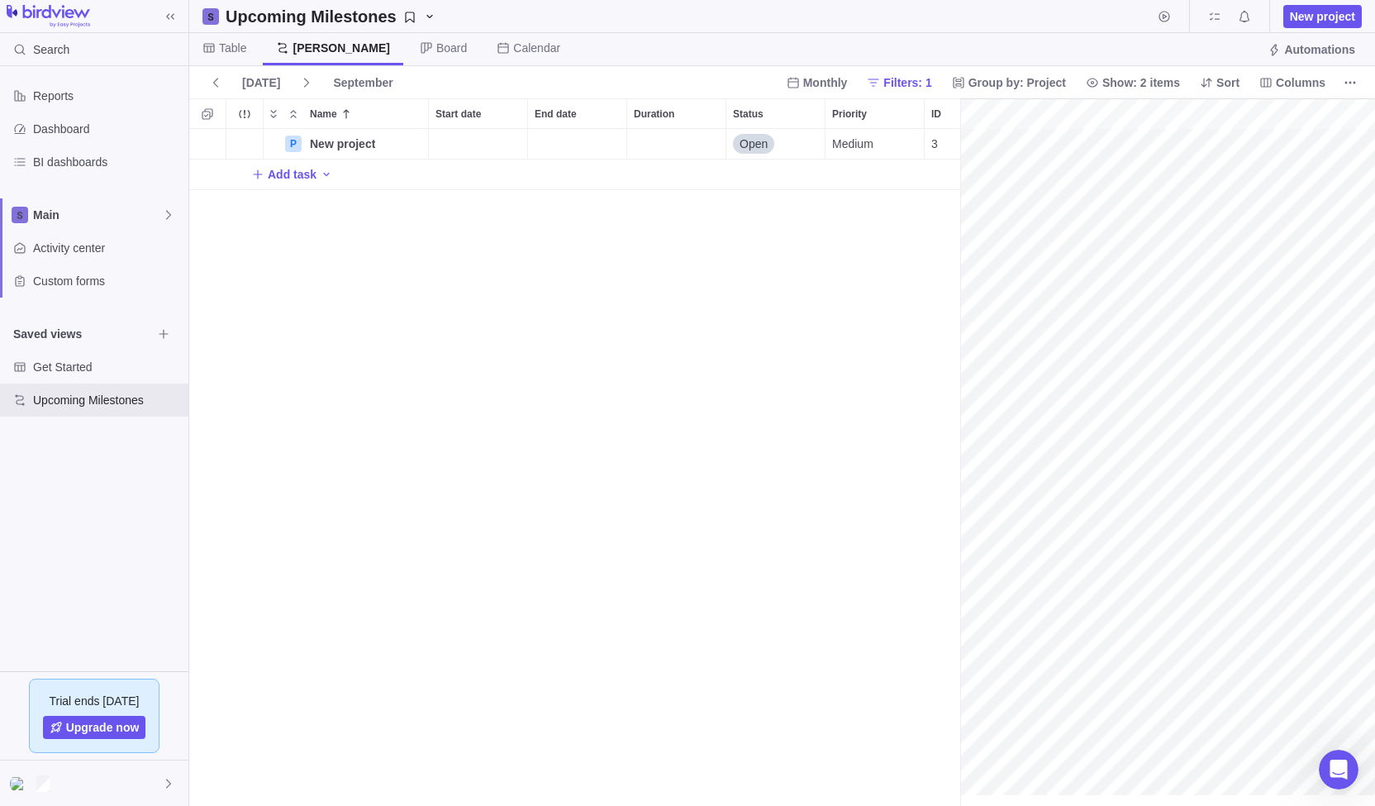
scroll to position [0, 72]
click at [81, 782] on div at bounding box center [94, 782] width 188 height 45
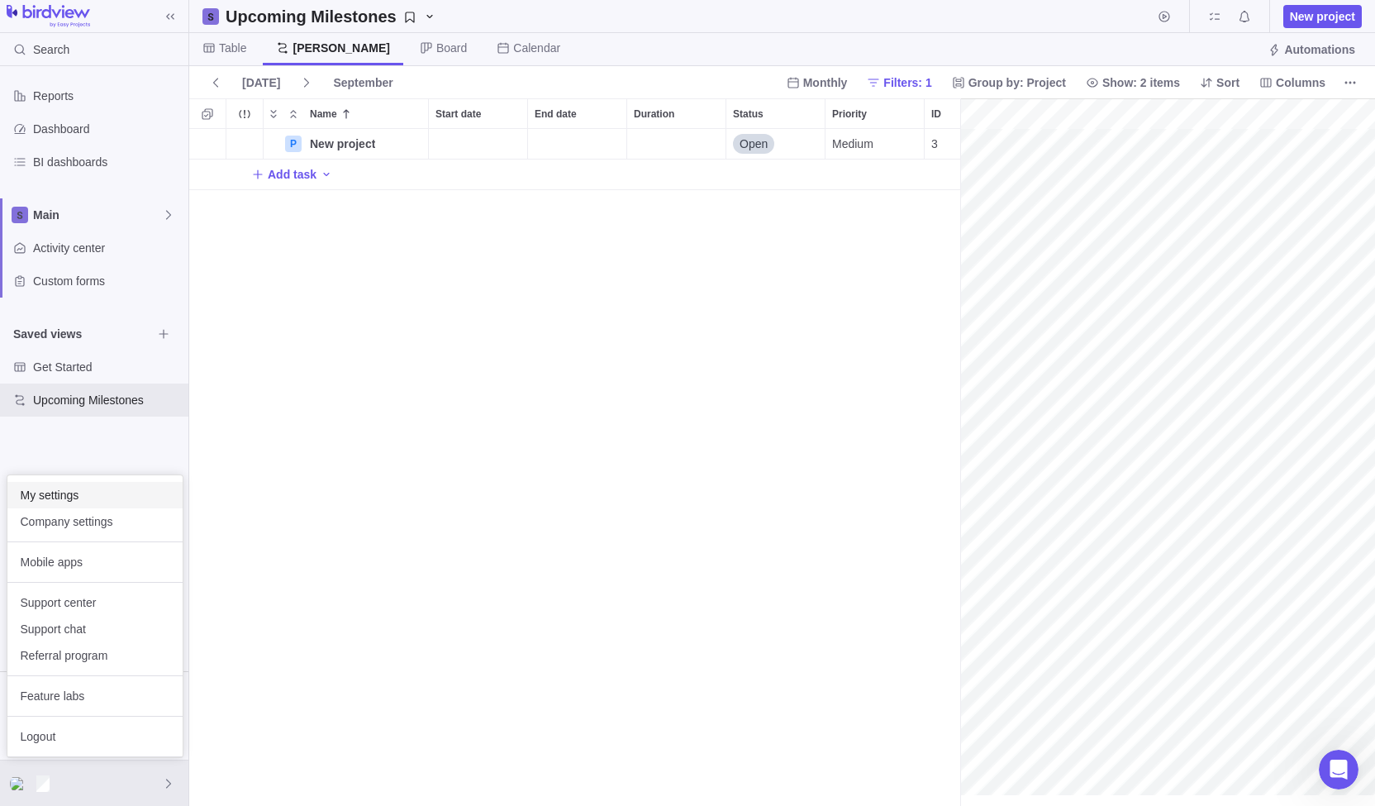
click at [134, 494] on span "My settings" at bounding box center [95, 495] width 149 height 17
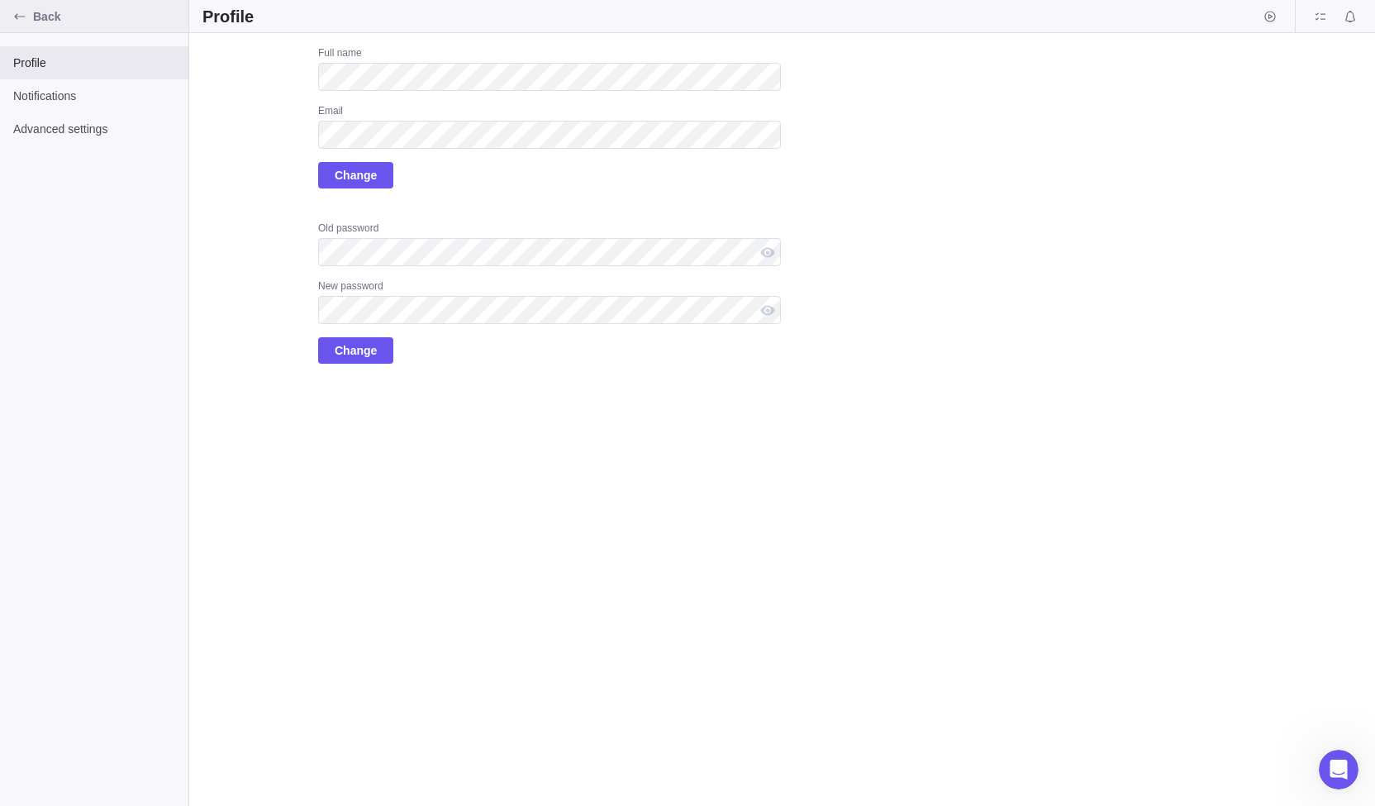
click at [42, 19] on span "Back" at bounding box center [107, 16] width 149 height 17
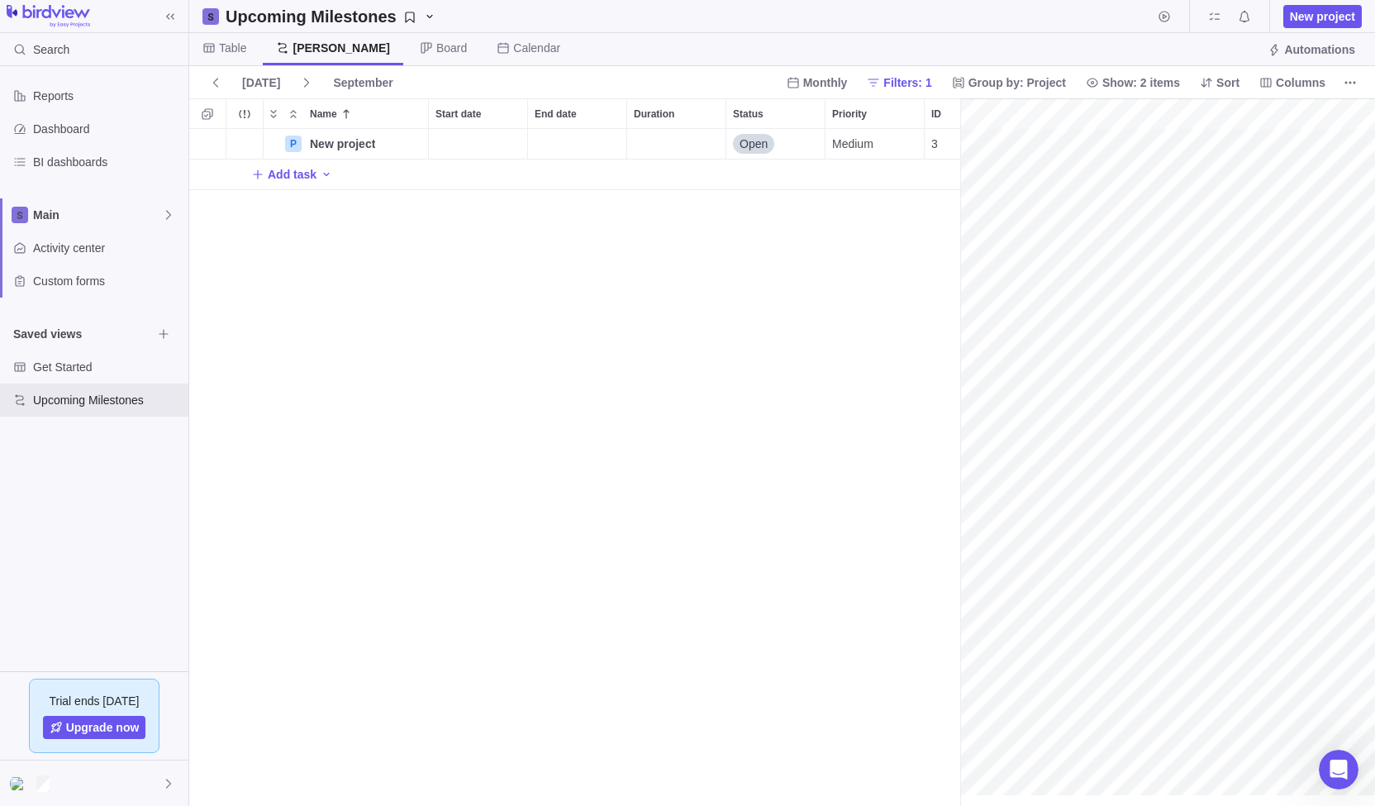
scroll to position [0, 72]
